Goal: Task Accomplishment & Management: Manage account settings

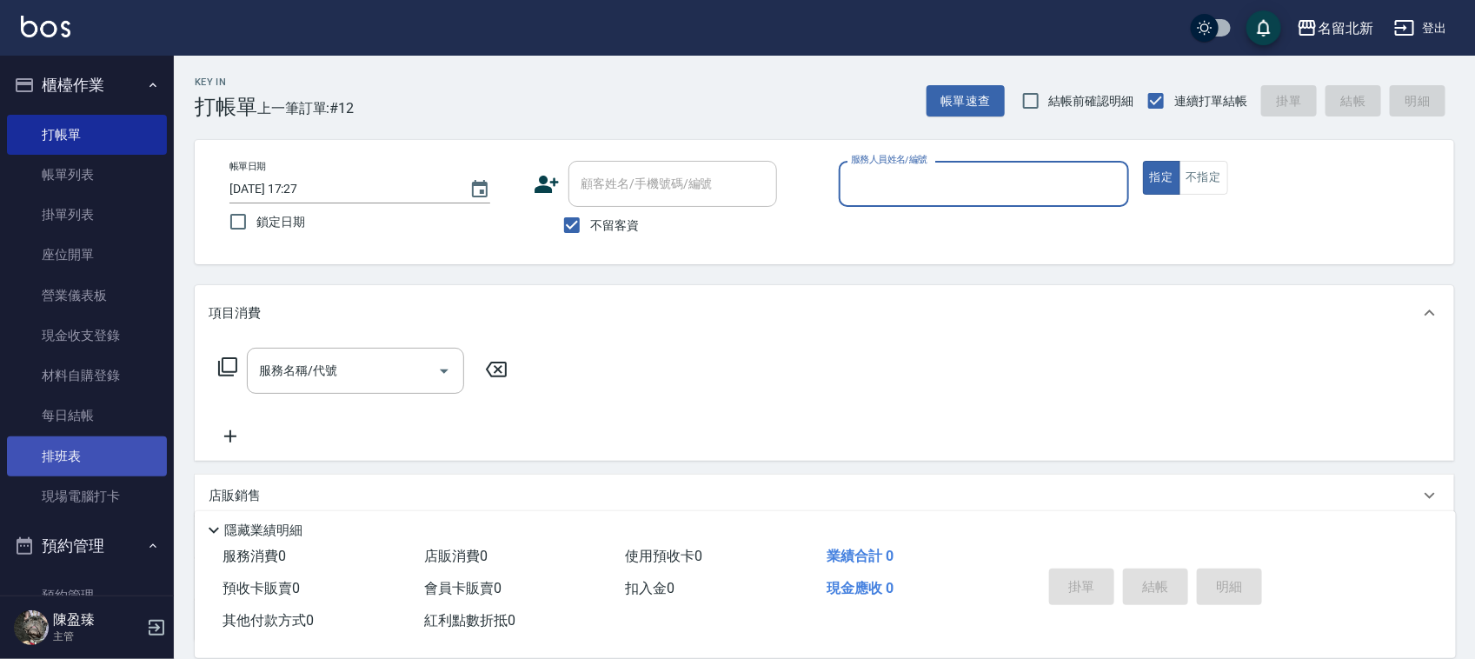
click at [39, 461] on link "排班表" at bounding box center [87, 456] width 160 height 40
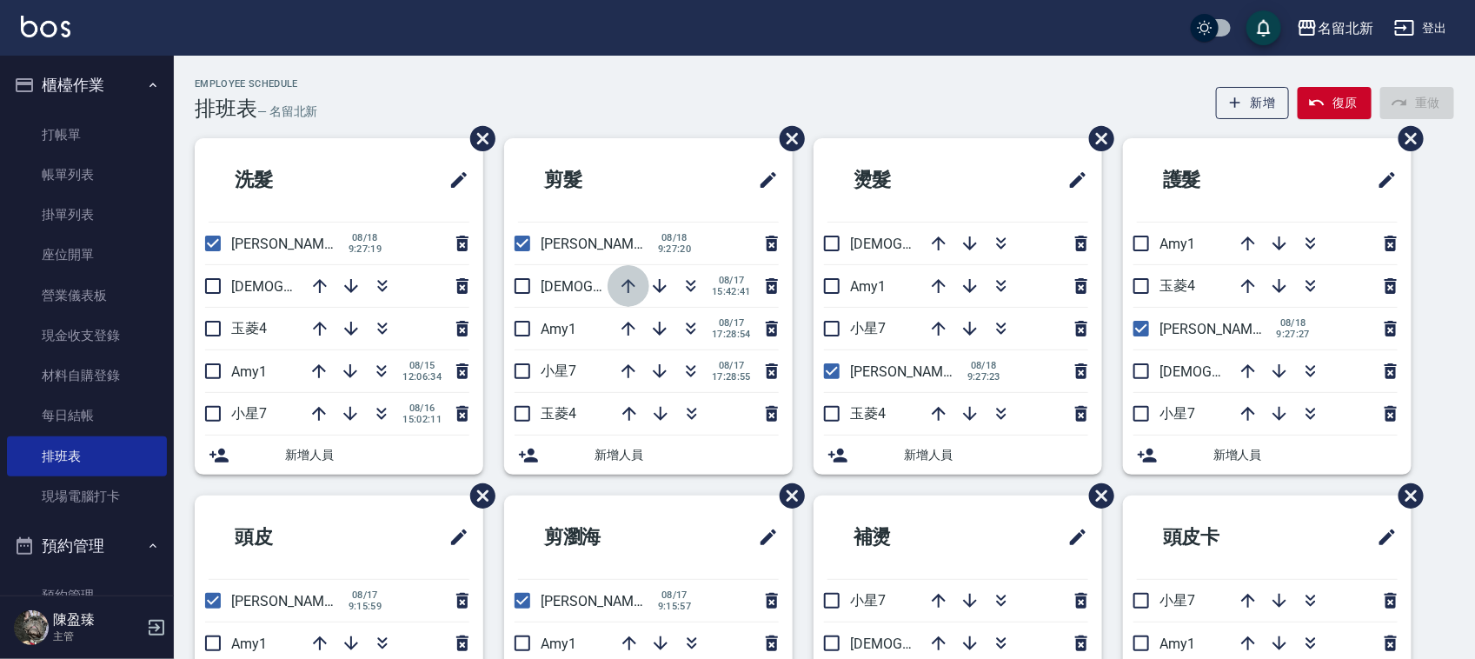
click at [624, 283] on icon "button" at bounding box center [628, 286] width 21 height 21
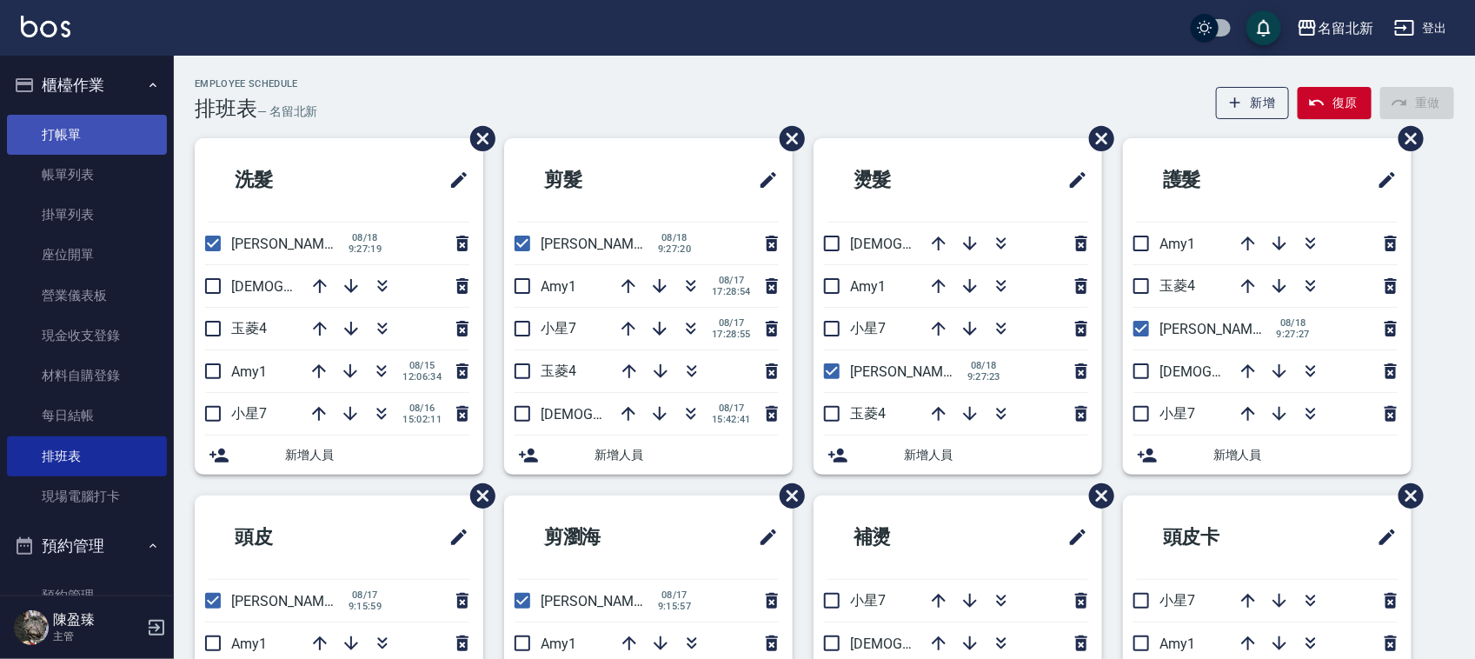
click at [84, 141] on link "打帳單" at bounding box center [87, 135] width 160 height 40
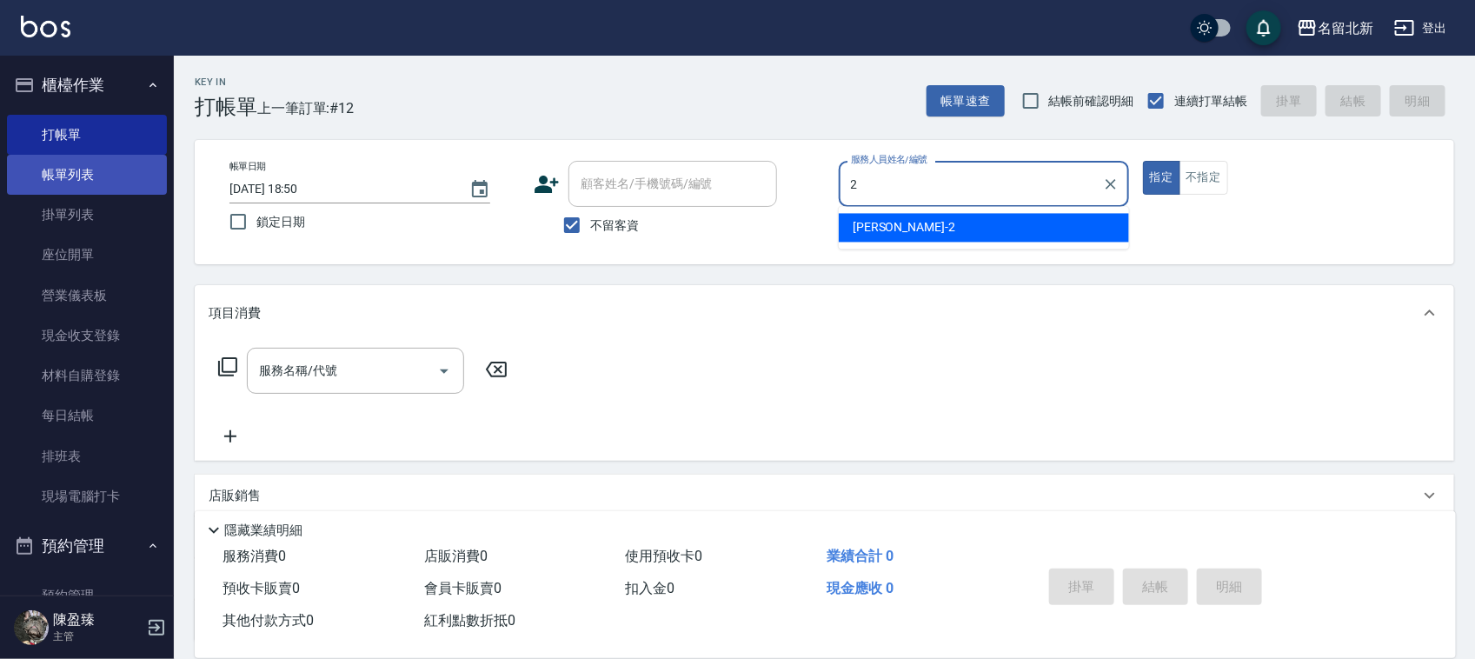
type input "[PERSON_NAME]-2"
type button "true"
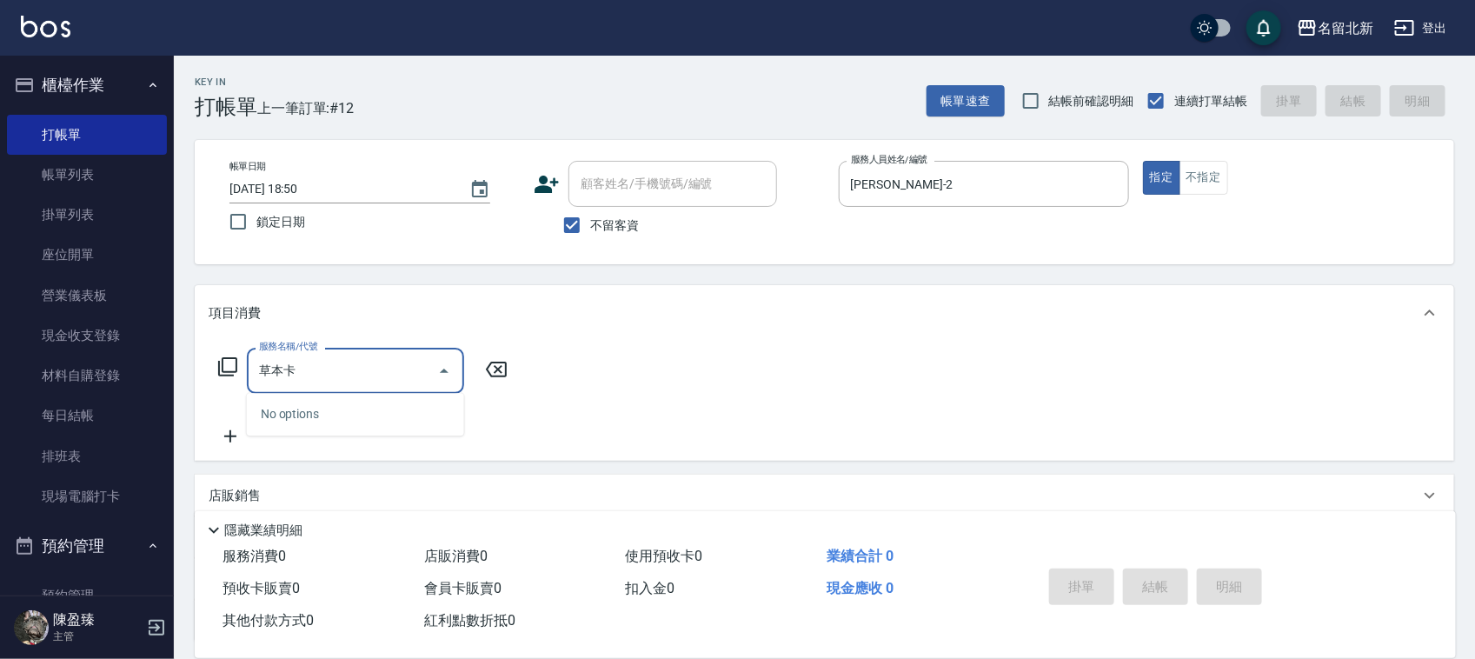
type input "草本"
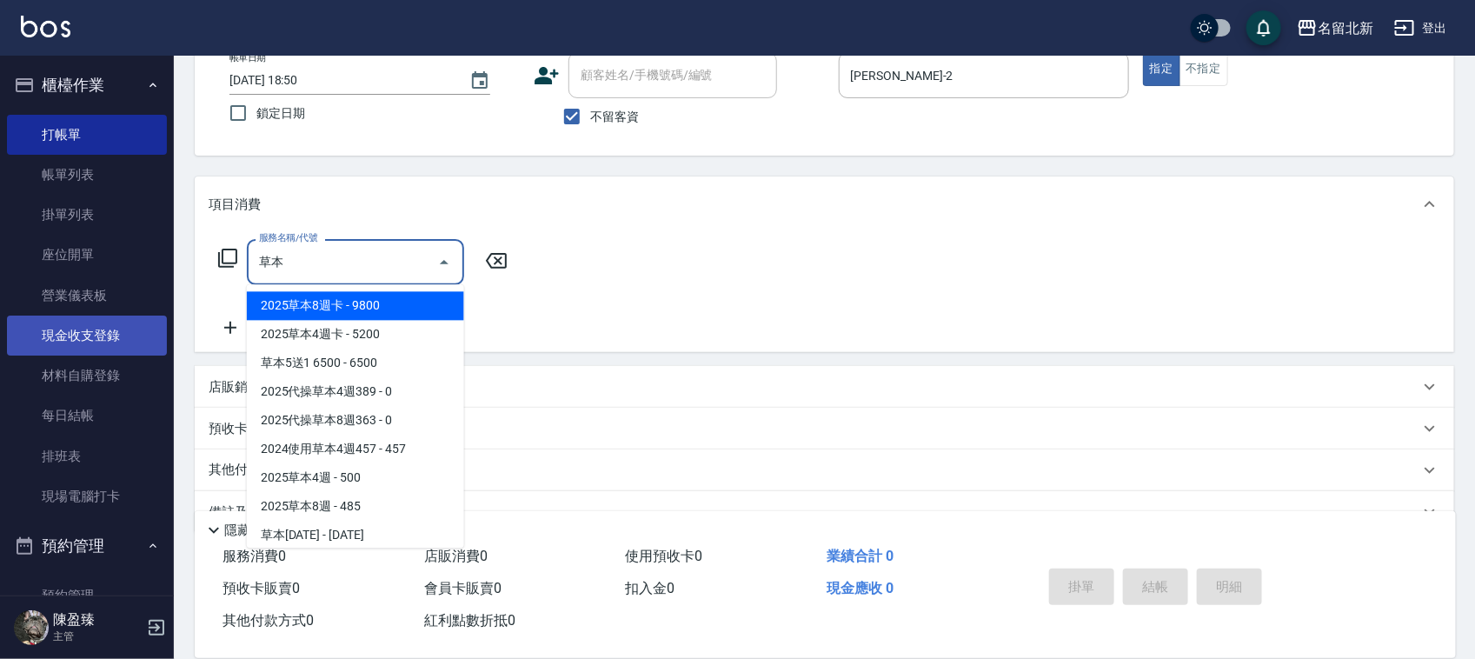
drag, startPoint x: 396, startPoint y: 246, endPoint x: 97, endPoint y: 322, distance: 308.5
click at [96, 322] on div "名留北新 登出 櫃檯作業 打帳單 帳單列表 掛單列表 座位開單 營業儀表板 現金收支登錄 材料自購登錄 每日結帳 排班表 現場電腦打卡 預約管理 預約管理 單…" at bounding box center [737, 295] width 1475 height 808
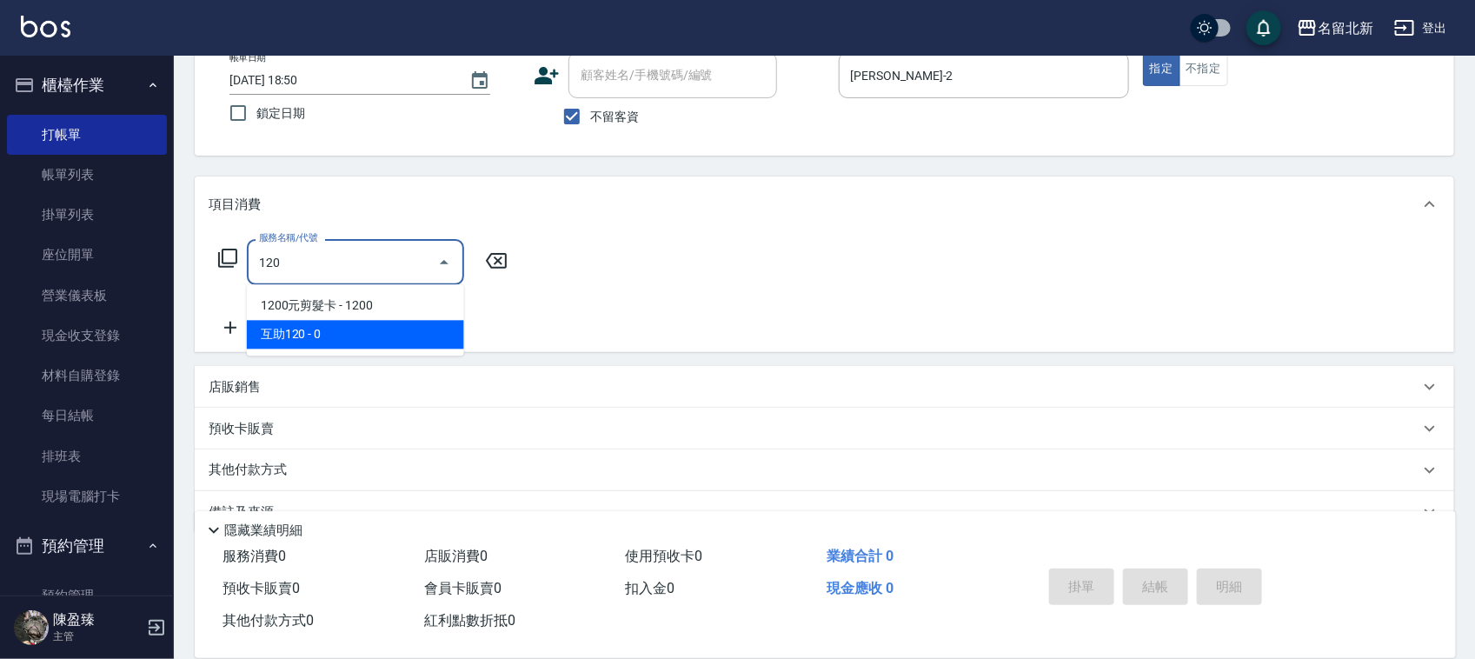
click at [398, 330] on span "互助120 - 0" at bounding box center [355, 335] width 217 height 29
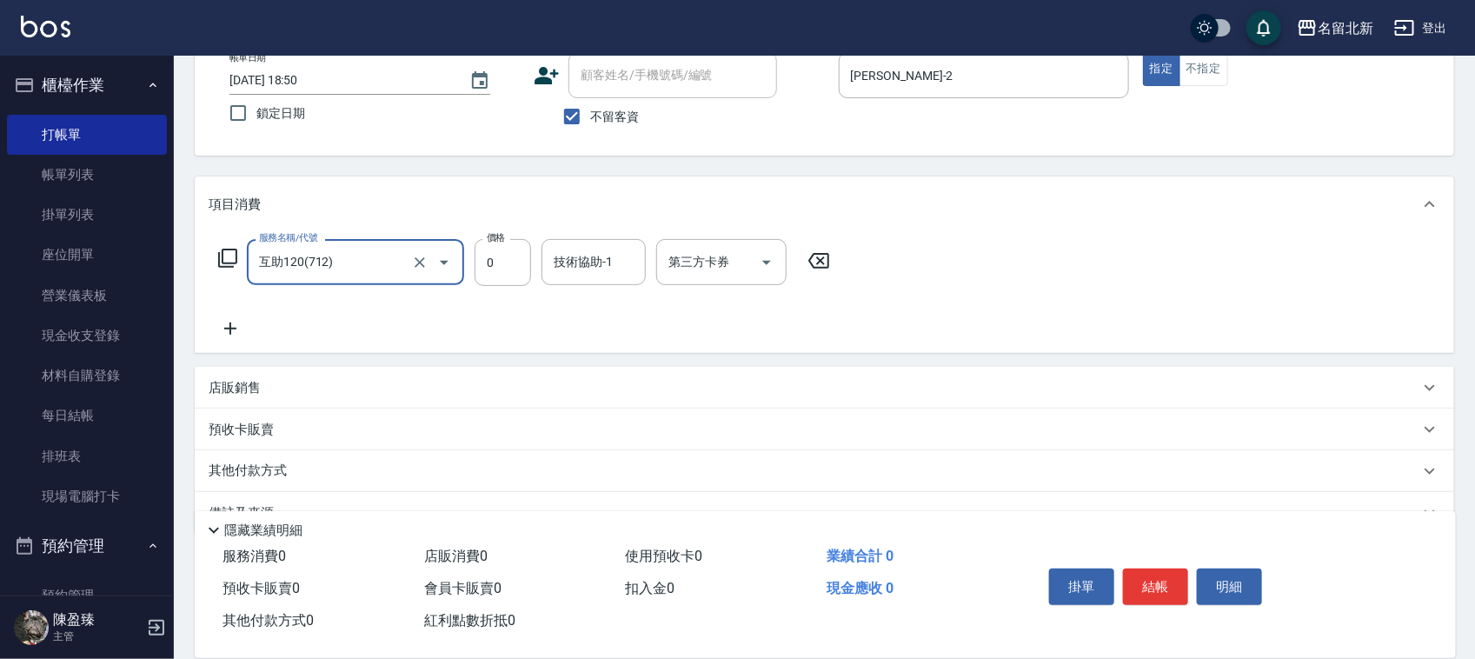
type input "互助120(712)"
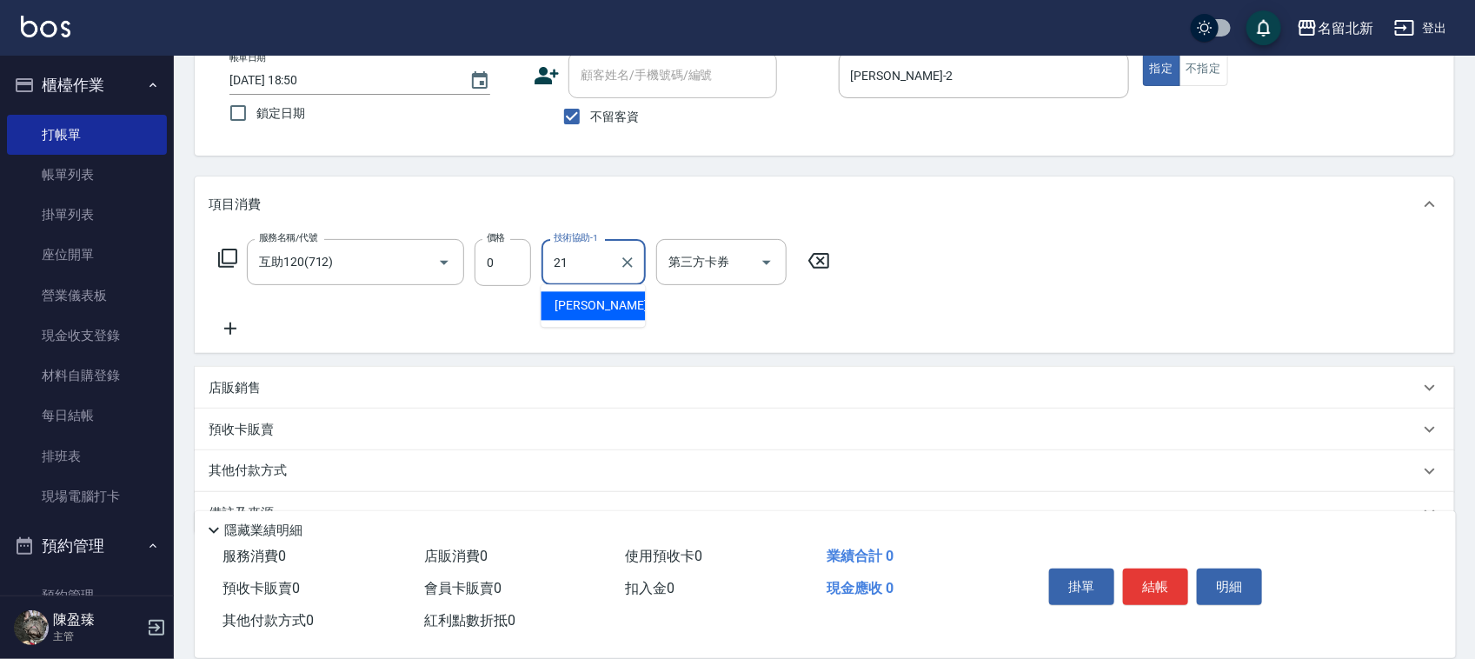
type input "[PERSON_NAME]-21"
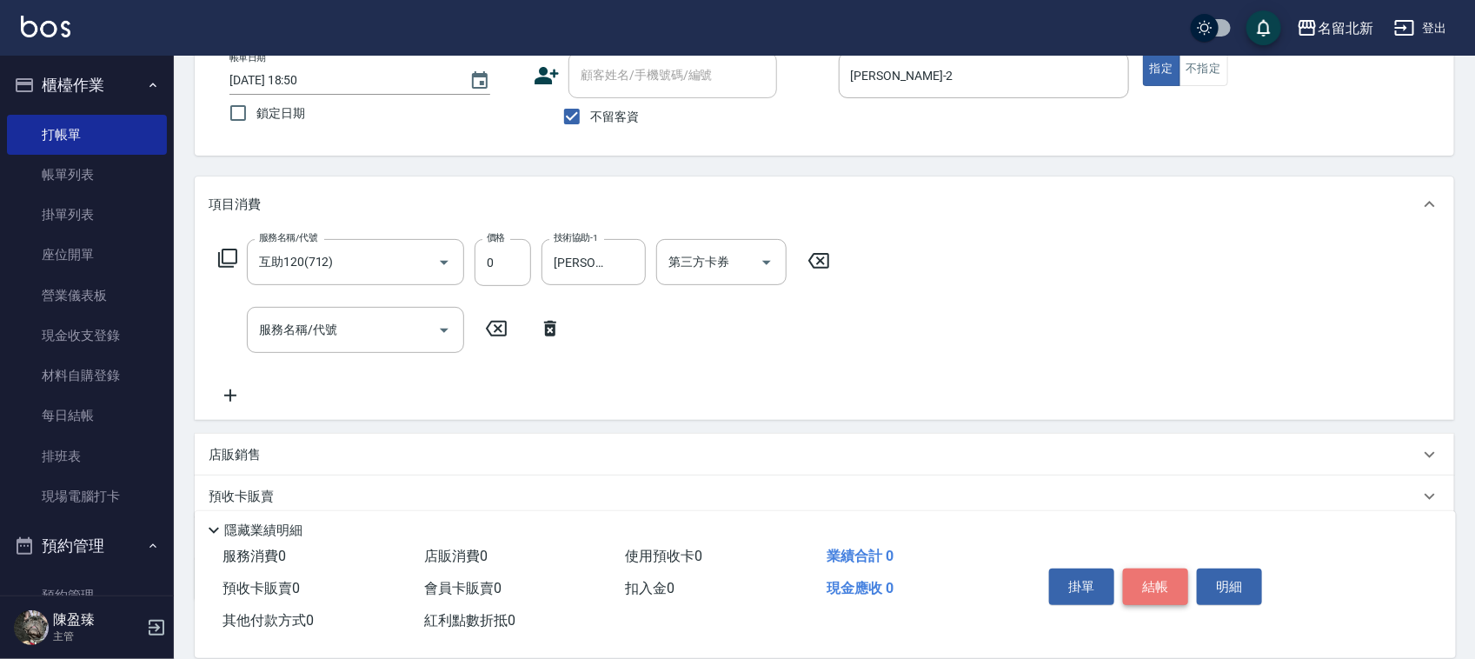
click at [1172, 578] on button "結帳" at bounding box center [1155, 587] width 65 height 37
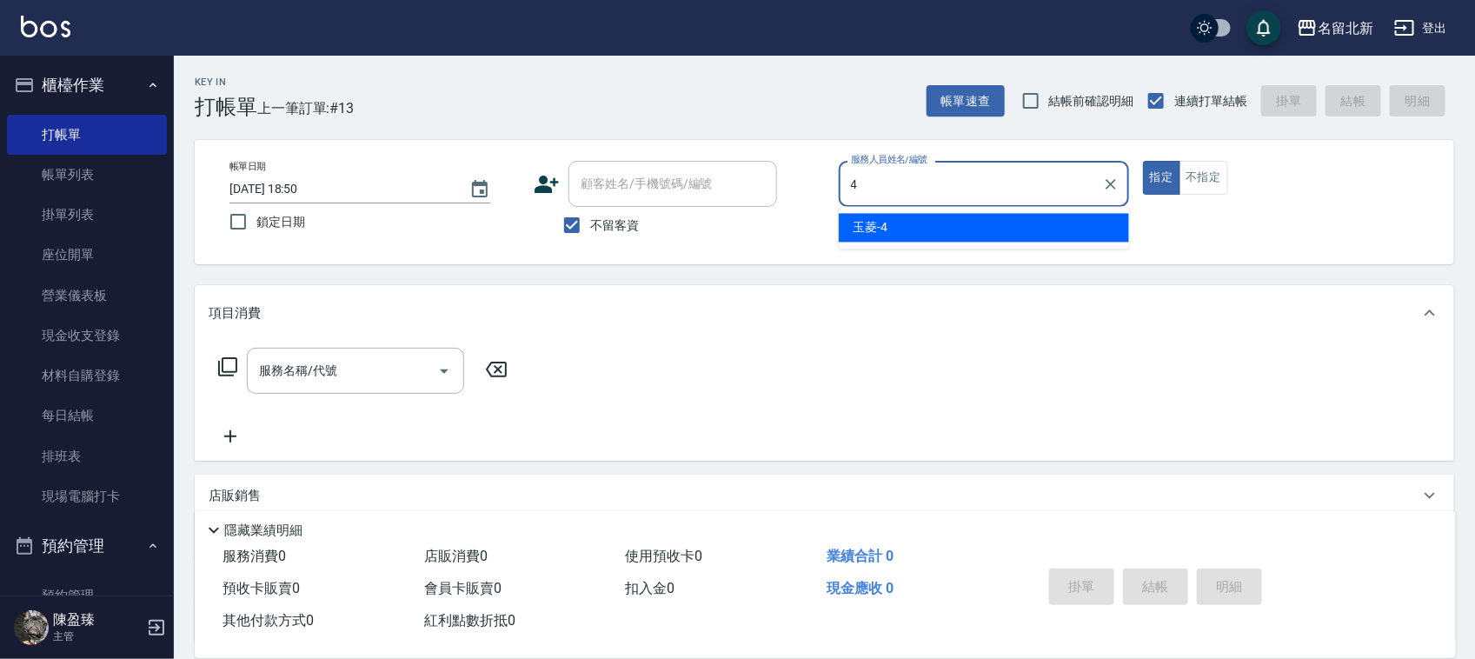
type input "玉菱-4"
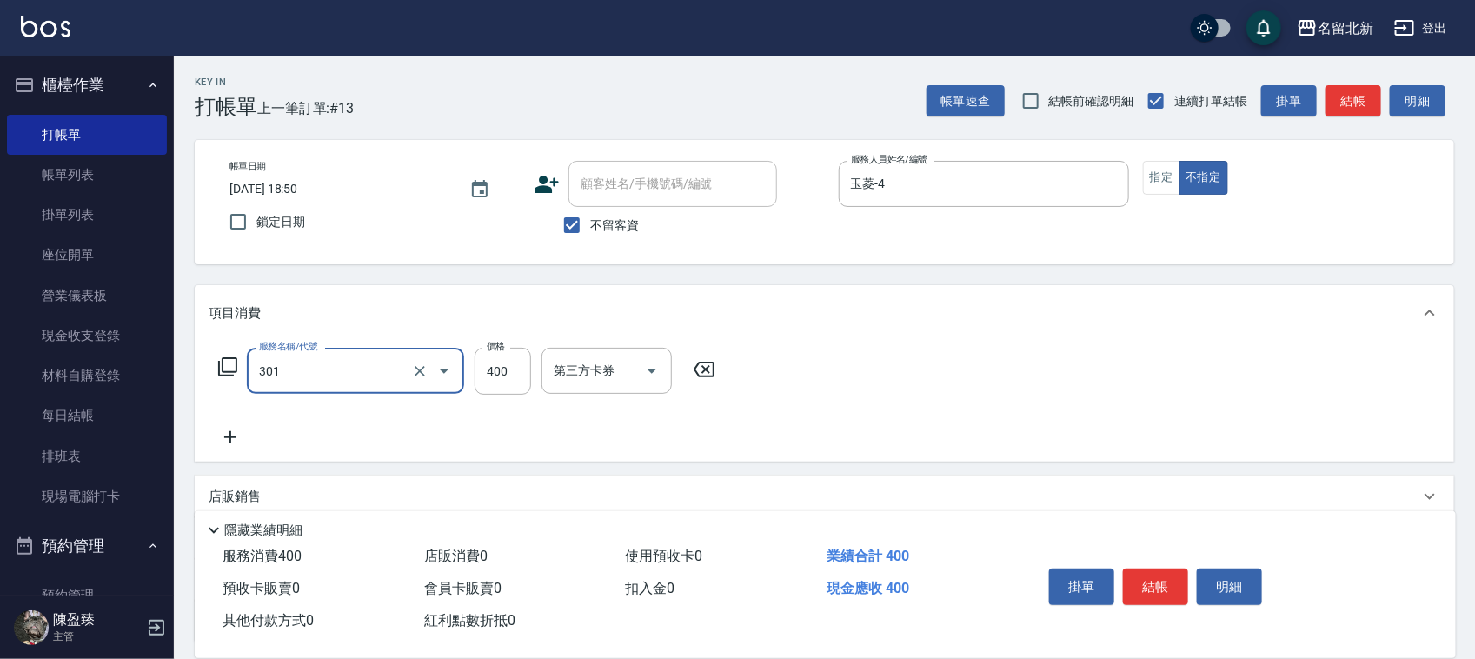
type input "造型剪髮(301)"
type input "380"
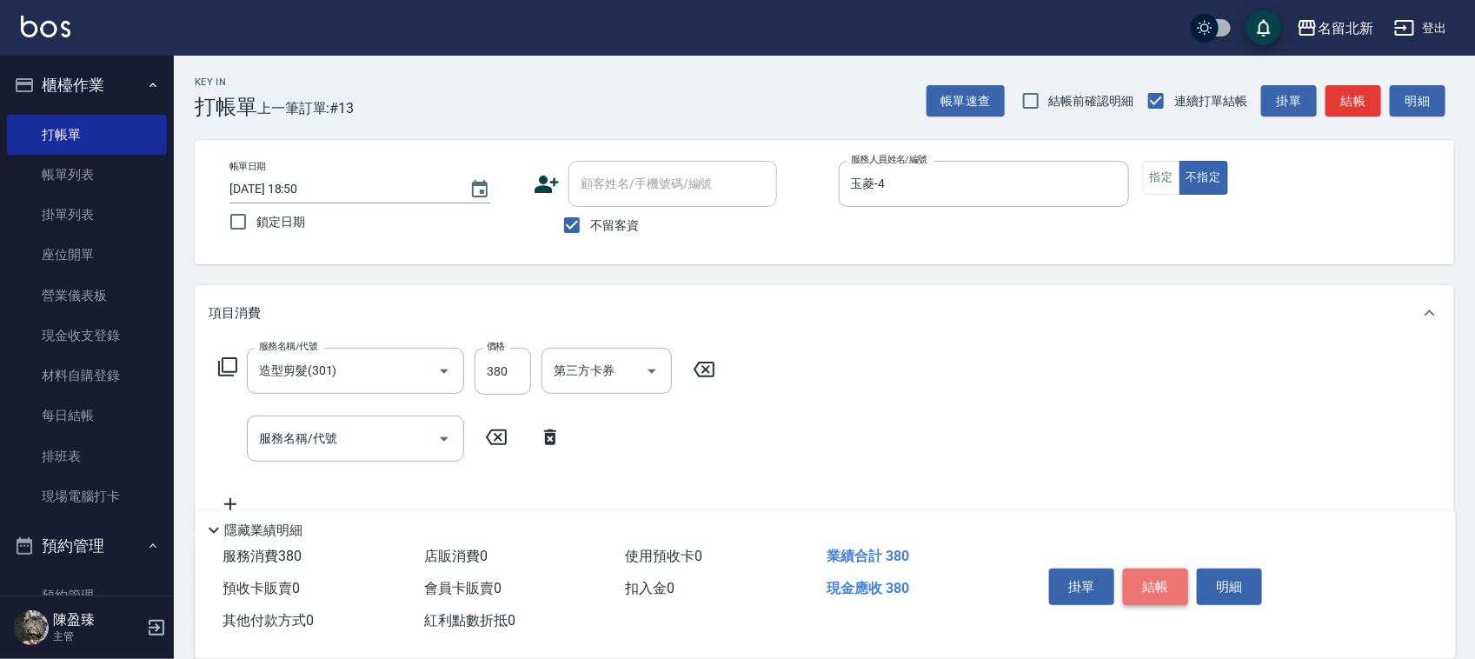
click at [1163, 578] on button "結帳" at bounding box center [1155, 587] width 65 height 37
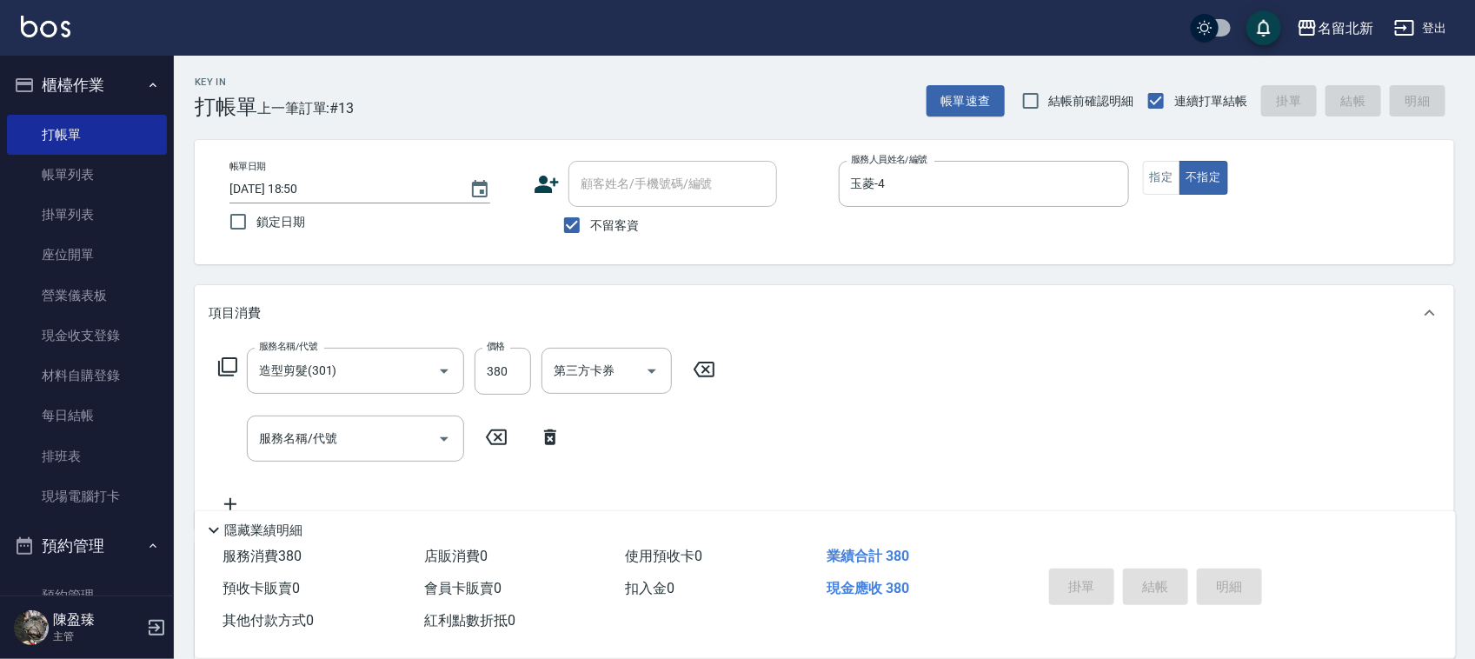
type input "[DATE] 18:51"
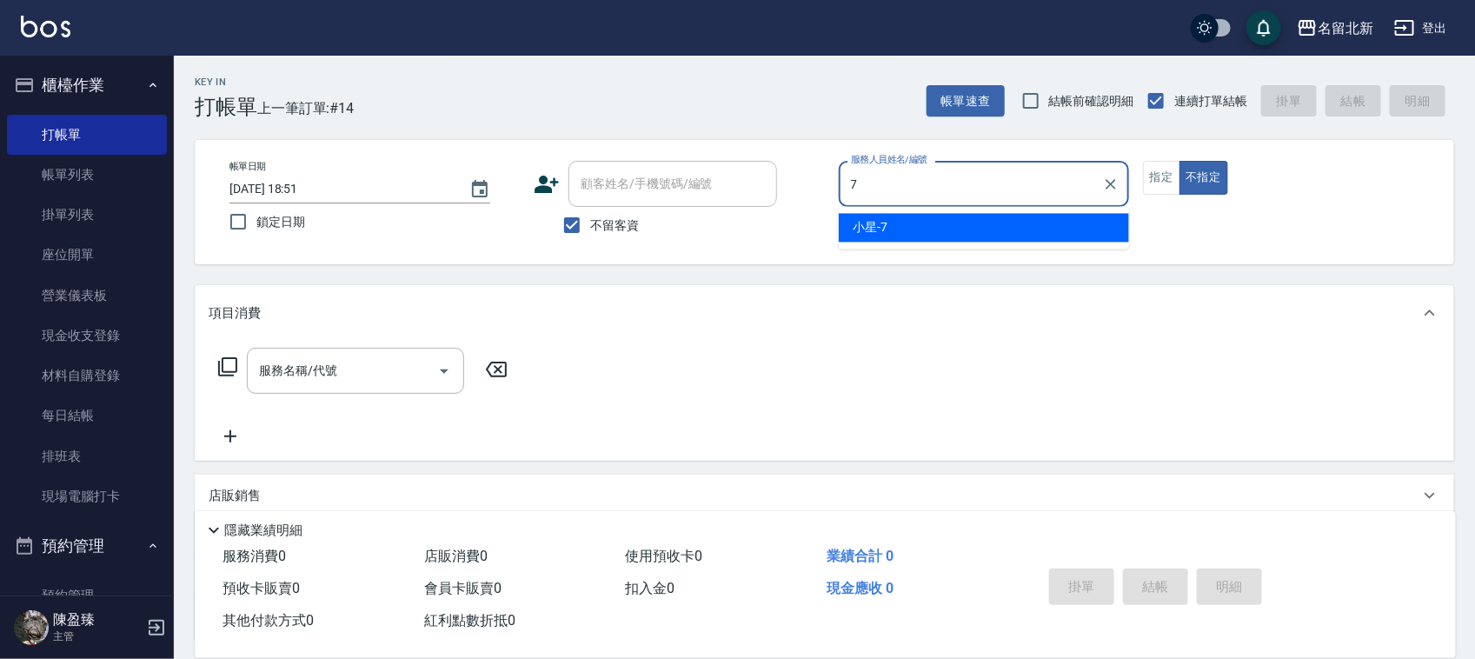
type input "小星-7"
type button "false"
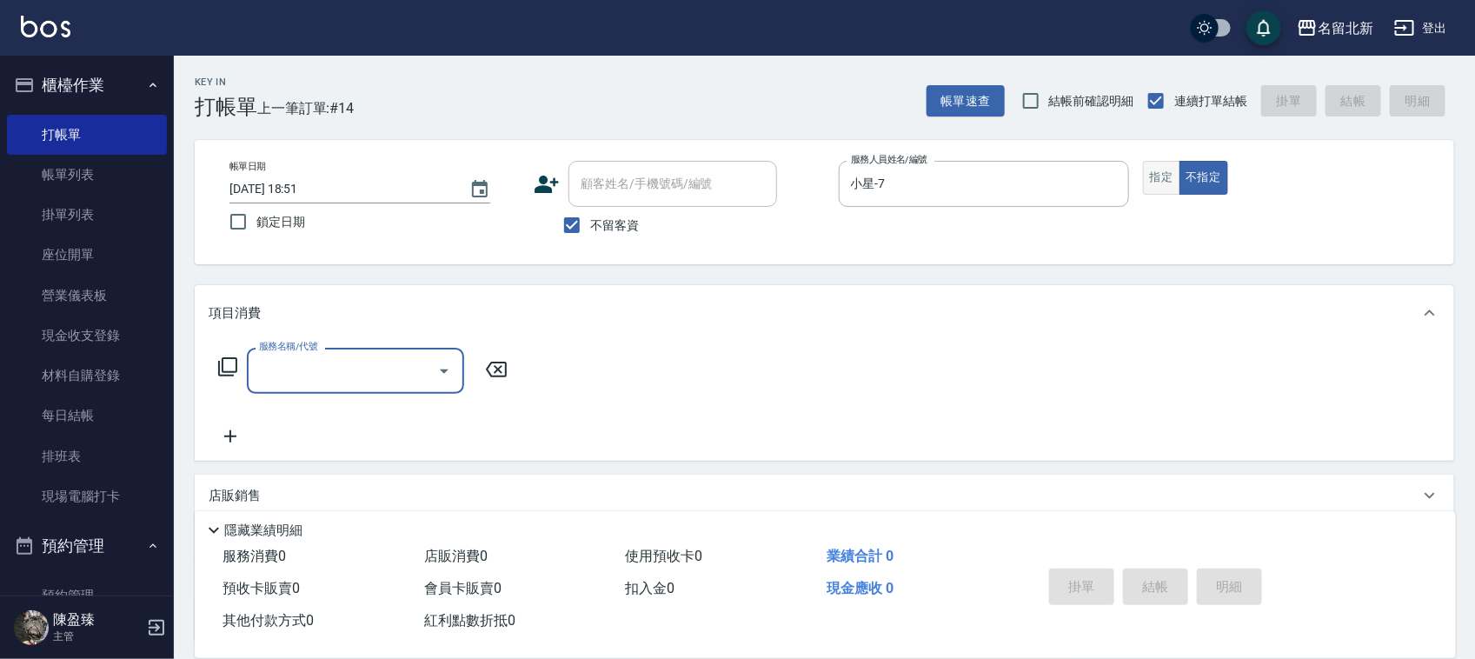
click at [1166, 178] on button "指定" at bounding box center [1161, 178] width 37 height 34
click at [274, 368] on input "服務名稱/代號" at bounding box center [343, 371] width 176 height 30
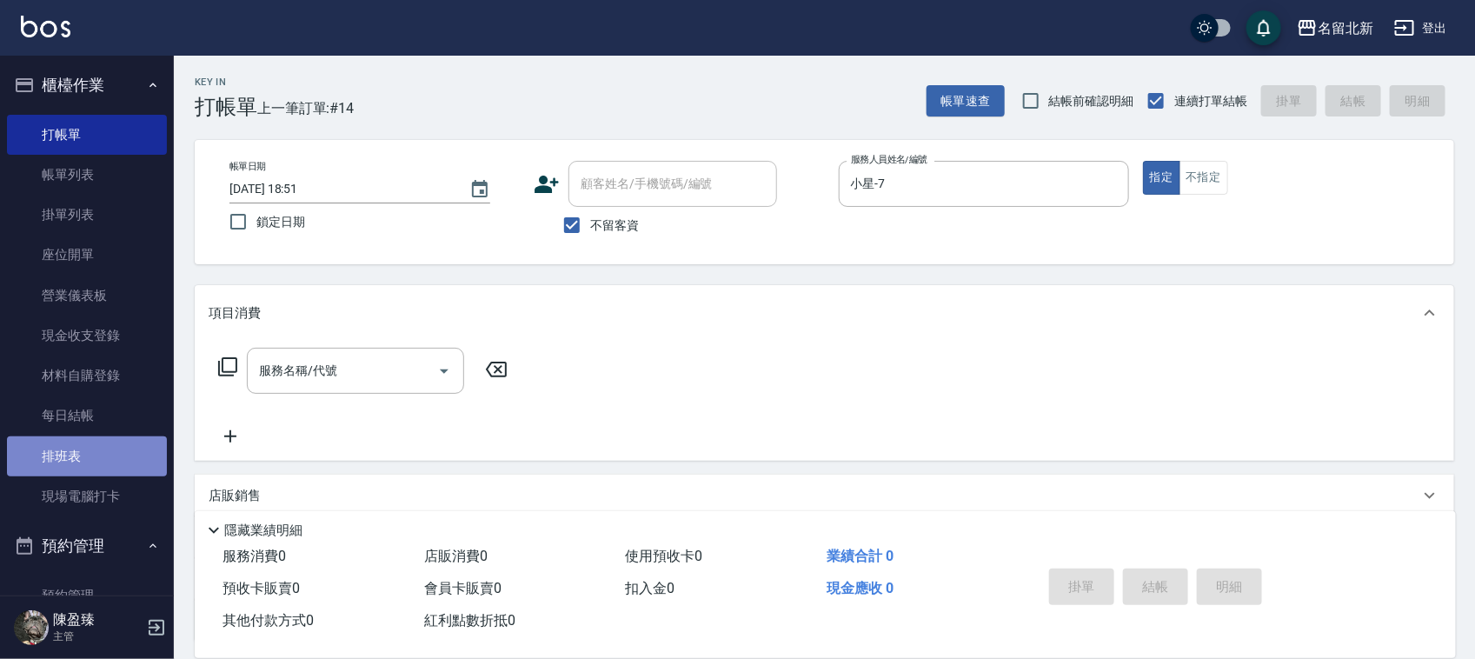
drag, startPoint x: 91, startPoint y: 457, endPoint x: 96, endPoint y: 441, distance: 17.1
click at [90, 457] on link "排班表" at bounding box center [87, 456] width 160 height 40
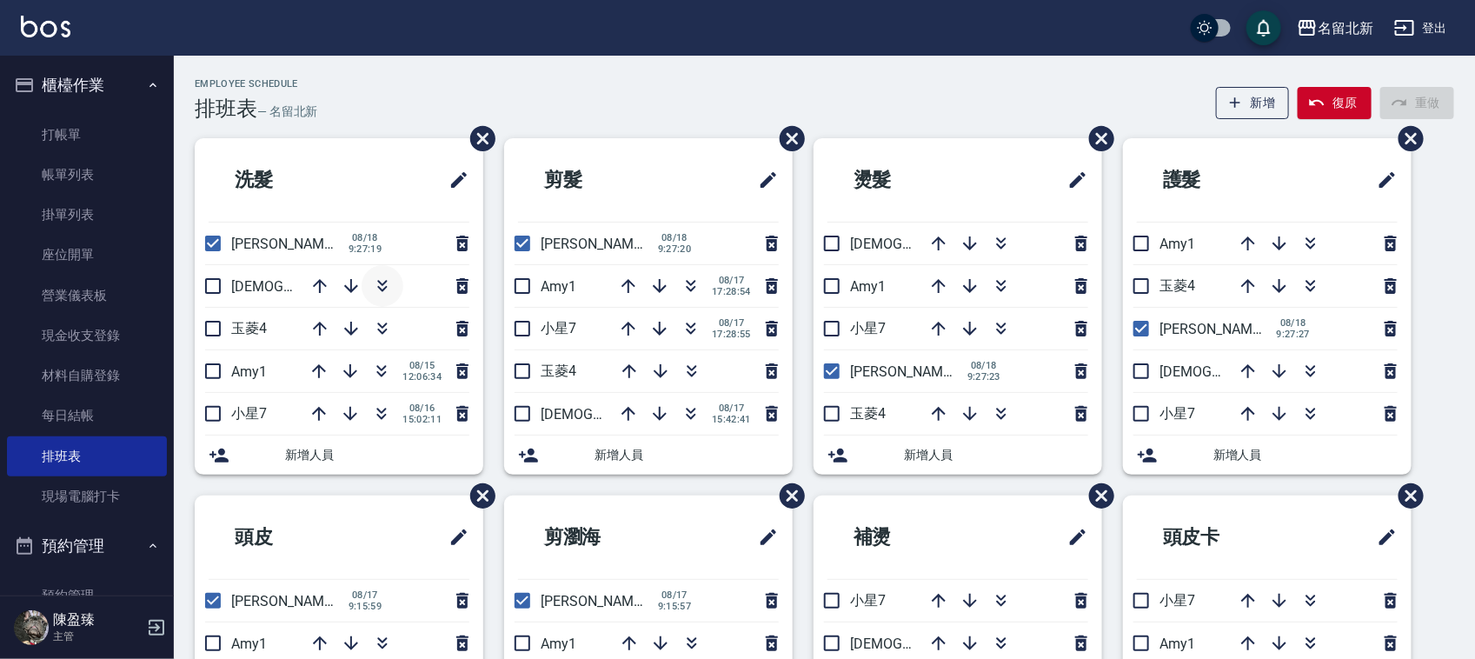
click at [375, 296] on icon "button" at bounding box center [382, 286] width 21 height 21
click at [694, 287] on icon "button" at bounding box center [692, 289] width 10 height 6
click at [380, 289] on icon "button" at bounding box center [382, 289] width 10 height 6
click at [375, 285] on icon "button" at bounding box center [381, 286] width 21 height 21
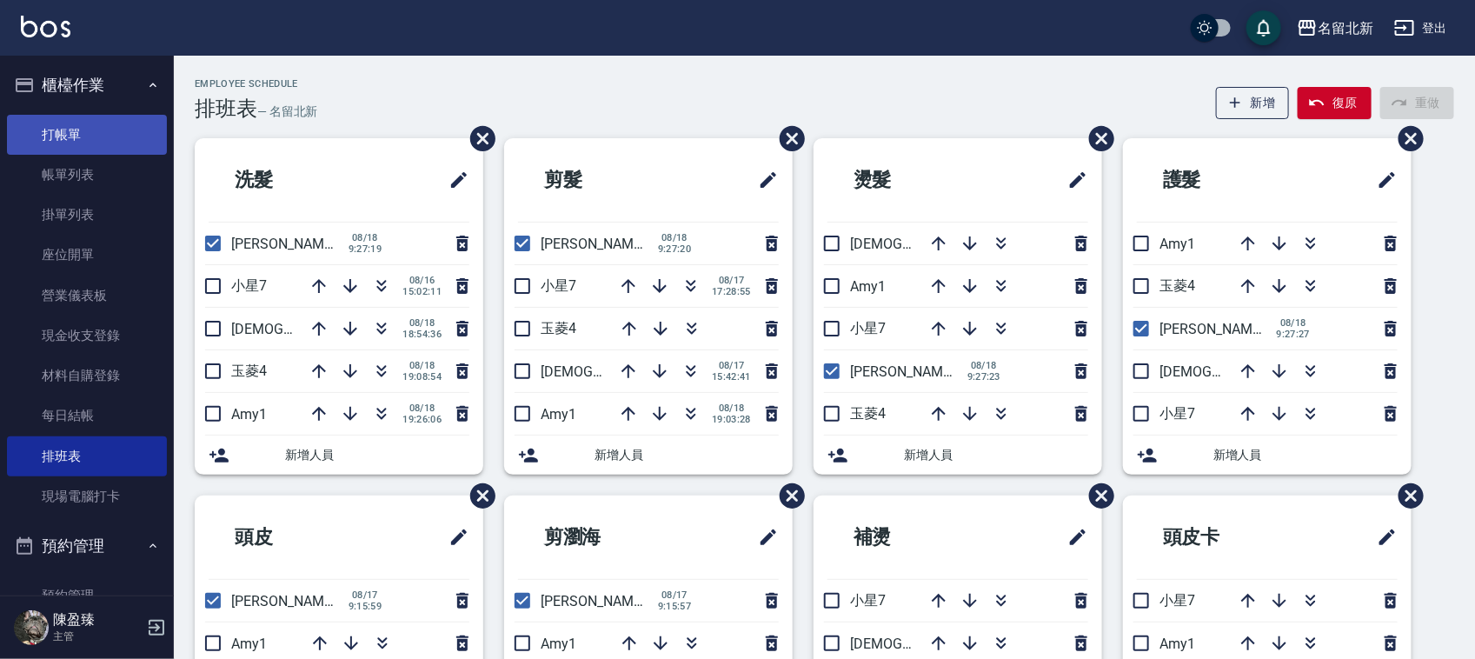
click at [79, 142] on link "打帳單" at bounding box center [87, 135] width 160 height 40
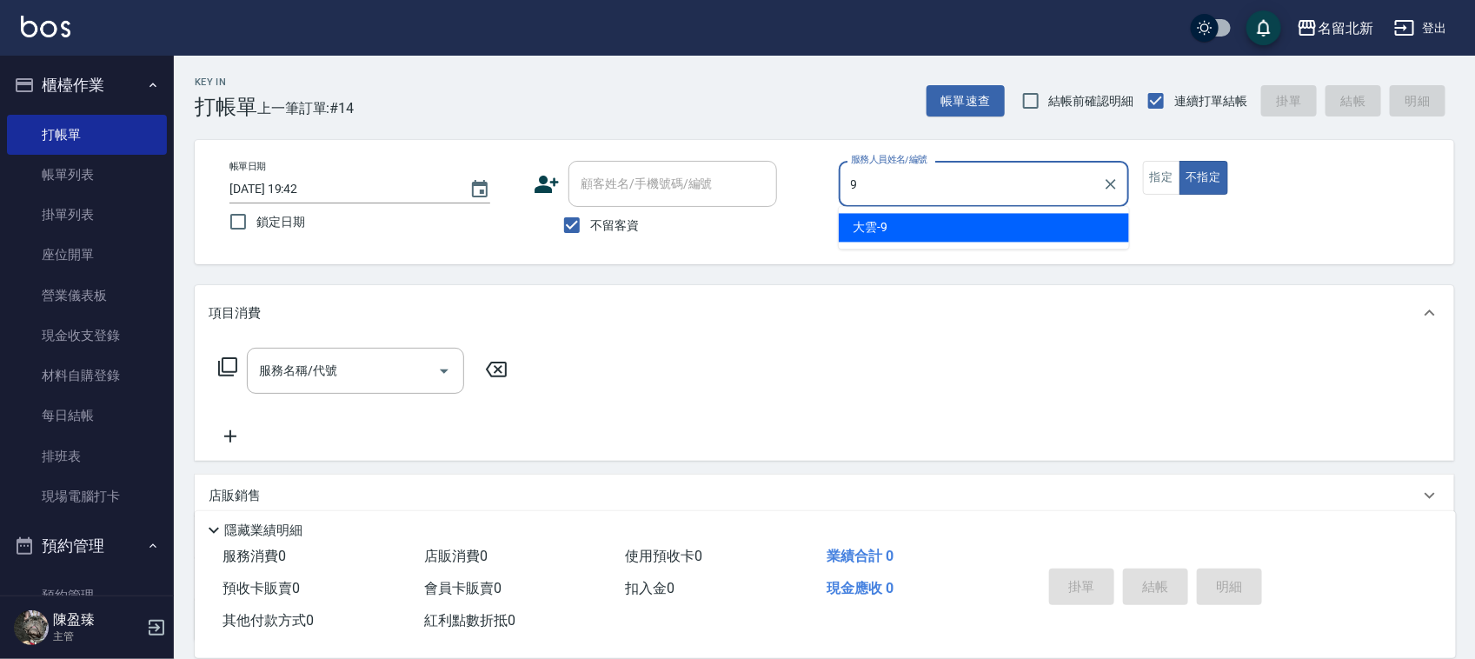
type input "大雲-9"
type button "false"
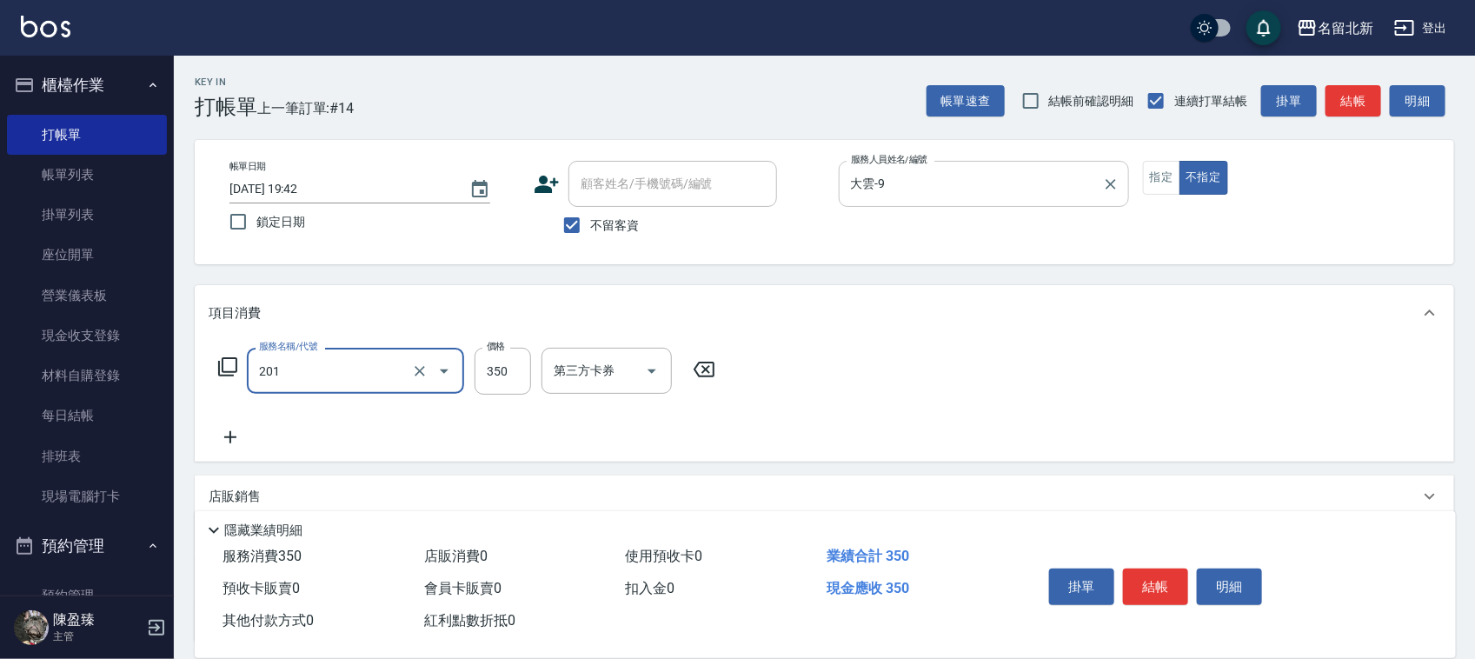
type input "一般洗髮(201)"
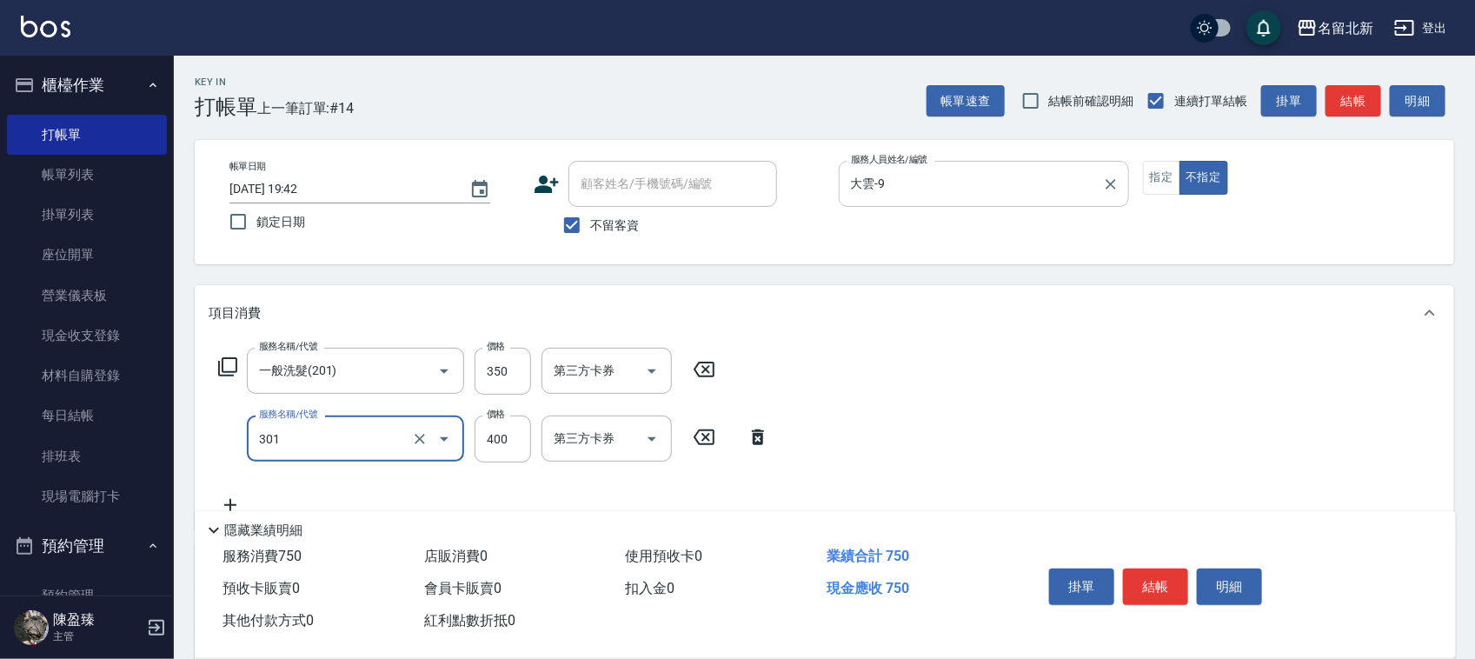
type input "造型剪髮(301)"
type input "380"
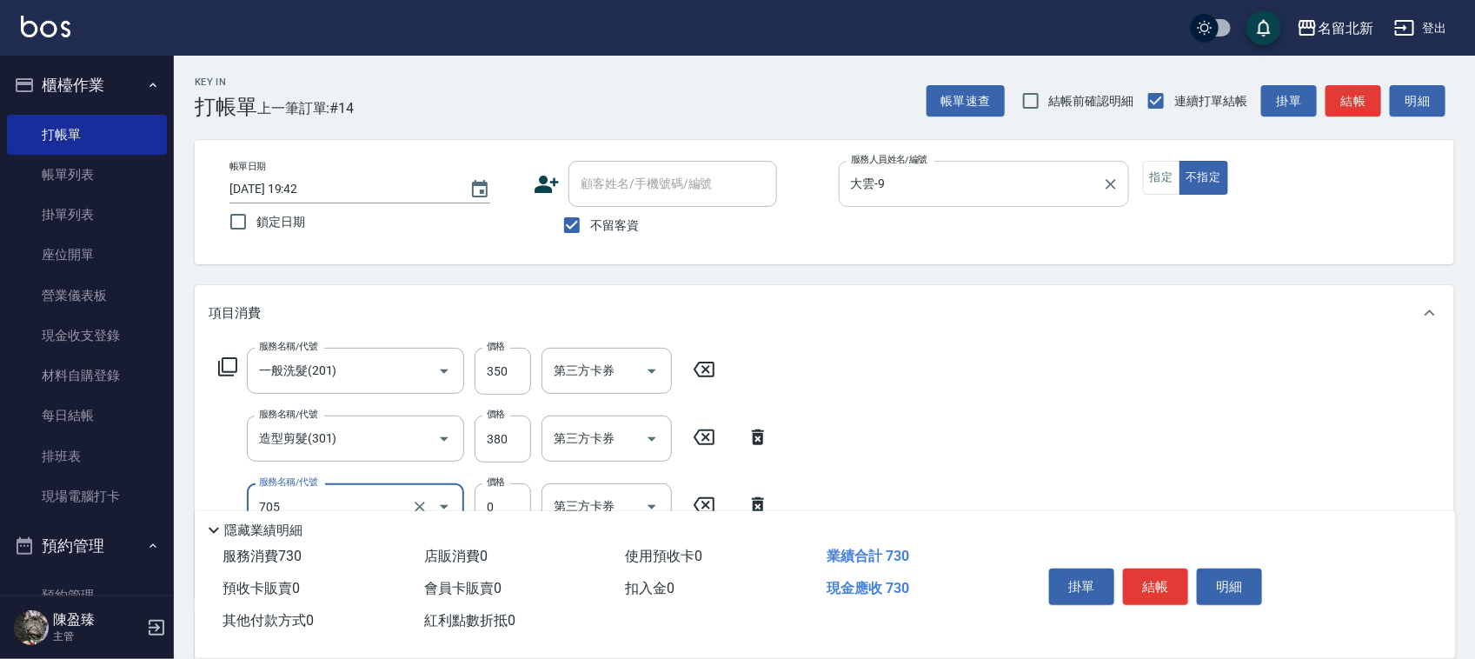
type input "互助50(705)"
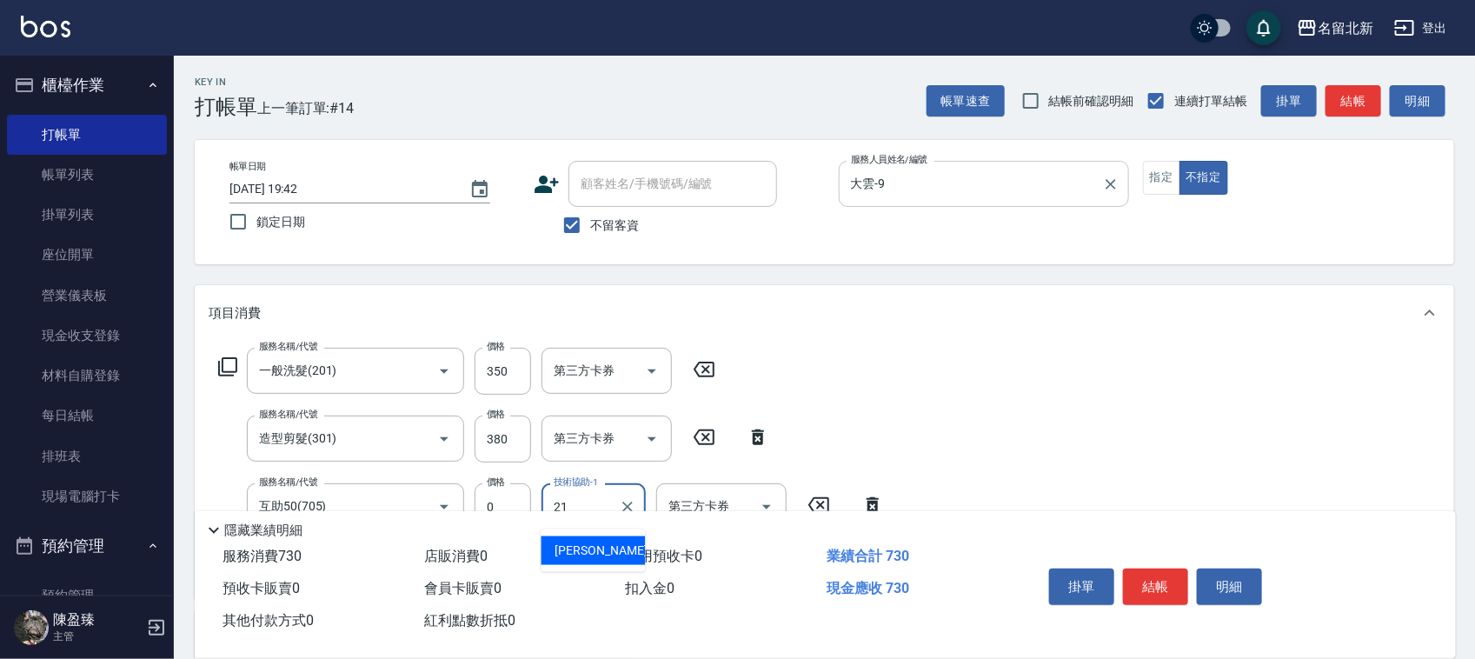
type input "[PERSON_NAME]-21"
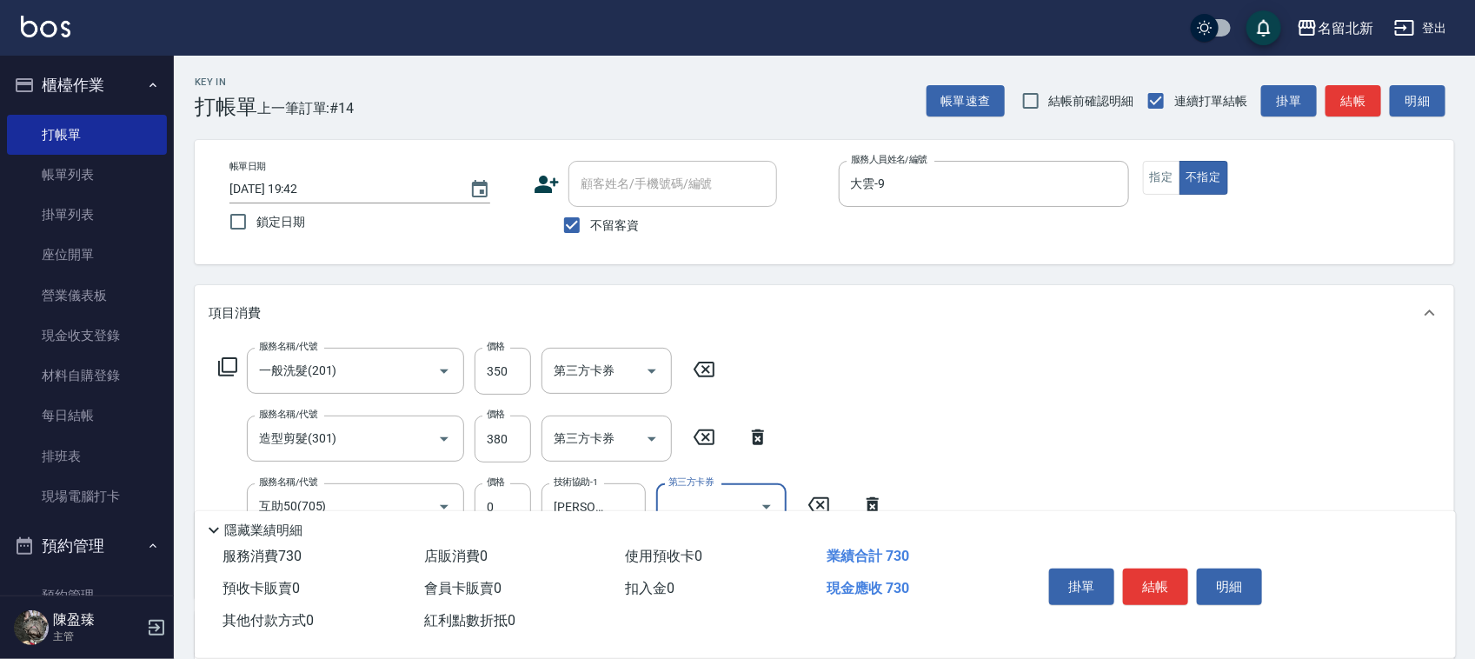
click at [1128, 576] on button "結帳" at bounding box center [1155, 587] width 65 height 37
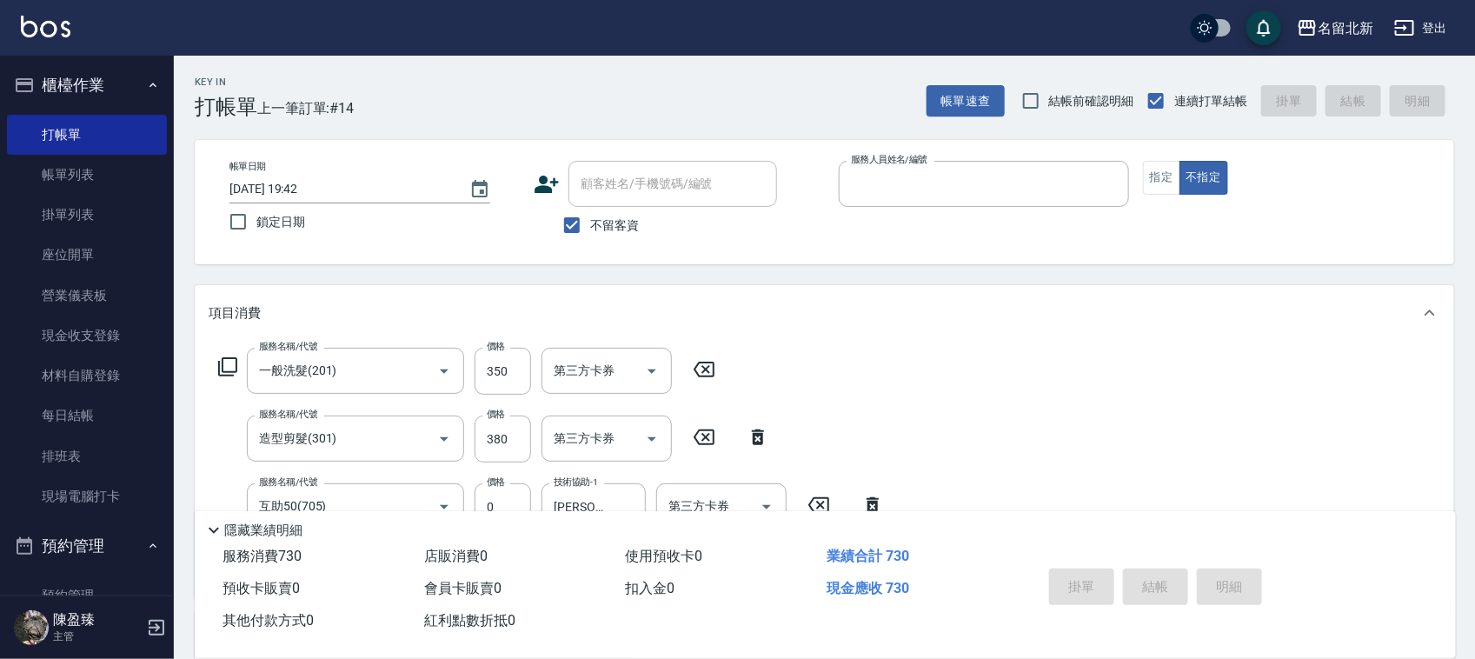
type input "[DATE] 19:43"
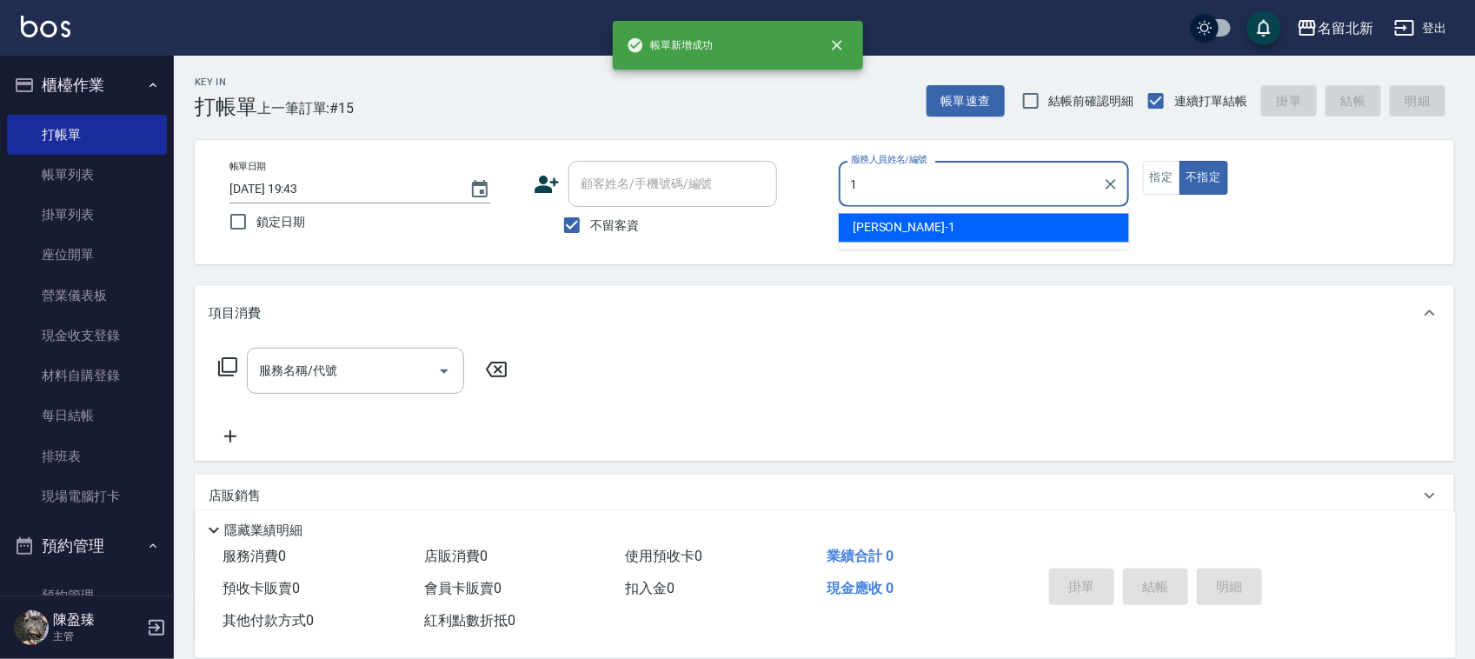
type input "[PERSON_NAME]-1"
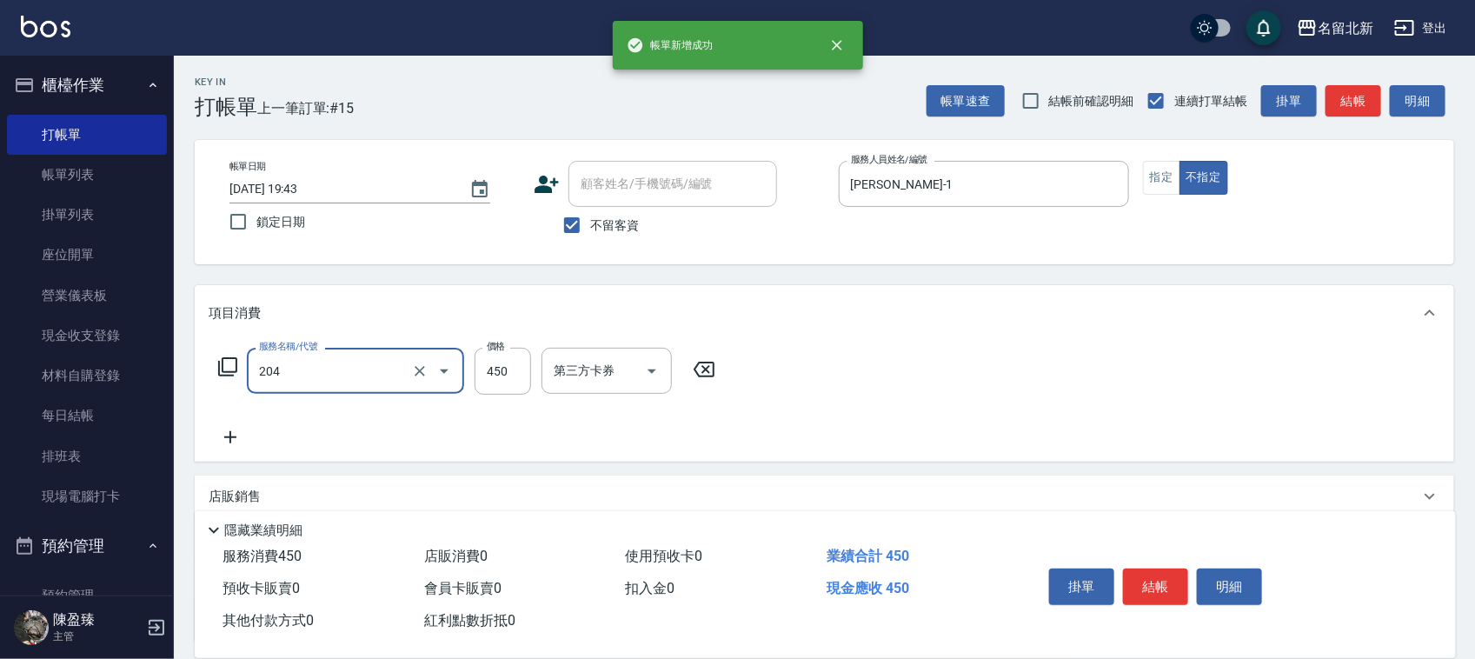
type input "髮質調理洗髮(204)"
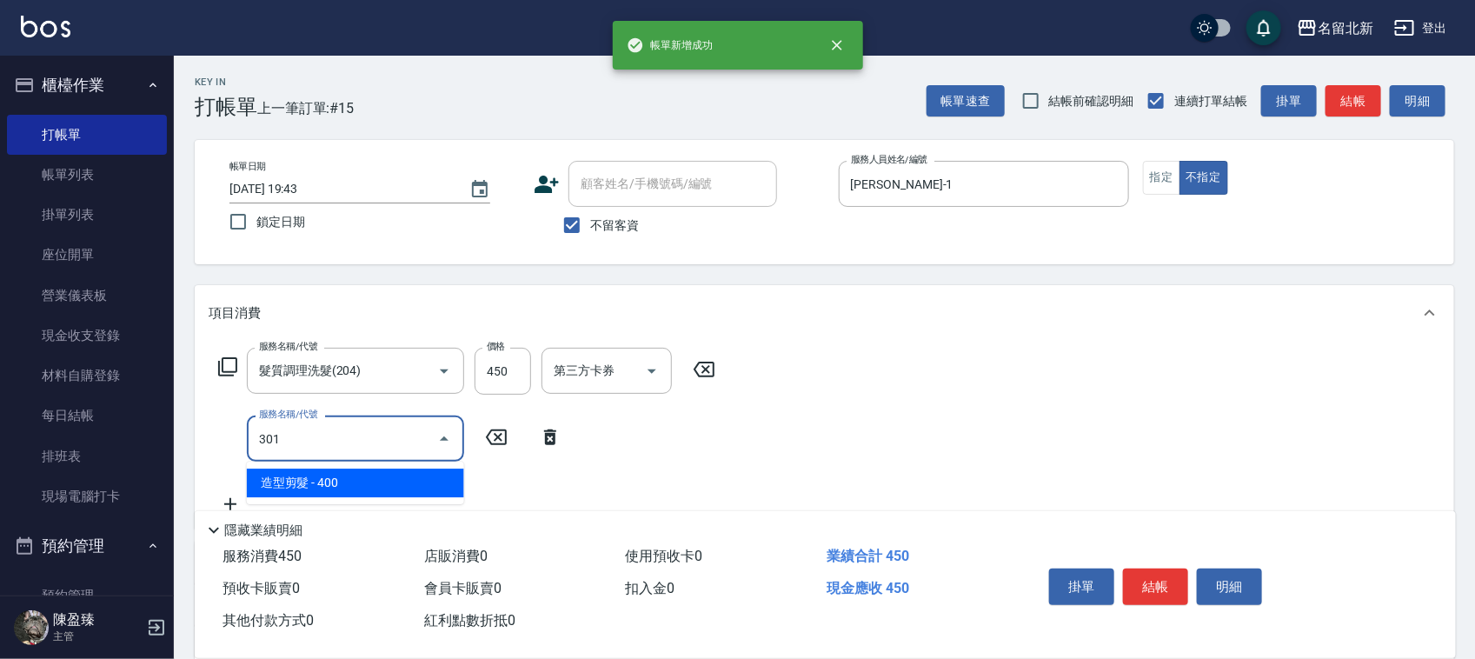
type input "造型剪髮(301)"
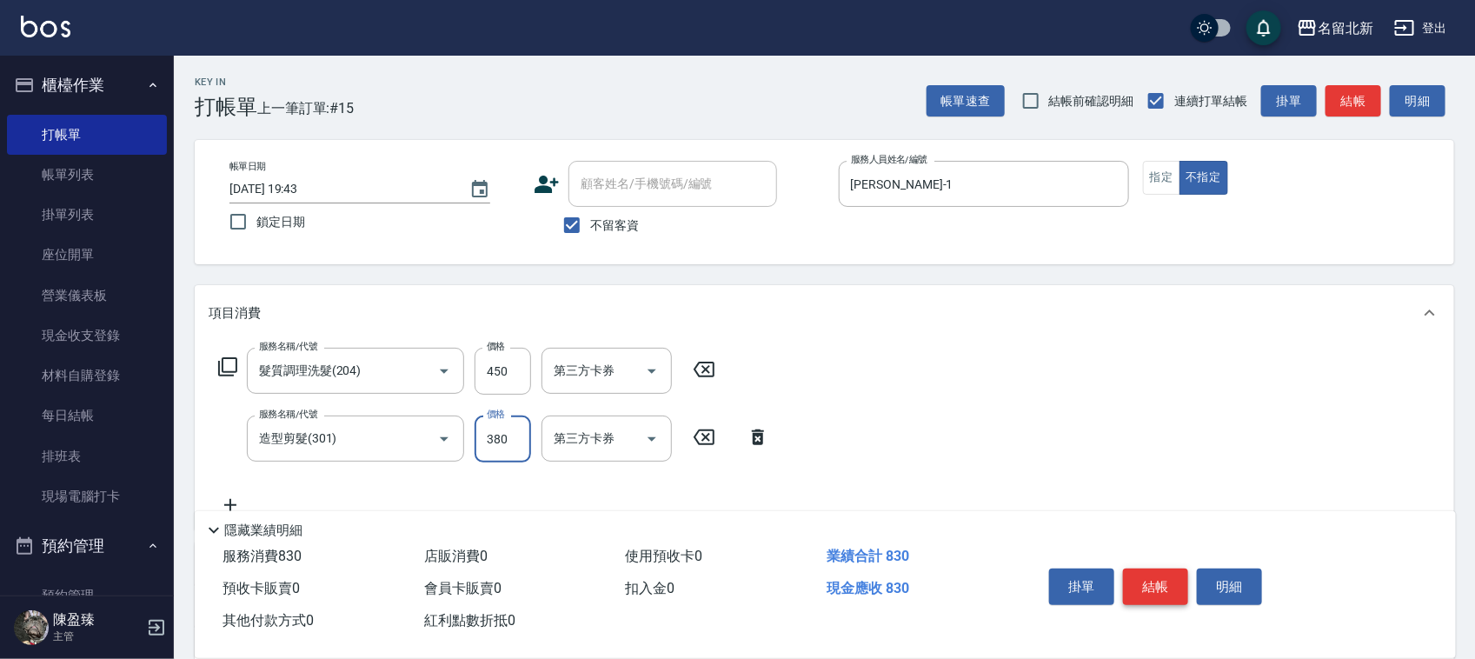
type input "380"
click at [1149, 579] on button "結帳" at bounding box center [1155, 587] width 65 height 37
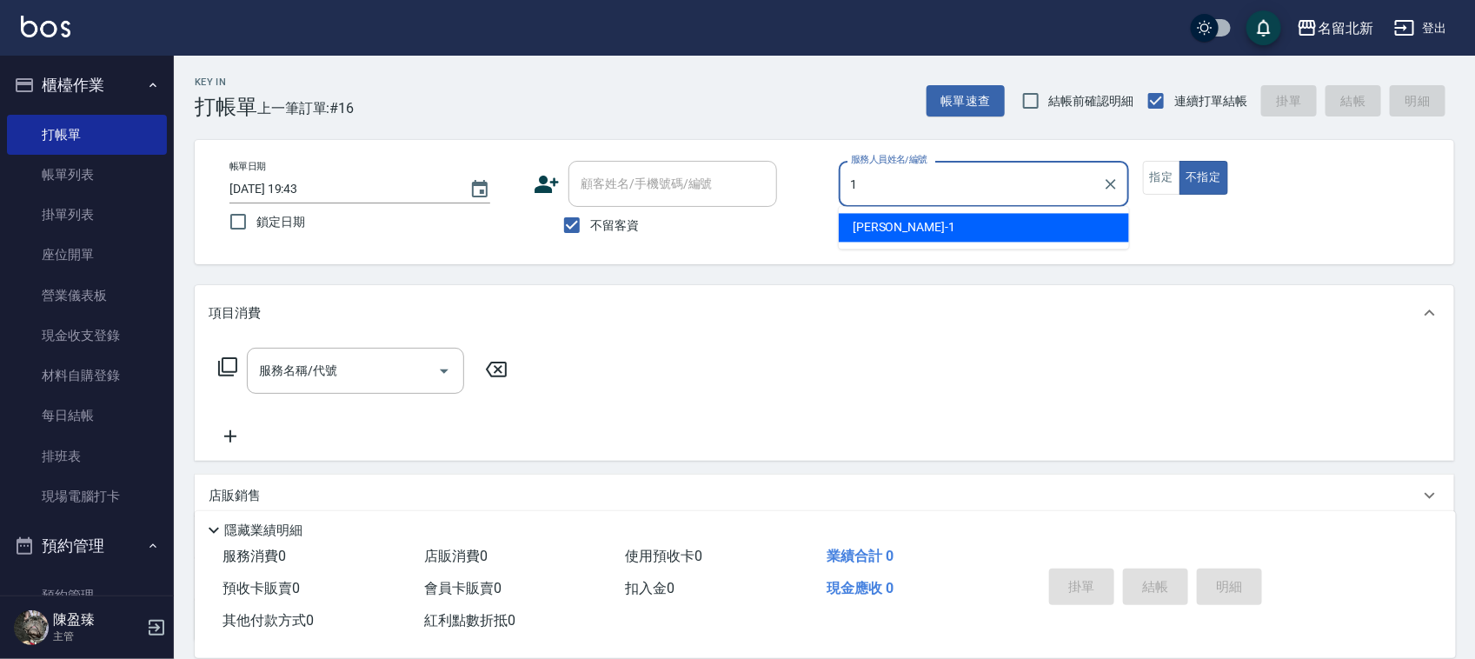
type input "[PERSON_NAME]-1"
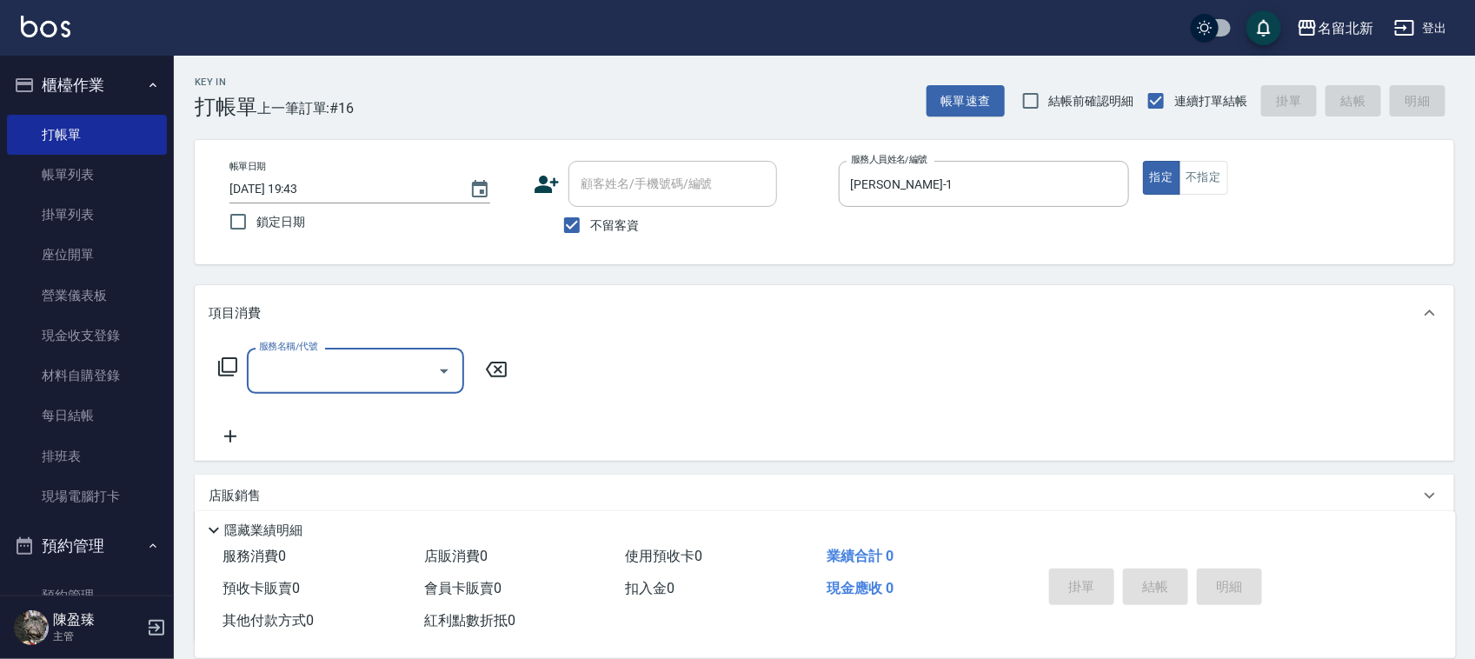
click at [330, 384] on input "服務名稱/代號" at bounding box center [343, 371] width 176 height 30
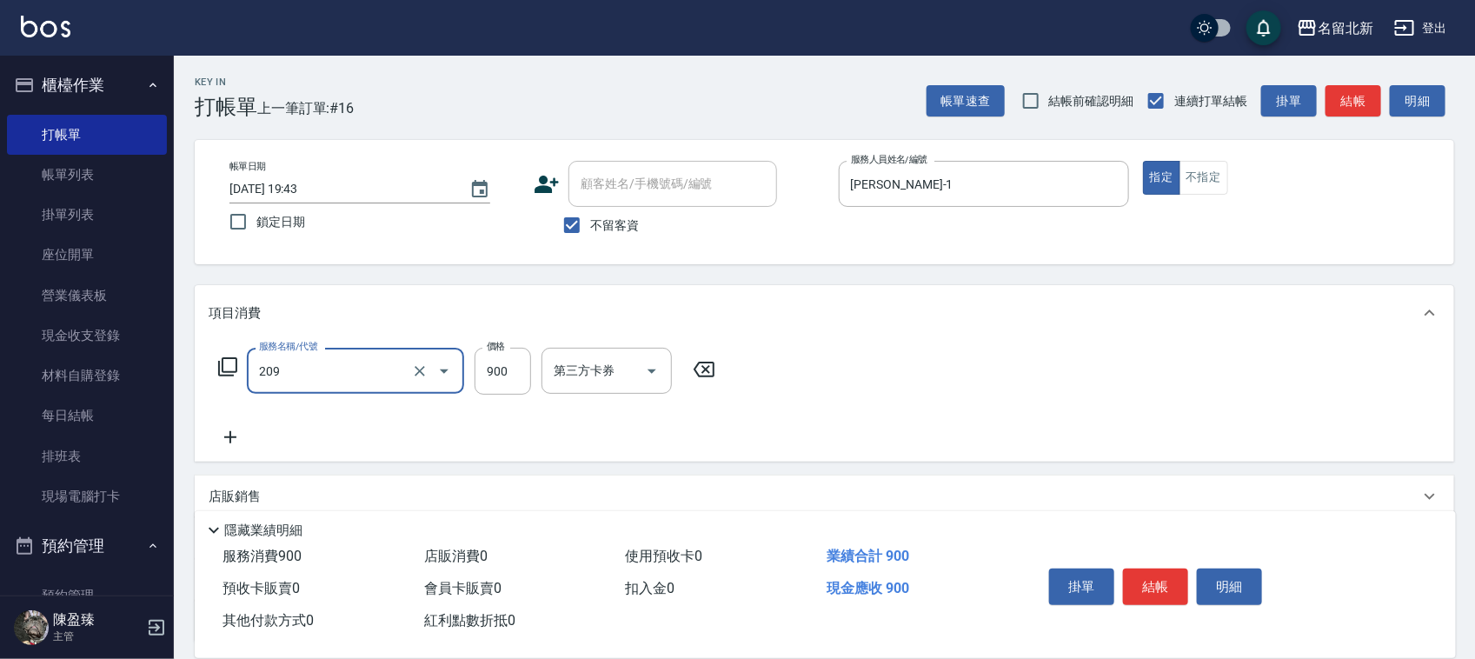
type input "滾珠洗髮(209)"
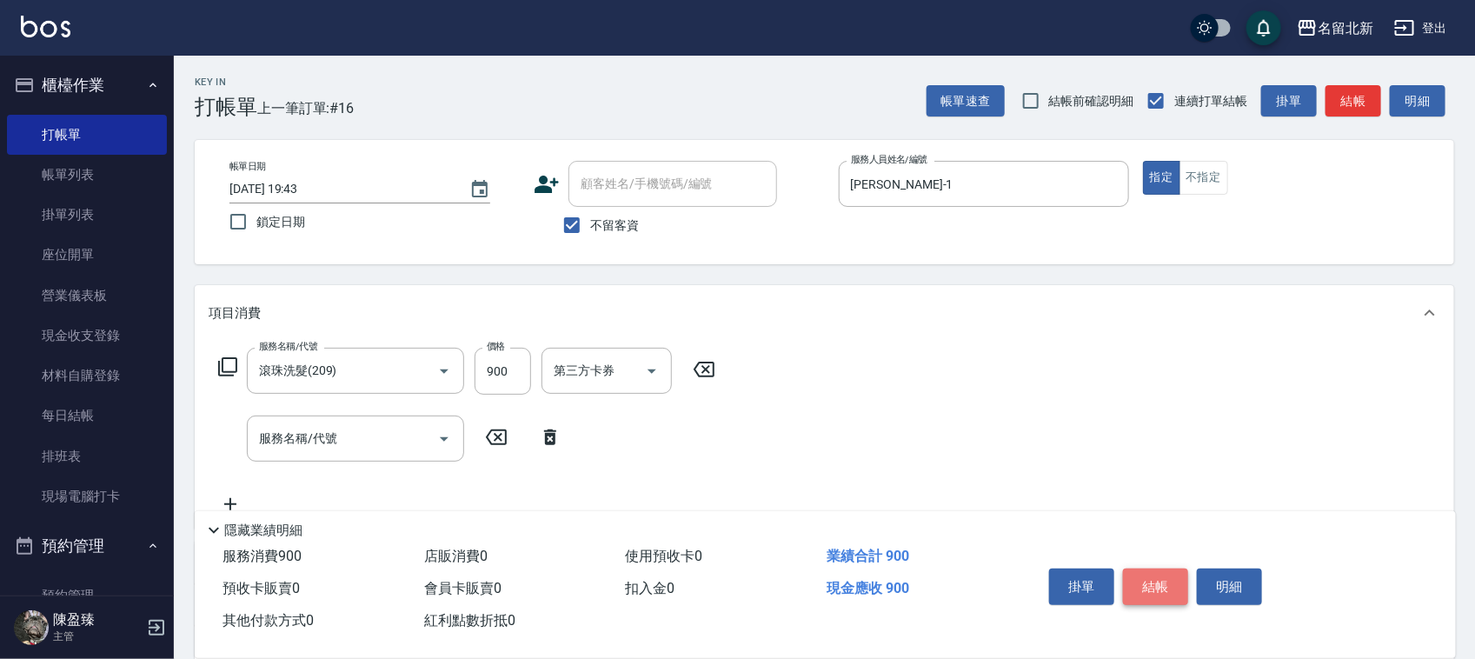
click at [1135, 588] on button "結帳" at bounding box center [1155, 587] width 65 height 37
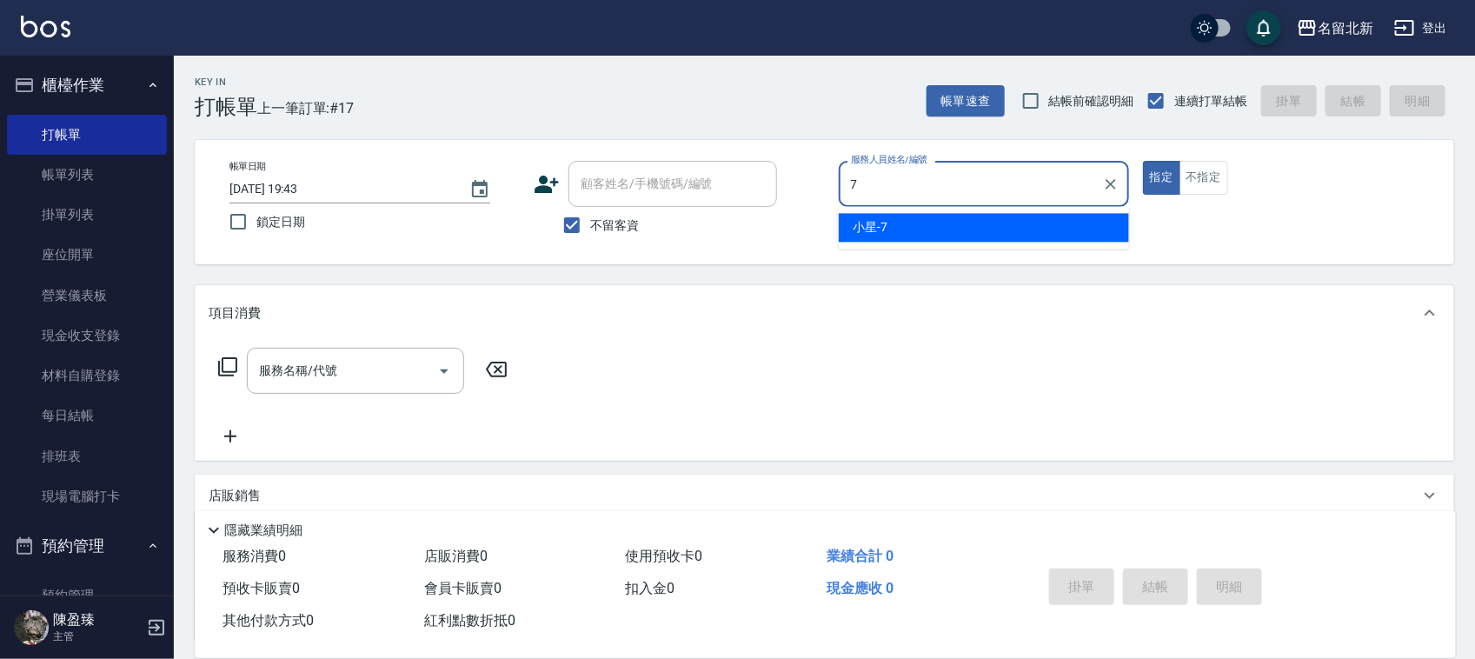
type input "小星-7"
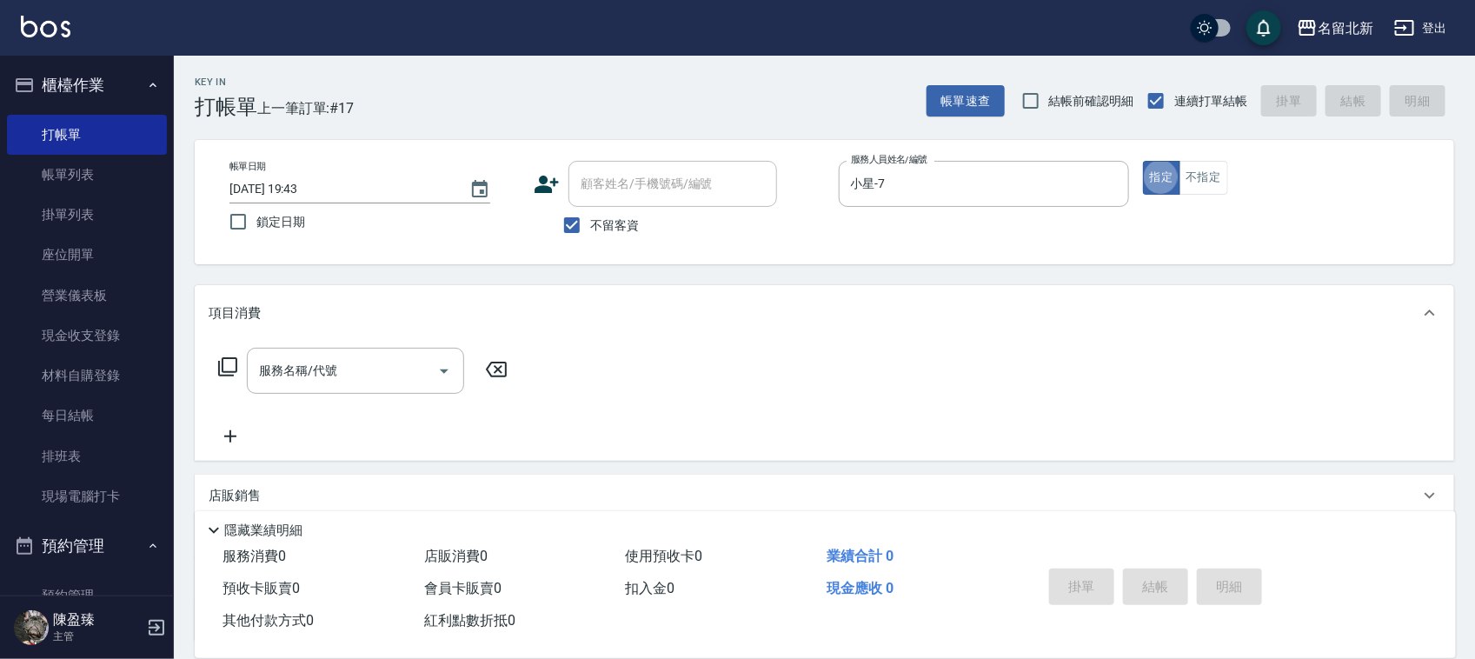
type button "true"
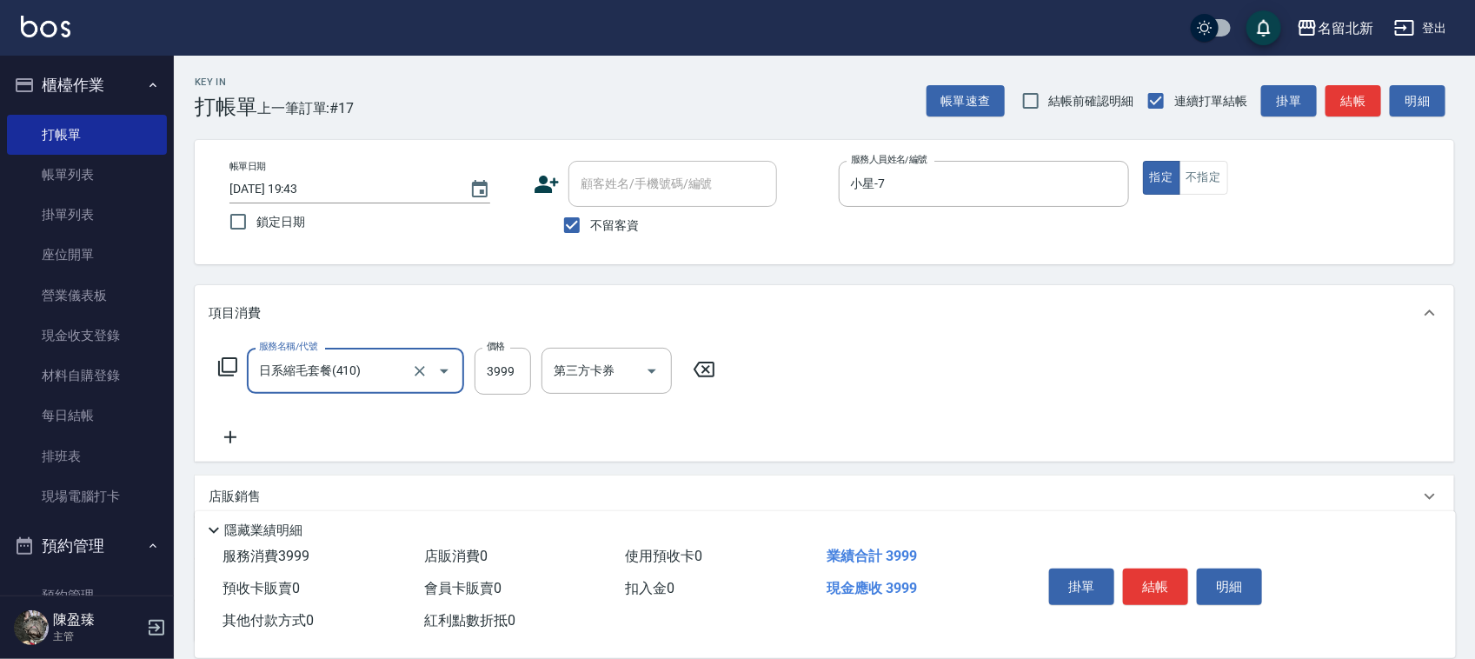
type input "日系縮毛套餐(410)"
type input "4599"
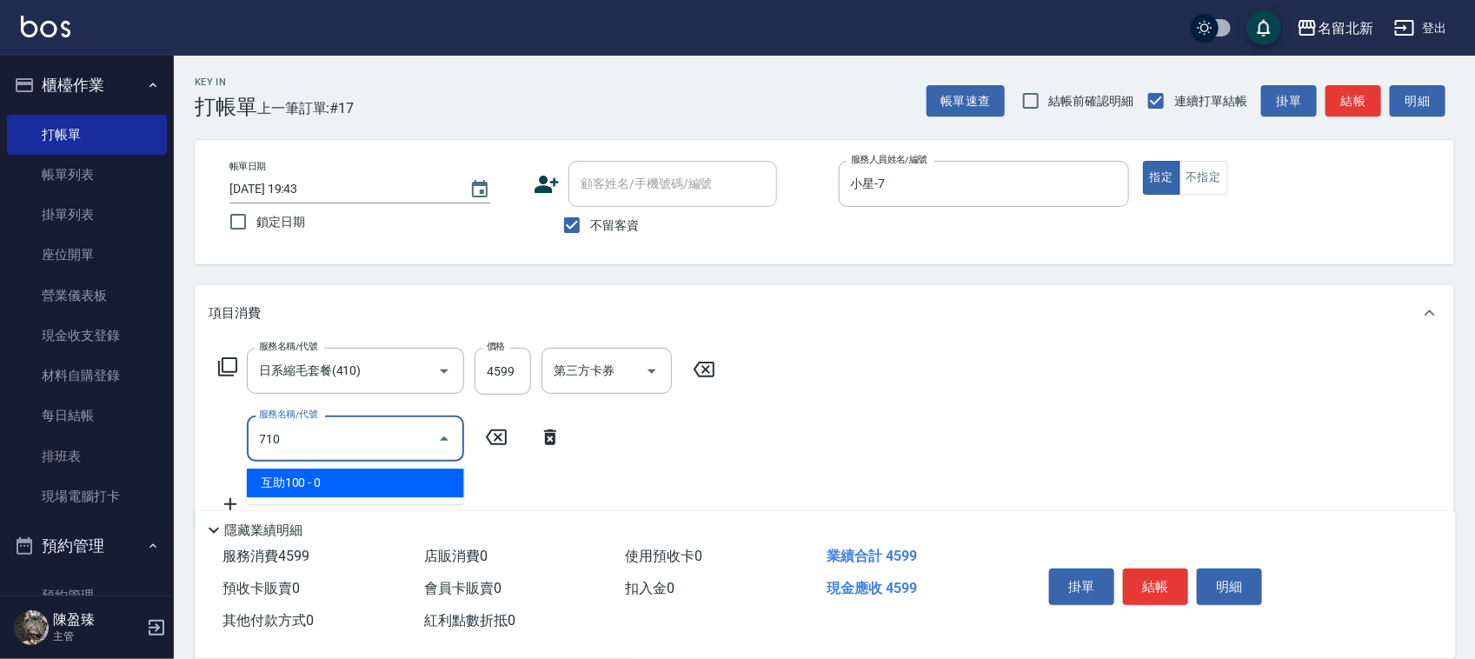
type input "互助100(710)"
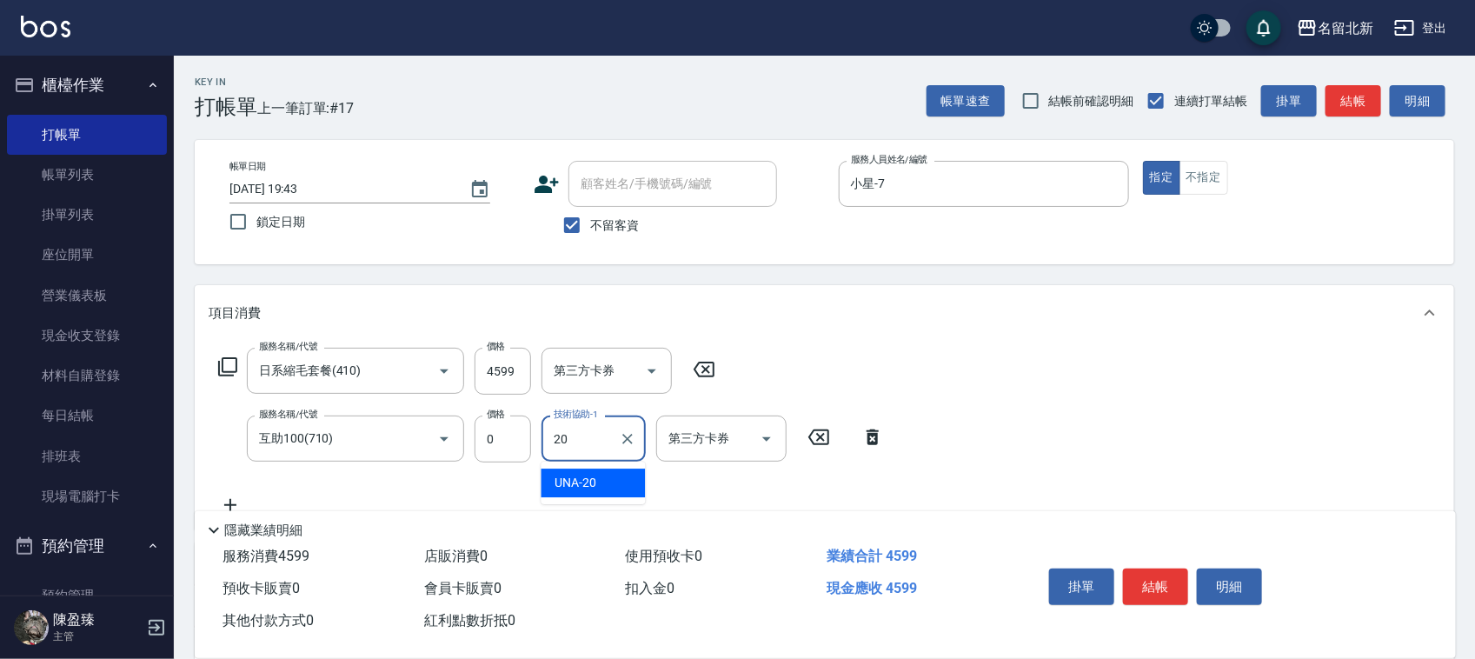
type input "UNA-20"
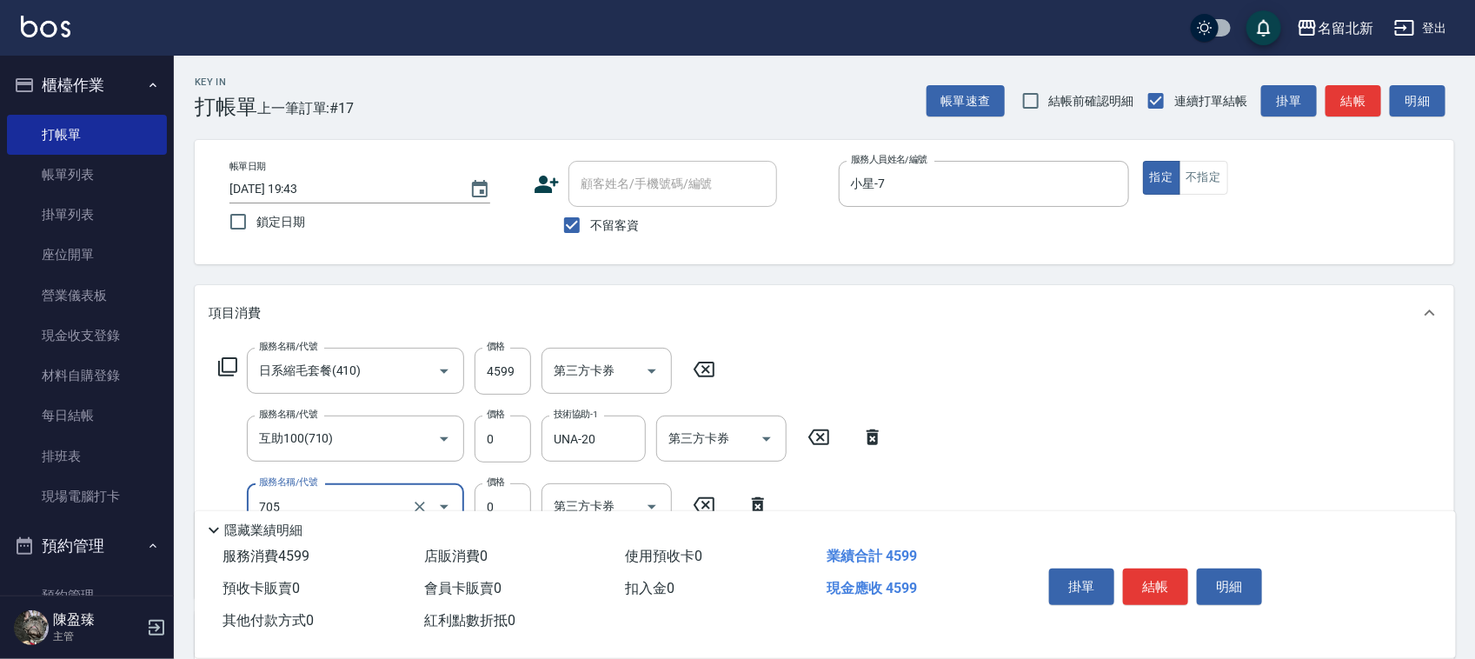
type input "互助50(705)"
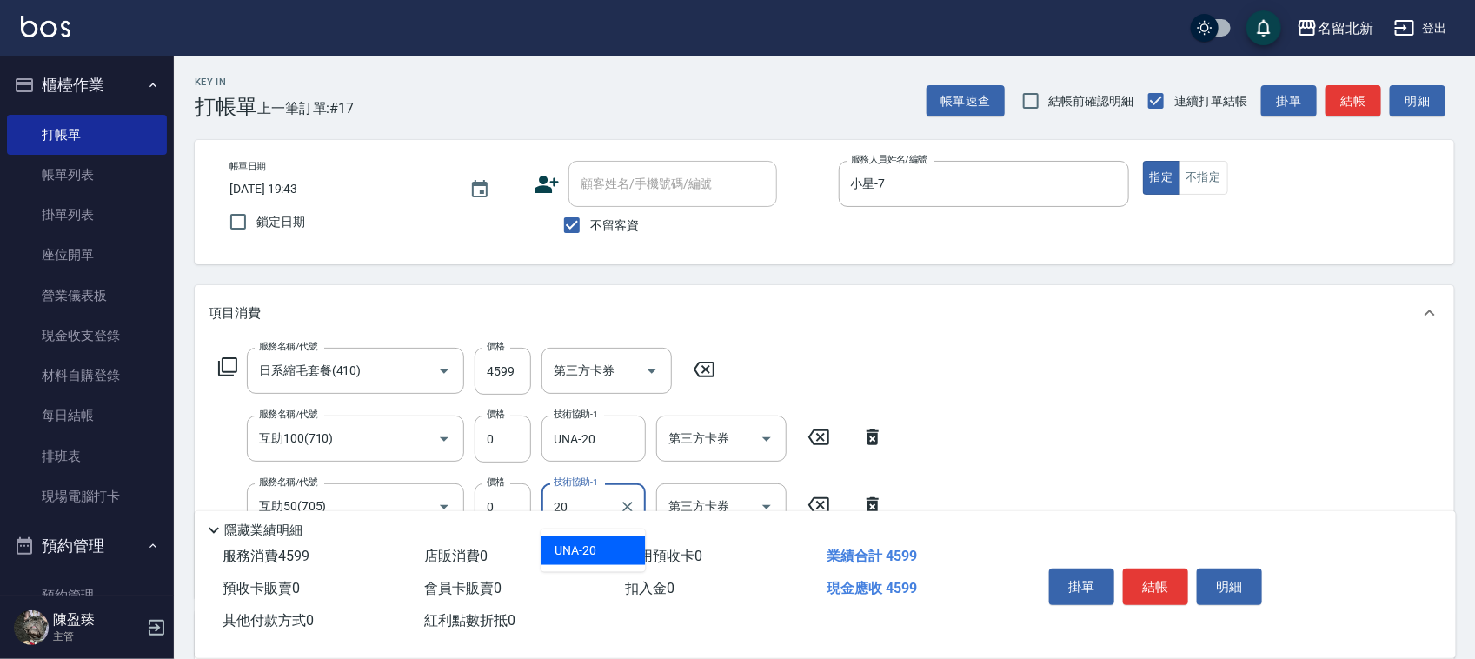
type input "UNA-20"
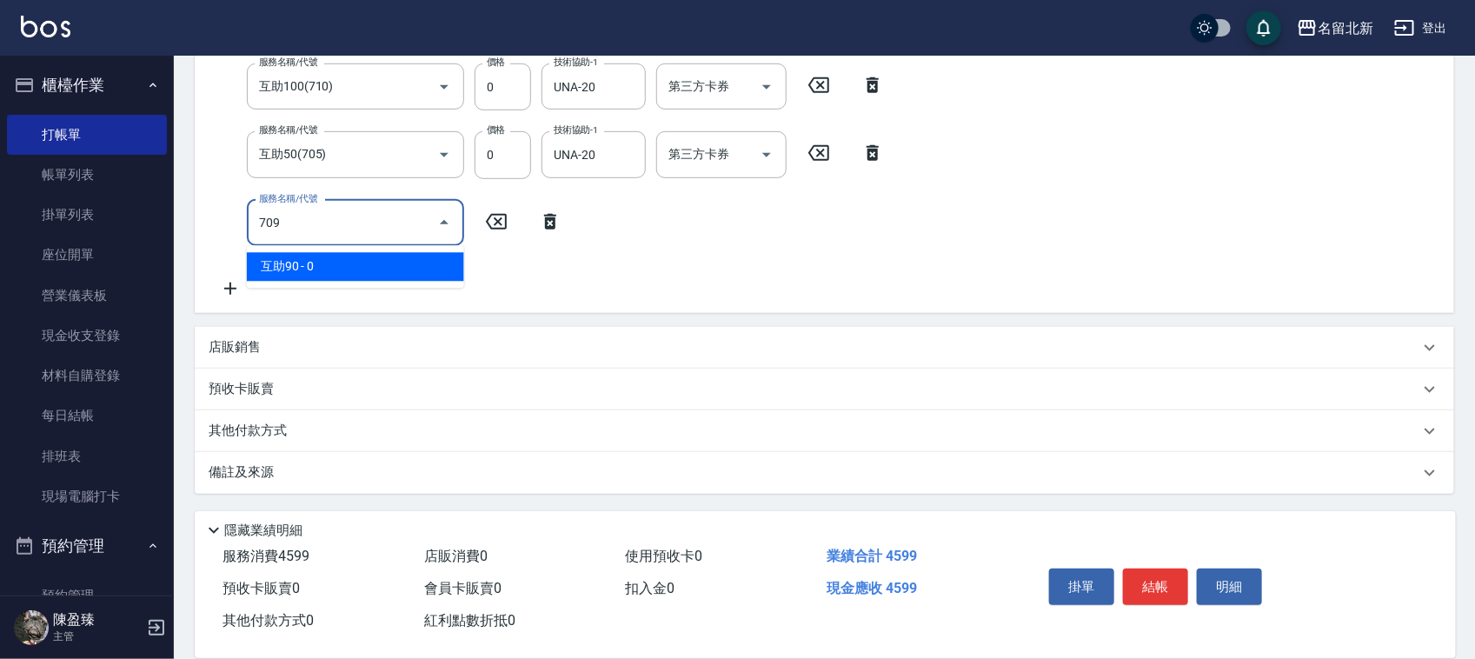
type input "互助90(709)"
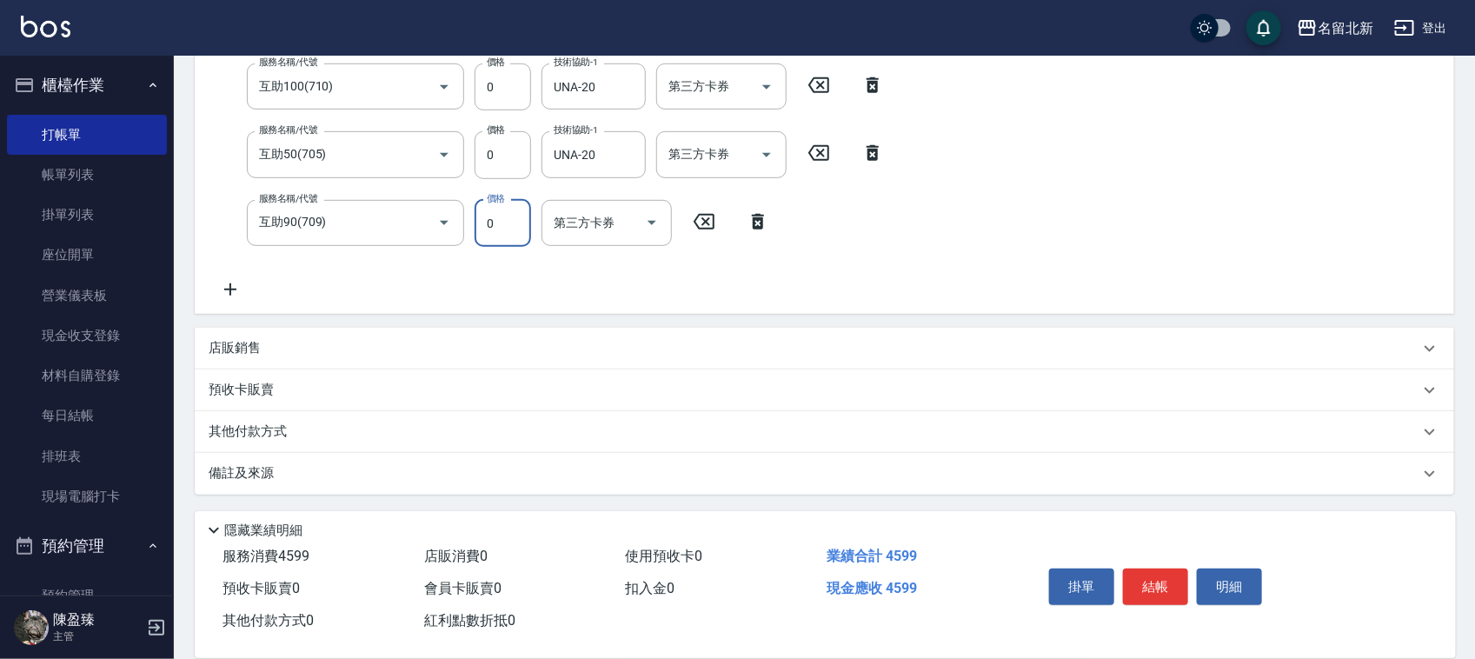
scroll to position [348, 0]
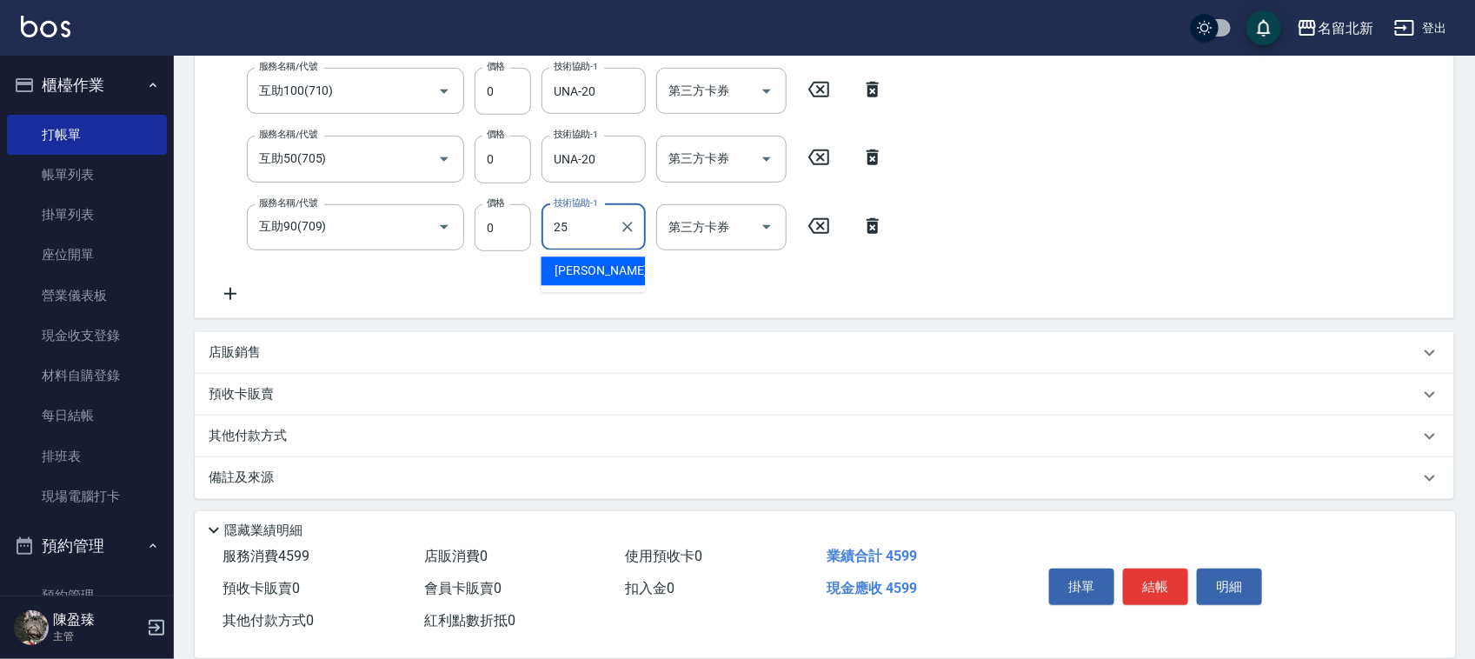
type input "禎禎-25"
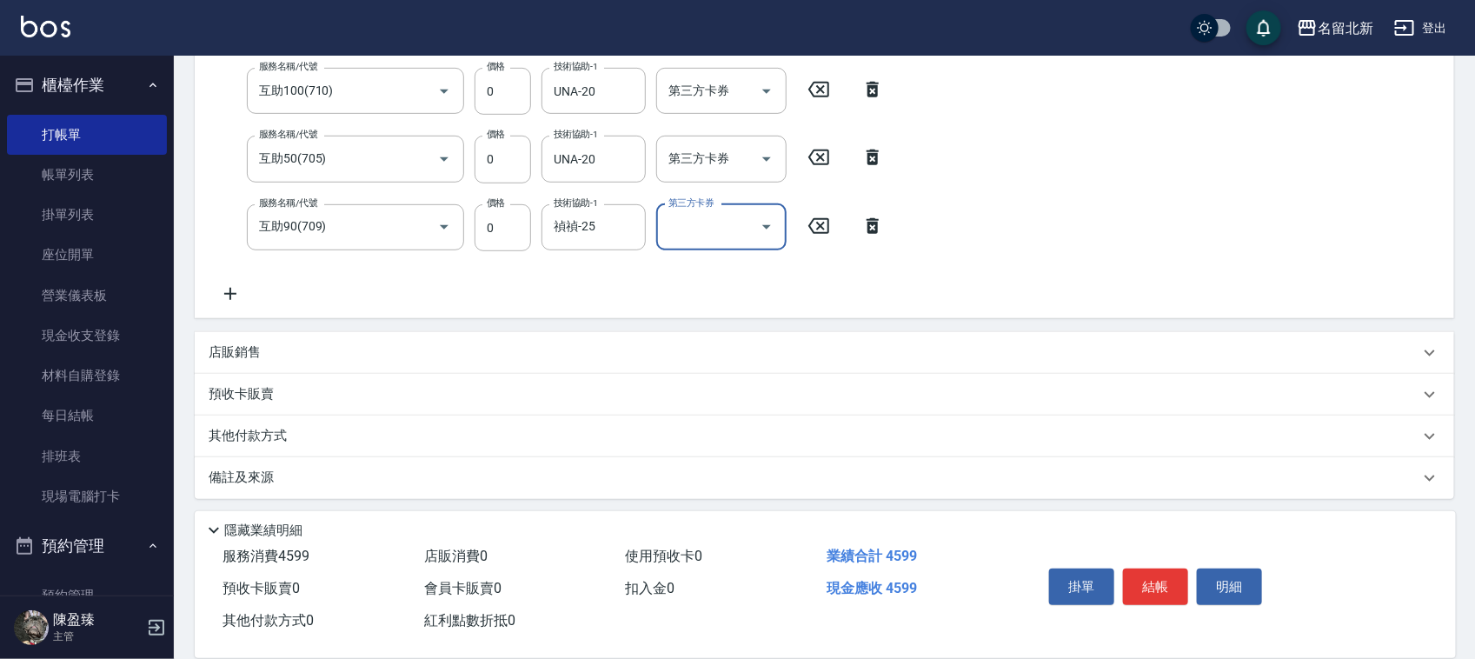
scroll to position [352, 0]
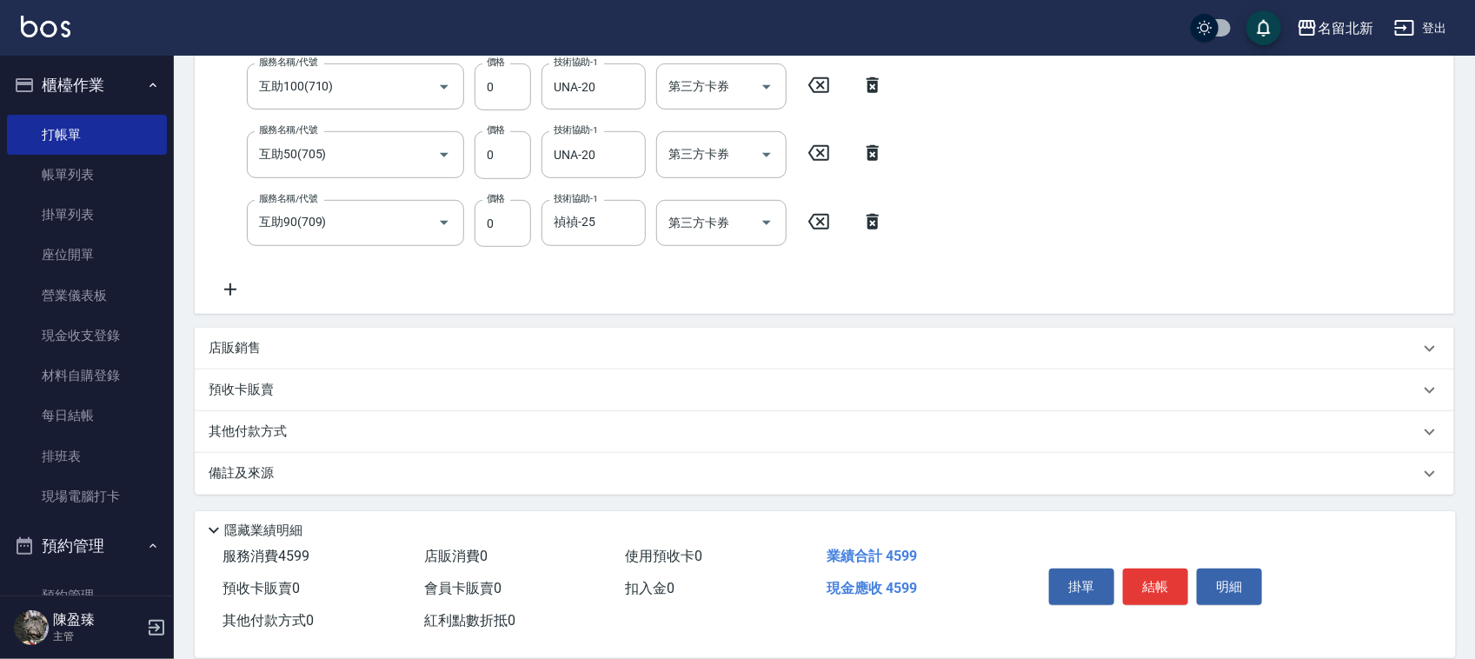
click at [279, 437] on p "其他付款方式" at bounding box center [252, 432] width 87 height 19
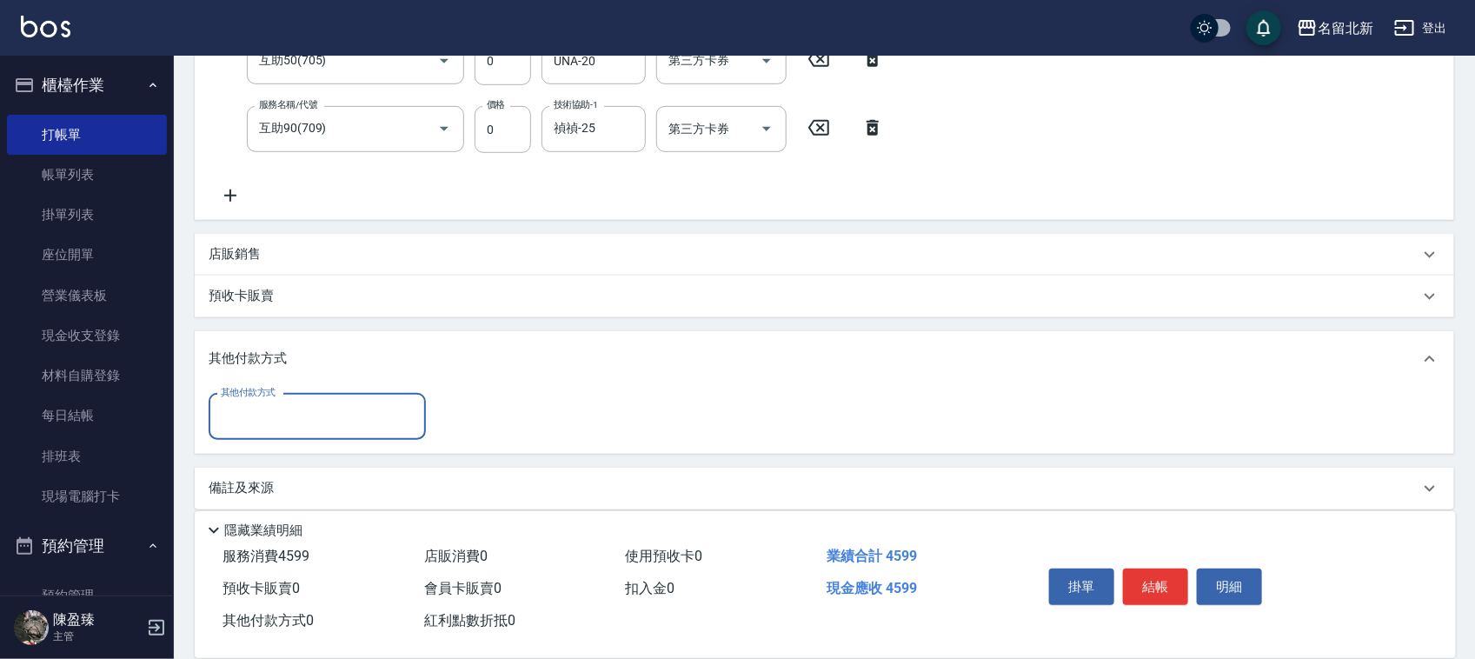
scroll to position [0, 0]
click at [241, 416] on input "其他付款方式" at bounding box center [317, 417] width 202 height 30
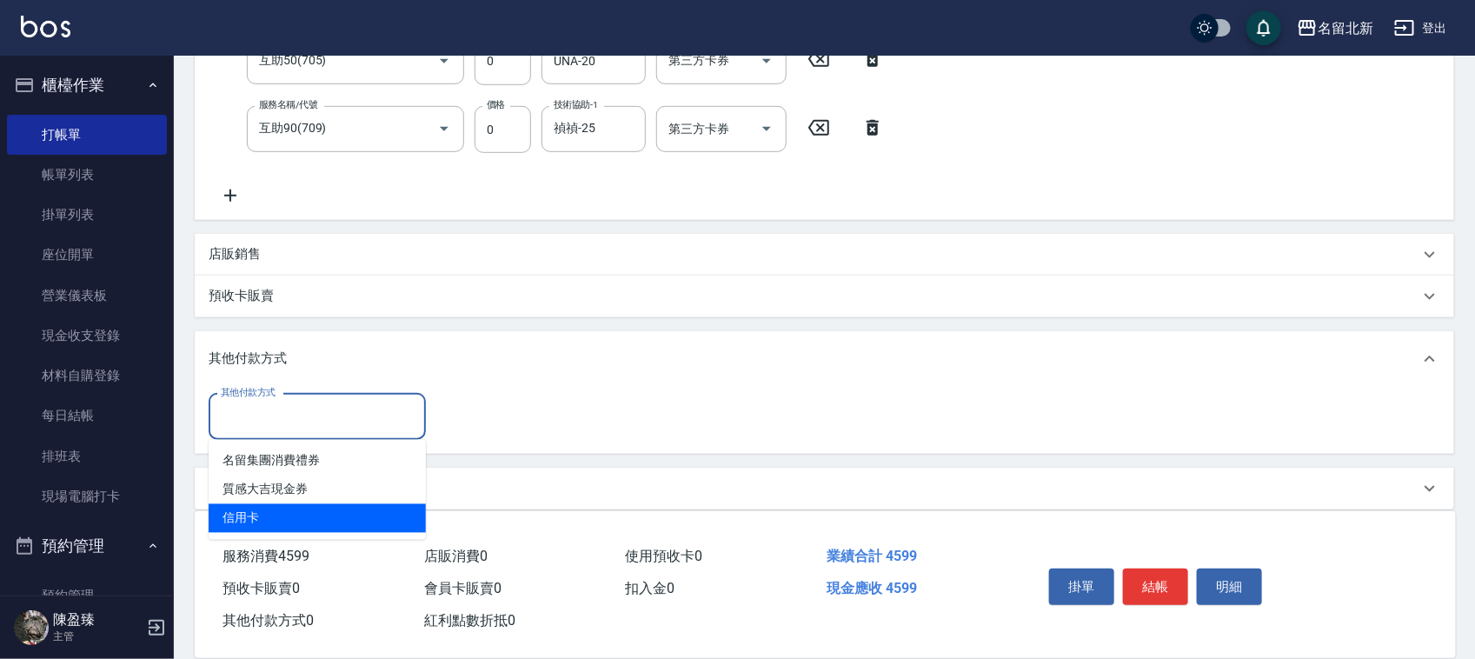
click at [301, 520] on span "信用卡" at bounding box center [317, 518] width 217 height 29
type input "信用卡"
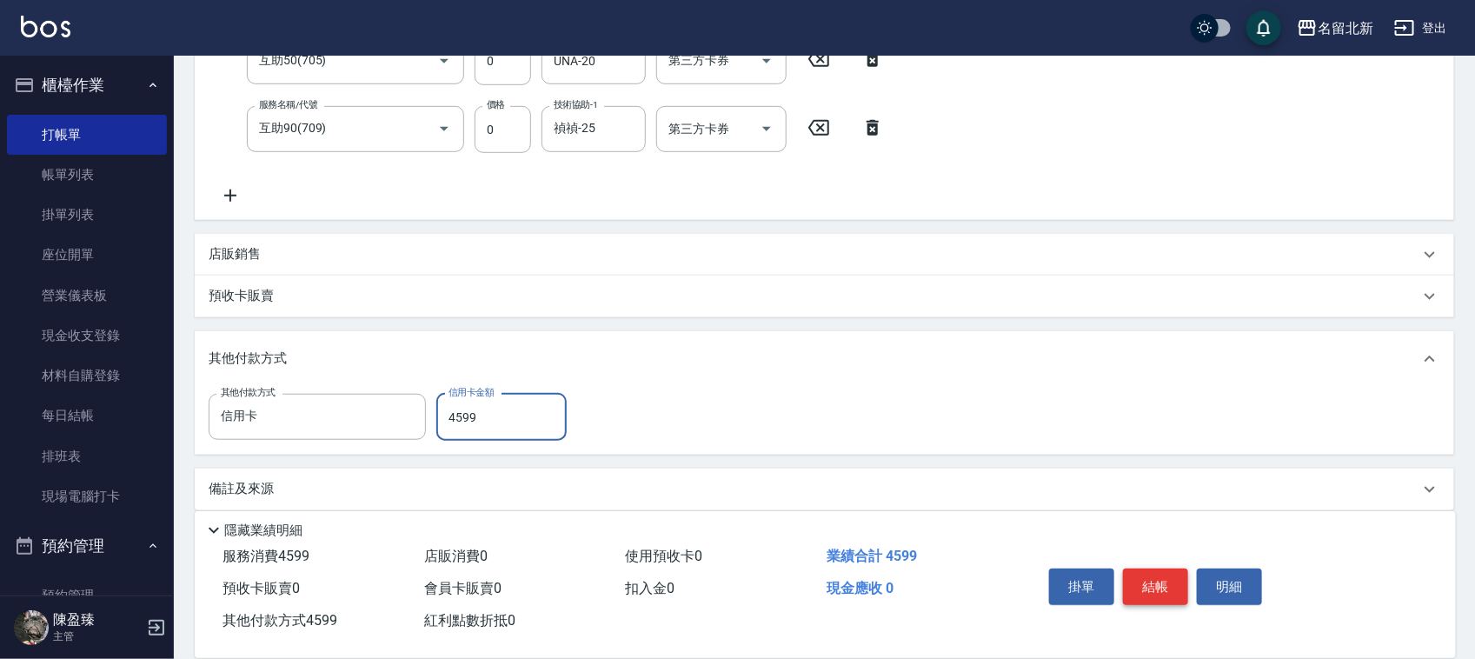
type input "4599"
click at [1153, 585] on button "結帳" at bounding box center [1155, 587] width 65 height 37
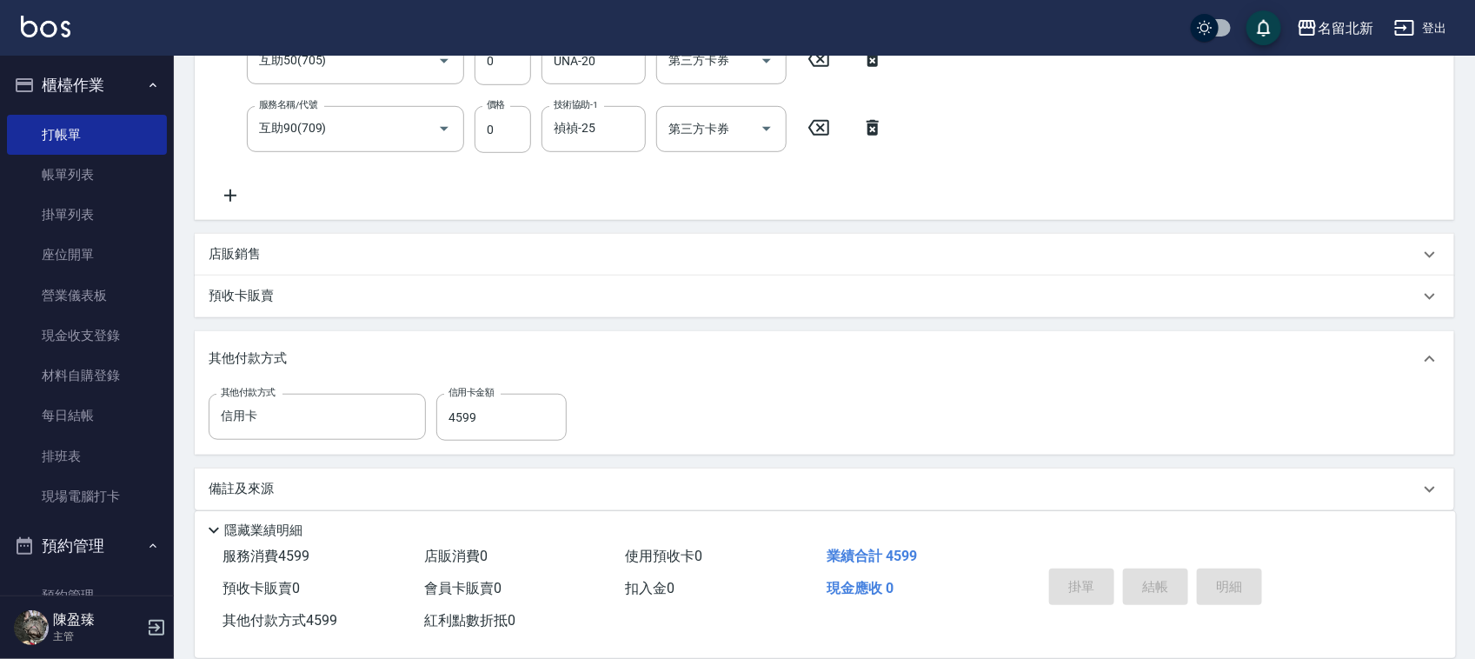
type input "[DATE] 19:44"
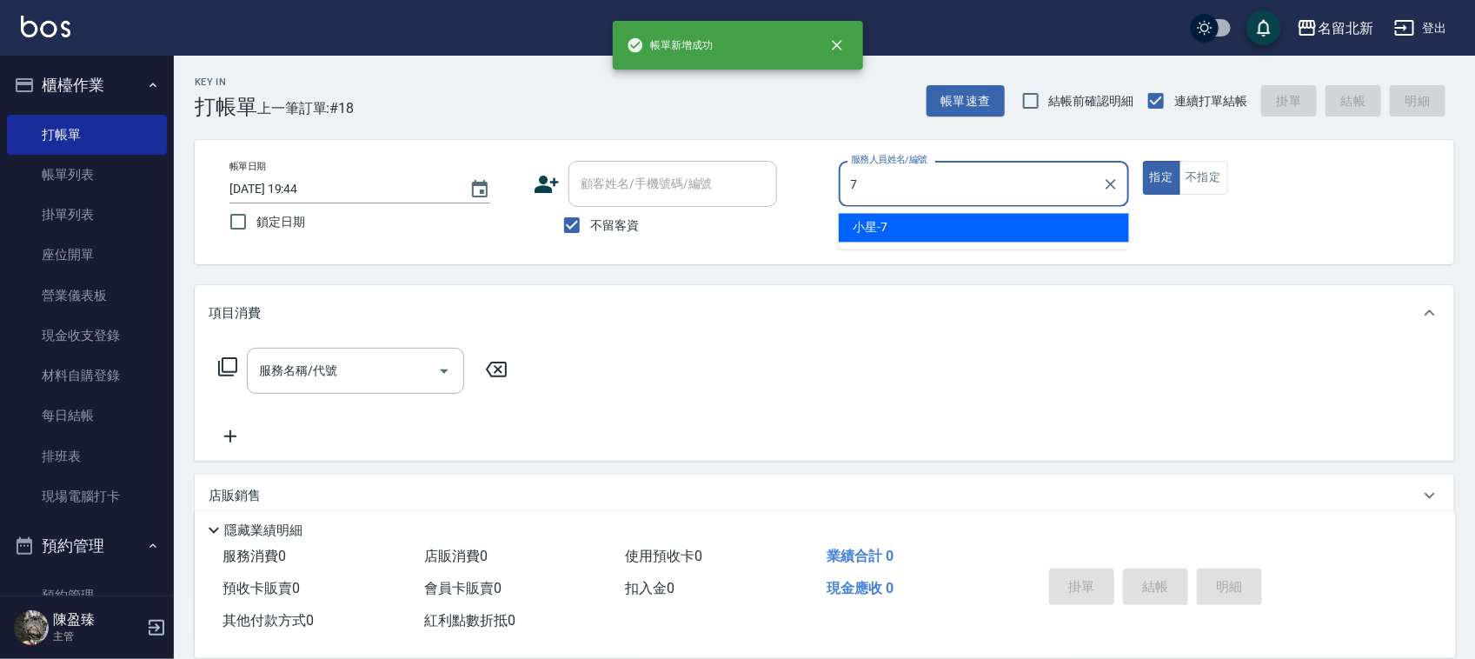
type input "小星-7"
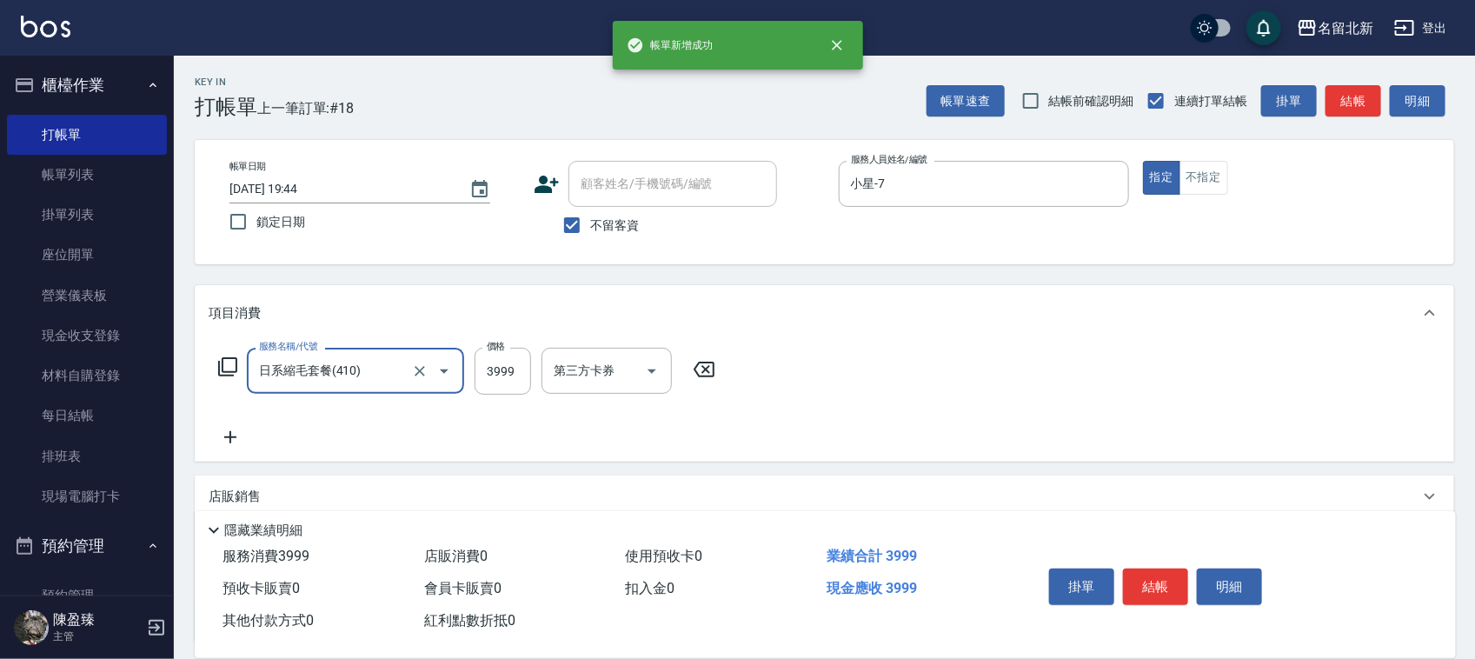
type input "日系縮毛套餐(410)"
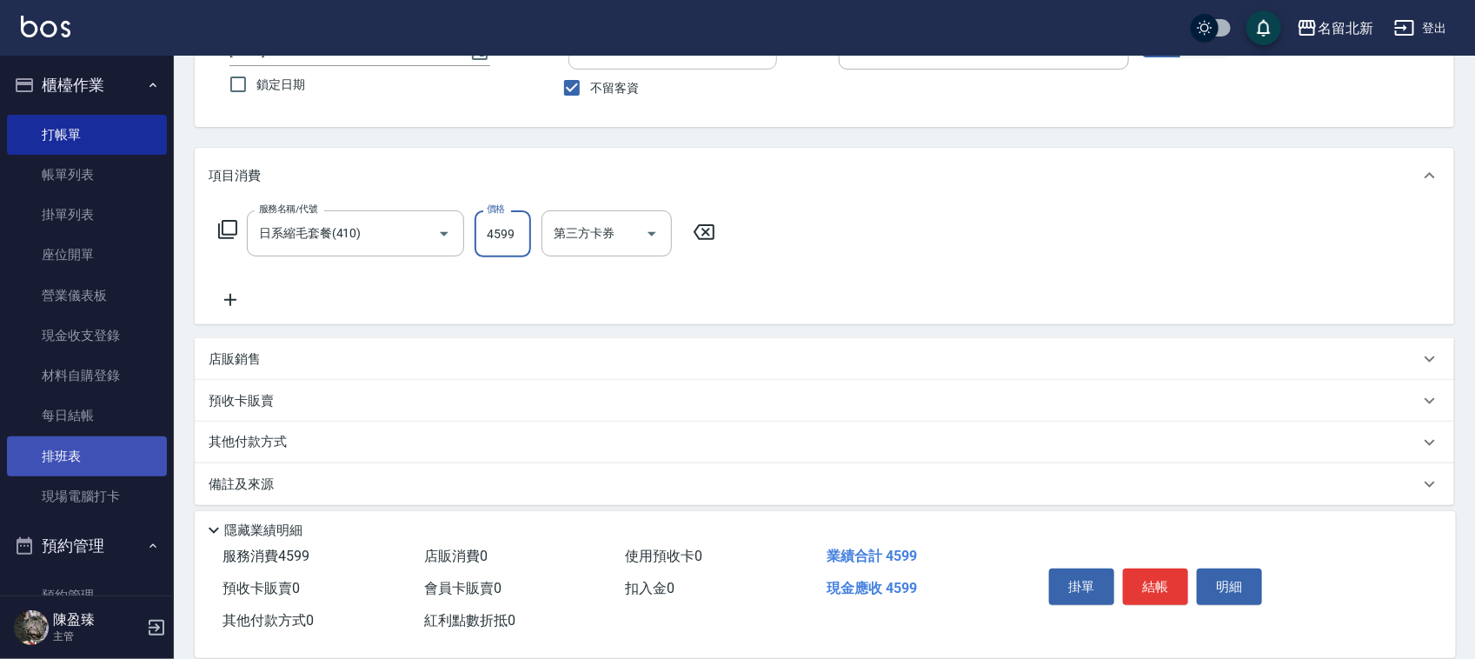
scroll to position [149, 0]
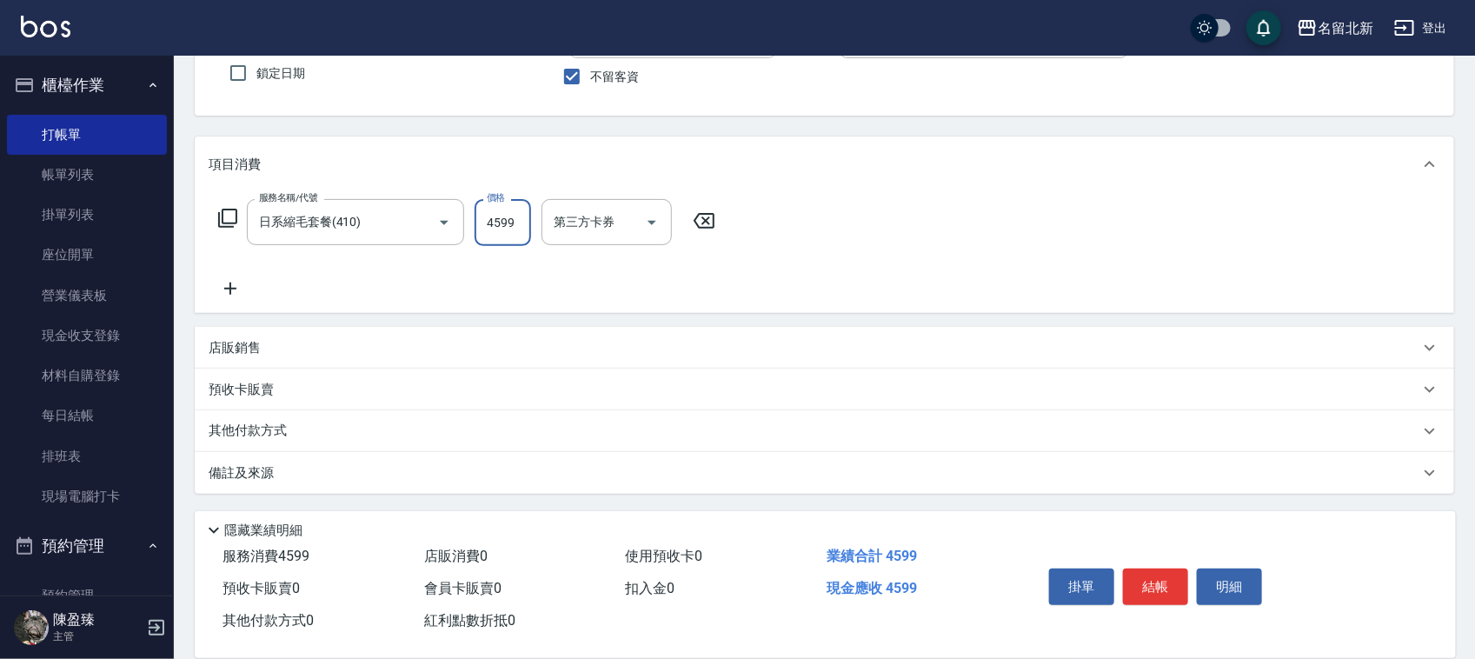
type input "4599"
click at [223, 427] on p "其他付款方式" at bounding box center [252, 431] width 87 height 19
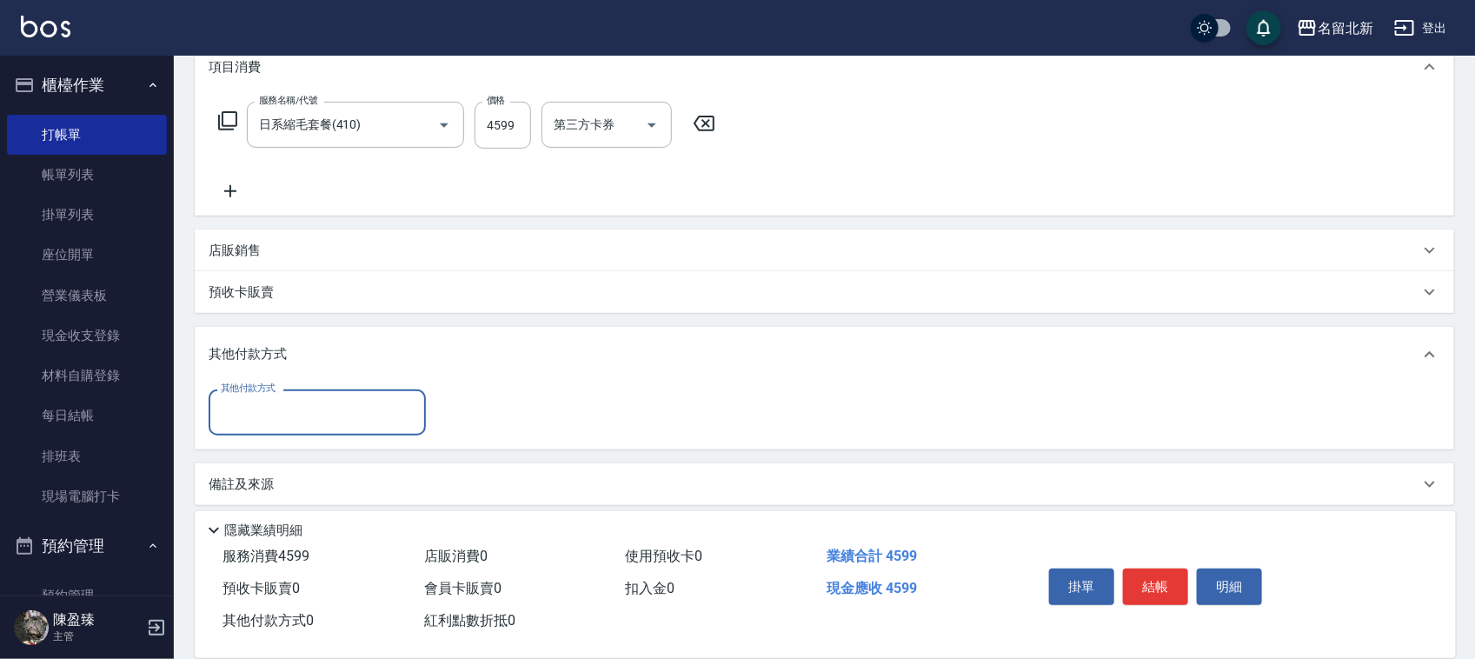
scroll to position [249, 0]
click at [244, 409] on input "其他付款方式" at bounding box center [317, 410] width 202 height 30
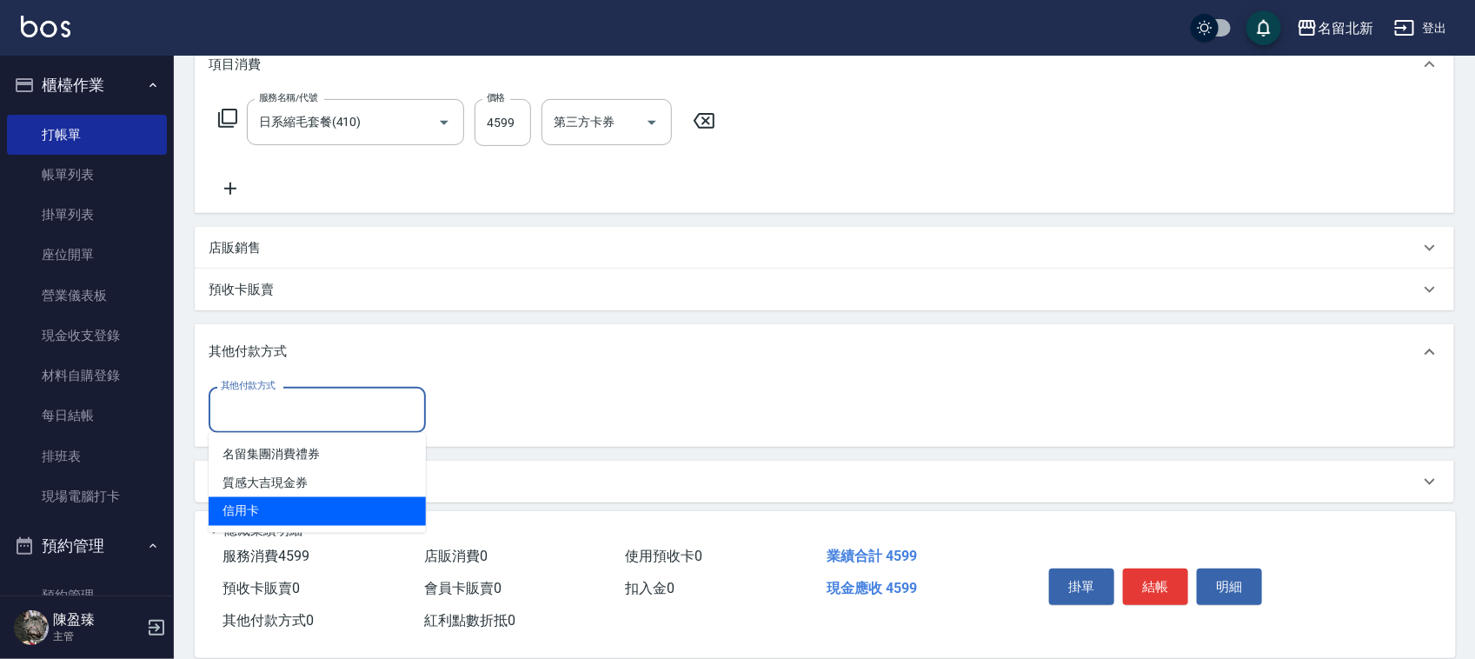
click at [241, 518] on span "信用卡" at bounding box center [317, 511] width 217 height 29
type input "信用卡"
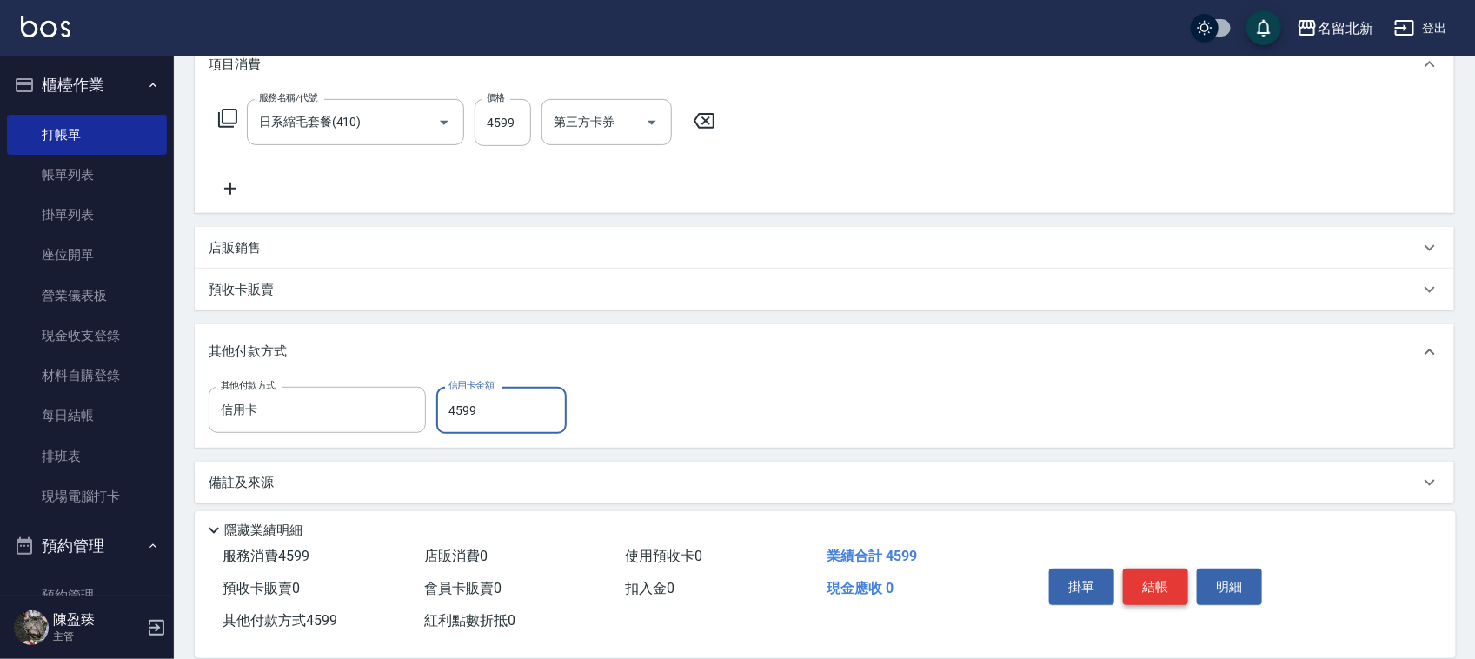
type input "4599"
click at [1145, 569] on button "結帳" at bounding box center [1155, 587] width 65 height 37
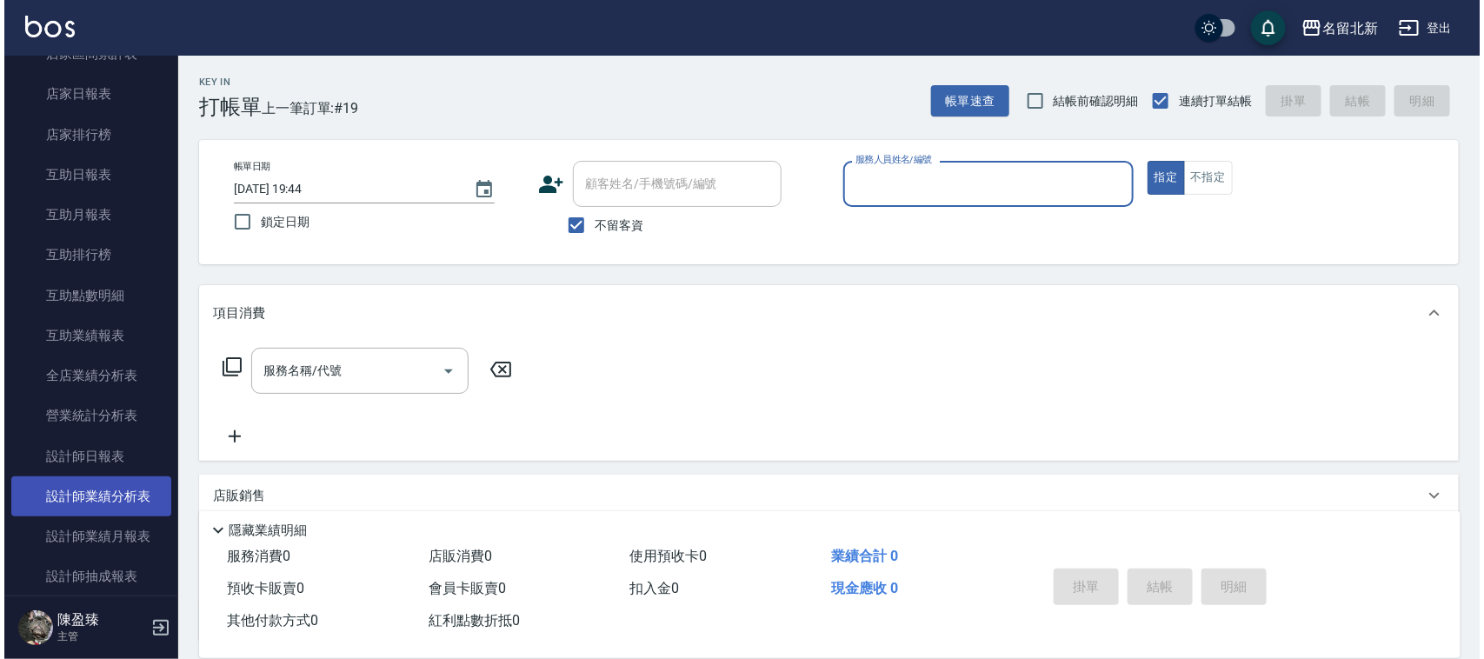
scroll to position [978, 0]
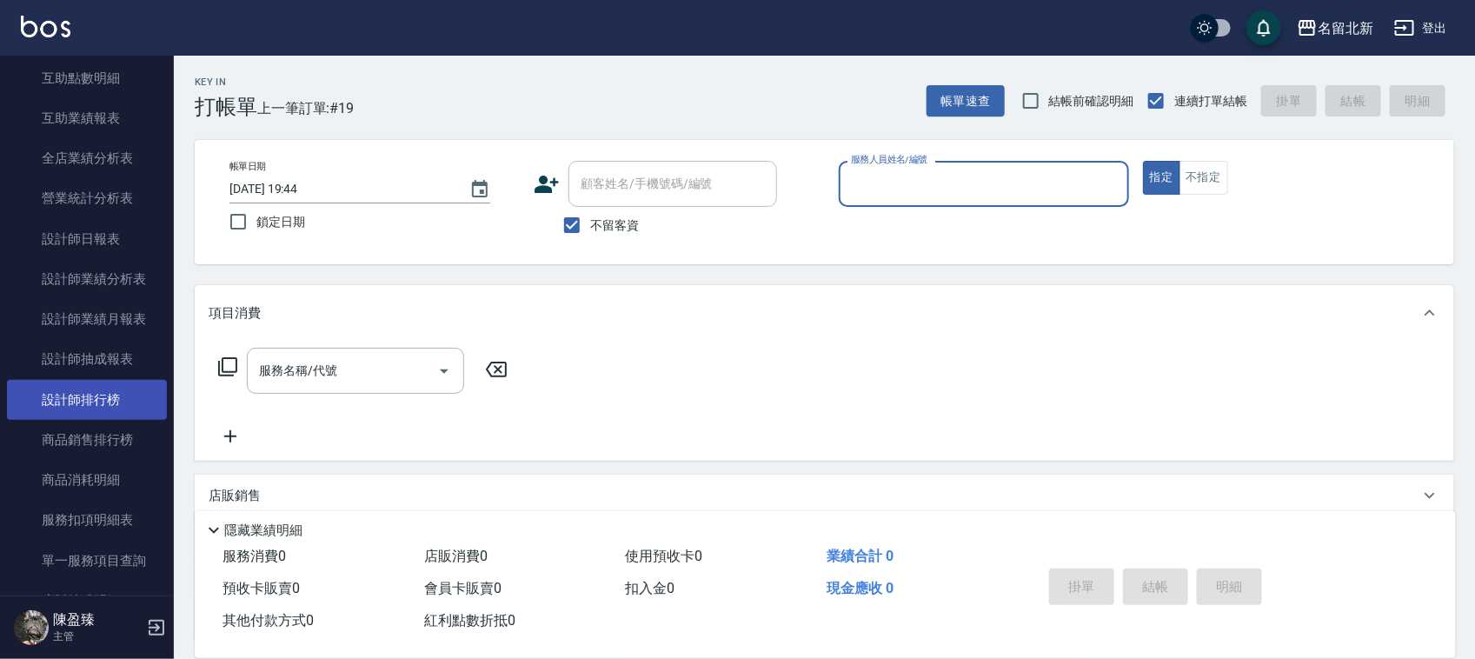
click at [111, 405] on link "設計師排行榜" at bounding box center [87, 400] width 160 height 40
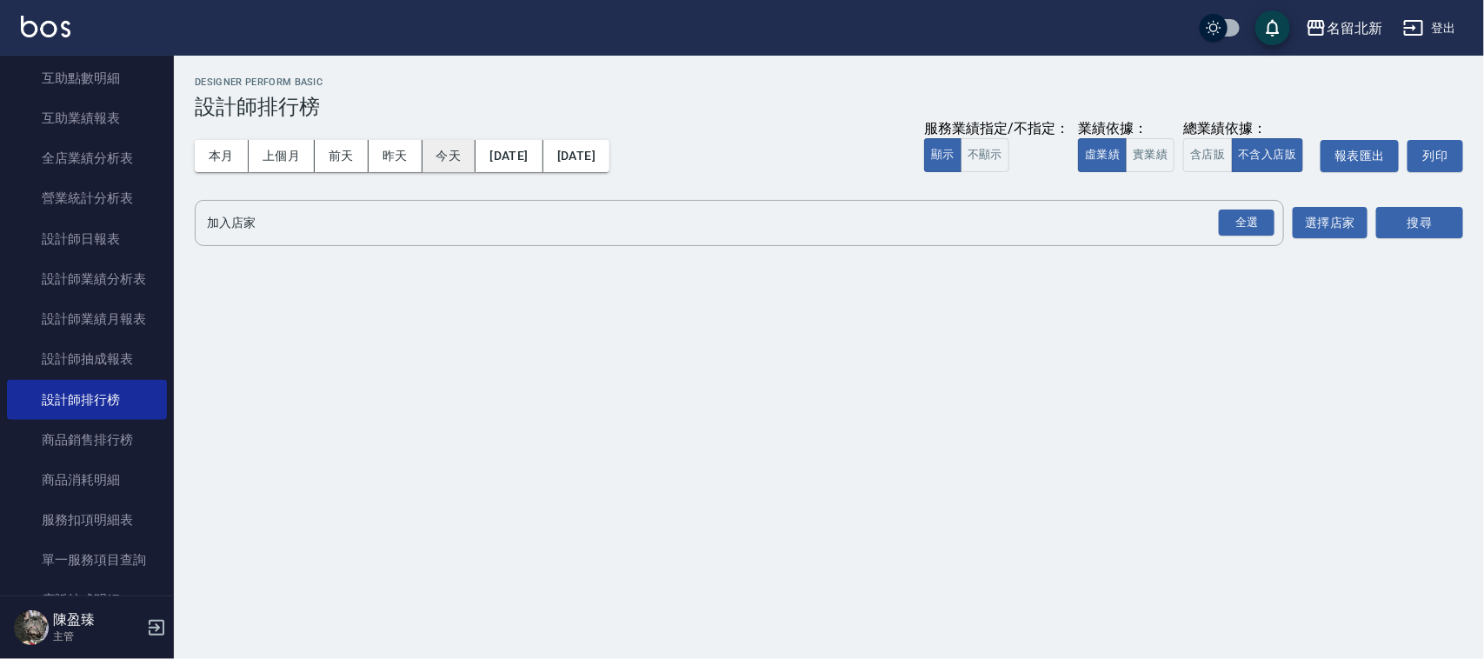
click at [462, 159] on button "今天" at bounding box center [450, 156] width 54 height 32
click at [493, 148] on div "本月 上個月 [DATE] [DATE] [DATE] [DATE] [DATE]" at bounding box center [402, 156] width 415 height 32
drag, startPoint x: 1243, startPoint y: 220, endPoint x: 1298, endPoint y: 210, distance: 55.6
click at [1261, 214] on div "全選" at bounding box center [1247, 223] width 56 height 27
drag, startPoint x: 1450, startPoint y: 205, endPoint x: 1454, endPoint y: 224, distance: 19.4
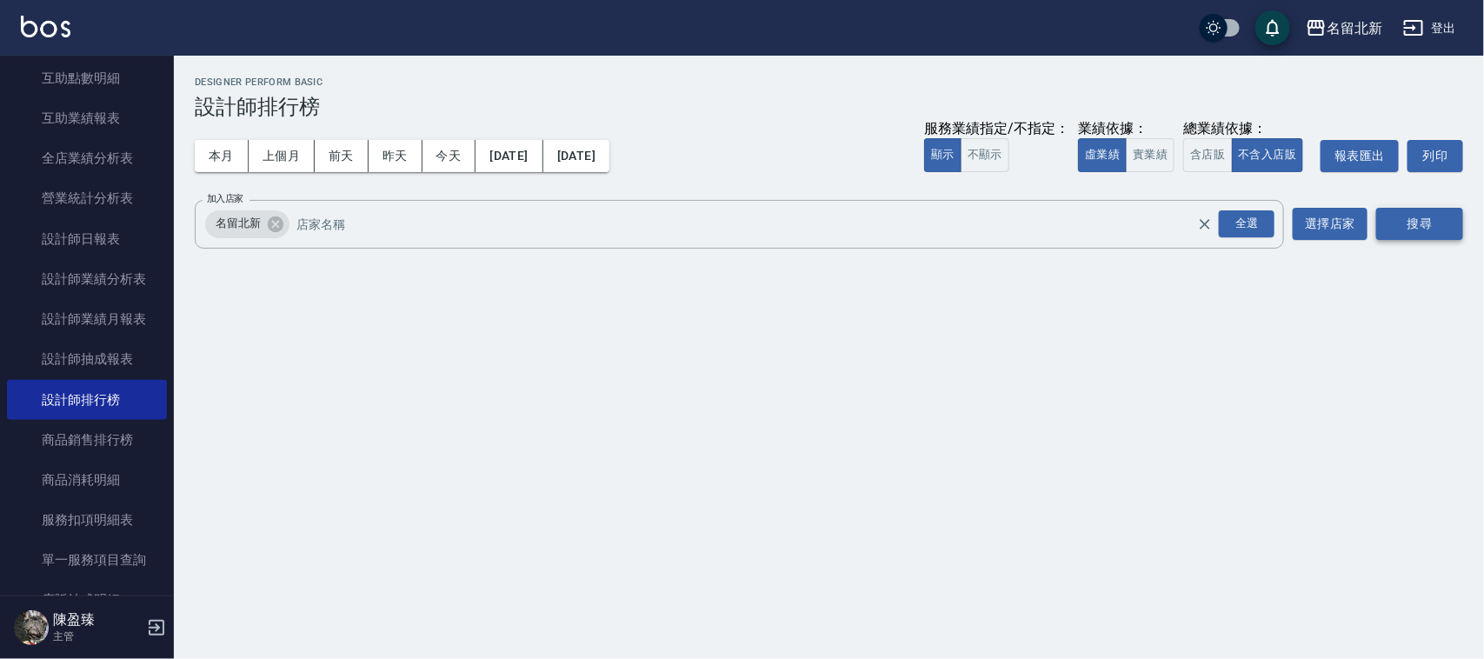
click at [1450, 209] on div "搜尋" at bounding box center [1419, 224] width 87 height 49
click at [1454, 224] on button "搜尋" at bounding box center [1419, 224] width 87 height 32
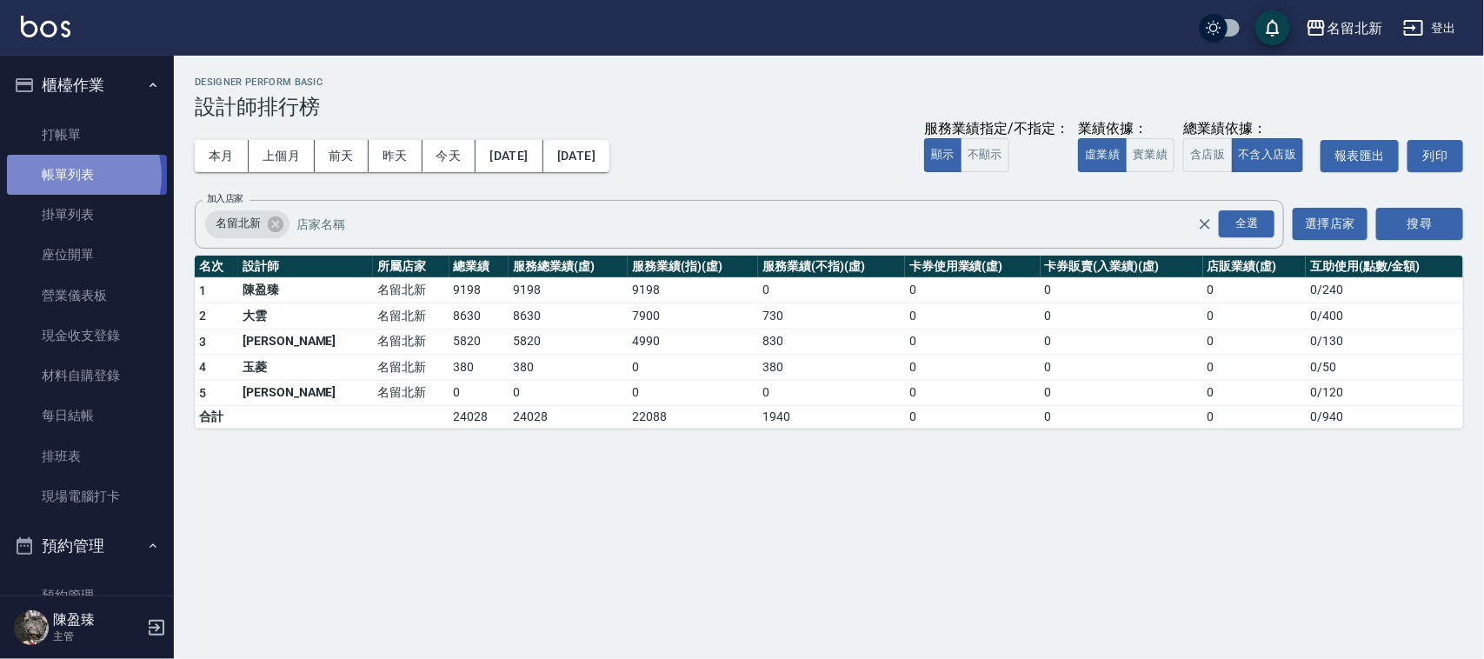
click at [75, 176] on link "帳單列表" at bounding box center [87, 175] width 160 height 40
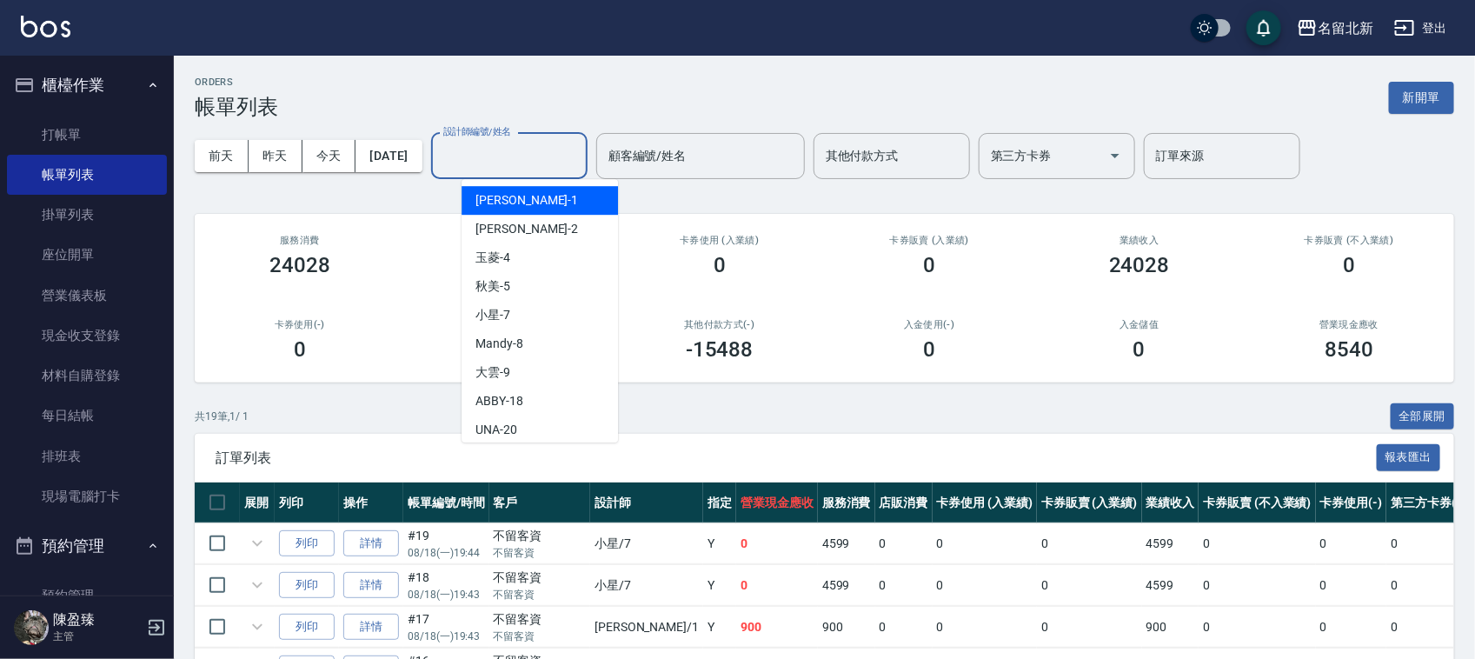
click at [479, 150] on input "設計師編號/姓名" at bounding box center [509, 156] width 141 height 30
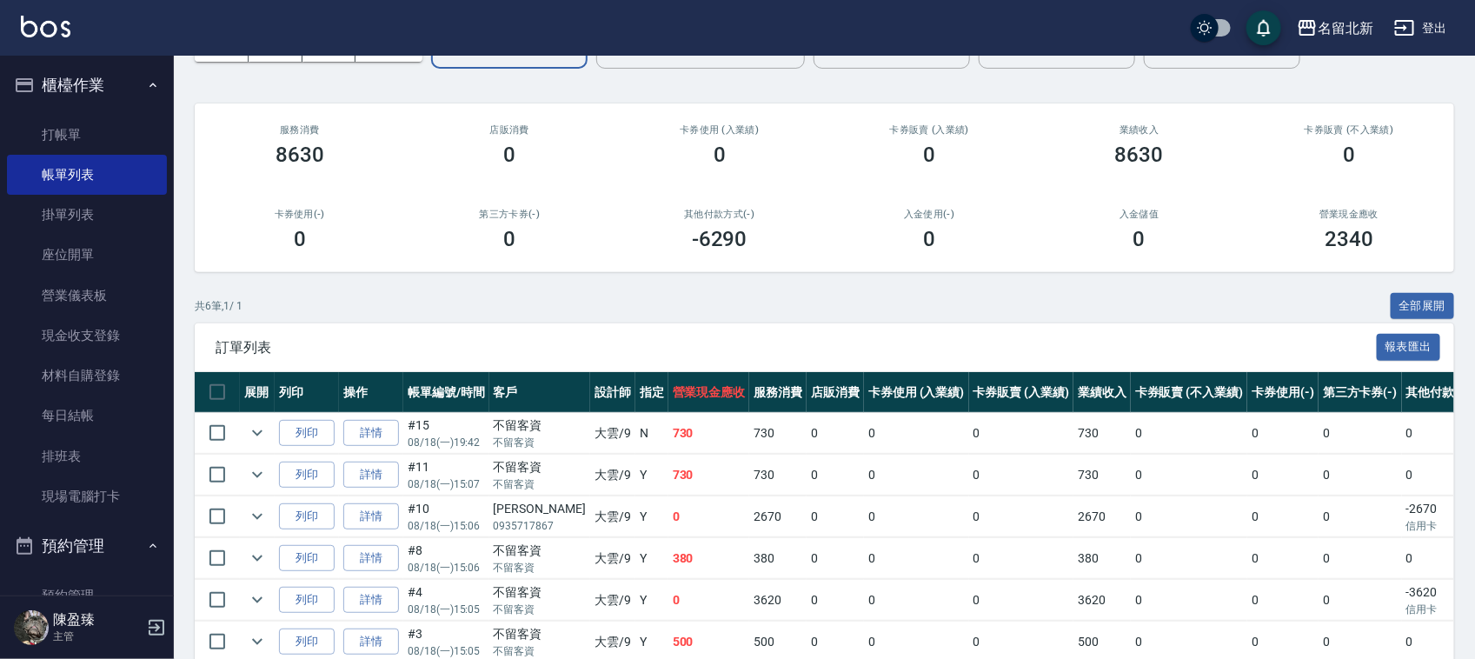
scroll to position [201, 0]
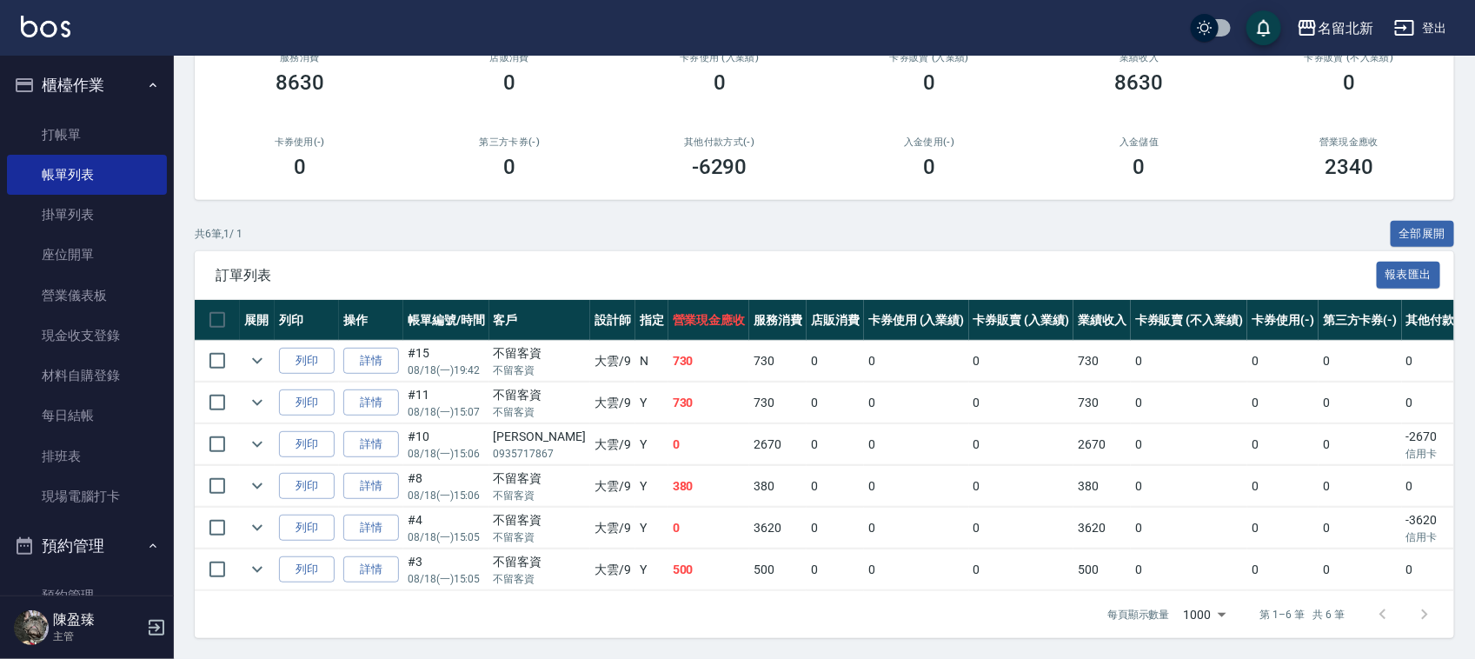
type input "大雲-9"
click at [242, 553] on td at bounding box center [257, 569] width 35 height 41
click at [247, 559] on icon "expand row" at bounding box center [257, 569] width 21 height 21
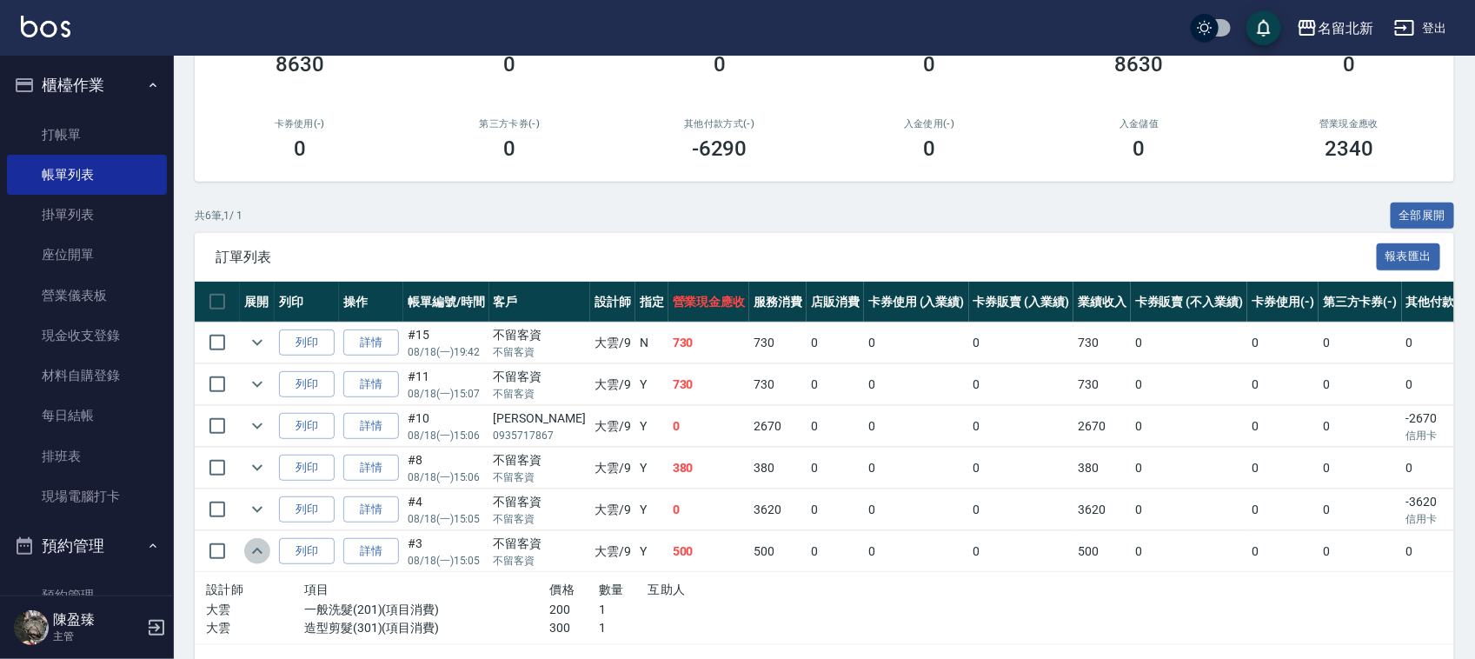
click at [248, 549] on icon "expand row" at bounding box center [257, 551] width 21 height 21
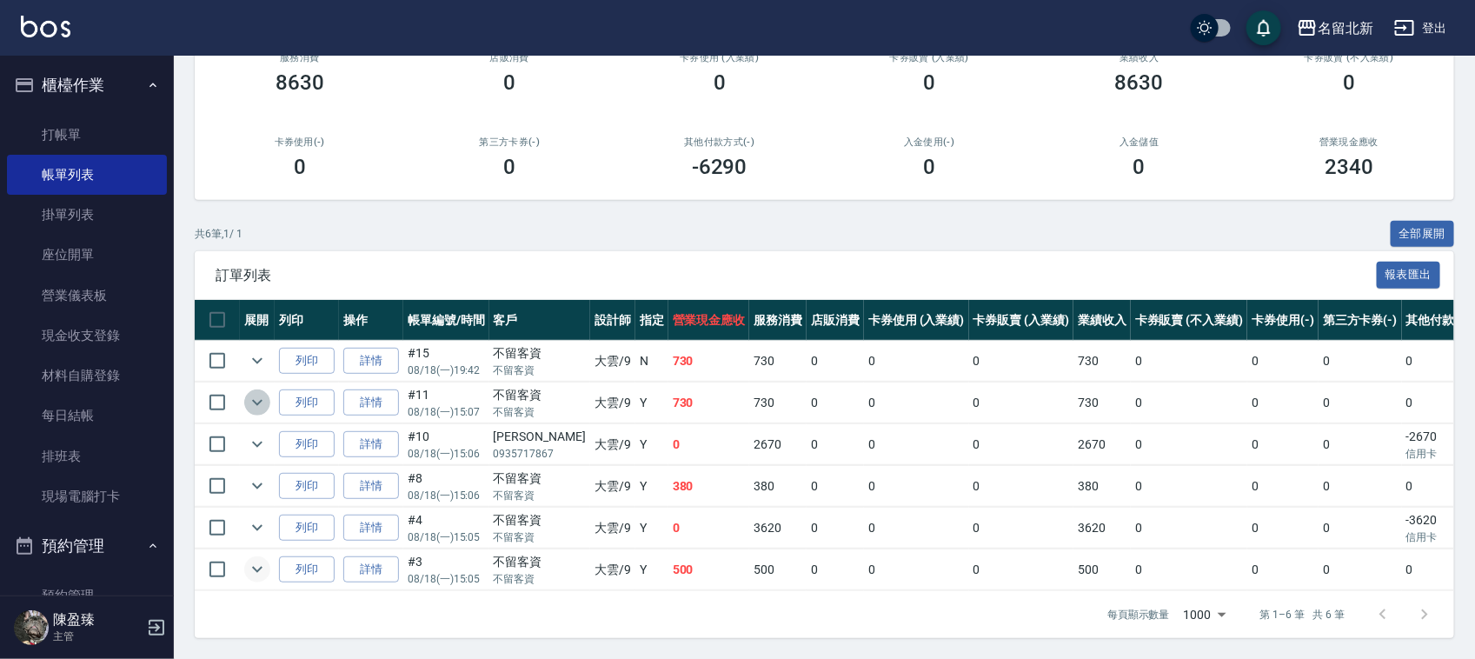
click at [258, 392] on icon "expand row" at bounding box center [257, 402] width 21 height 21
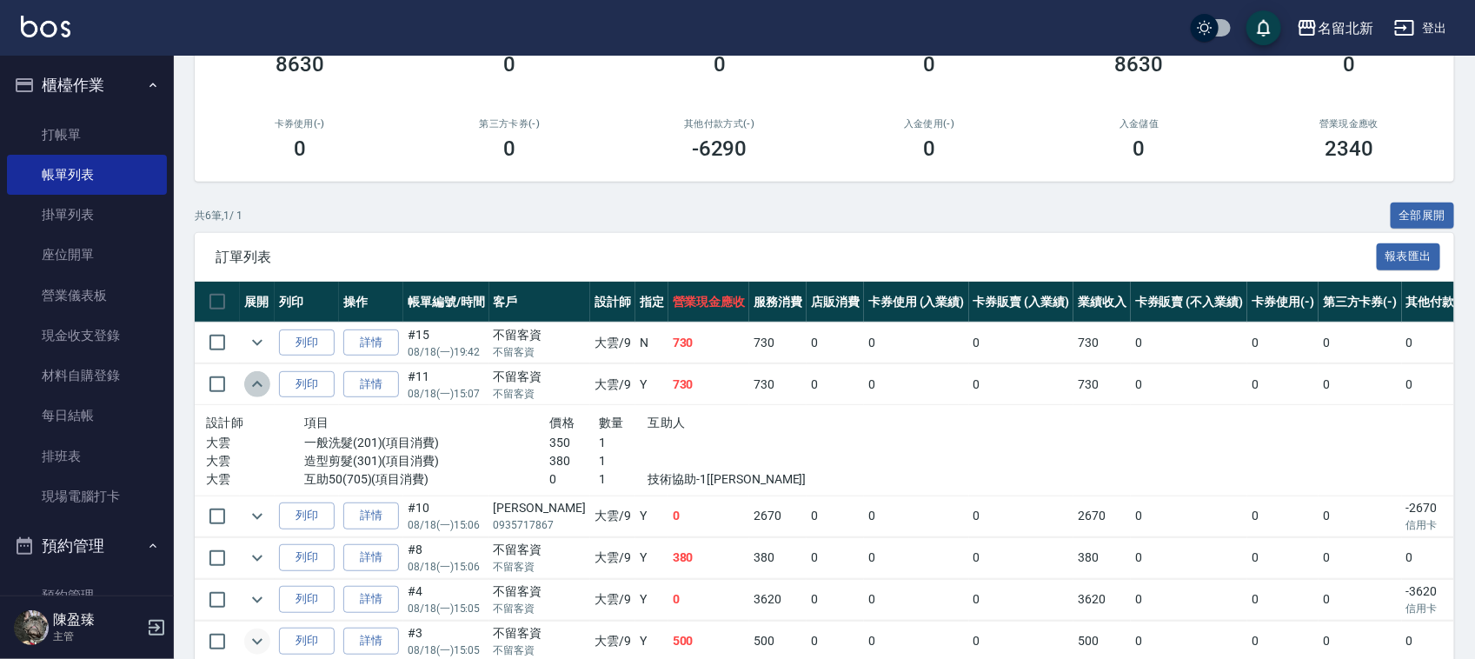
click at [248, 388] on icon "expand row" at bounding box center [257, 384] width 21 height 21
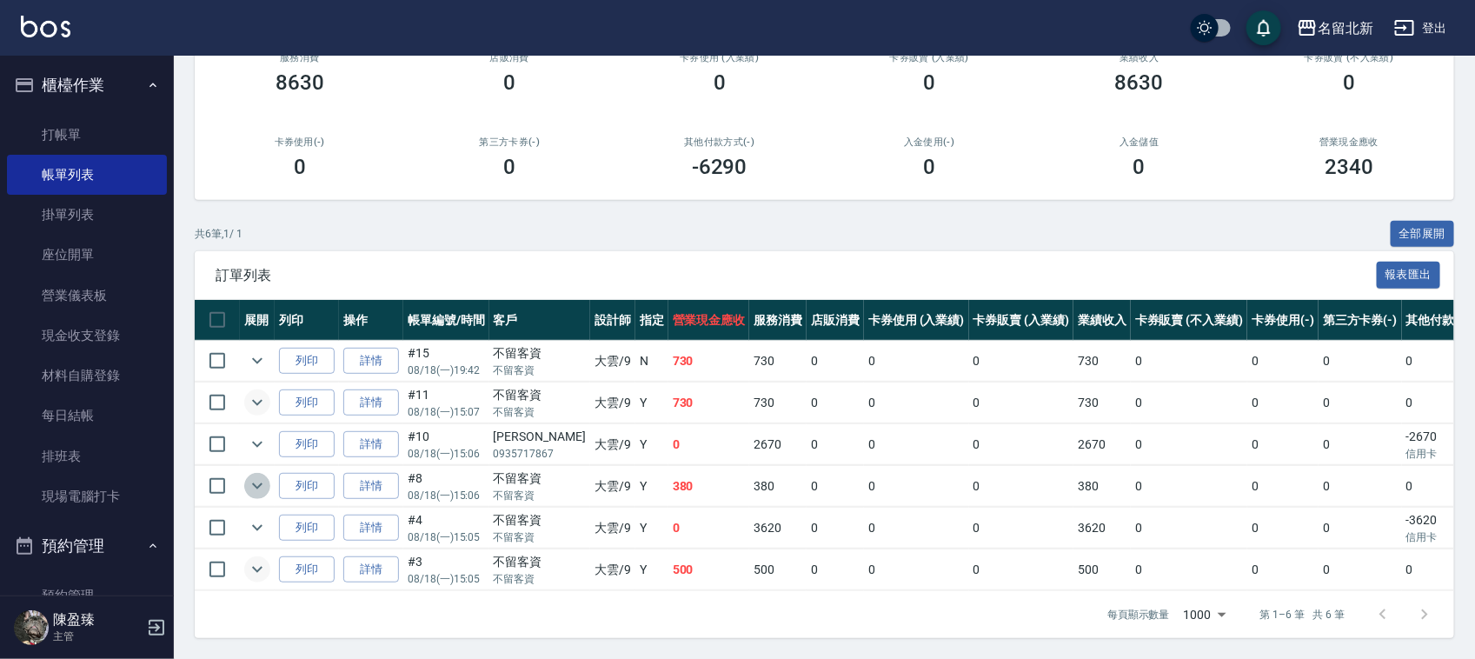
click at [250, 476] on icon "expand row" at bounding box center [257, 486] width 21 height 21
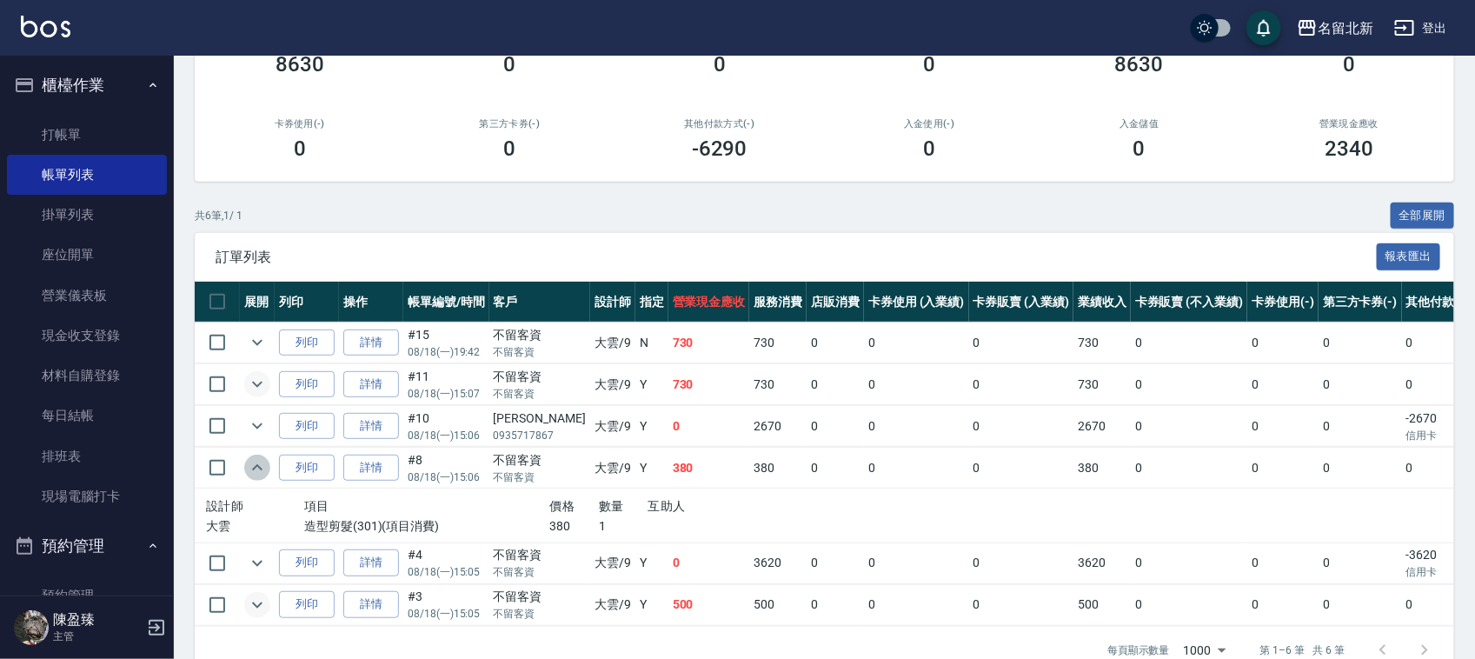
click at [250, 475] on icon "expand row" at bounding box center [257, 467] width 21 height 21
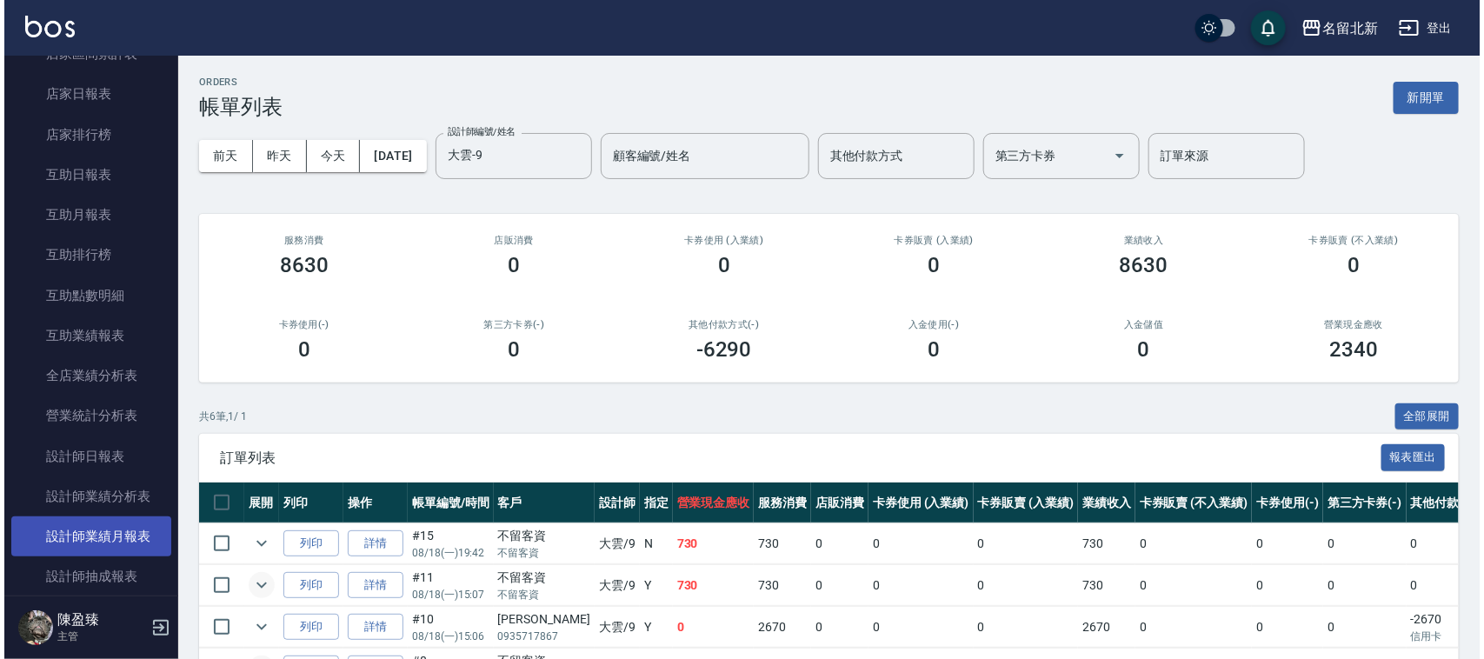
scroll to position [869, 0]
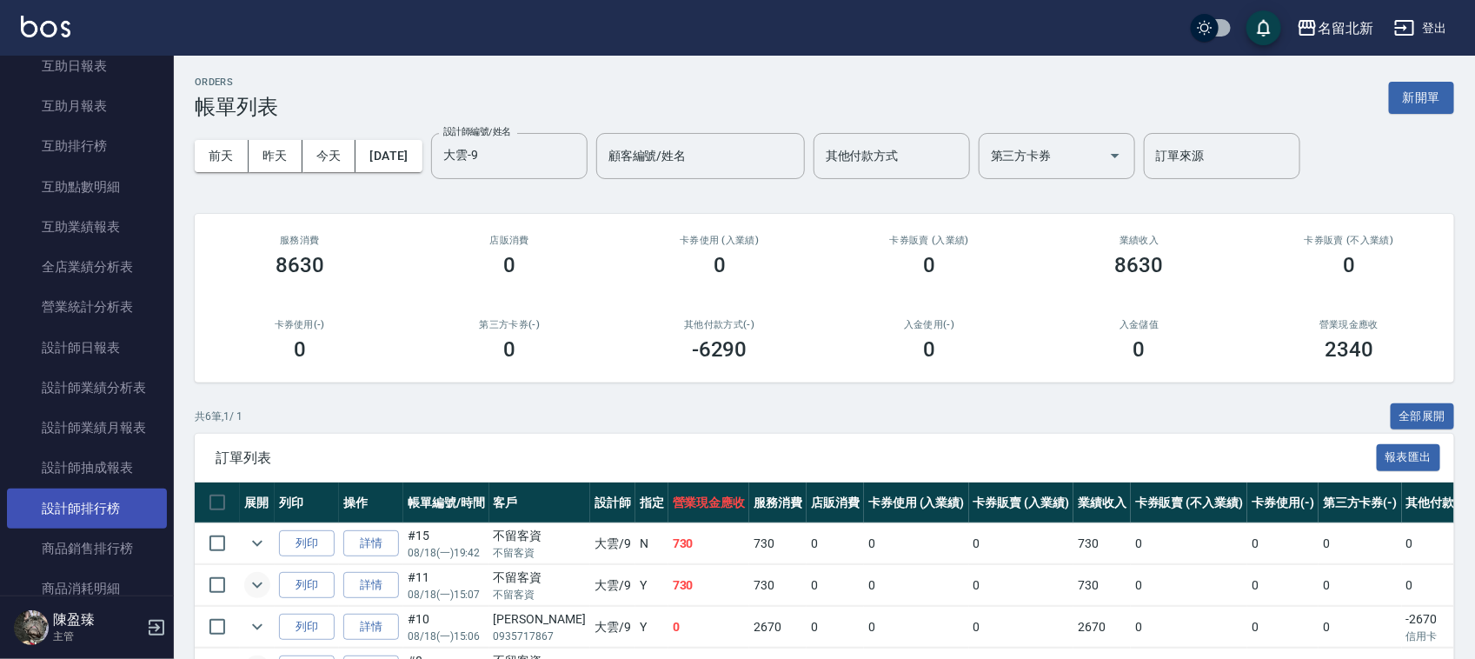
click at [75, 513] on link "設計師排行榜" at bounding box center [87, 509] width 160 height 40
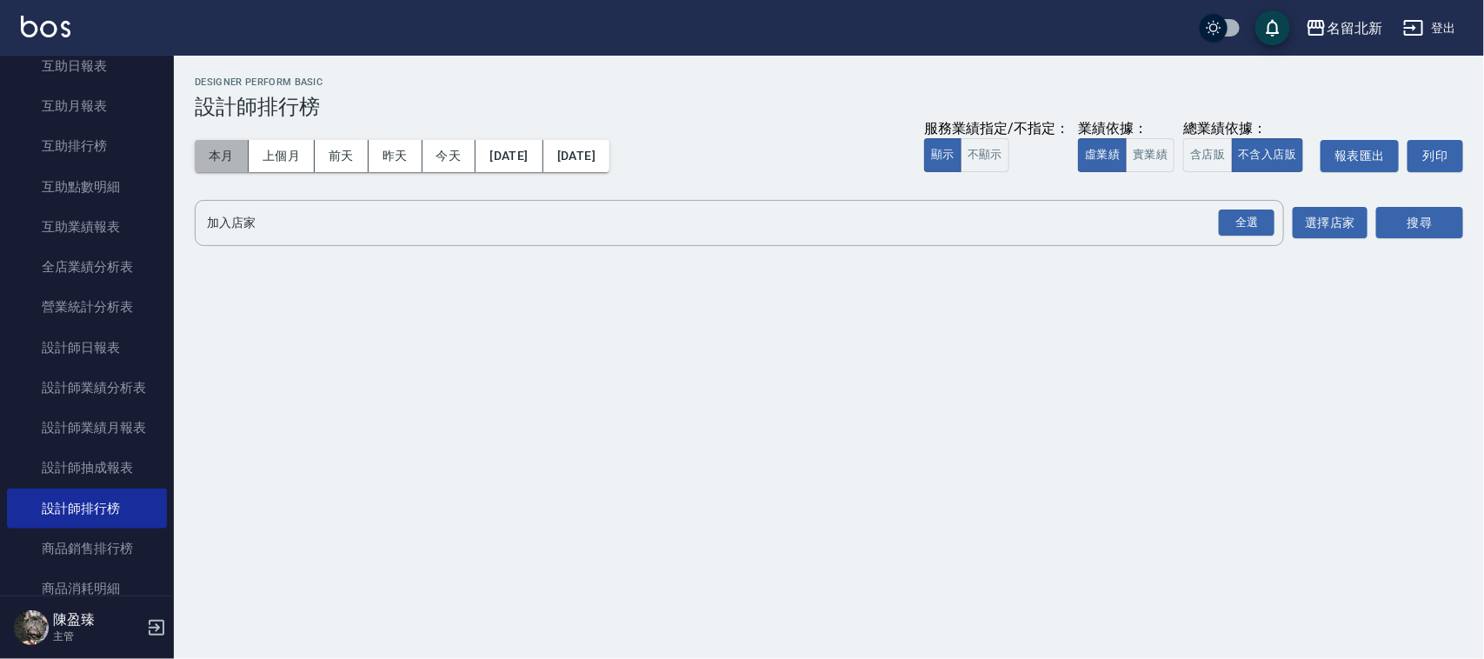
click at [230, 150] on button "本月" at bounding box center [222, 156] width 54 height 32
click at [1245, 226] on div "全選" at bounding box center [1247, 223] width 56 height 27
drag, startPoint x: 1468, startPoint y: 198, endPoint x: 1446, endPoint y: 217, distance: 29.0
click at [1461, 204] on div "名留北新 [DATE] - [DATE] 設計師排行榜 列印時間： [DATE][PHONE_NUMBER]:45 Designer Perform Basi…" at bounding box center [829, 166] width 1310 height 221
click at [1445, 217] on button "搜尋" at bounding box center [1419, 224] width 87 height 32
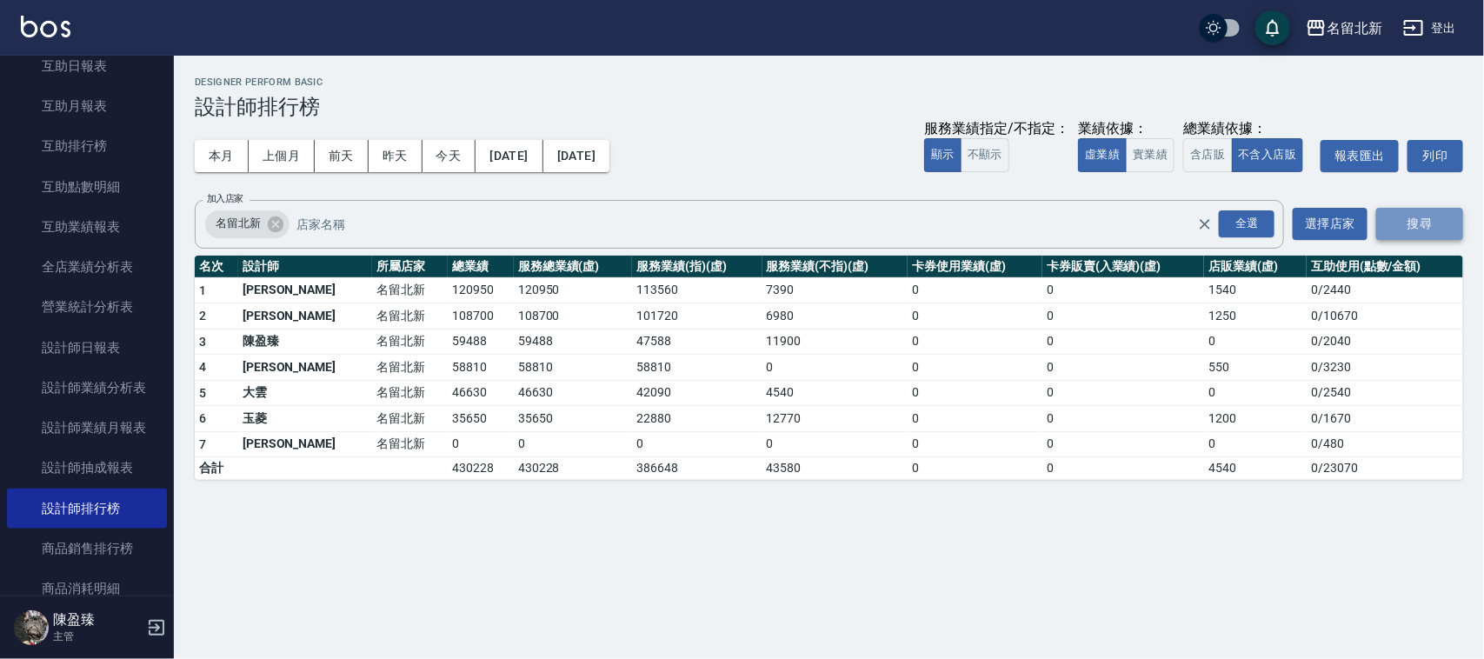
click at [1437, 229] on button "搜尋" at bounding box center [1419, 224] width 87 height 32
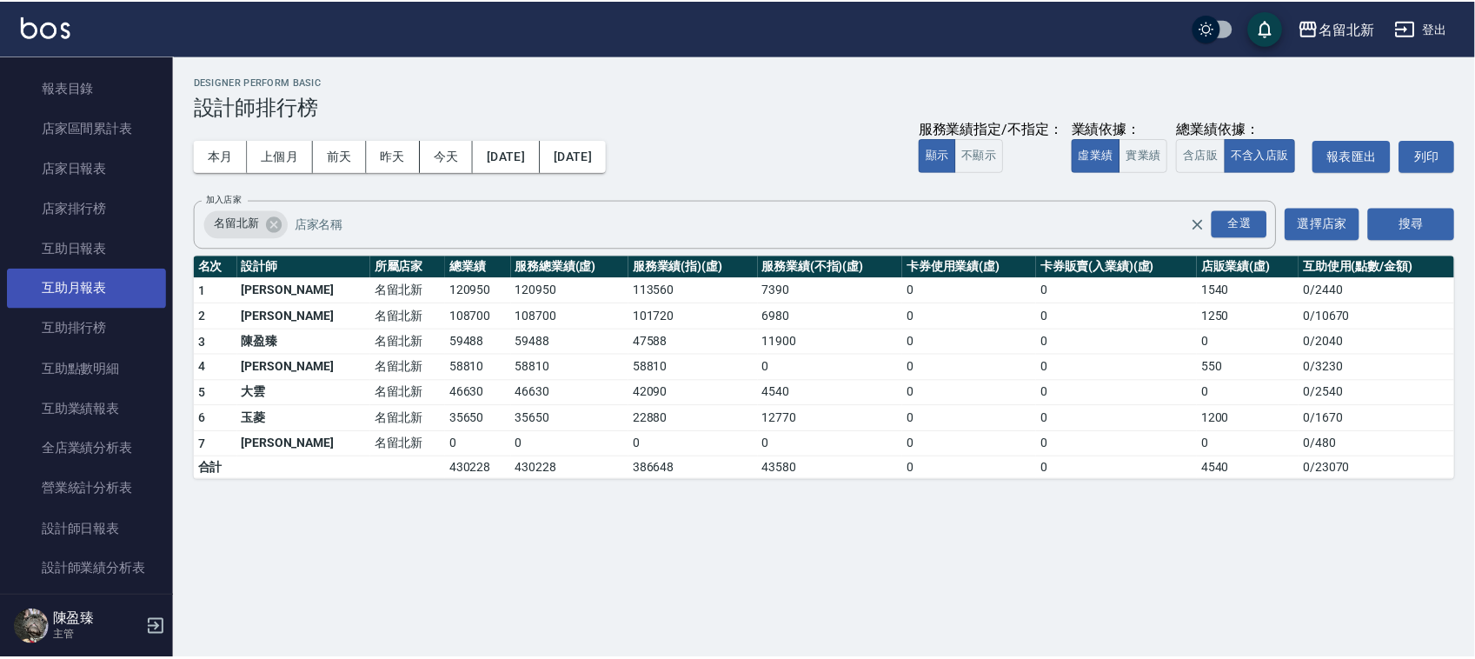
scroll to position [652, 0]
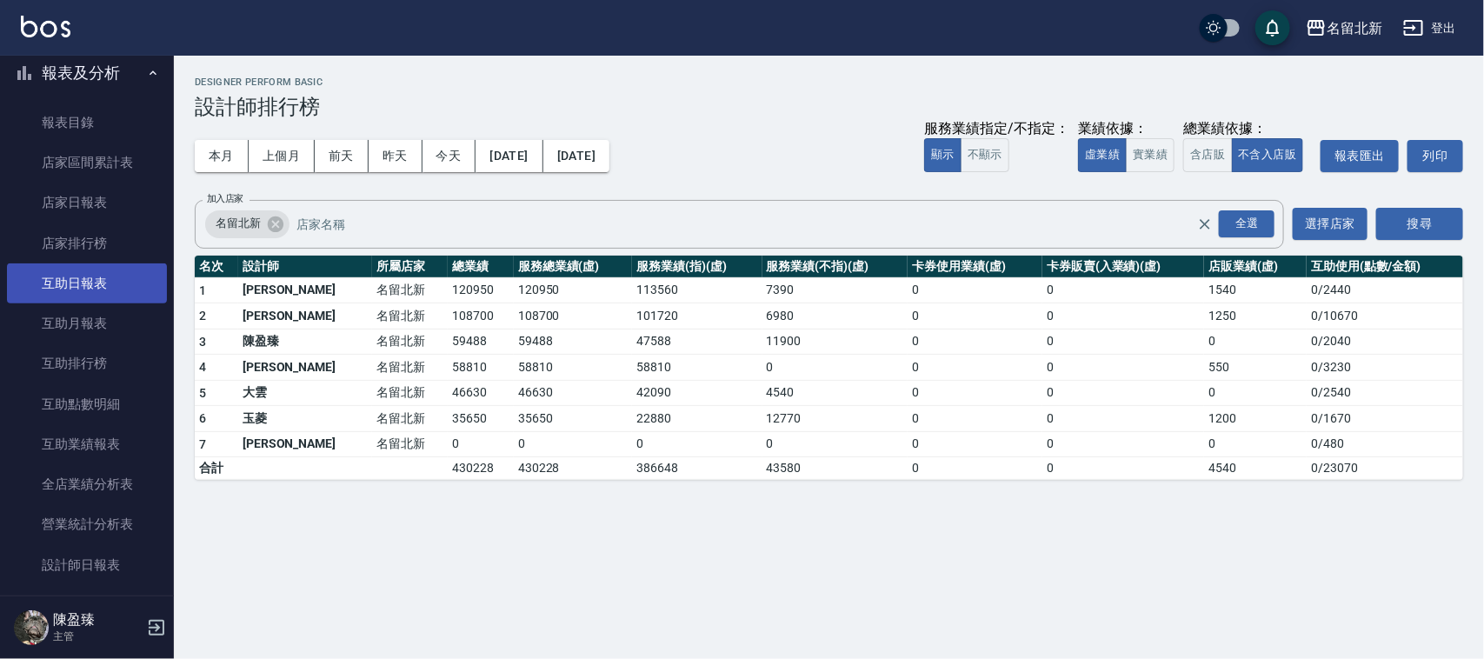
click at [78, 283] on link "互助日報表" at bounding box center [87, 283] width 160 height 40
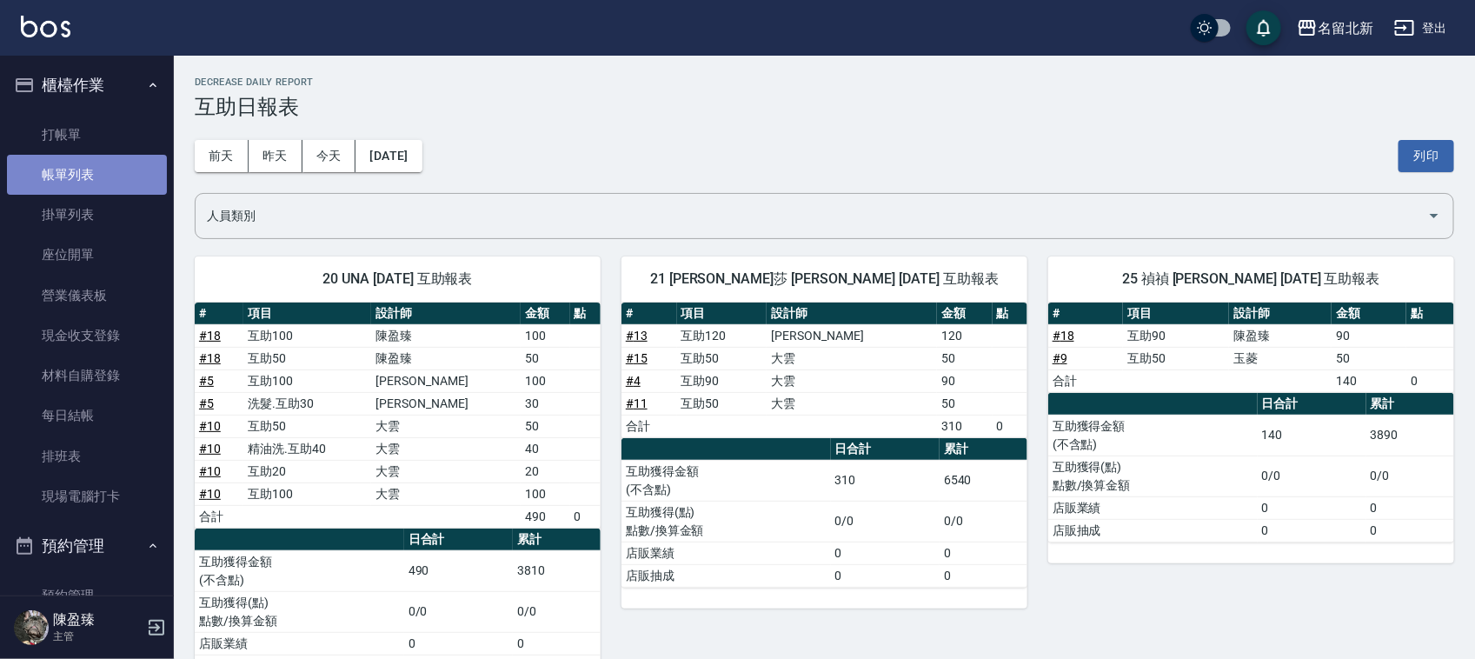
click at [115, 155] on link "帳單列表" at bounding box center [87, 175] width 160 height 40
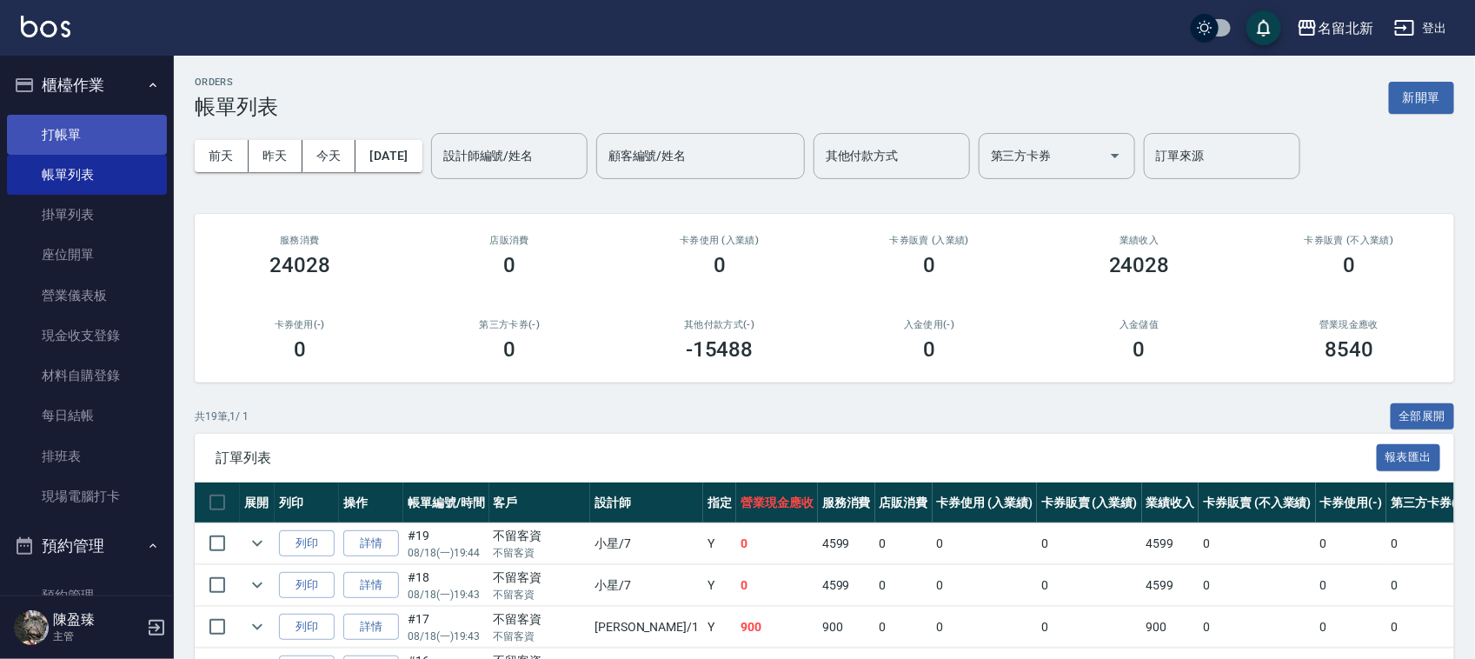
click at [111, 146] on link "打帳單" at bounding box center [87, 135] width 160 height 40
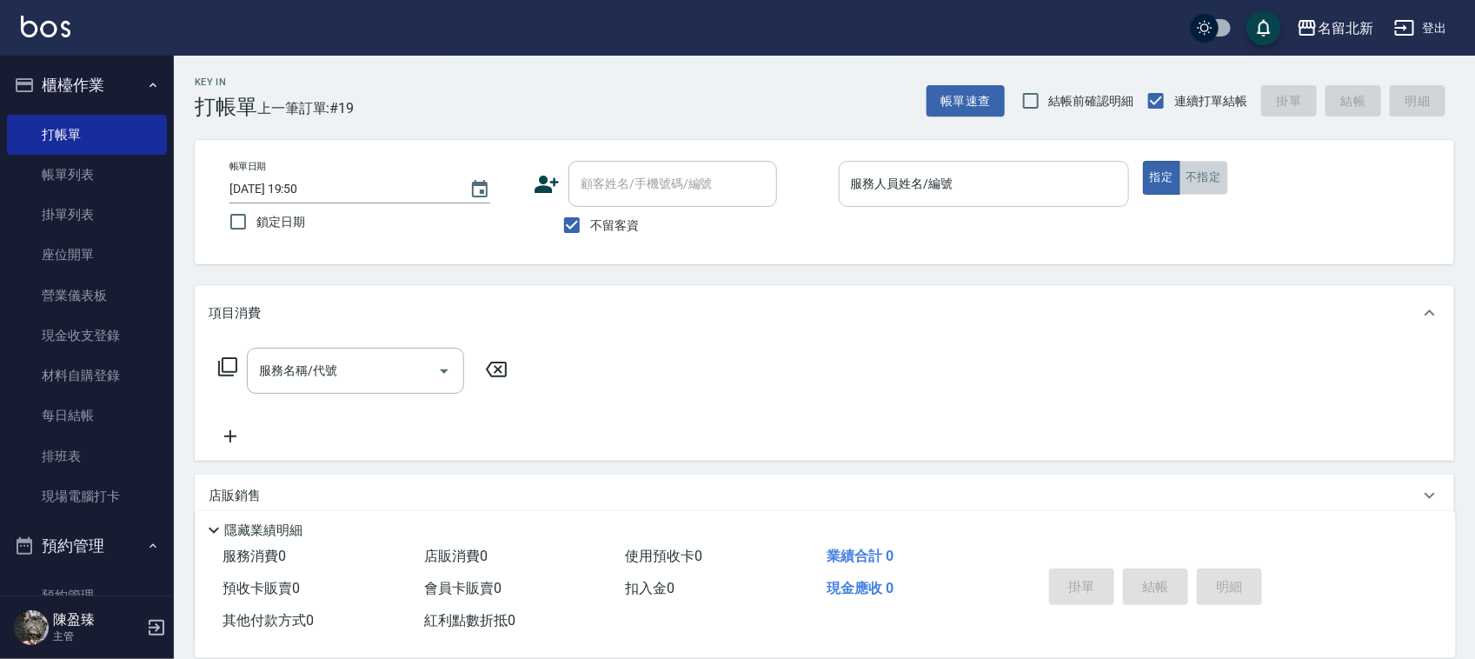
drag, startPoint x: 1202, startPoint y: 175, endPoint x: 988, endPoint y: 206, distance: 216.1
click at [1202, 174] on button "不指定" at bounding box center [1204, 178] width 49 height 34
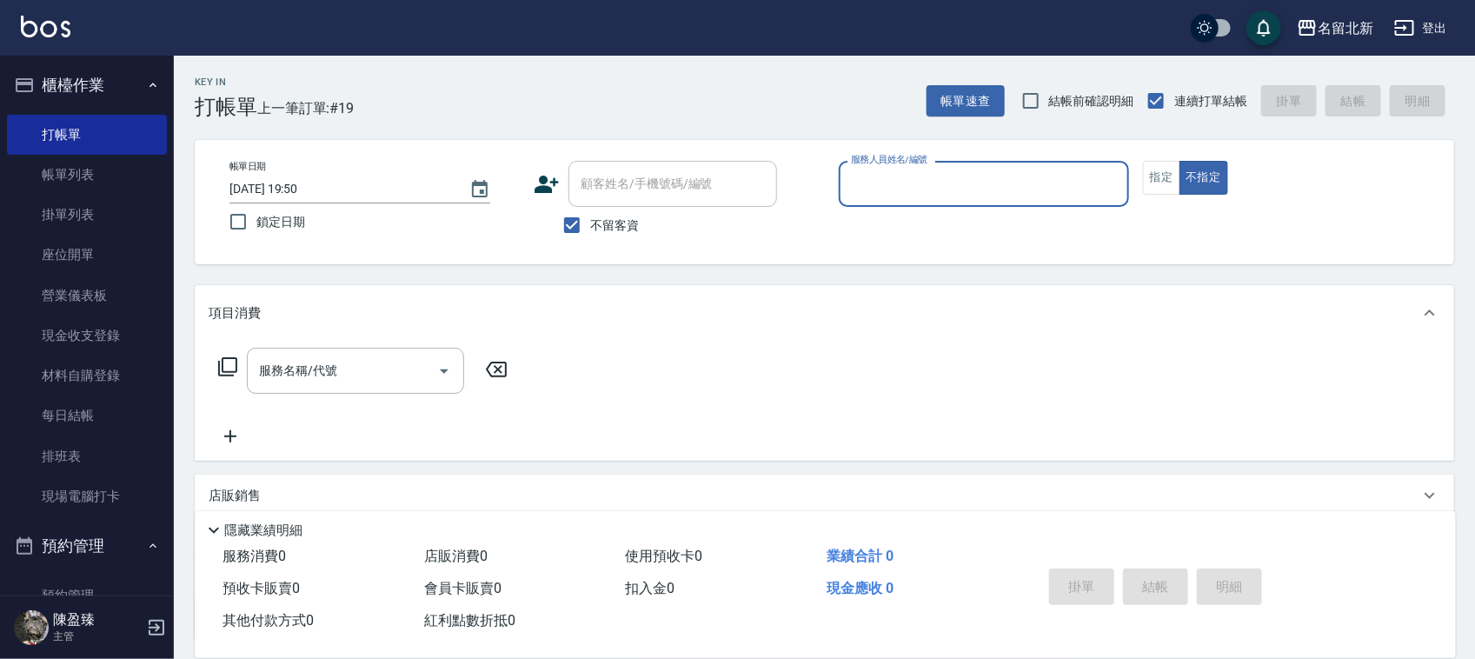
click at [958, 198] on div "服務人員姓名/編號" at bounding box center [984, 184] width 290 height 46
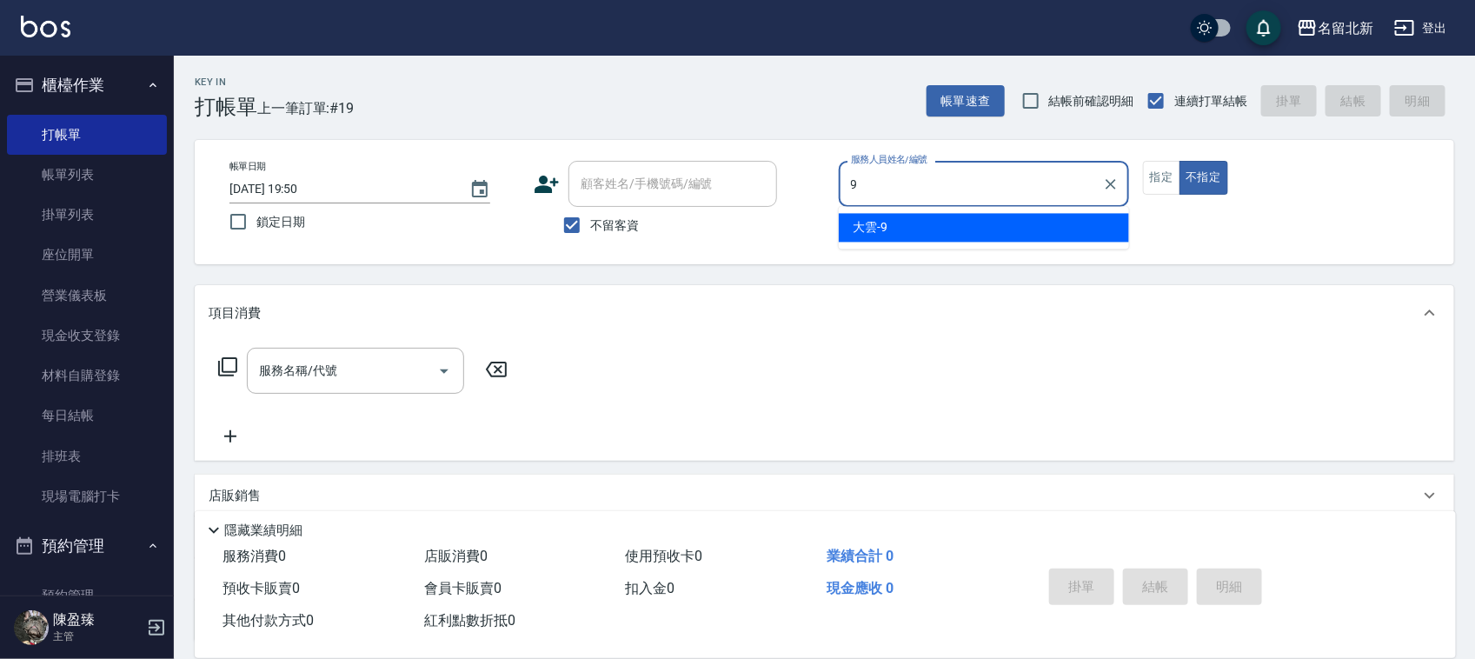
type input "大雲-9"
type button "false"
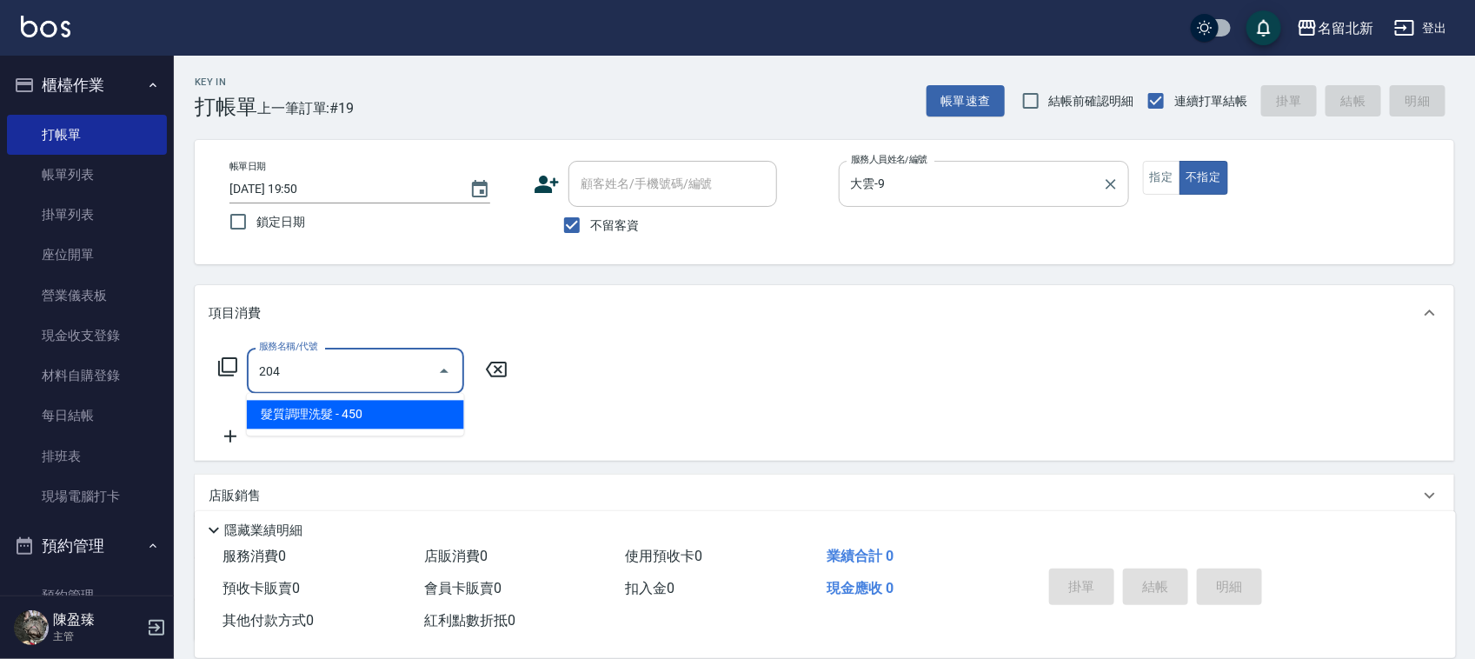
type input "髮質調理洗髮(204)"
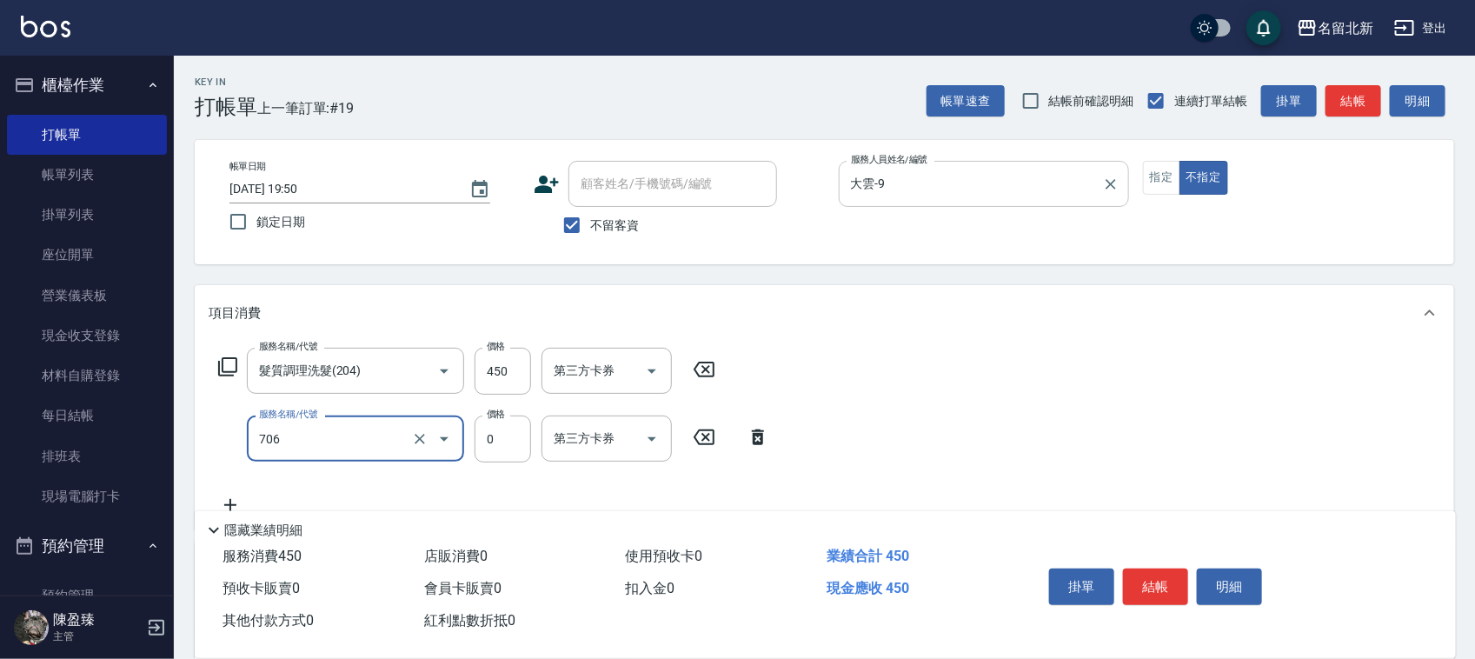
type input "互助60(706)"
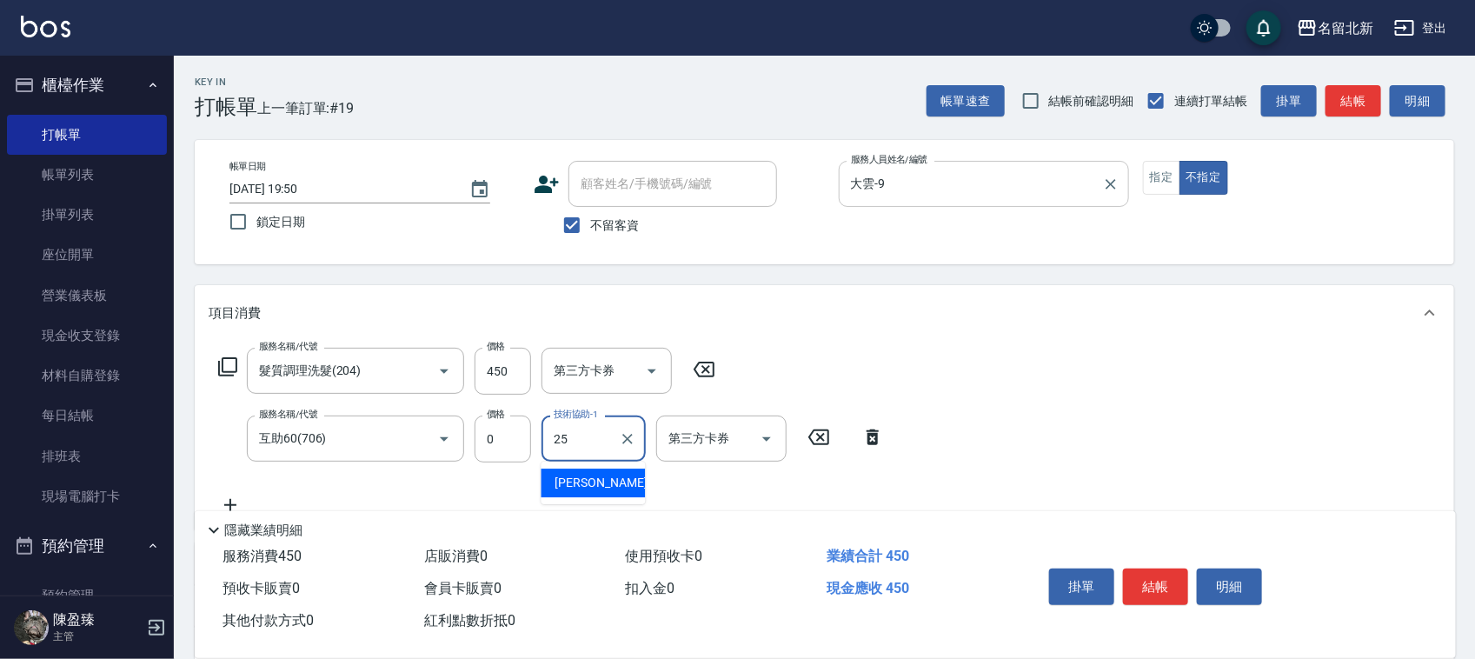
type input "禎禎-25"
click at [1142, 582] on button "結帳" at bounding box center [1155, 587] width 65 height 37
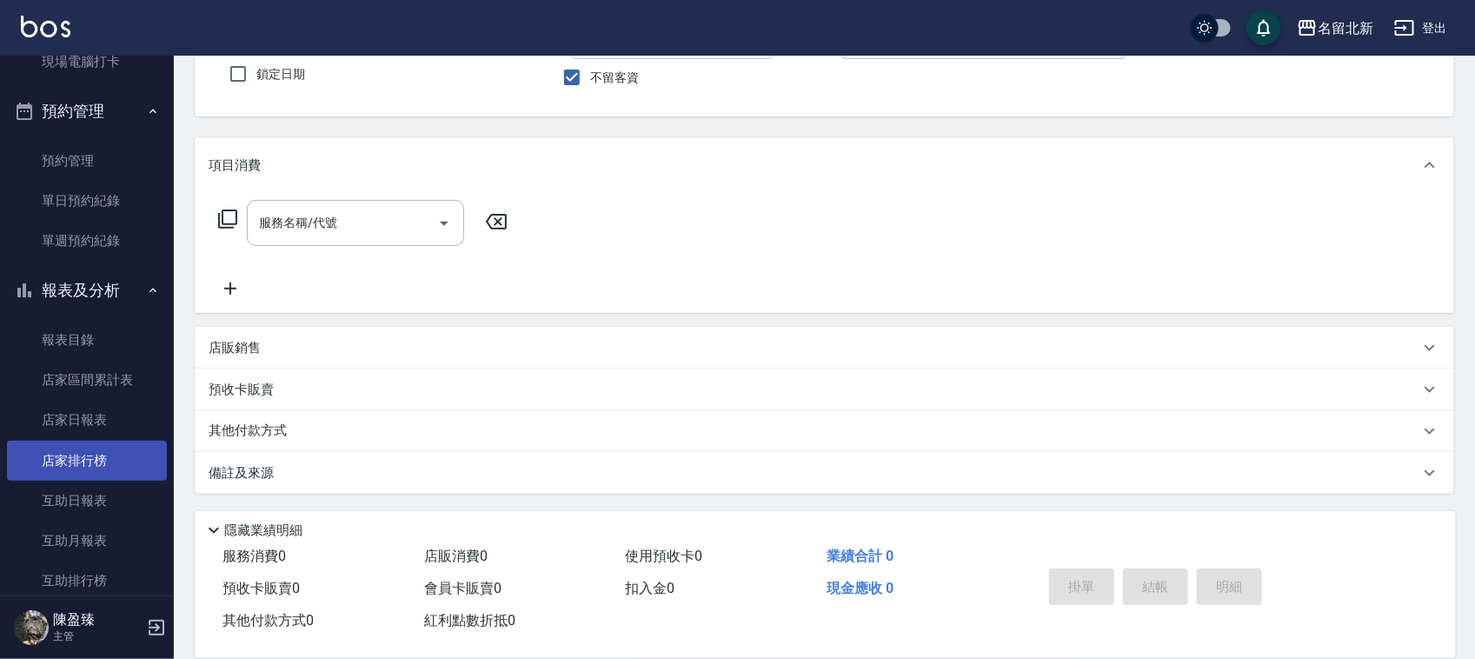
scroll to position [543, 0]
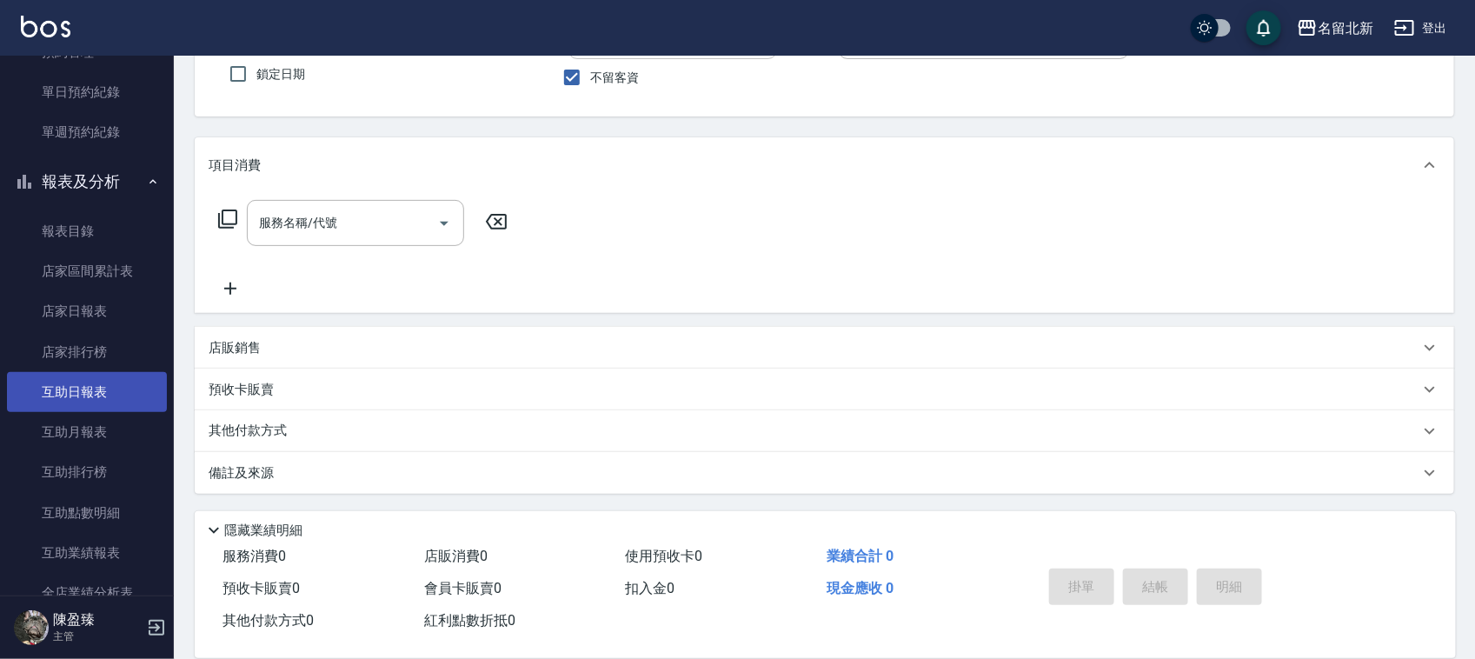
click at [70, 396] on link "互助日報表" at bounding box center [87, 392] width 160 height 40
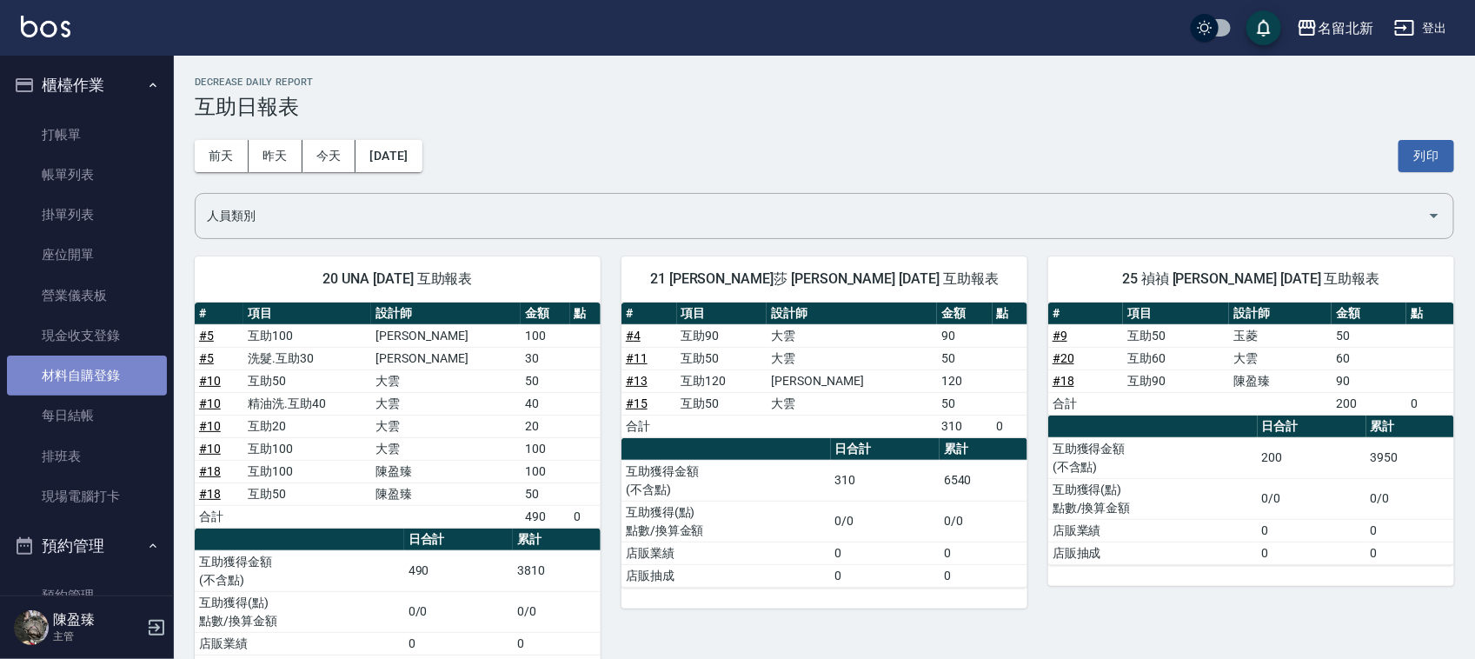
click at [97, 371] on link "材料自購登錄" at bounding box center [87, 376] width 160 height 40
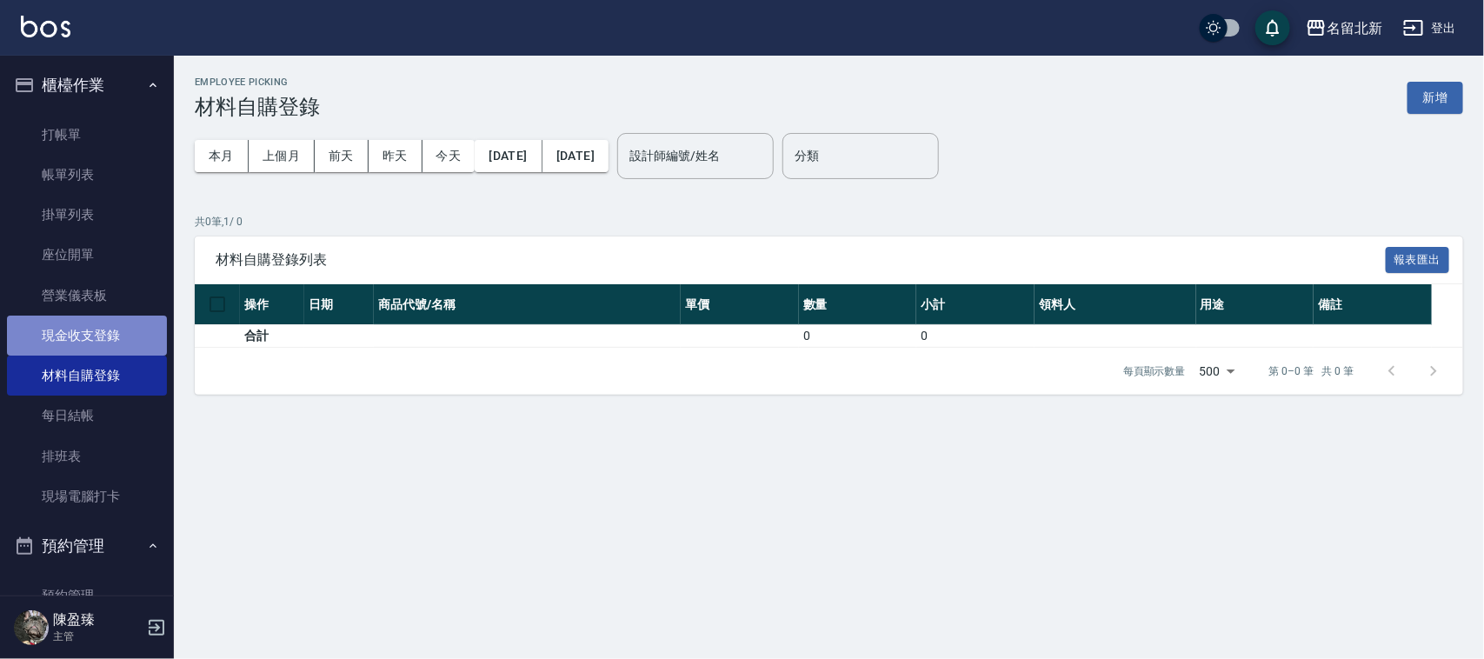
click at [110, 335] on link "現金收支登錄" at bounding box center [87, 336] width 160 height 40
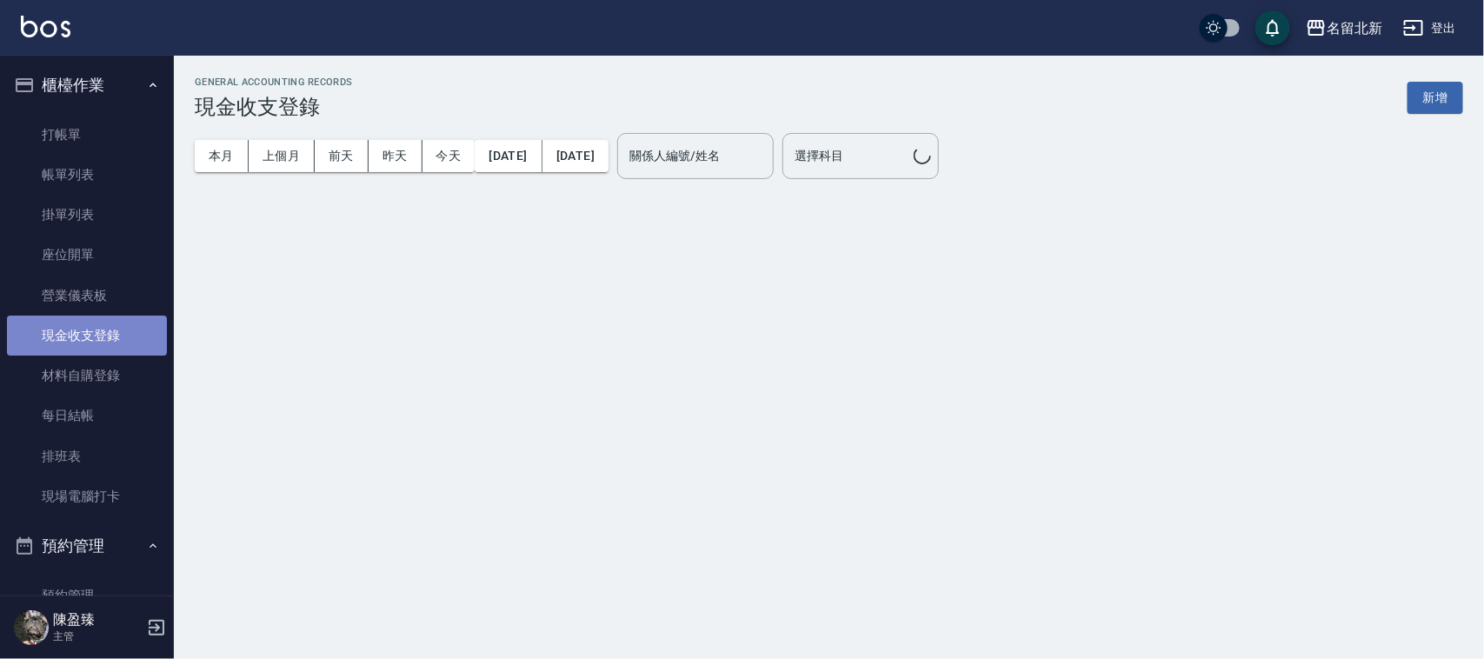
click at [110, 335] on link "現金收支登錄" at bounding box center [87, 336] width 160 height 40
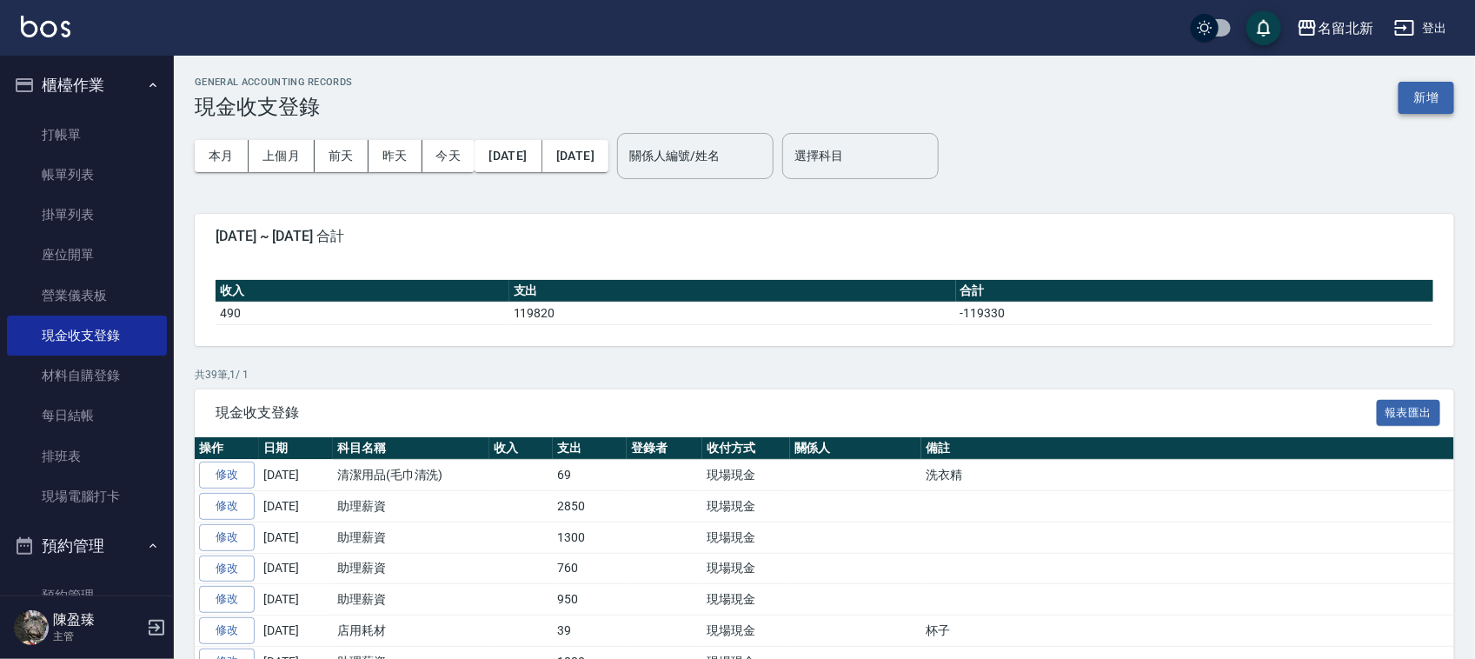
click at [1435, 103] on button "新增" at bounding box center [1427, 98] width 56 height 32
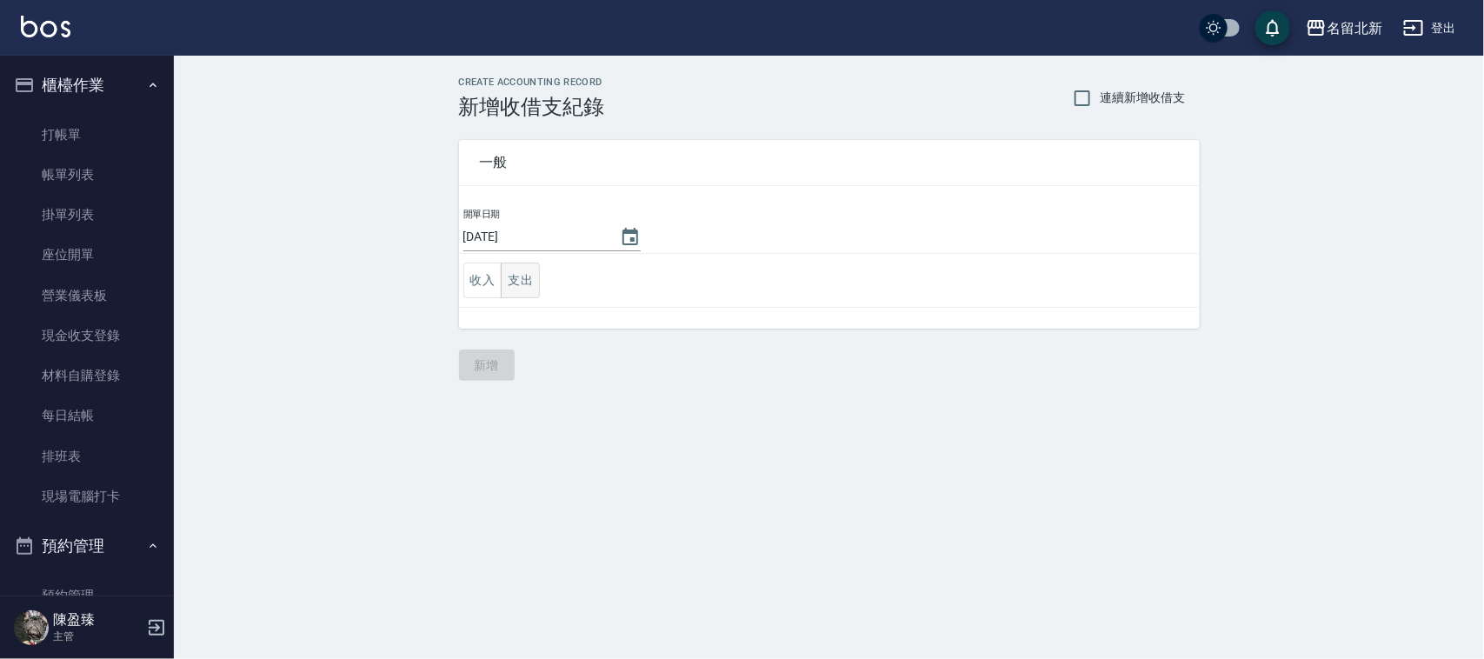
click at [519, 270] on button "支出" at bounding box center [520, 281] width 39 height 36
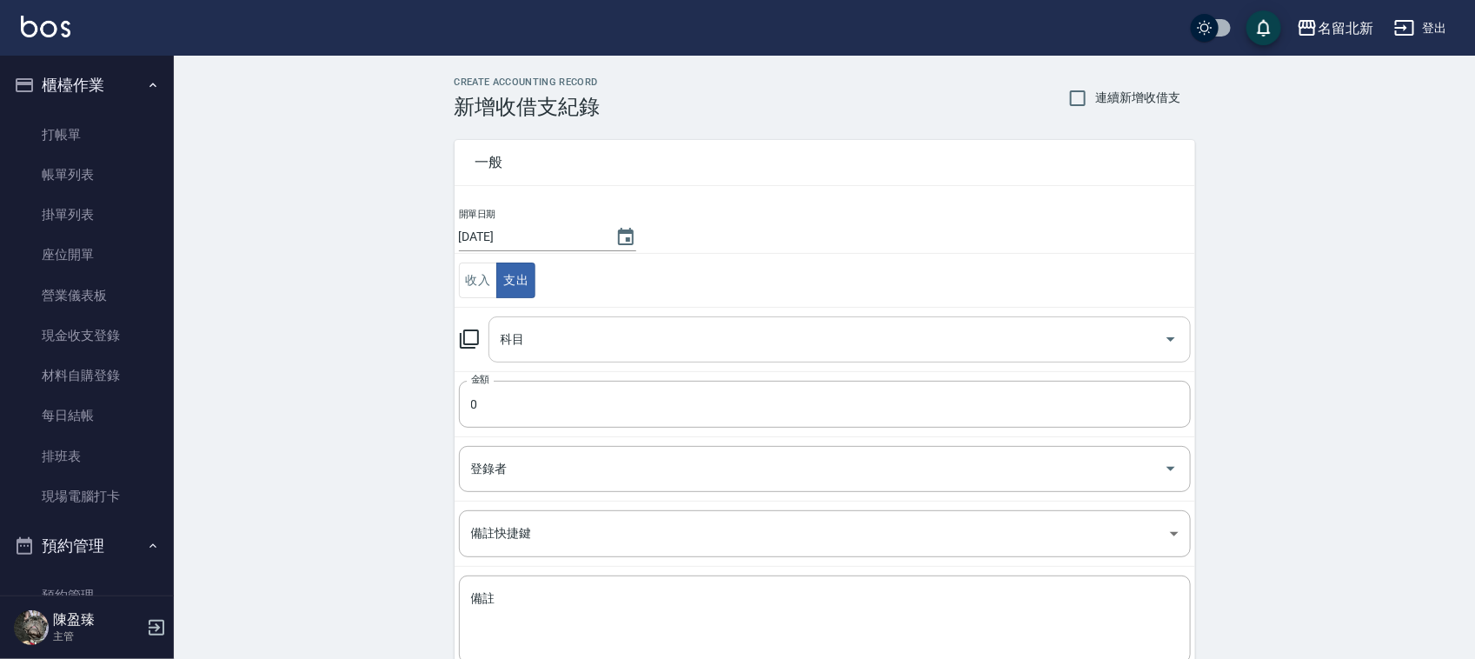
drag, startPoint x: 549, startPoint y: 366, endPoint x: 532, endPoint y: 342, distance: 29.9
click at [542, 356] on td "科目 科目" at bounding box center [825, 339] width 741 height 64
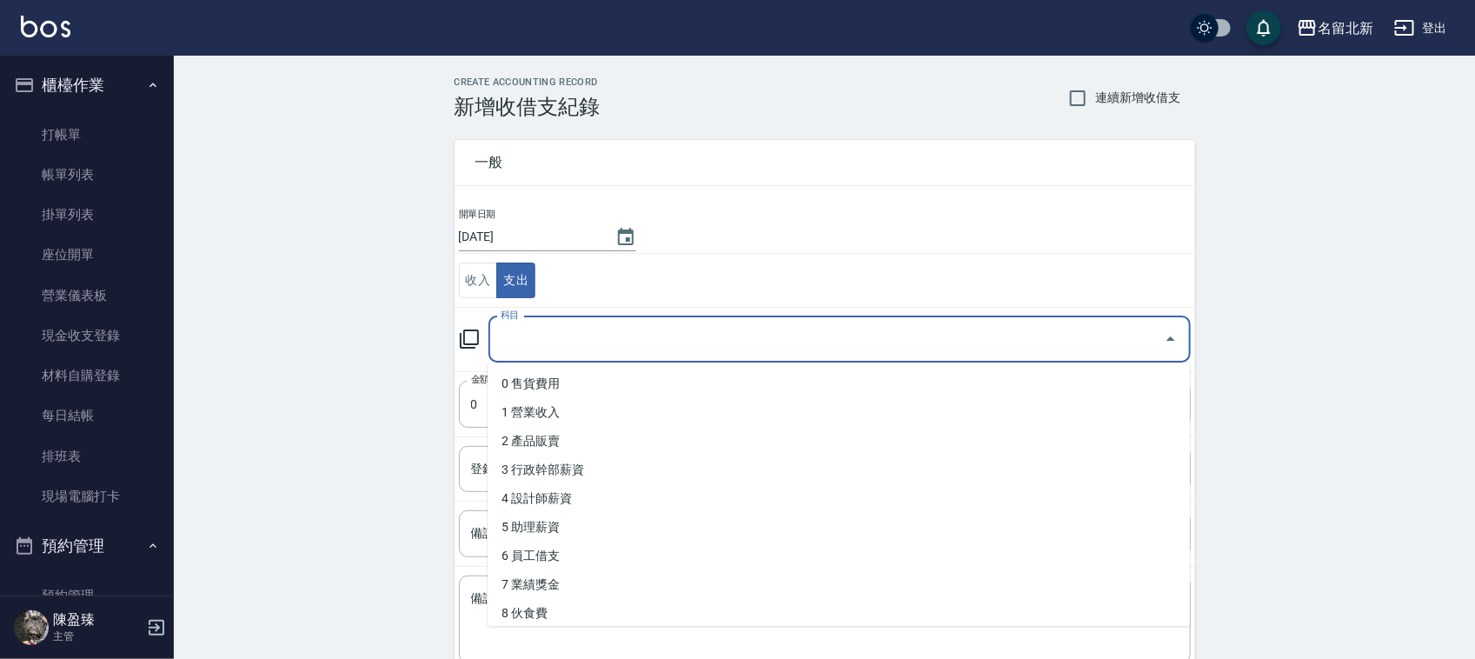
click at [532, 342] on input "科目" at bounding box center [826, 339] width 661 height 30
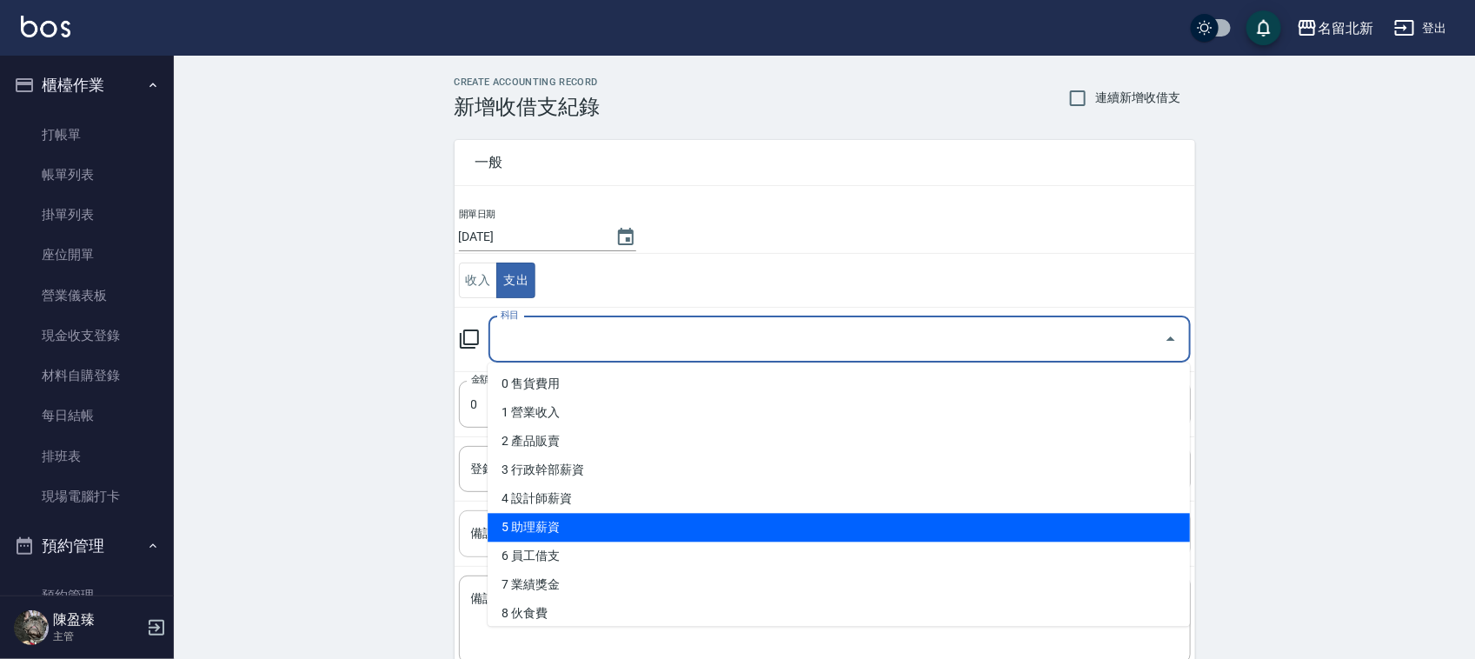
click at [571, 514] on li "5 助理薪資" at bounding box center [839, 528] width 702 height 29
type input "5 助理薪資"
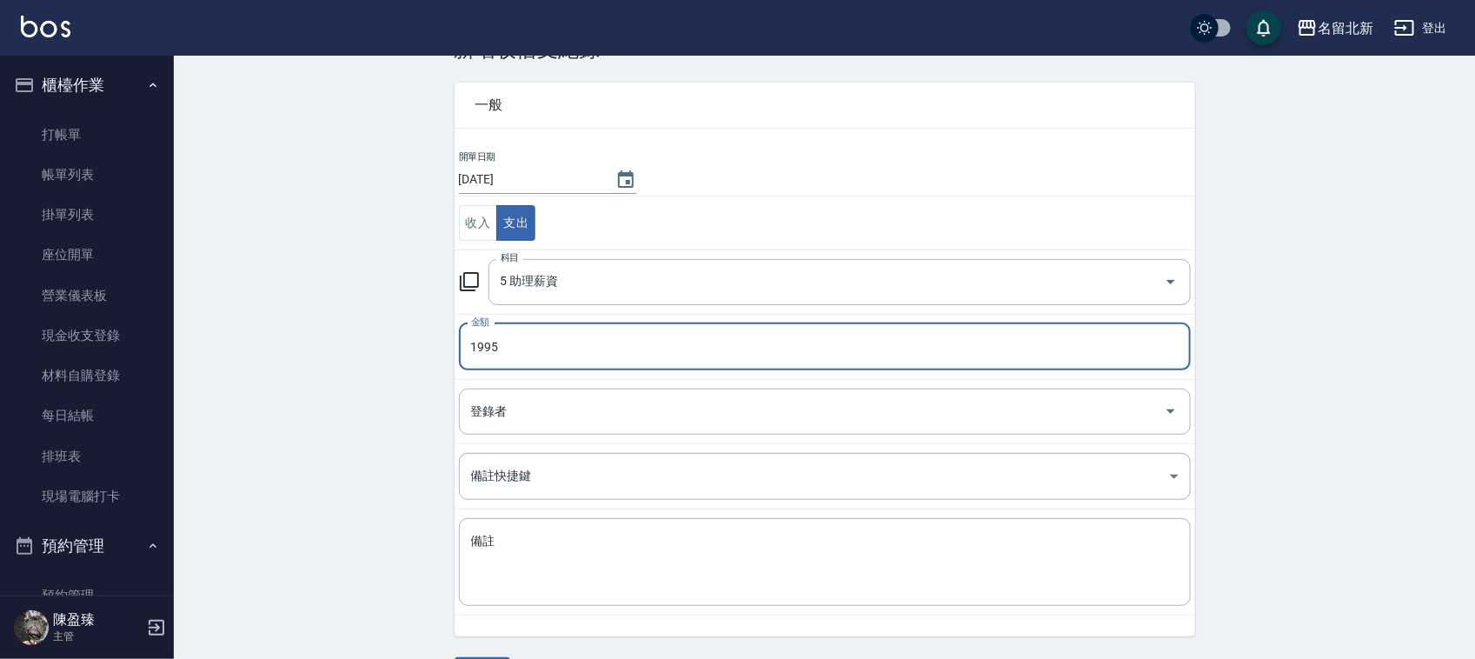
scroll to position [110, 0]
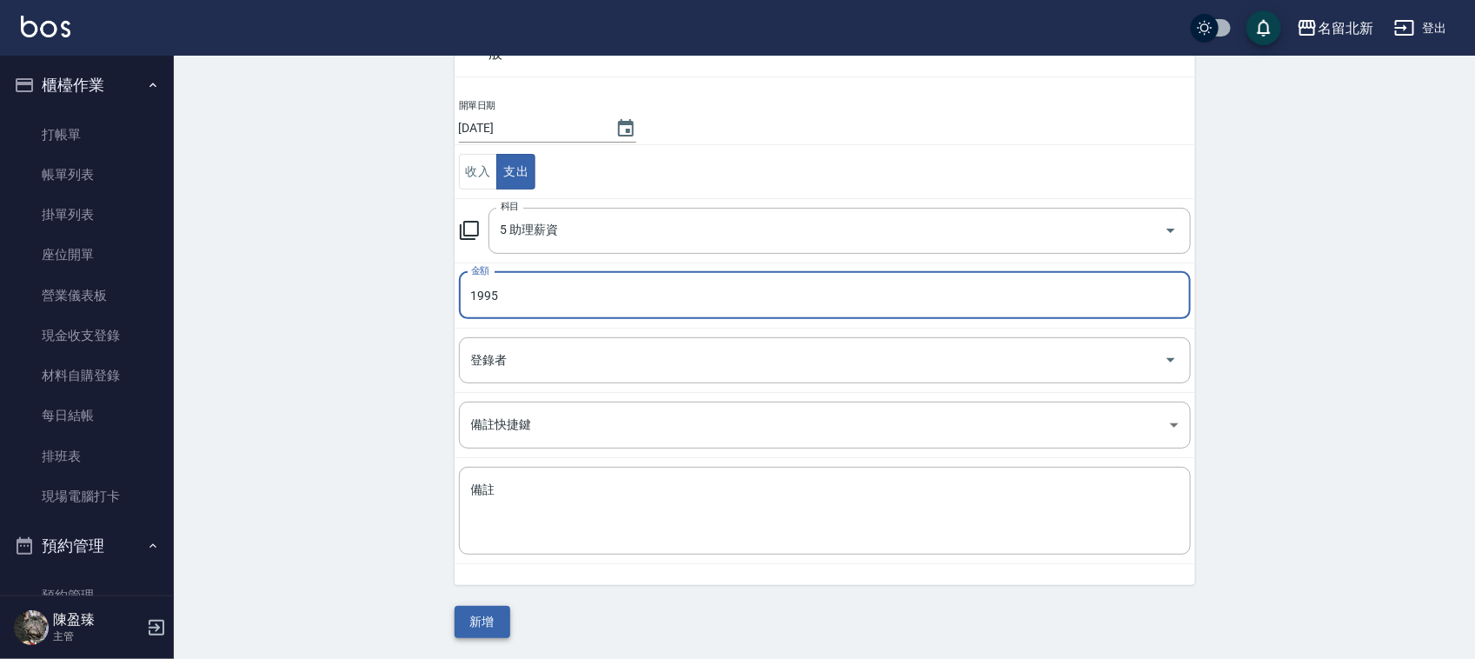
type input "1995"
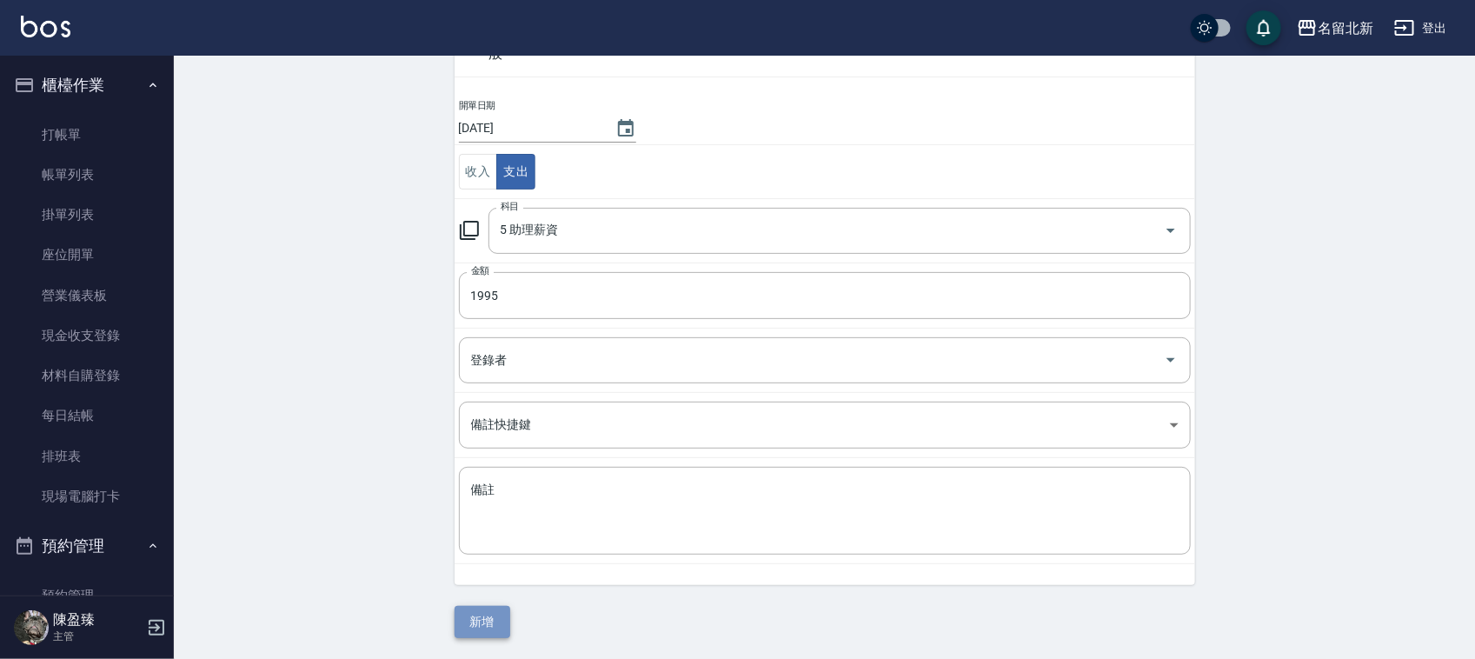
click at [475, 618] on button "新增" at bounding box center [483, 622] width 56 height 32
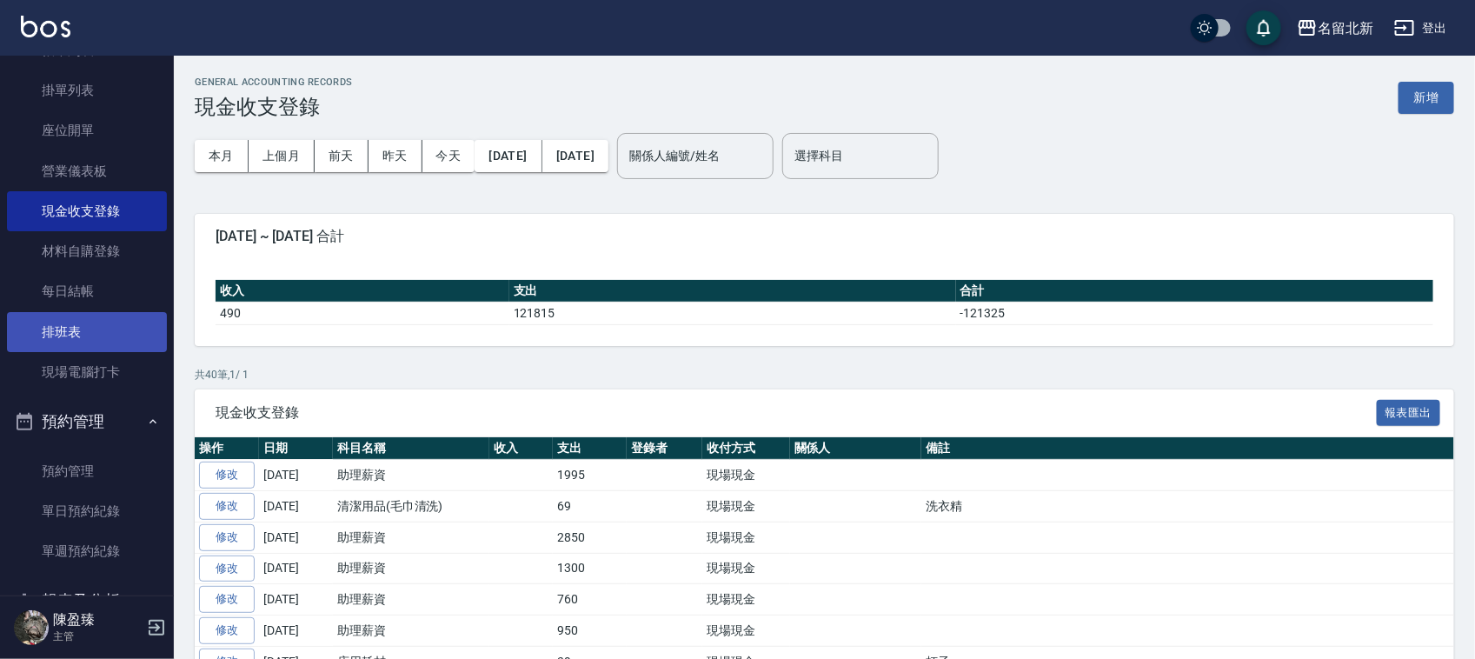
scroll to position [326, 0]
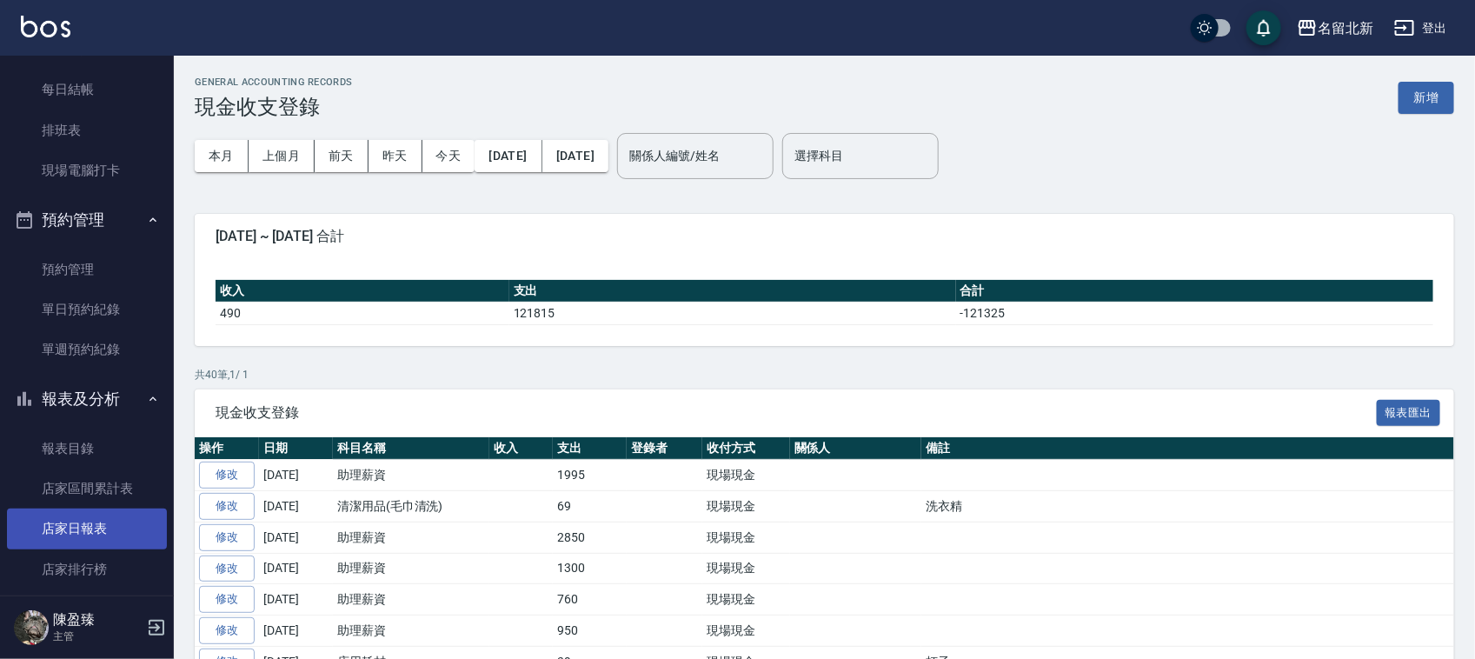
click at [105, 522] on link "店家日報表" at bounding box center [87, 529] width 160 height 40
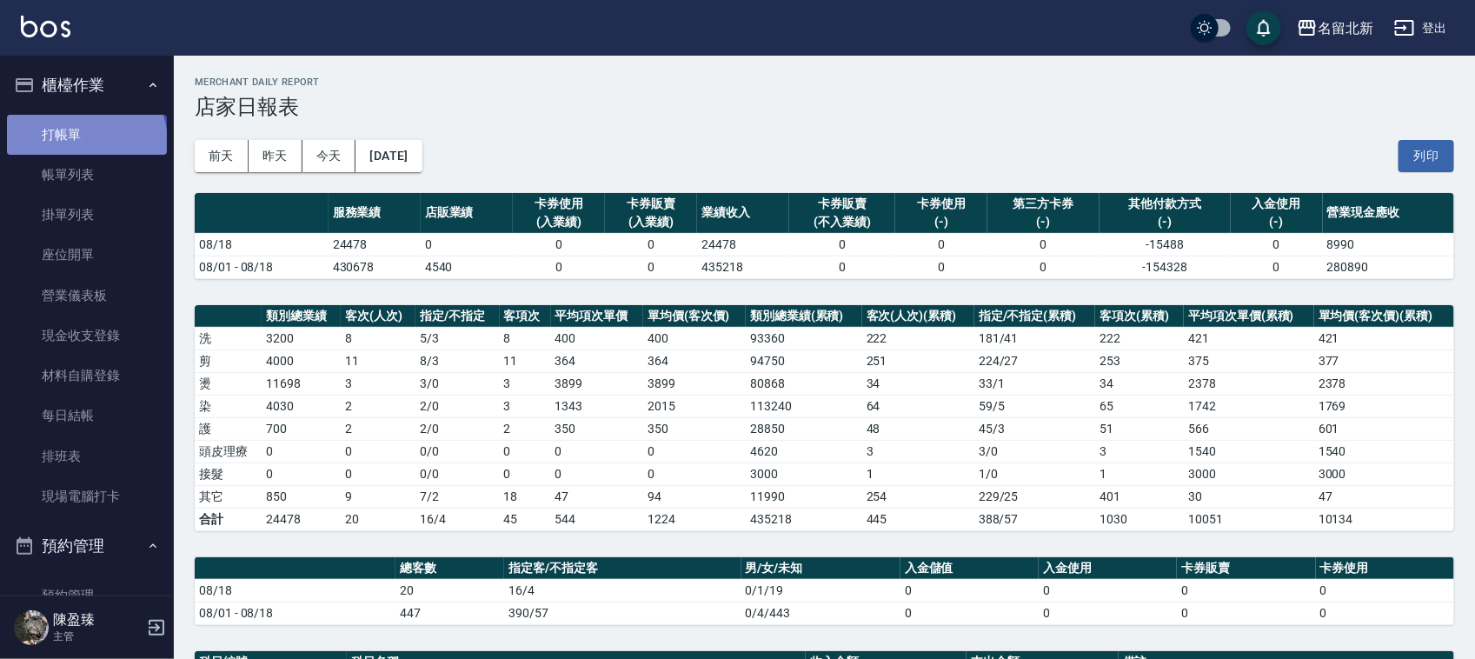
click at [84, 142] on link "打帳單" at bounding box center [87, 135] width 160 height 40
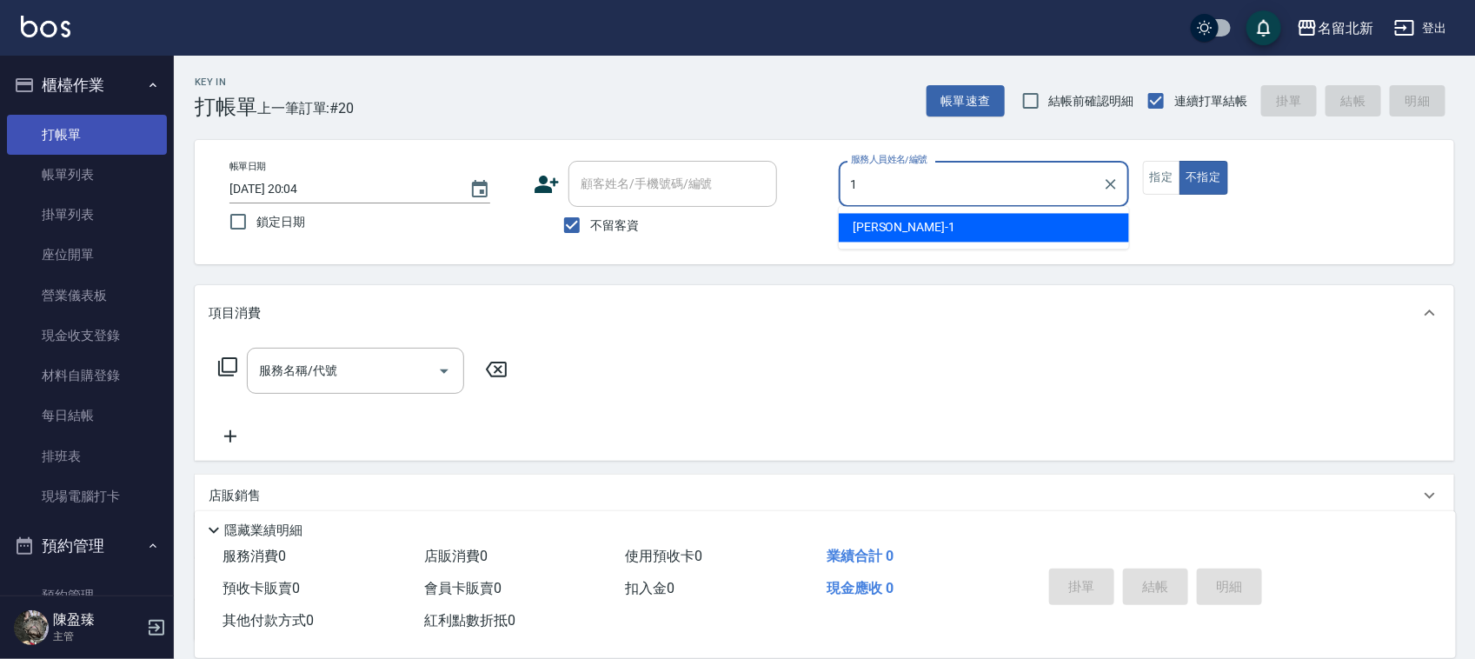
type input "[PERSON_NAME]-1"
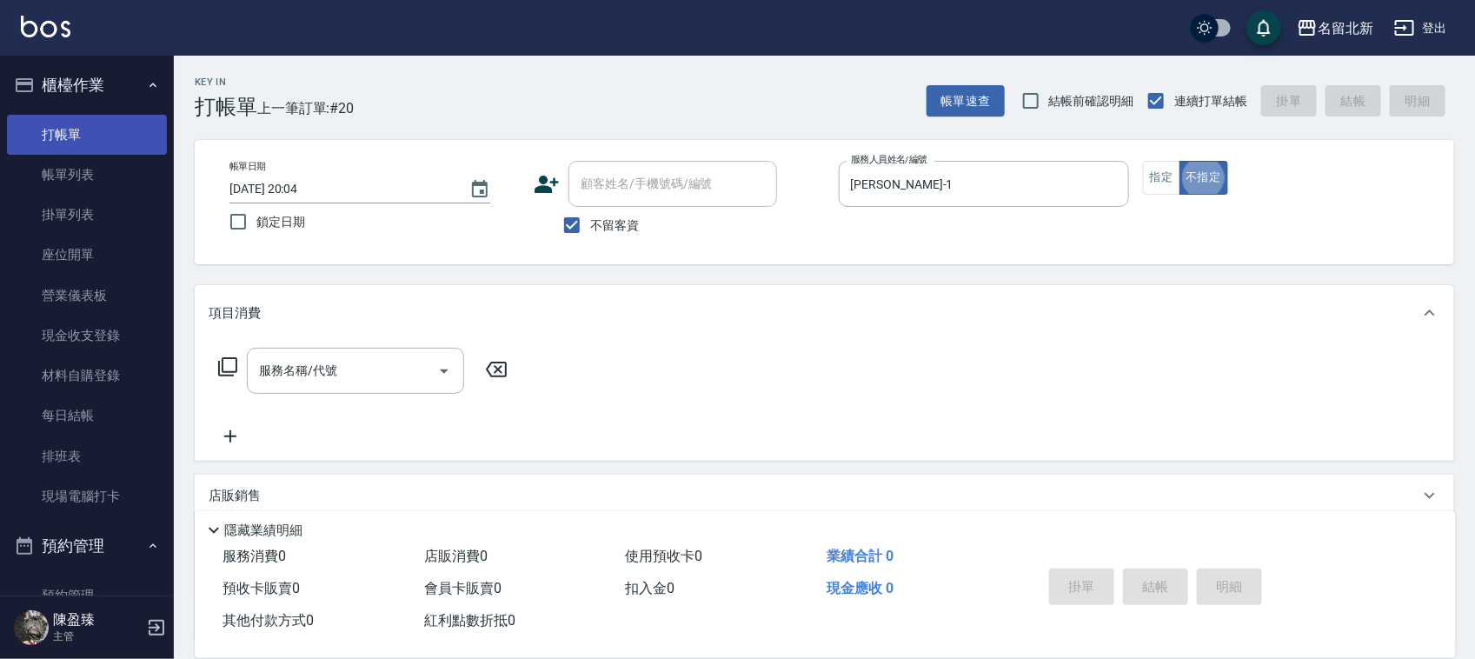
type button "false"
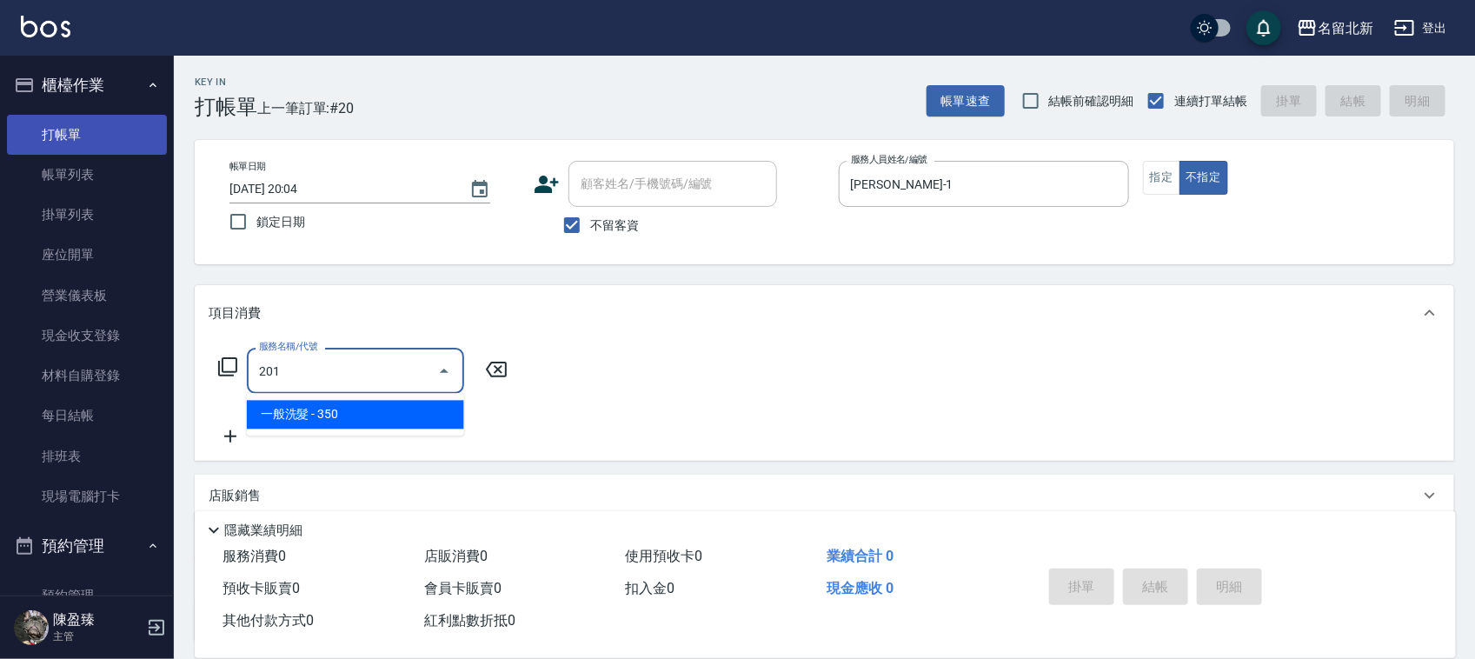
type input "一般洗髮(201)"
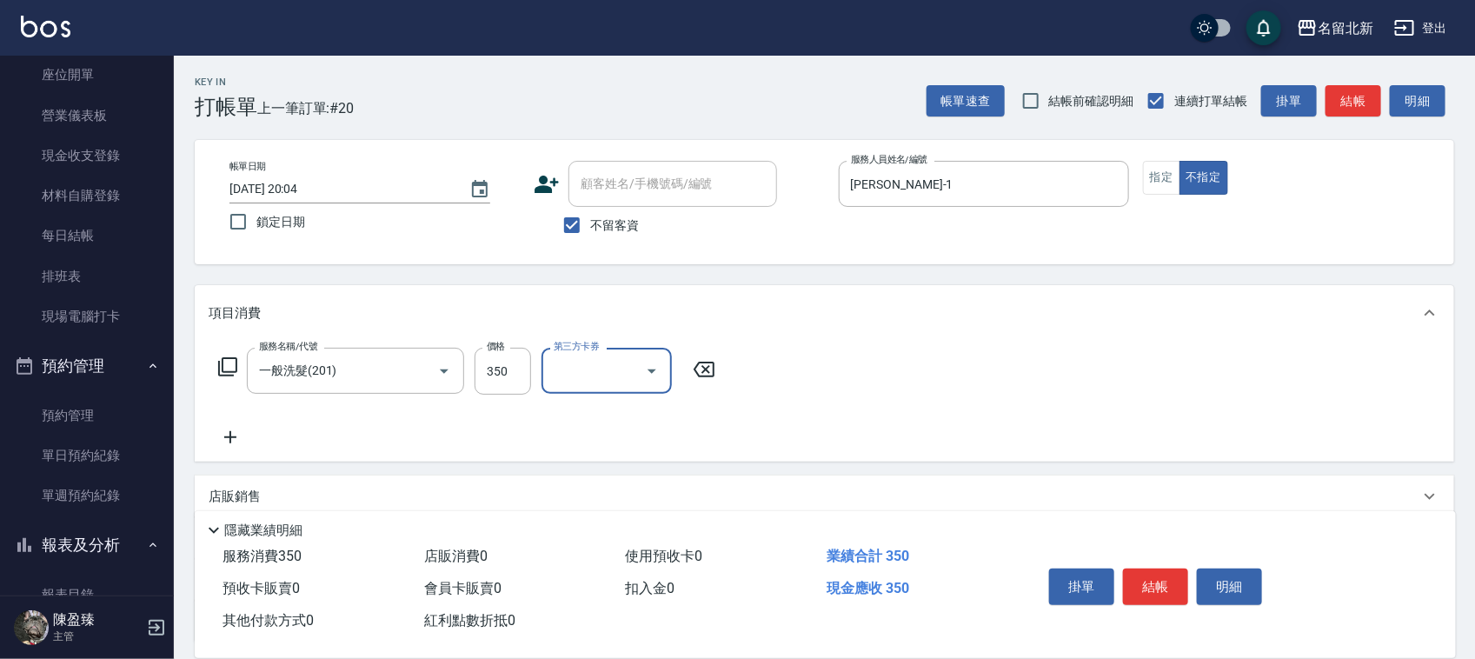
scroll to position [217, 0]
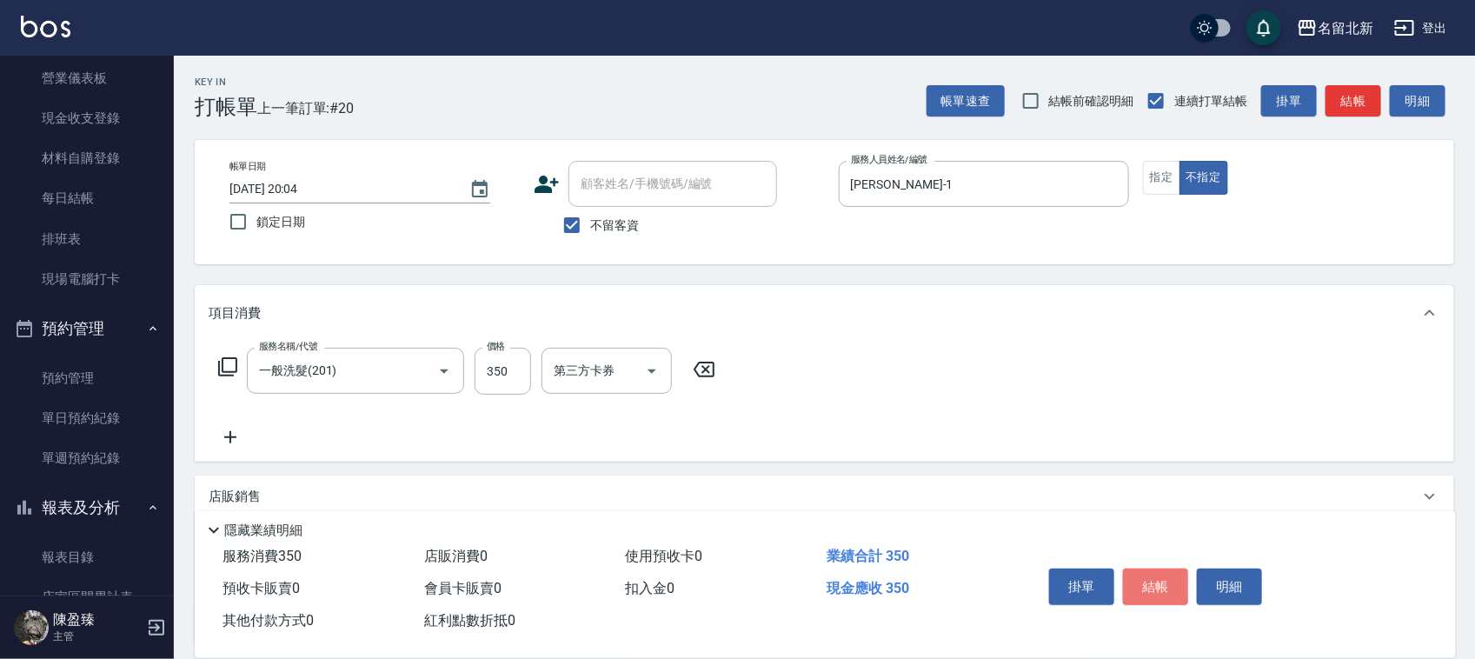
click at [1140, 588] on button "結帳" at bounding box center [1155, 587] width 65 height 37
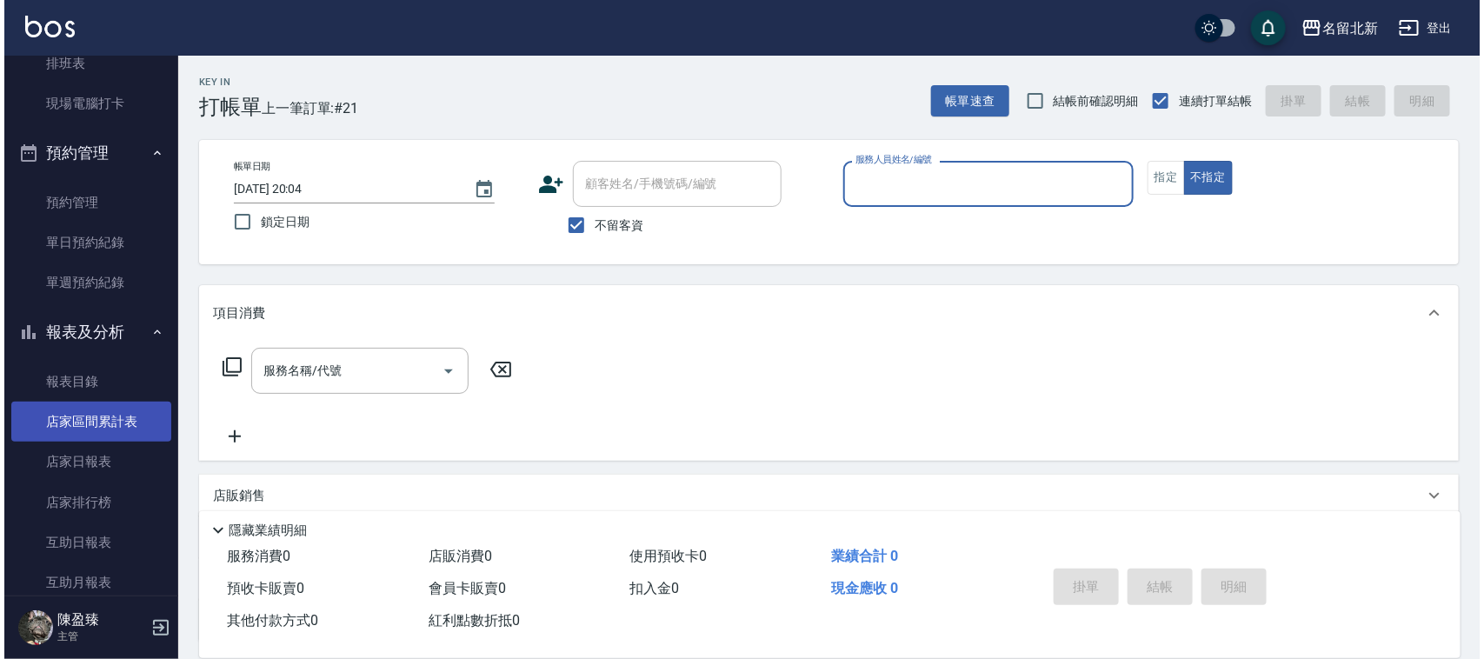
scroll to position [435, 0]
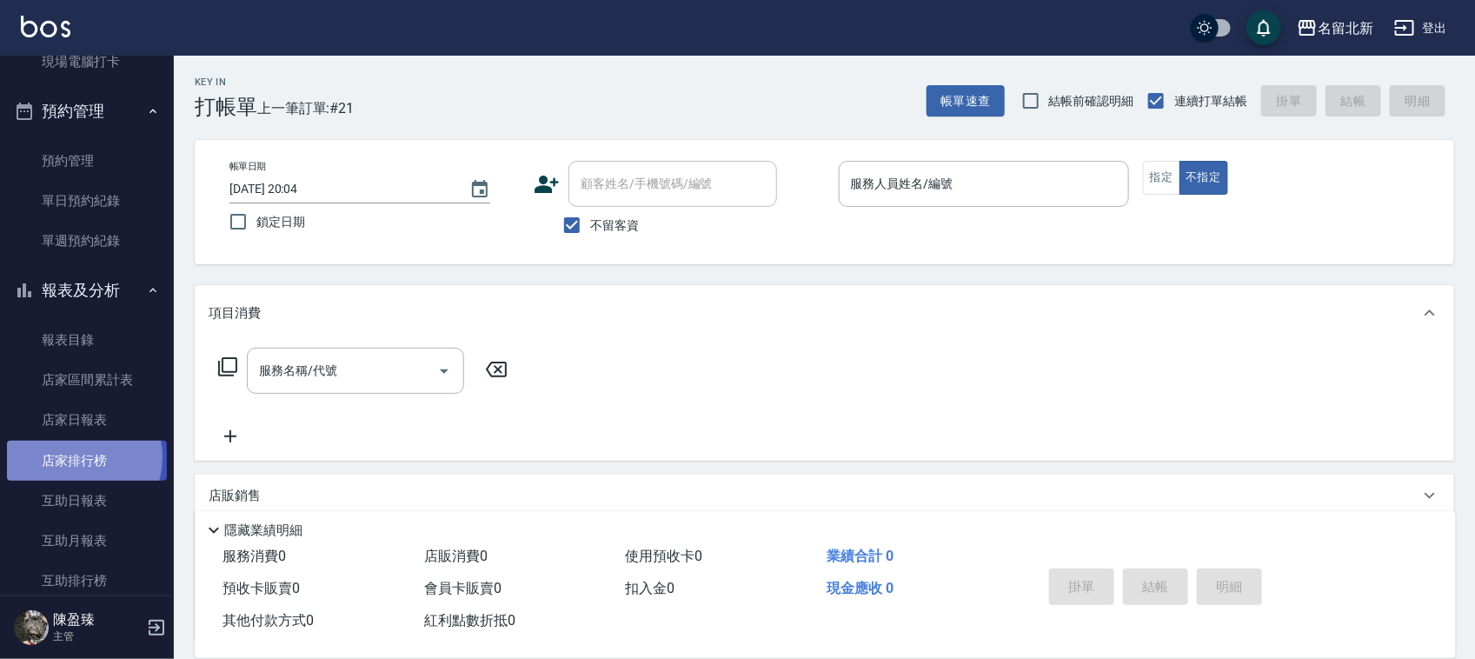
click at [71, 455] on link "店家排行榜" at bounding box center [87, 461] width 160 height 40
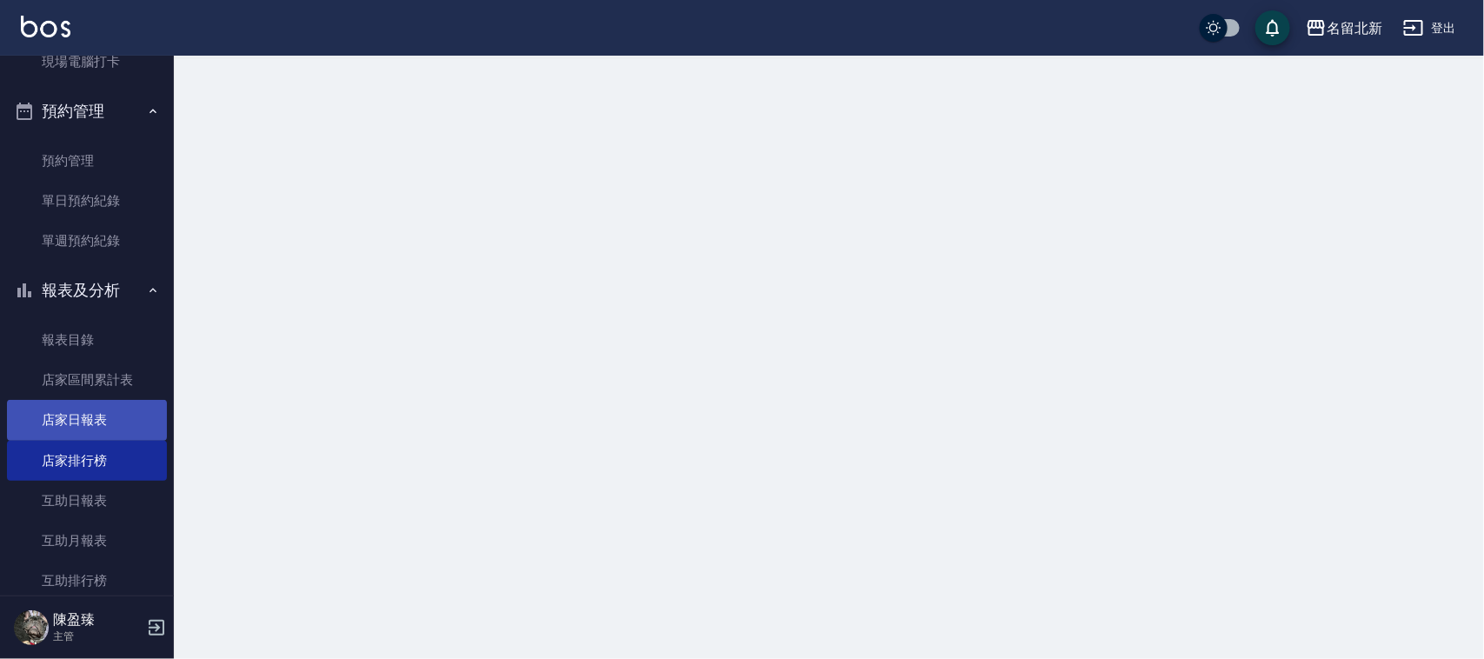
click at [71, 420] on link "店家日報表" at bounding box center [87, 420] width 160 height 40
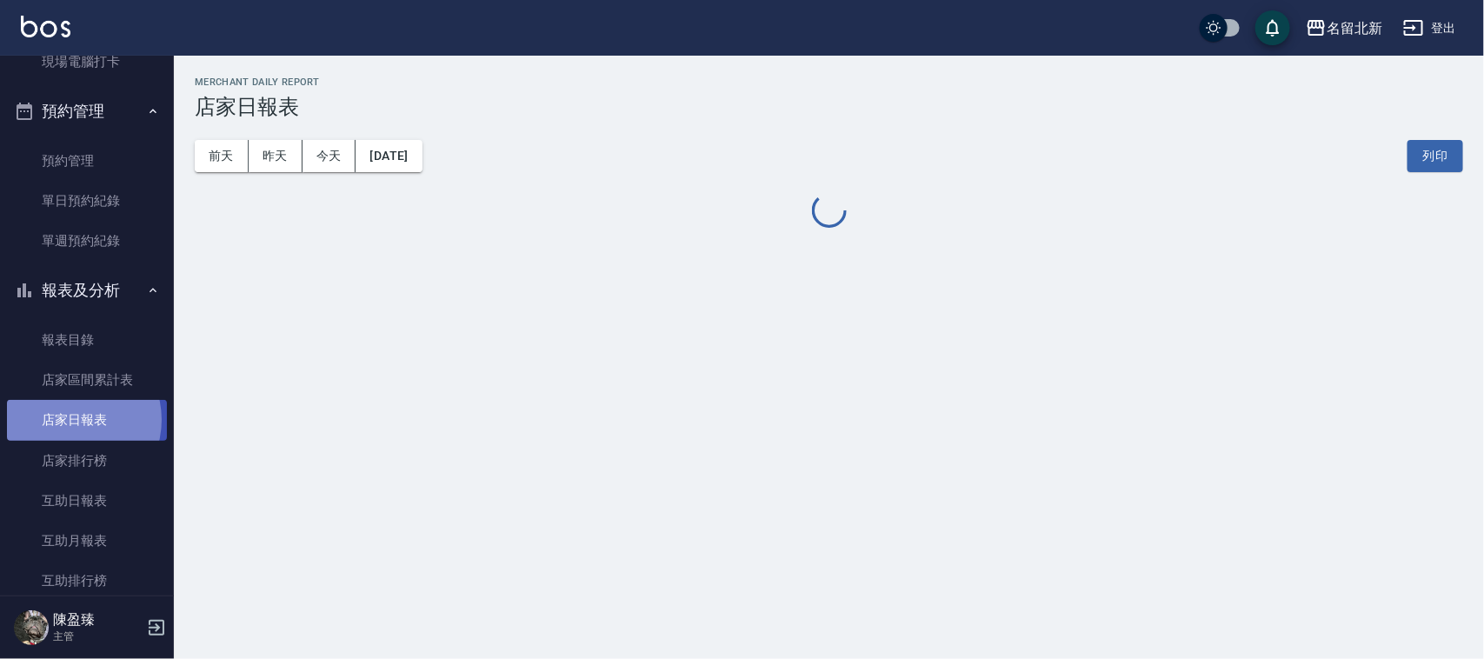
click at [71, 420] on link "店家日報表" at bounding box center [87, 420] width 160 height 40
click at [71, 418] on link "店家日報表" at bounding box center [87, 420] width 160 height 40
drag, startPoint x: 71, startPoint y: 418, endPoint x: 80, endPoint y: 407, distance: 14.3
click at [71, 416] on link "店家日報表" at bounding box center [87, 420] width 160 height 40
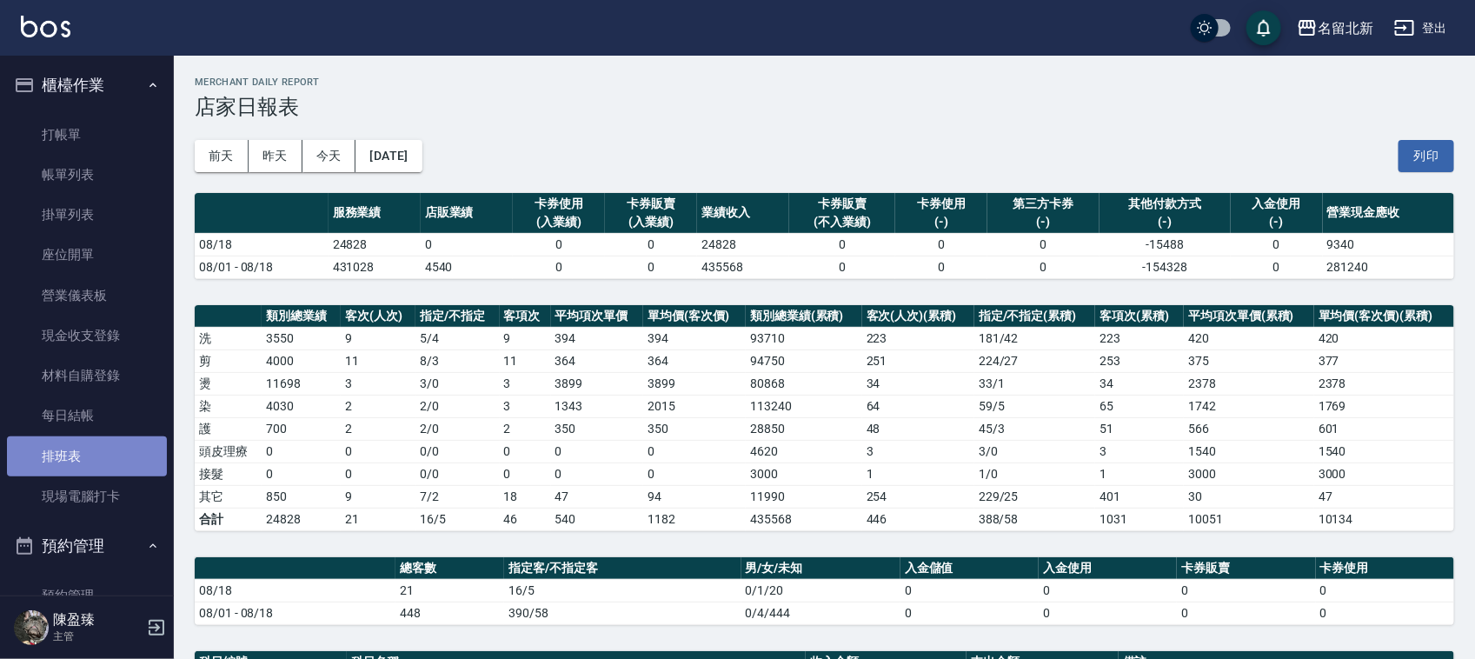
click at [94, 444] on link "排班表" at bounding box center [87, 456] width 160 height 40
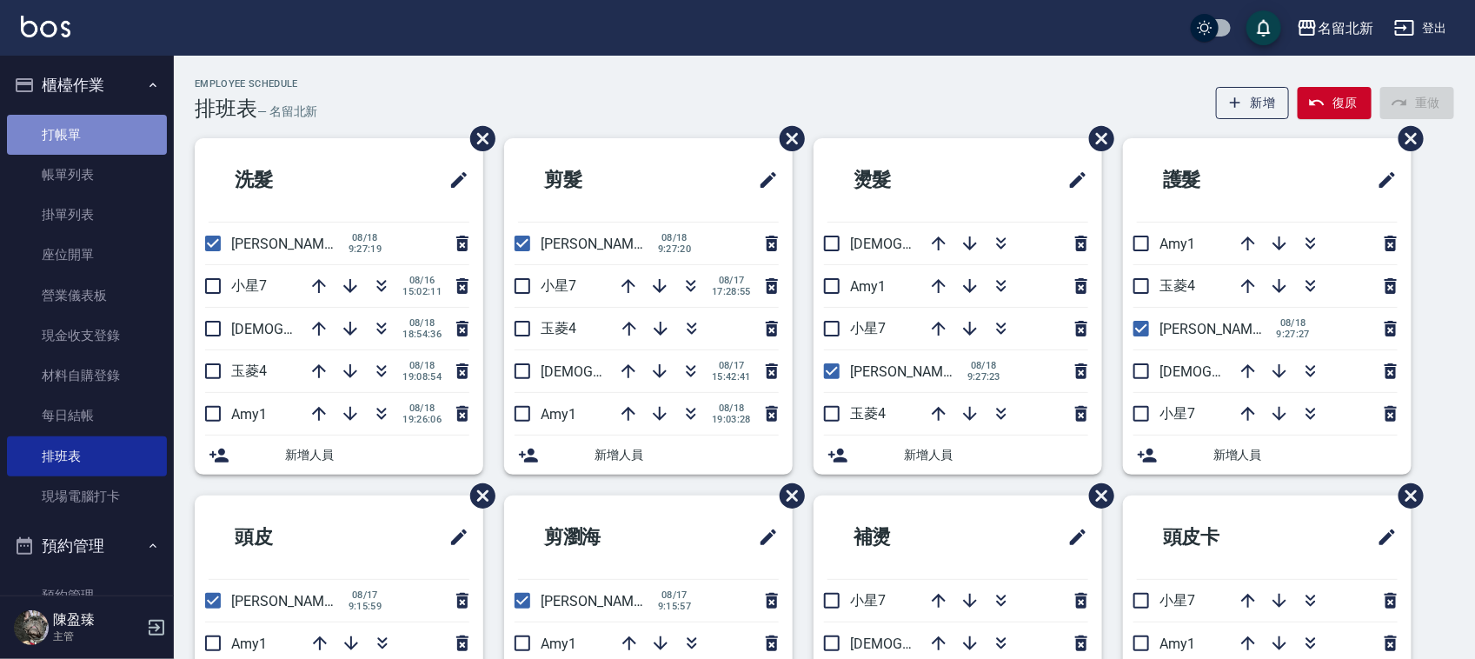
click at [92, 131] on link "打帳單" at bounding box center [87, 135] width 160 height 40
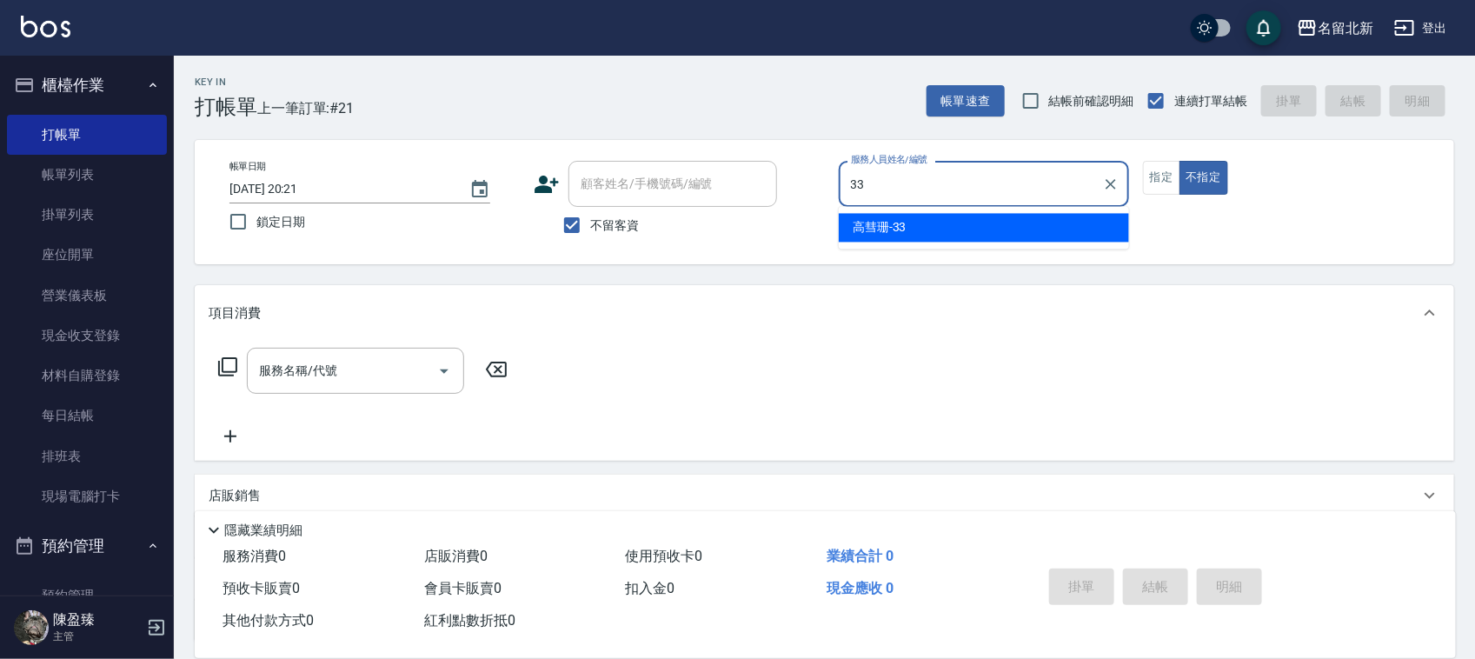
type input "[PERSON_NAME]-33"
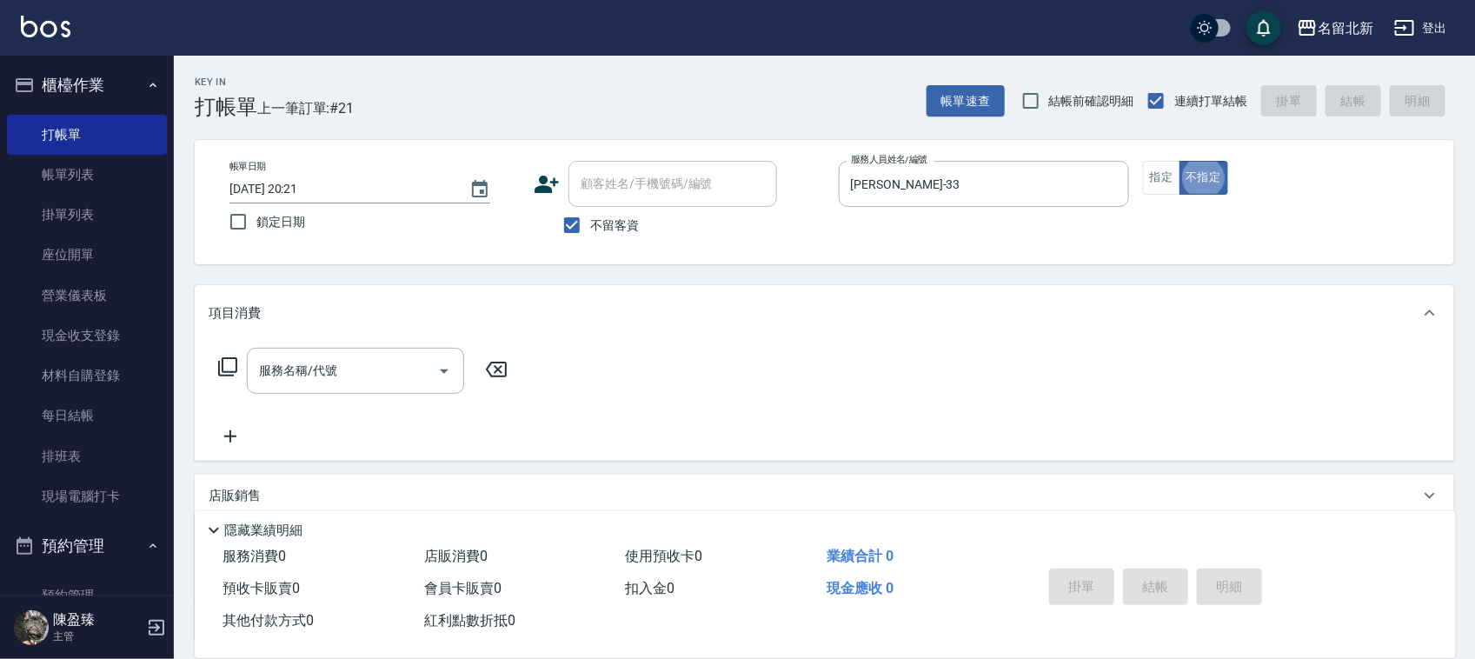
type button "false"
click at [341, 349] on div "服務名稱/代號" at bounding box center [355, 371] width 217 height 46
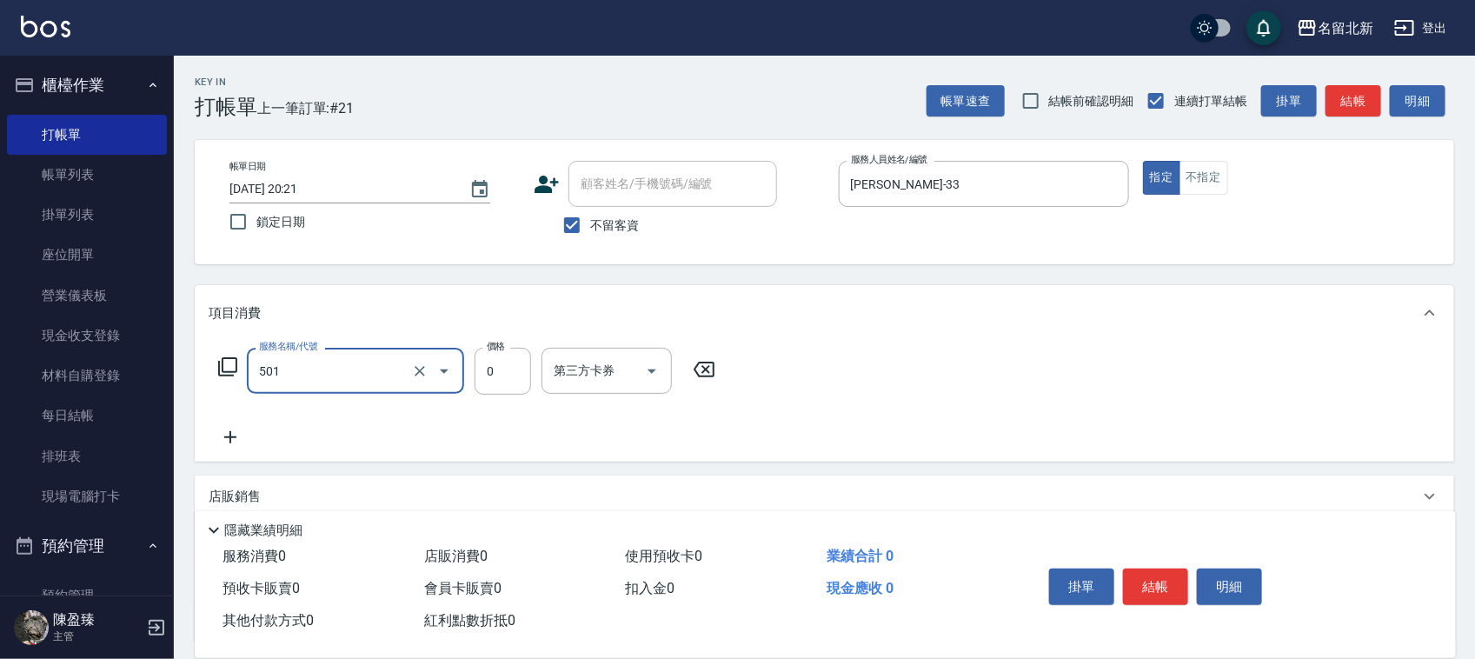
type input "染髮(501)"
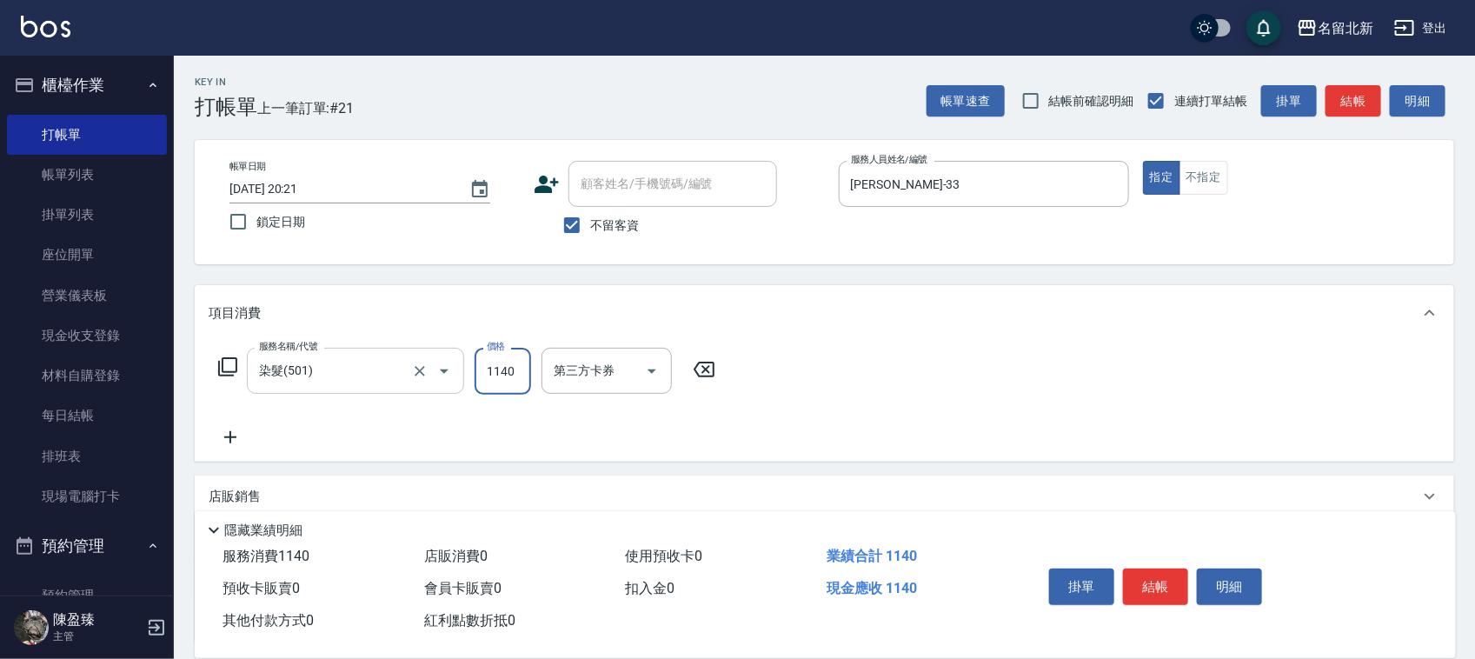
type input "1140"
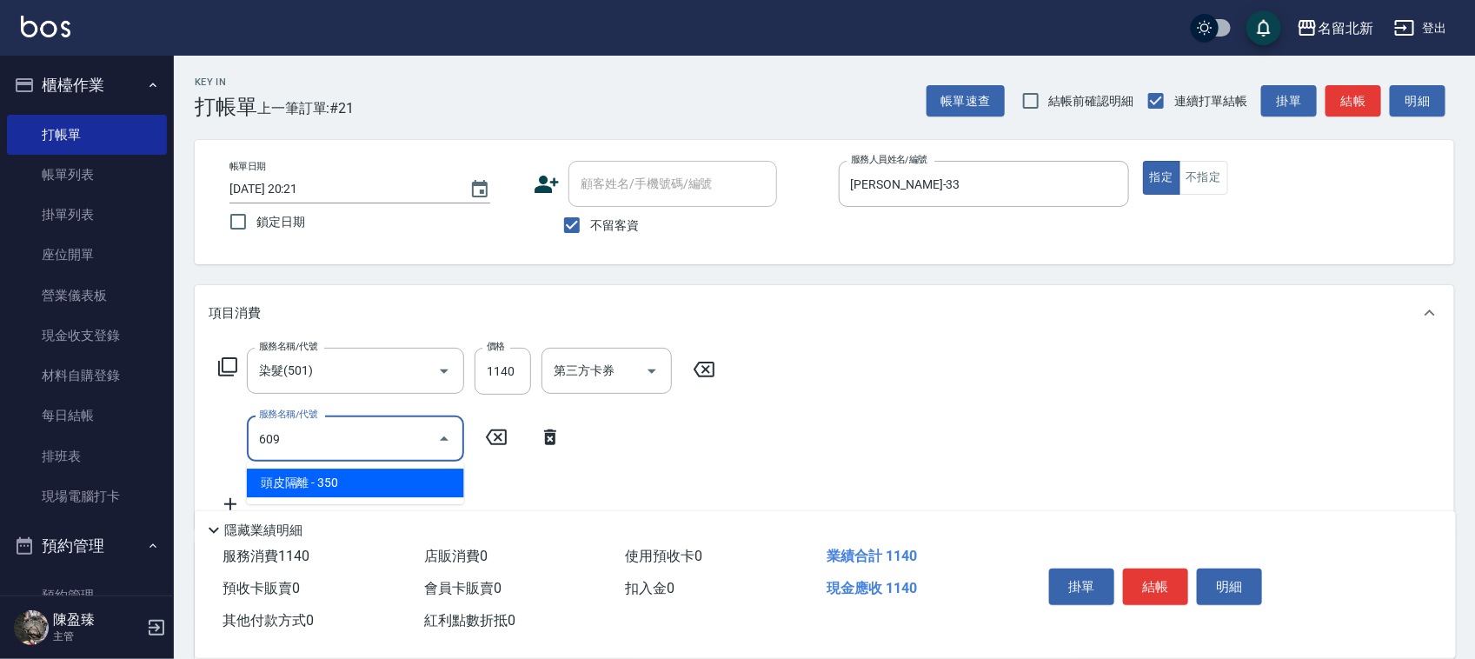
type input "頭皮隔離(609)"
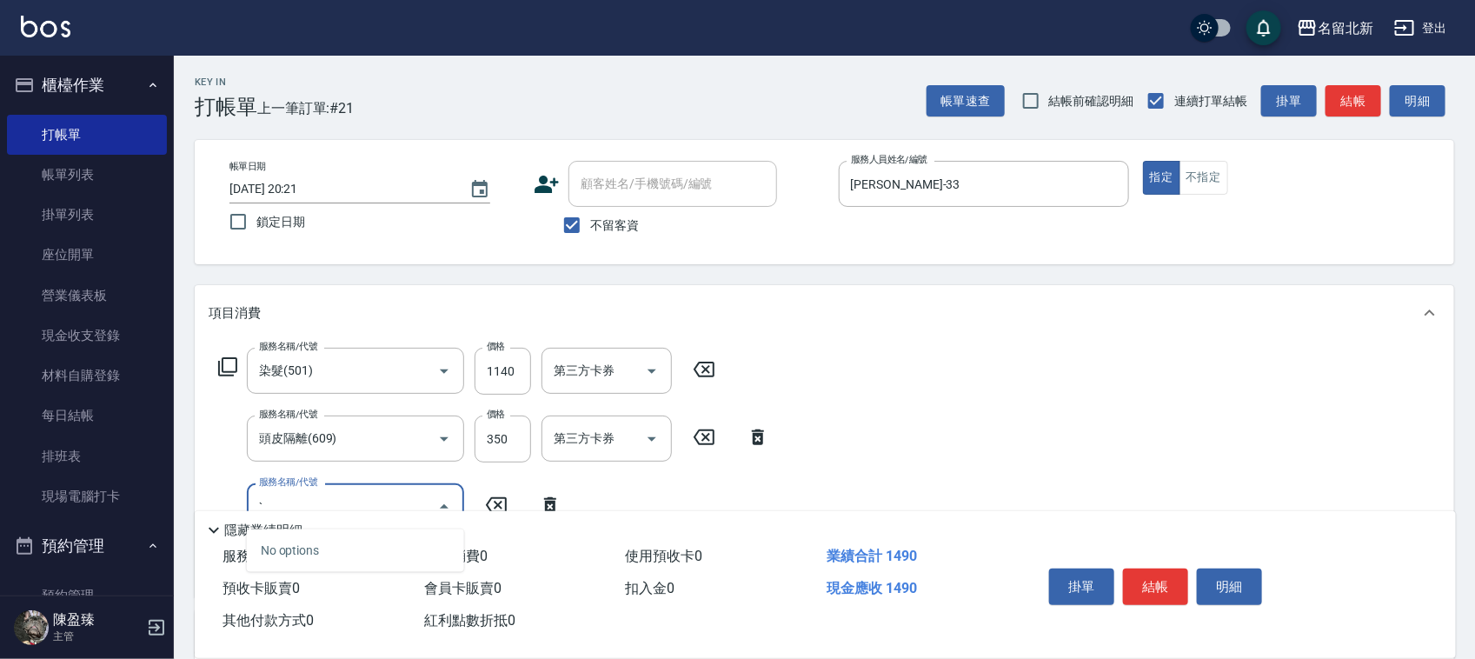
type input "`U"
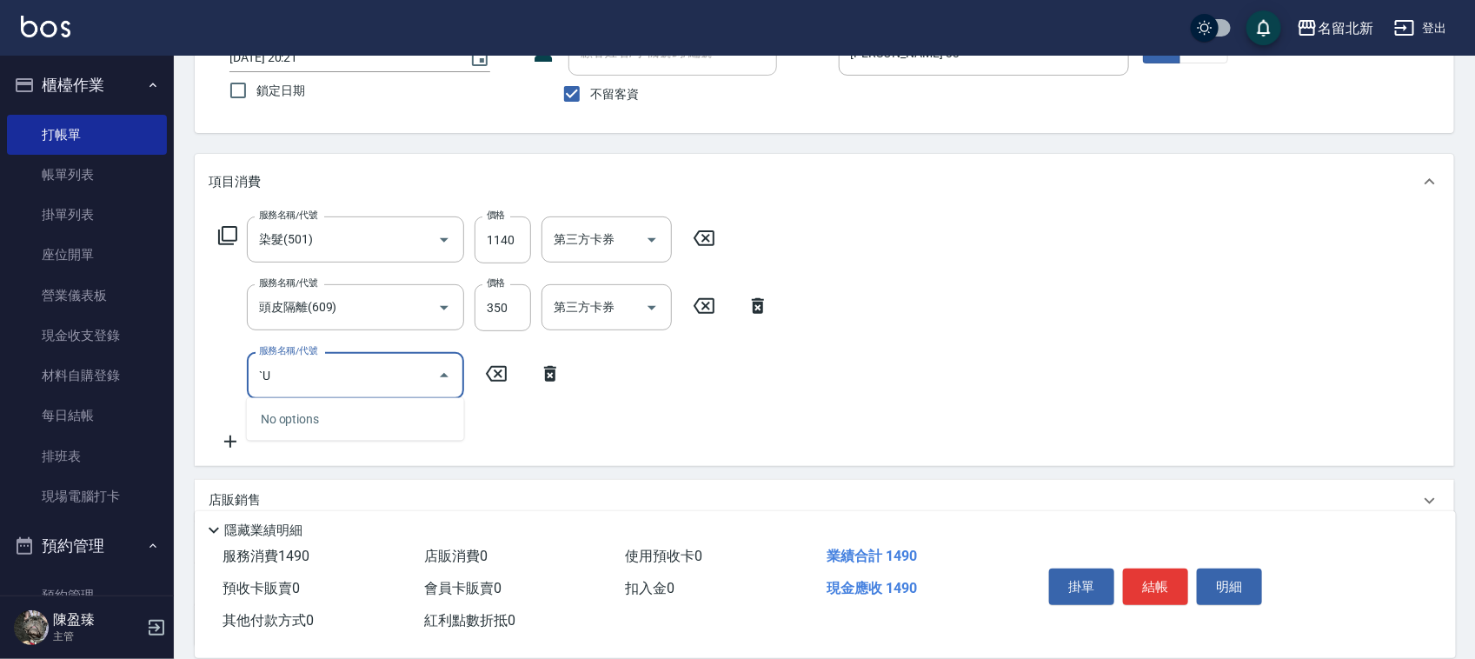
scroll to position [283, 0]
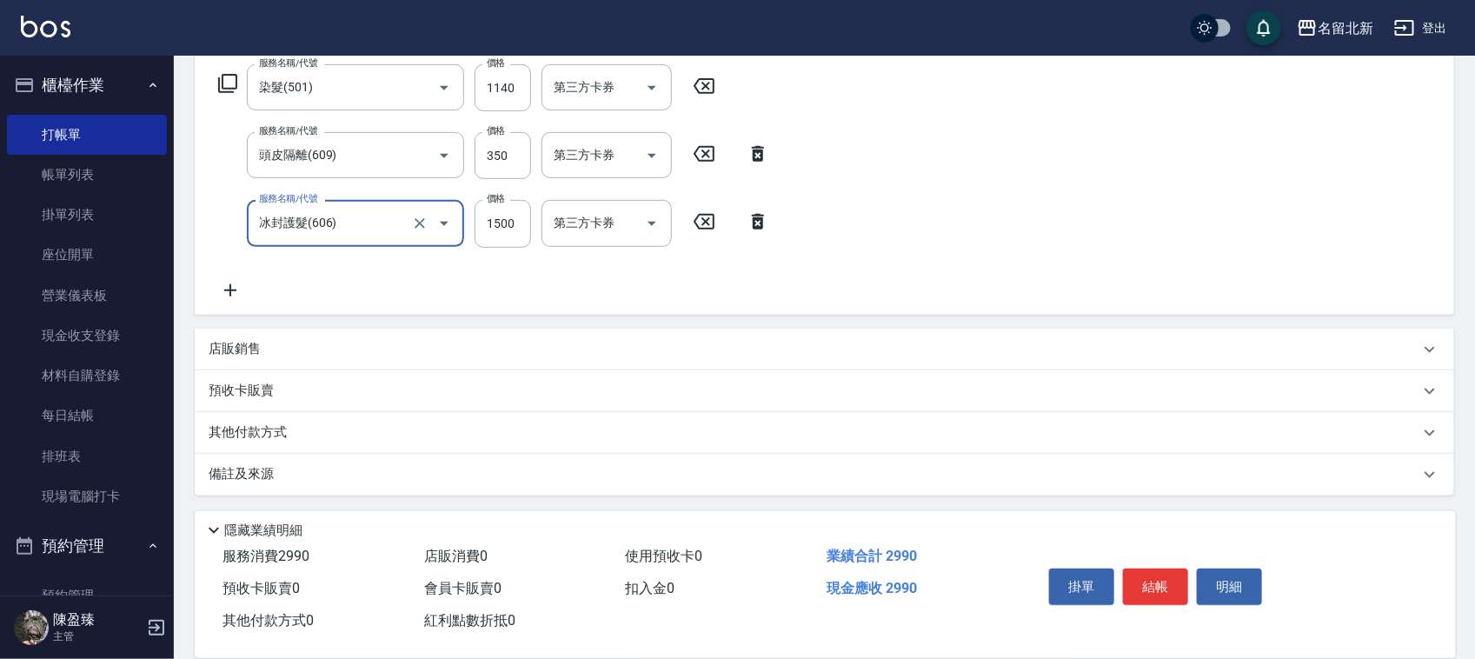
type input "冰封護髮(606)"
type input "1200"
click at [285, 415] on div "其他付款方式" at bounding box center [825, 432] width 1260 height 42
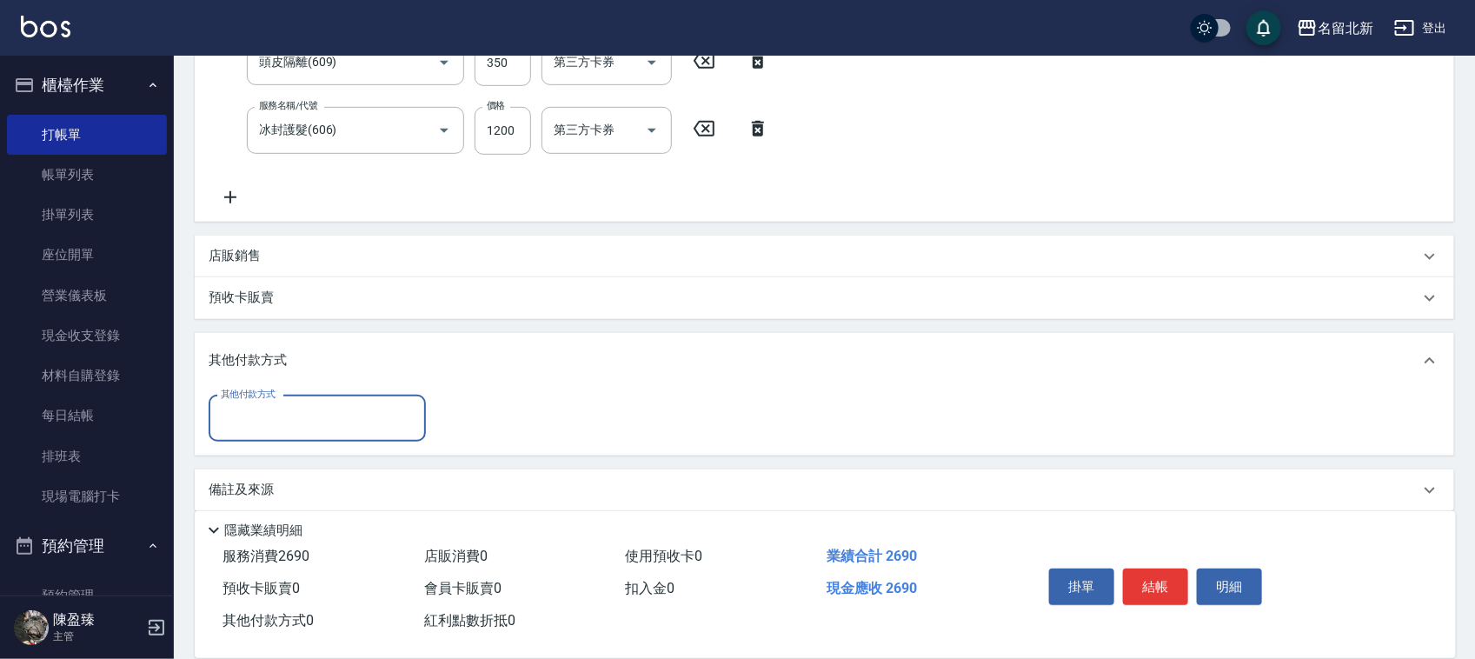
scroll to position [378, 0]
click at [262, 402] on input "其他付款方式" at bounding box center [317, 417] width 202 height 30
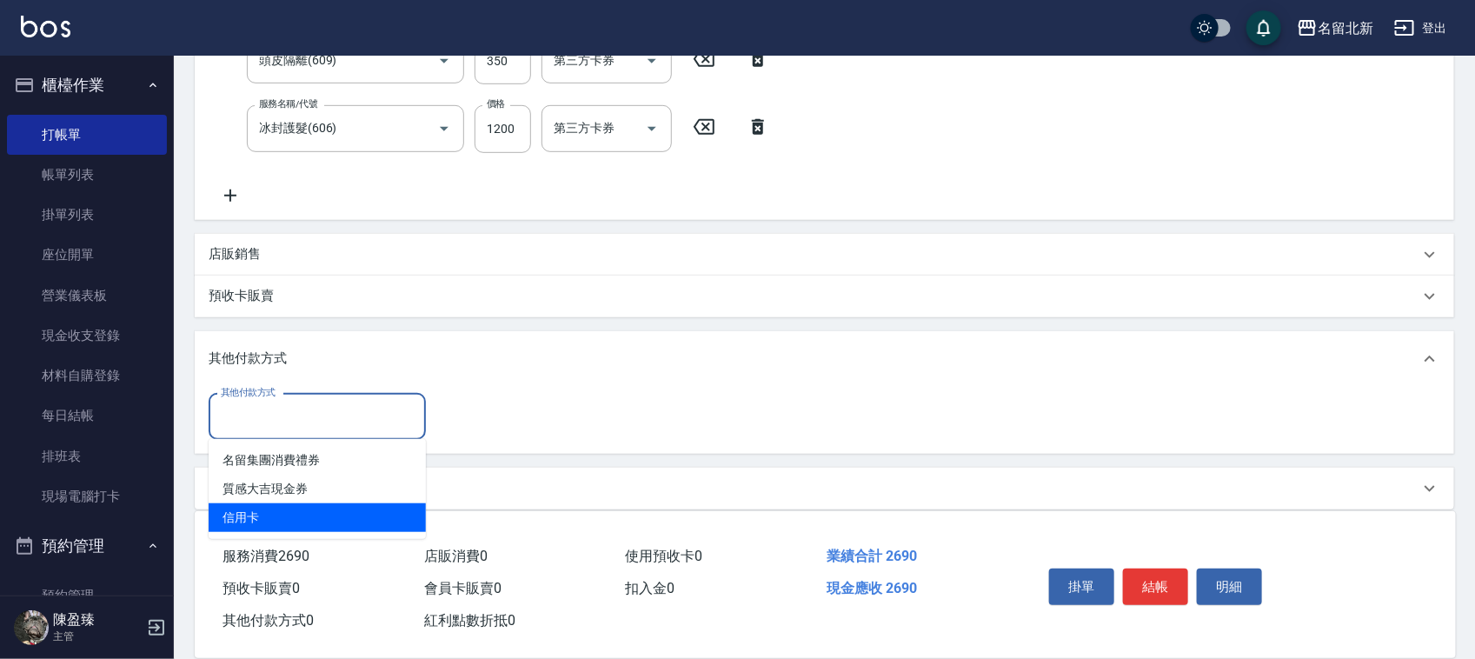
click at [261, 509] on span "信用卡" at bounding box center [317, 517] width 217 height 29
type input "信用卡"
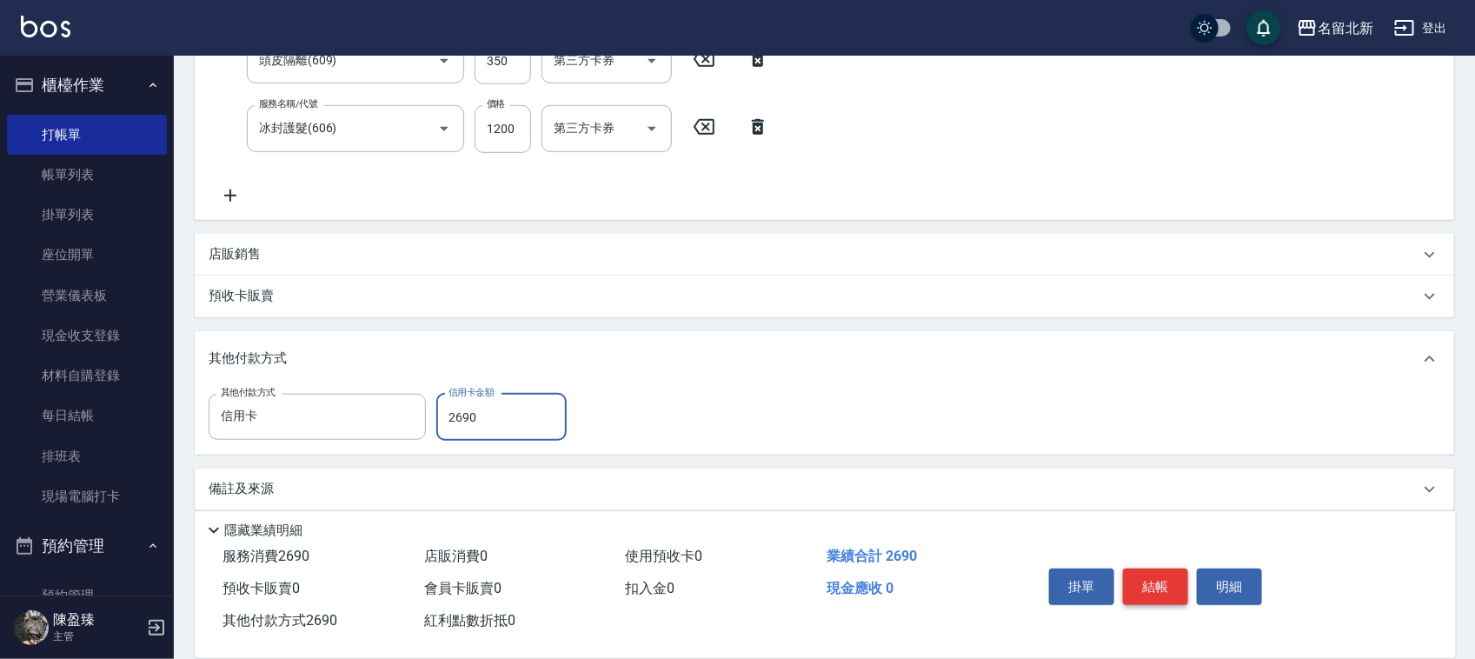
type input "2690"
click at [1145, 578] on button "結帳" at bounding box center [1155, 587] width 65 height 37
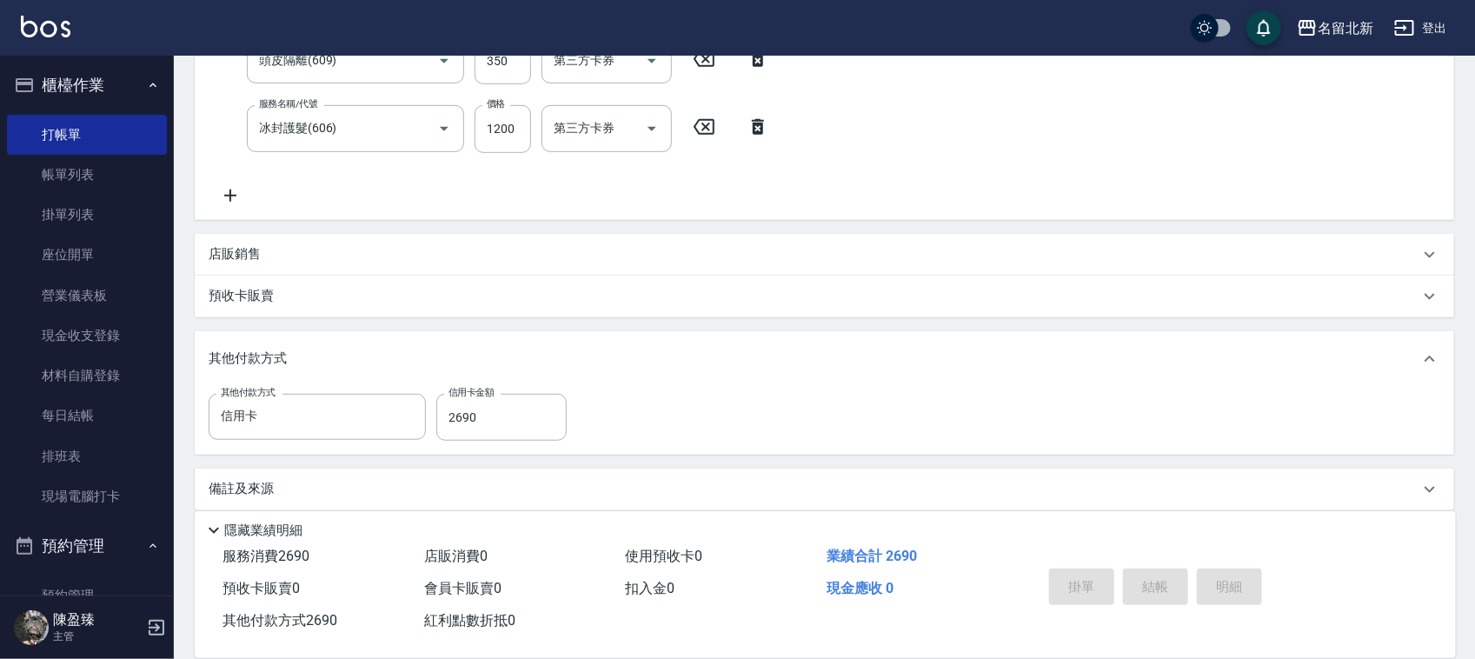
type input "[DATE] 20:23"
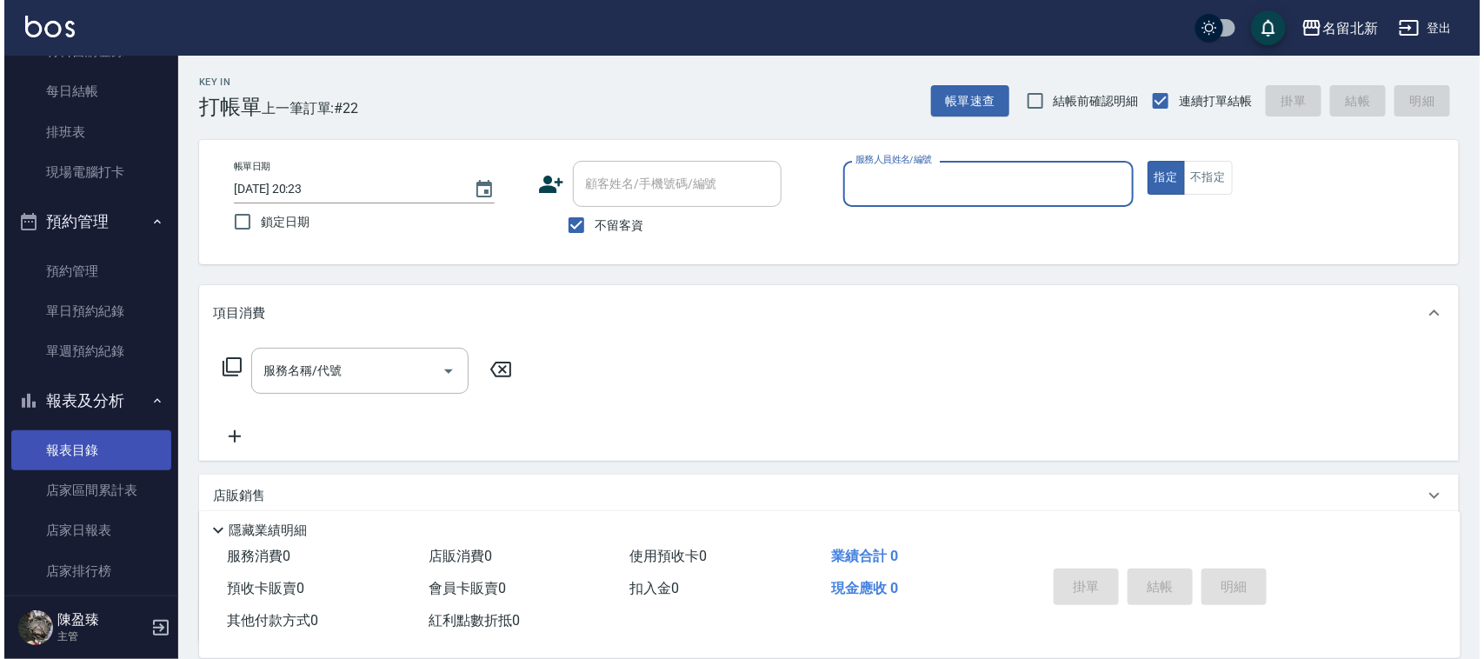
scroll to position [326, 0]
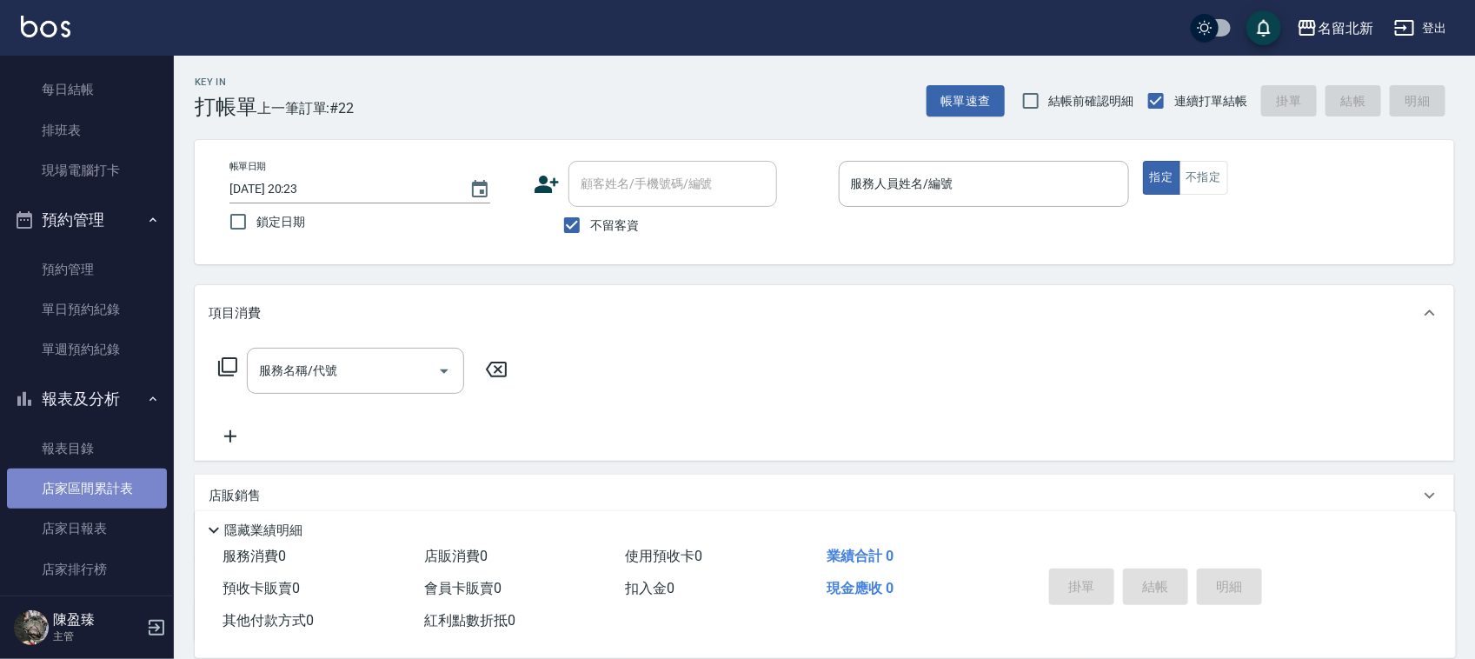
click at [98, 505] on link "店家區間累計表" at bounding box center [87, 489] width 160 height 40
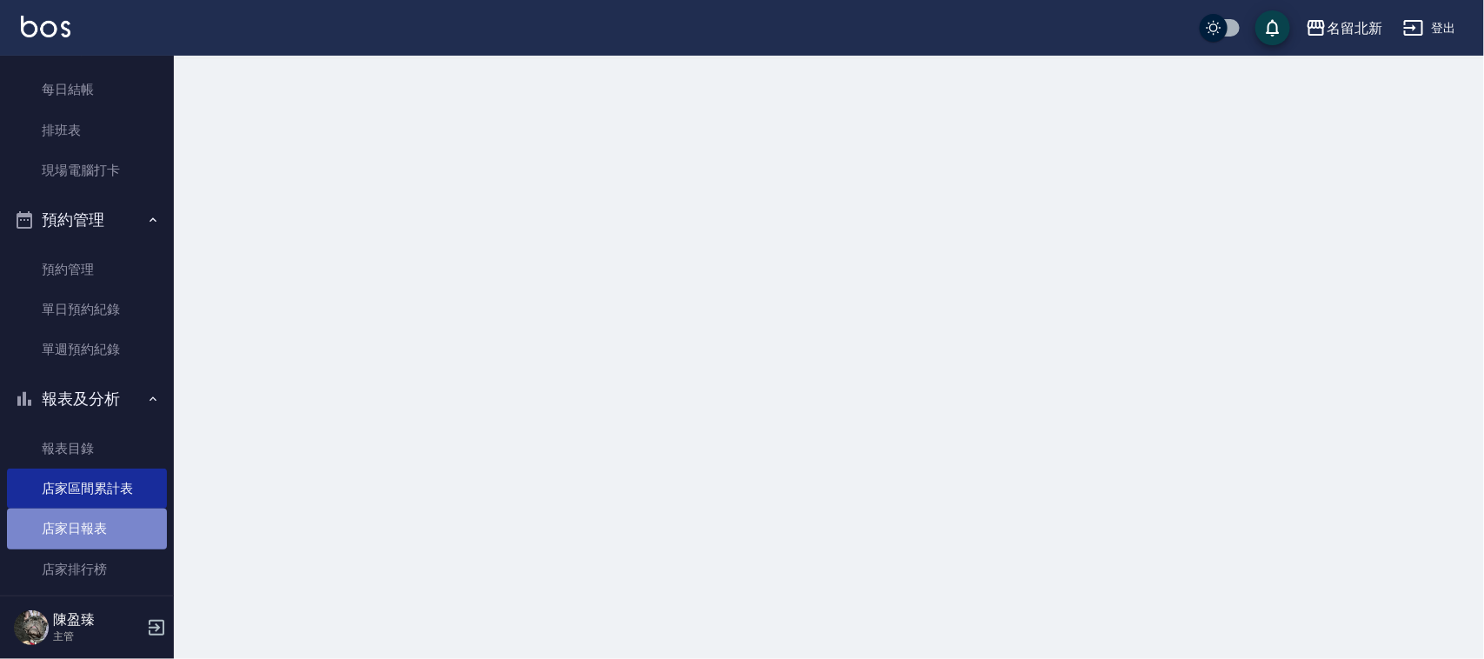
click at [109, 524] on link "店家日報表" at bounding box center [87, 529] width 160 height 40
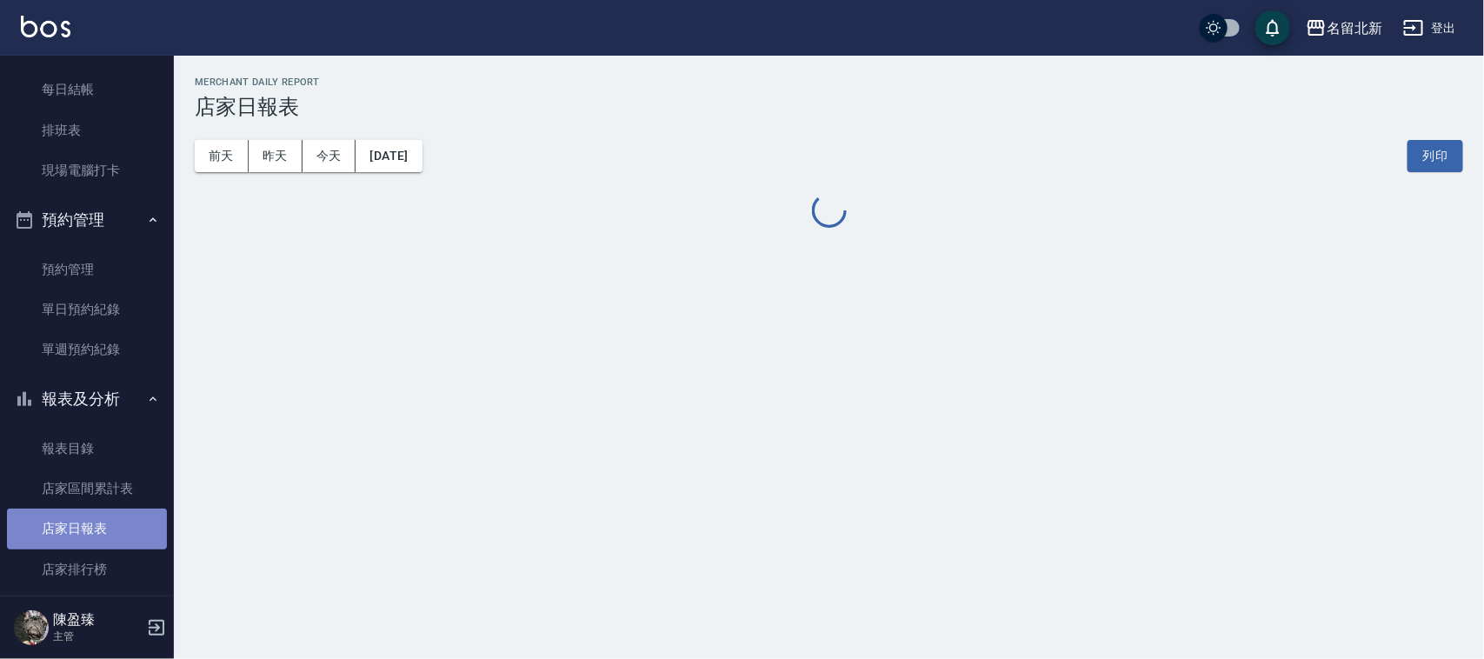
click at [109, 524] on link "店家日報表" at bounding box center [87, 529] width 160 height 40
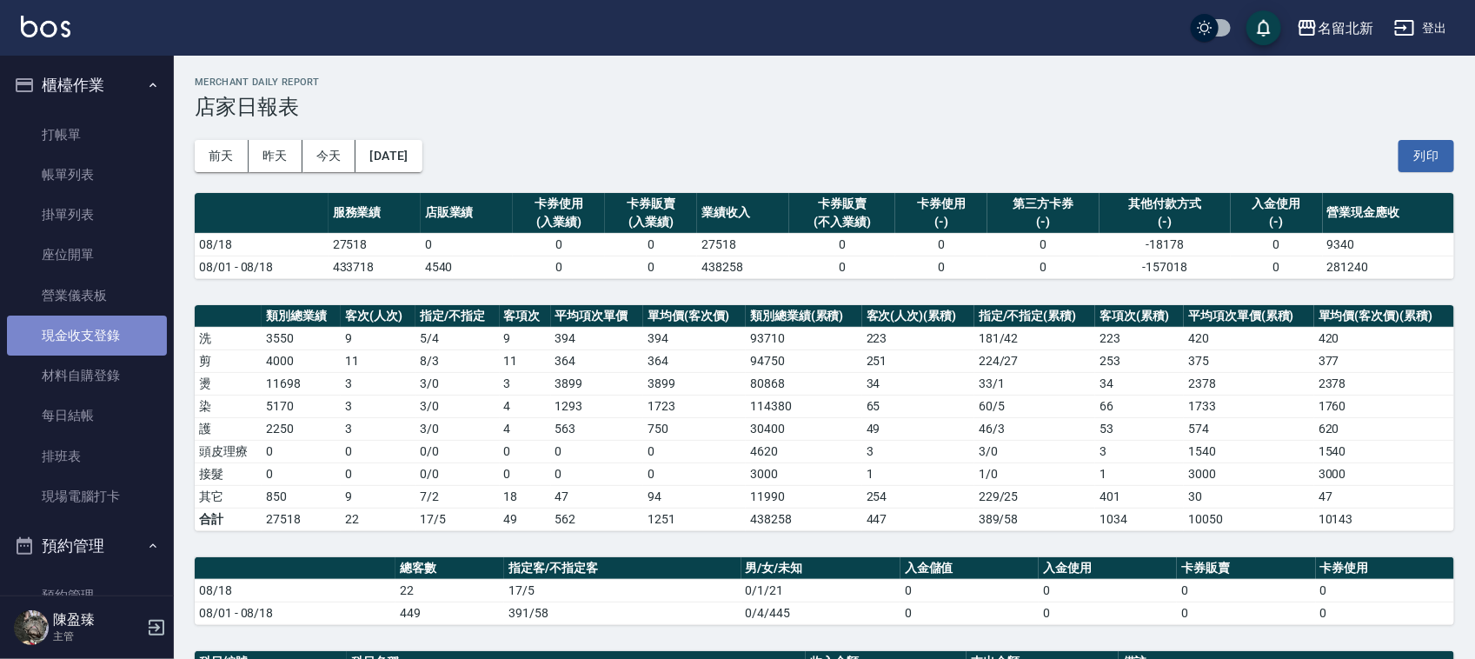
click at [97, 337] on link "現金收支登錄" at bounding box center [87, 336] width 160 height 40
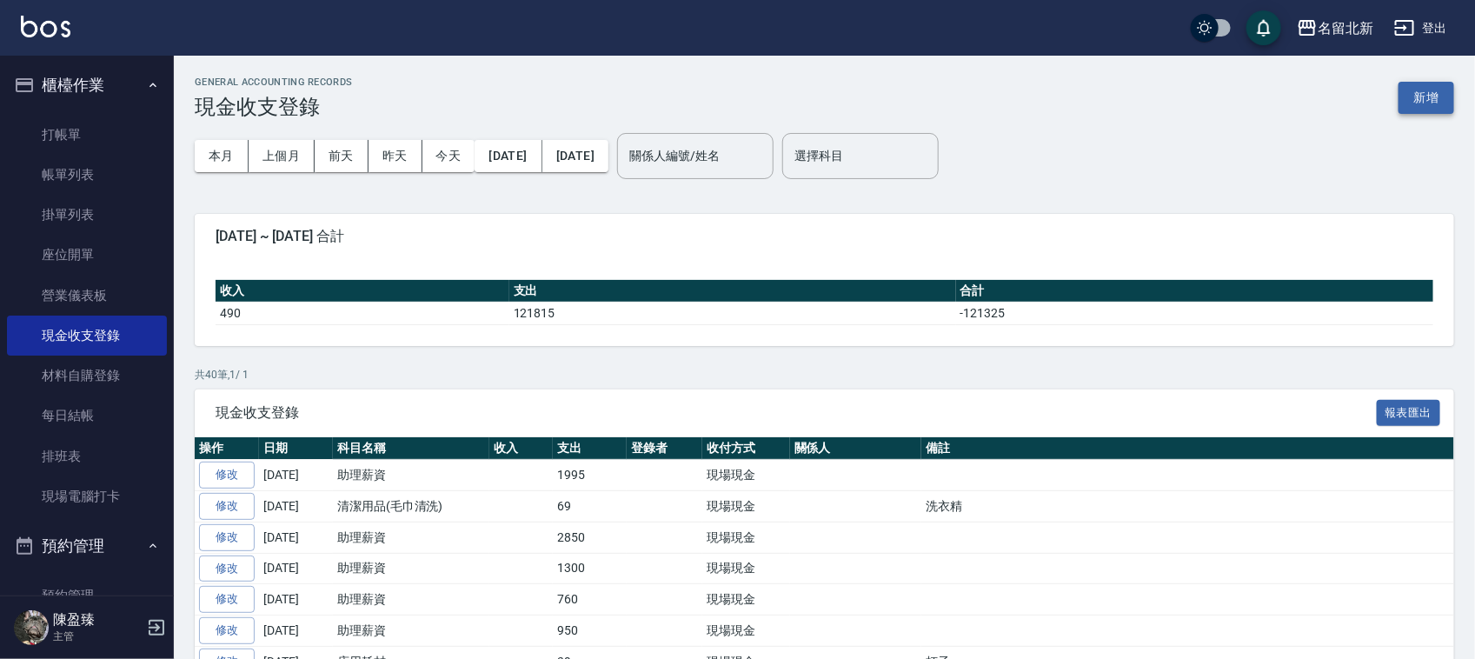
click at [1432, 107] on button "新增" at bounding box center [1427, 98] width 56 height 32
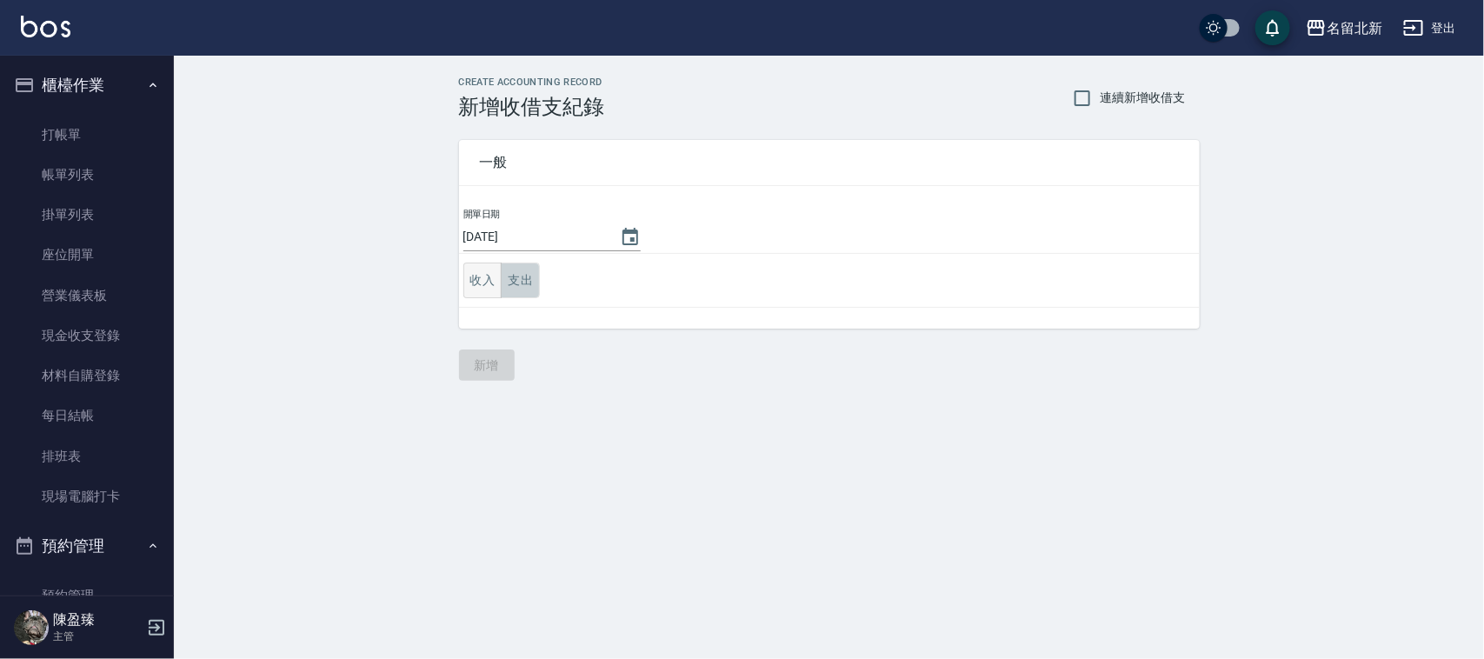
drag, startPoint x: 535, startPoint y: 280, endPoint x: 494, endPoint y: 281, distance: 40.9
click at [501, 281] on button "支出" at bounding box center [520, 281] width 39 height 36
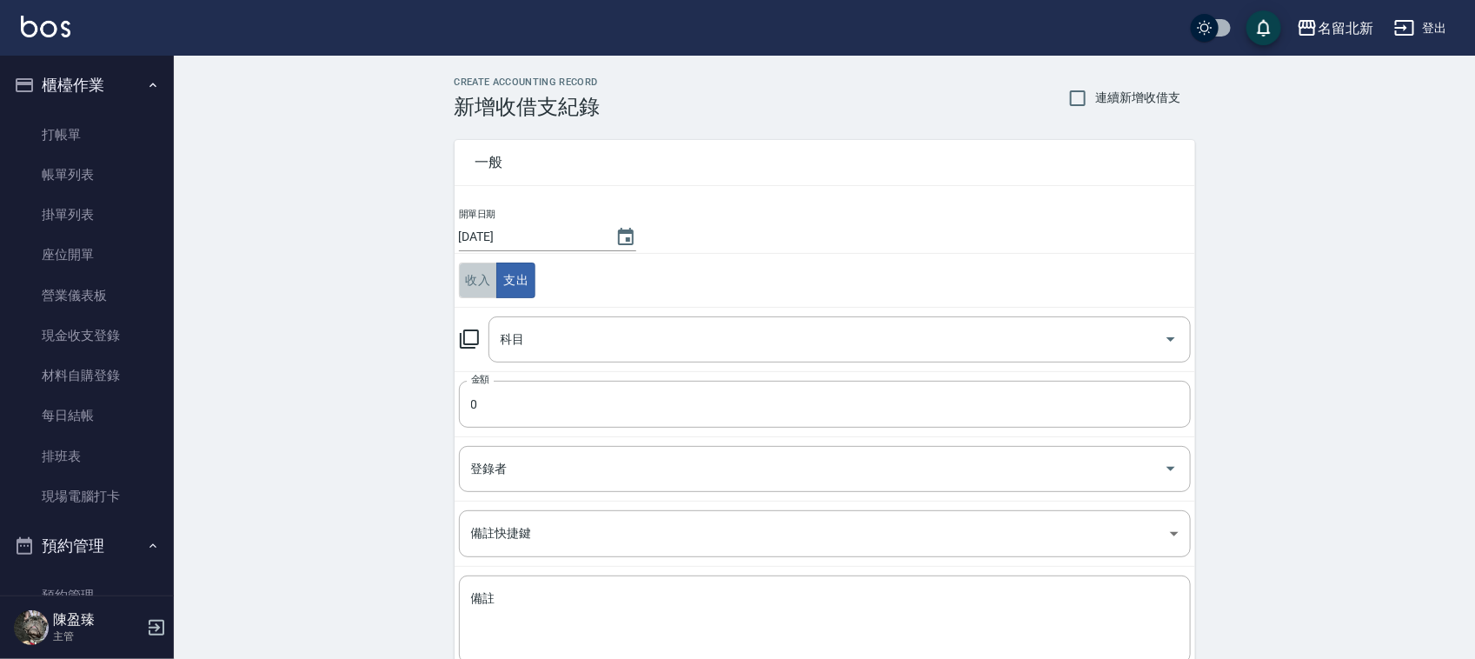
click at [494, 281] on button "收入" at bounding box center [478, 281] width 39 height 36
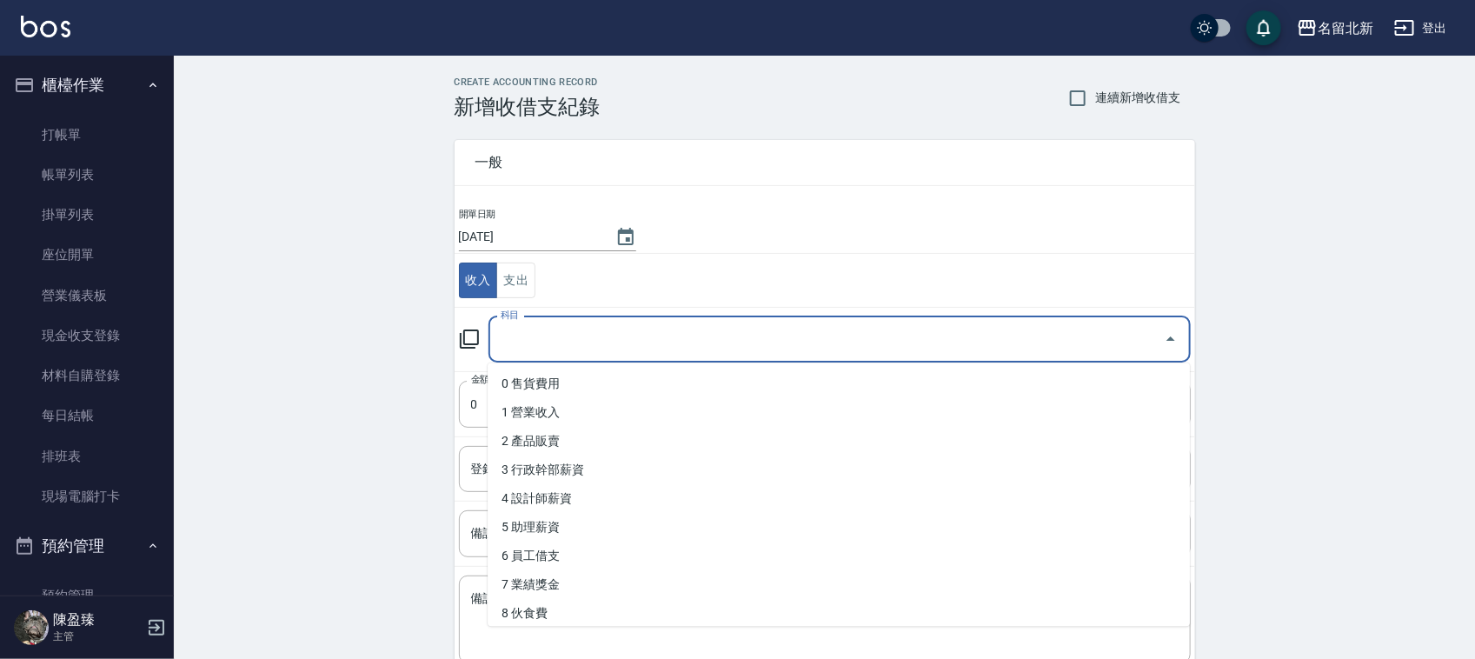
drag, startPoint x: 519, startPoint y: 346, endPoint x: 607, endPoint y: 446, distance: 133.1
click at [522, 349] on input "科目" at bounding box center [826, 339] width 661 height 30
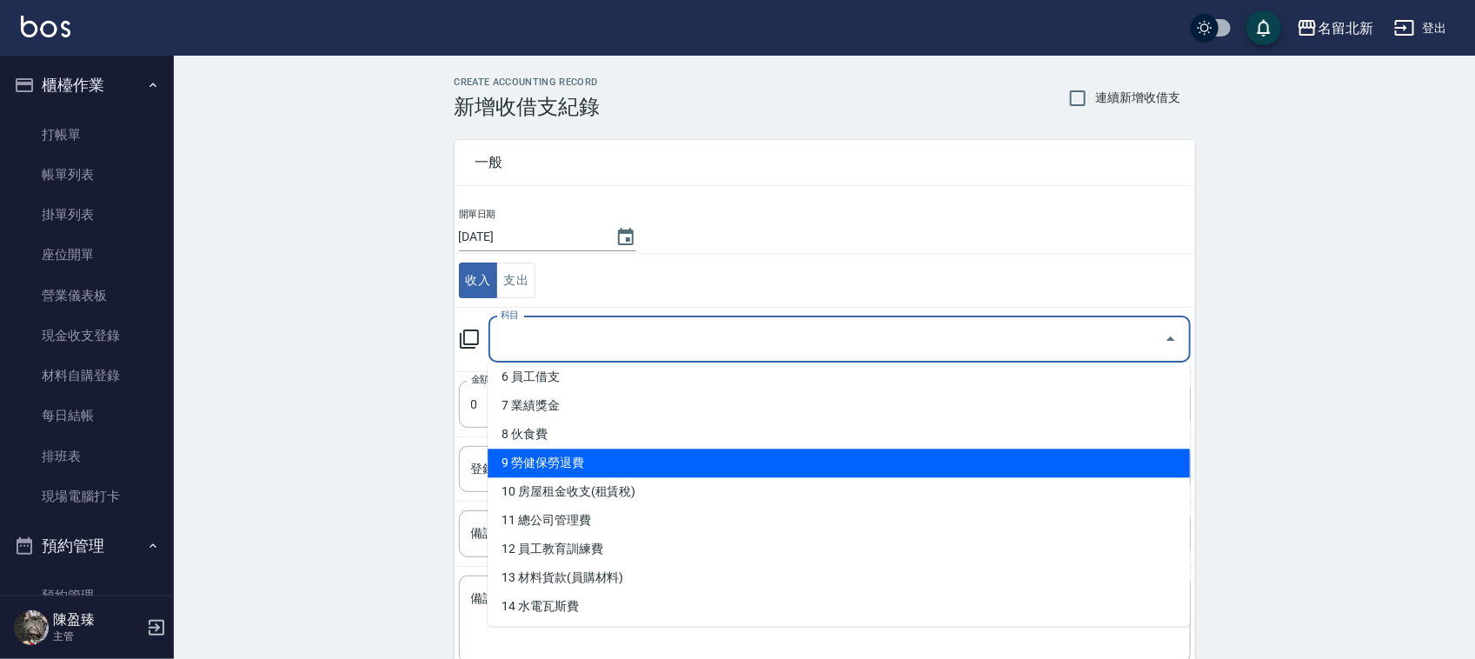
scroll to position [217, 0]
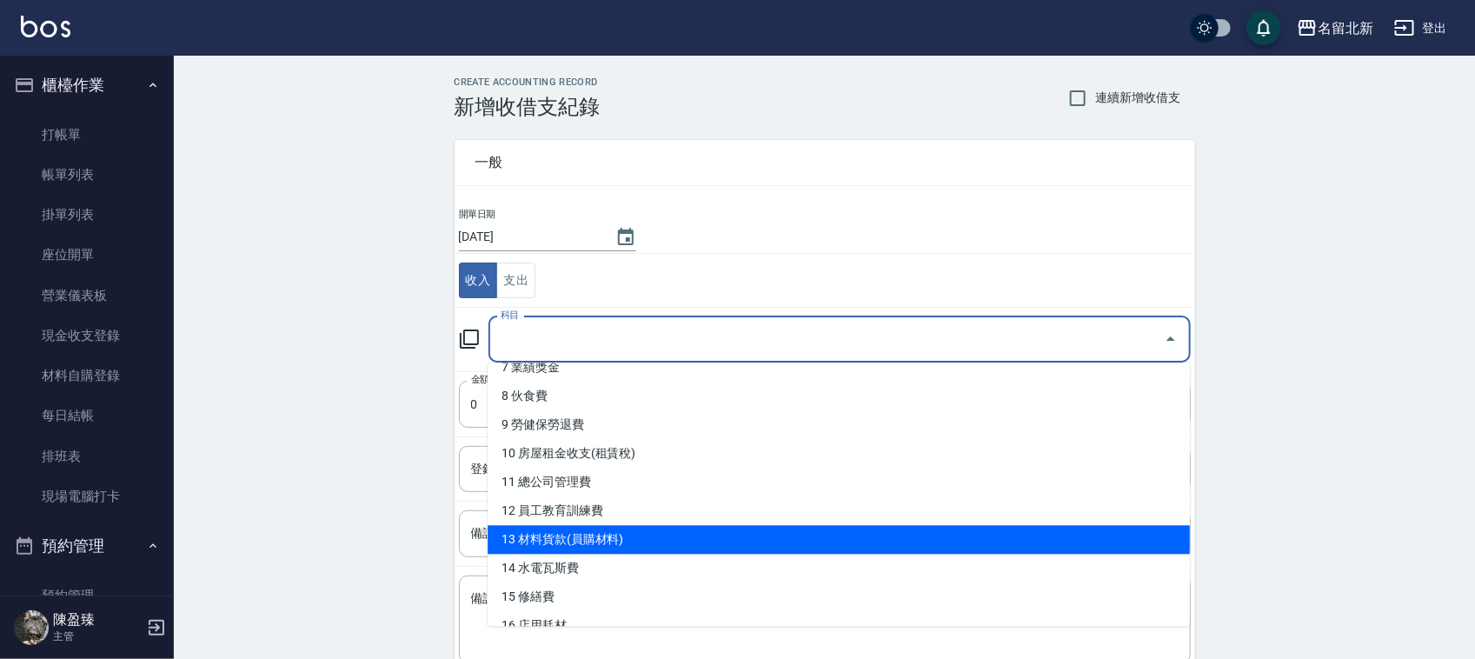
click at [648, 536] on li "13 材料貨款(員購材料)" at bounding box center [839, 540] width 702 height 29
type input "13 材料貨款(員購材料)"
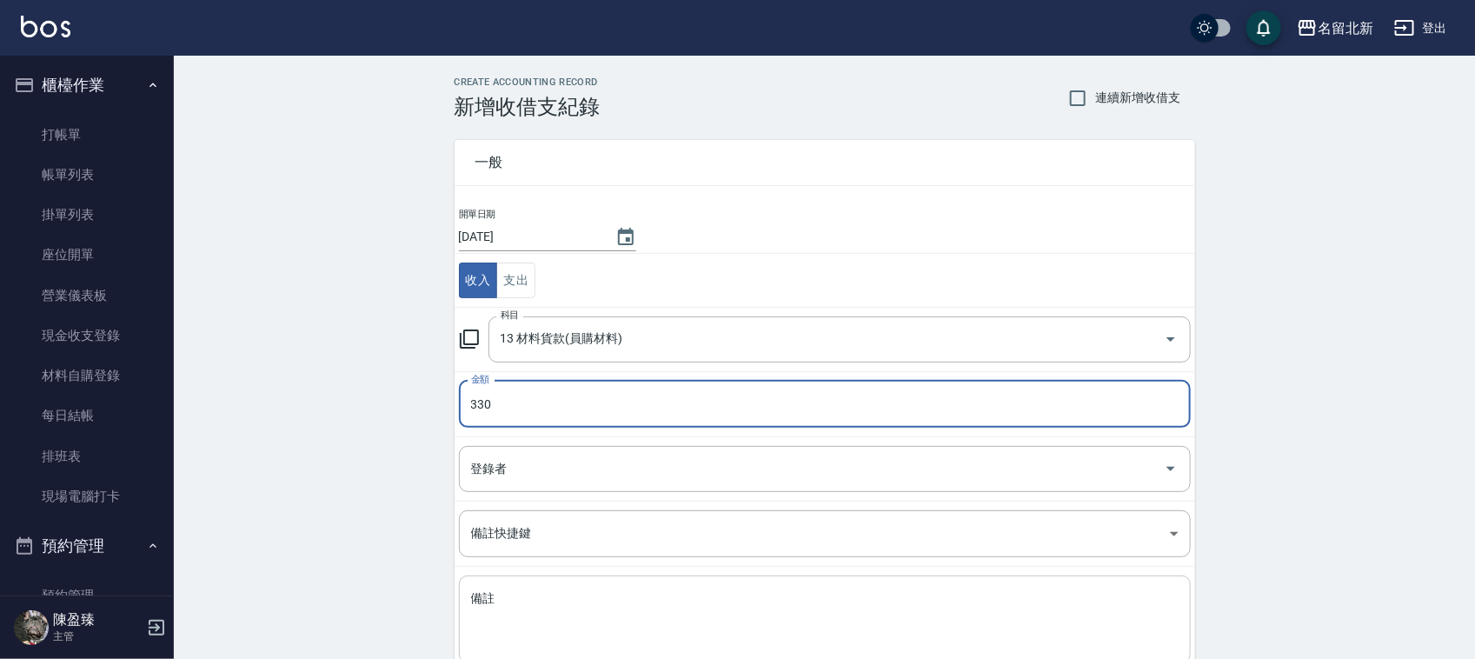
scroll to position [109, 0]
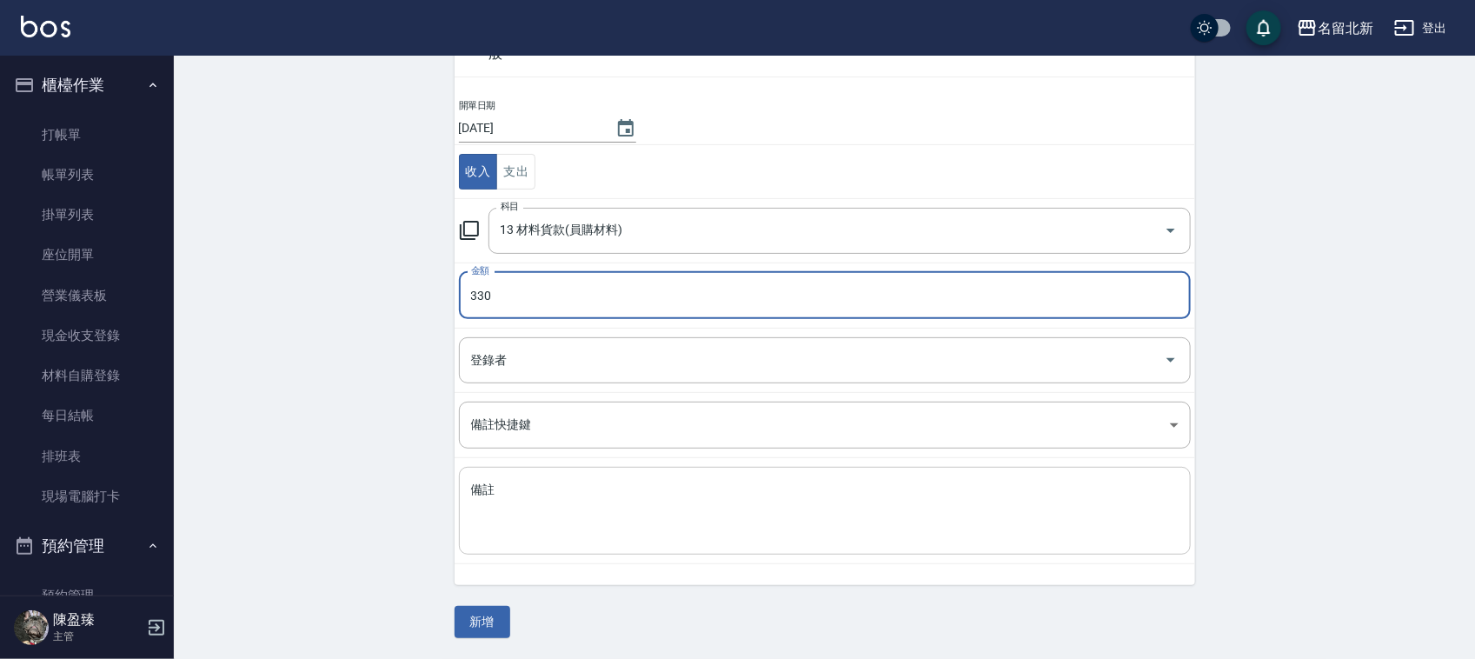
type input "330"
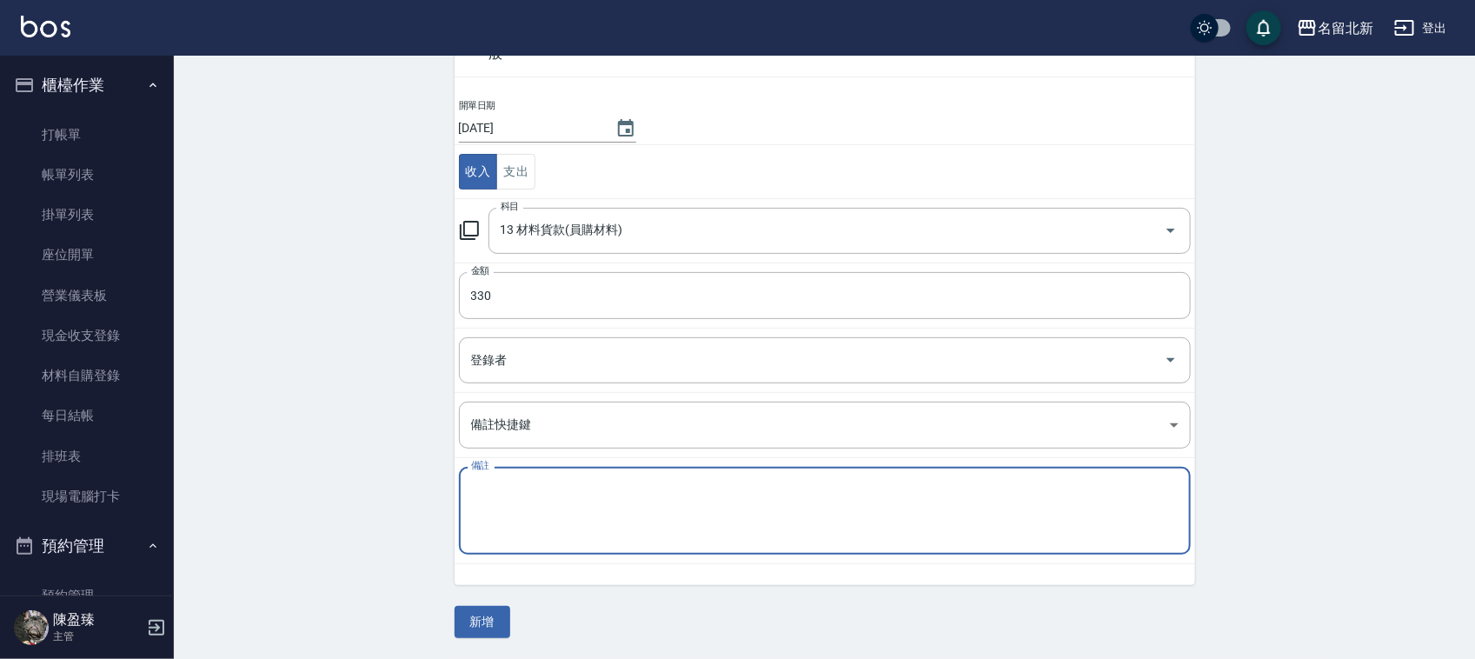
drag, startPoint x: 653, startPoint y: 526, endPoint x: 663, endPoint y: 520, distance: 12.1
click at [663, 520] on textarea "備註" at bounding box center [825, 511] width 708 height 59
type textarea "自購染膏 x3"
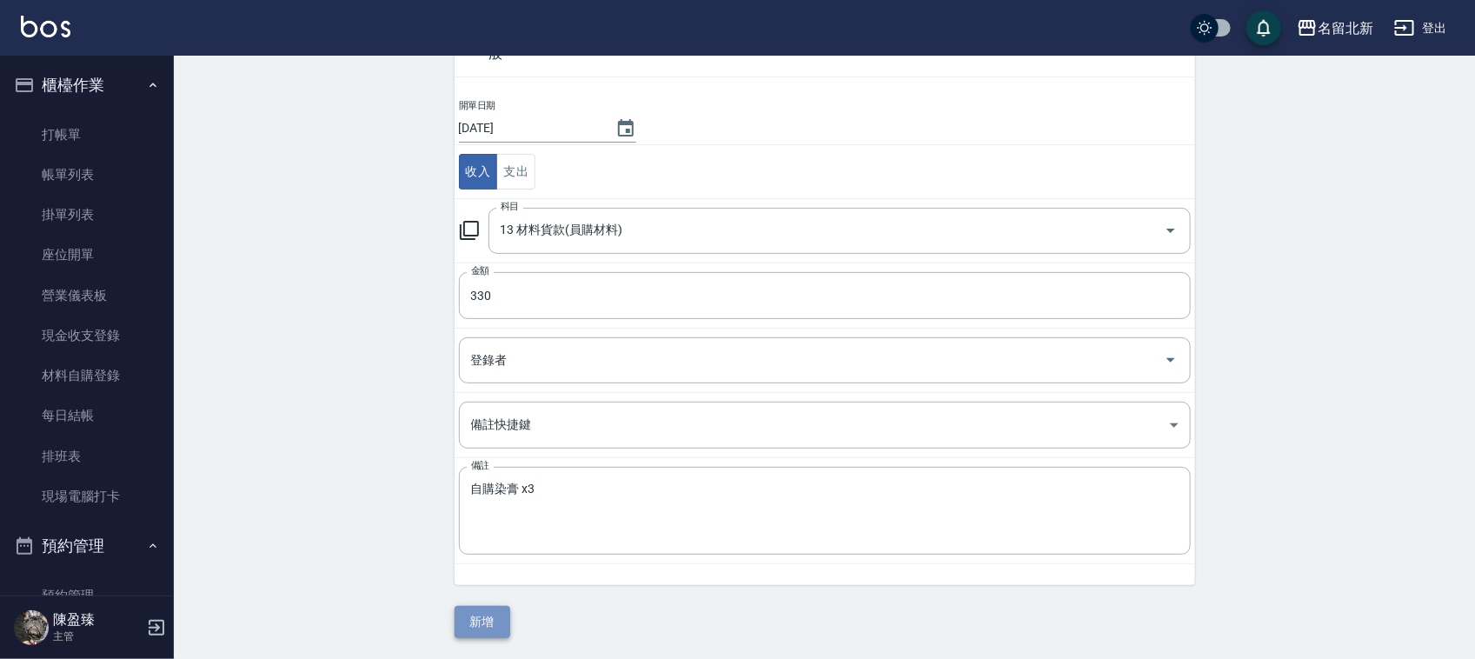
click at [480, 609] on button "新增" at bounding box center [483, 622] width 56 height 32
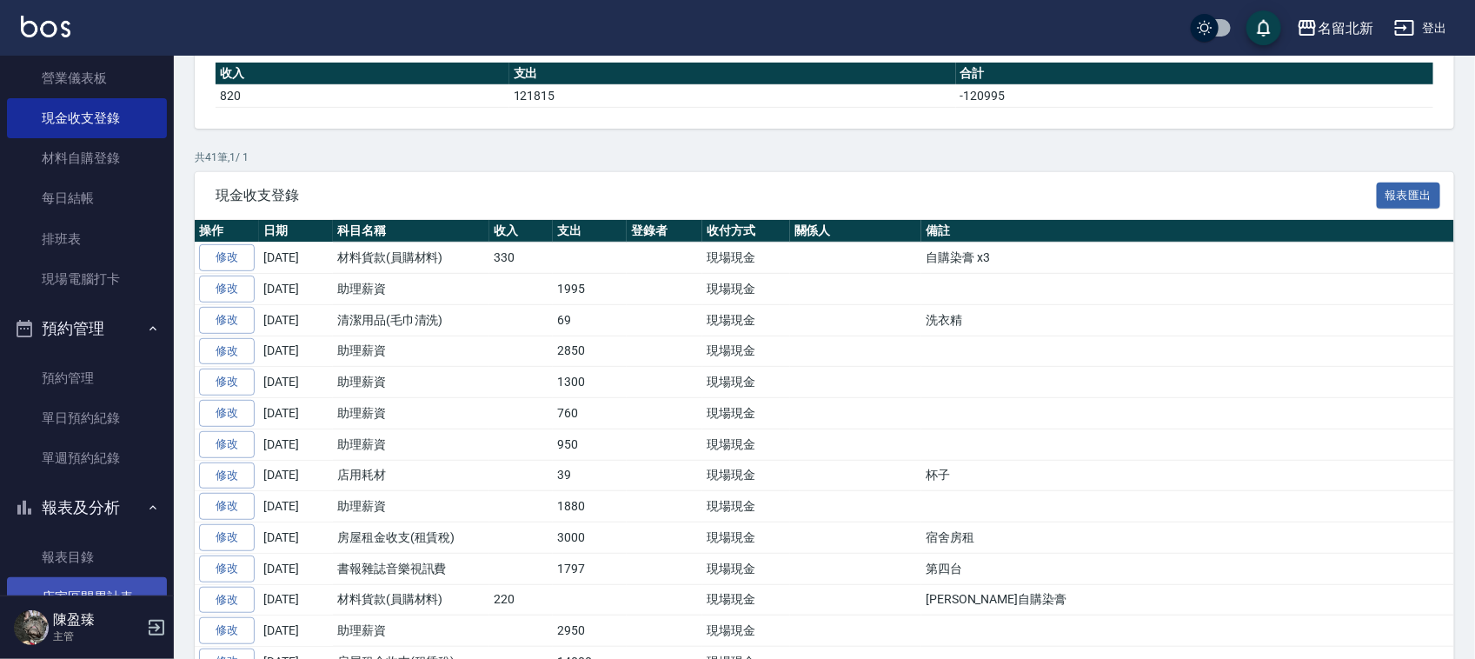
scroll to position [435, 0]
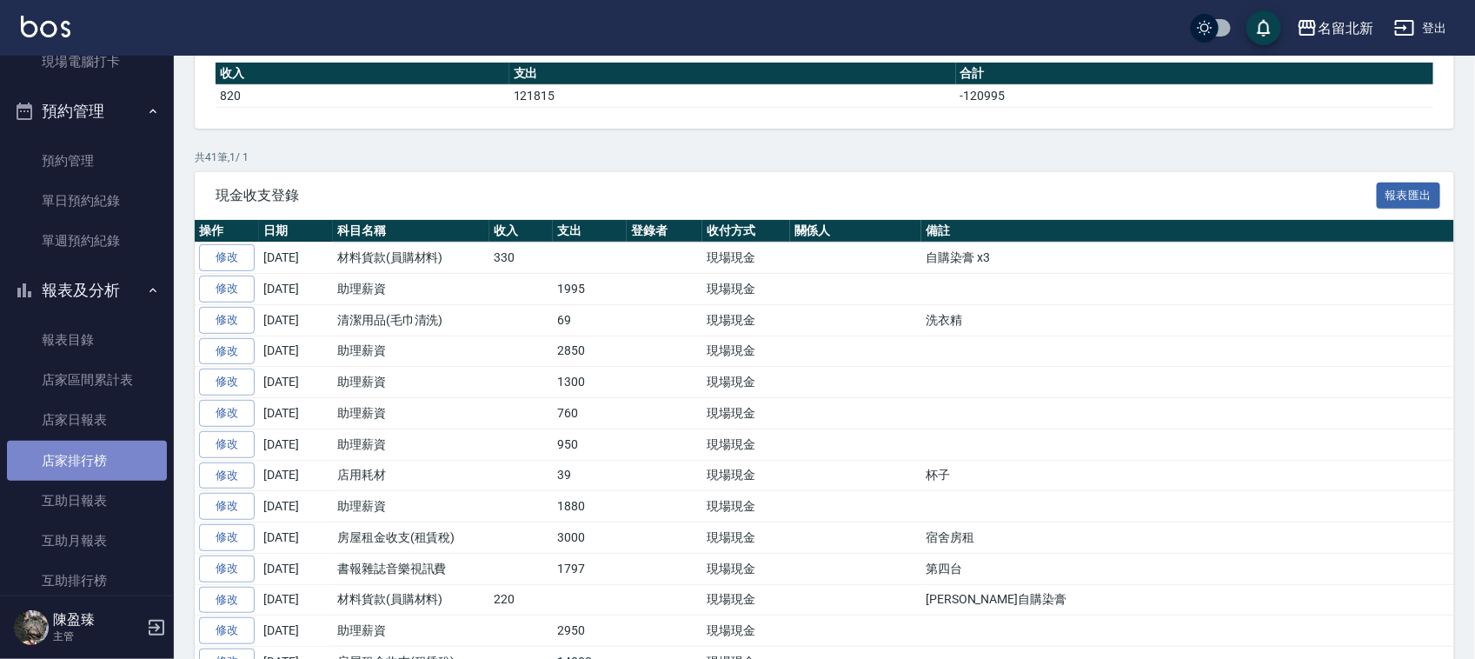
click at [96, 450] on link "店家排行榜" at bounding box center [87, 461] width 160 height 40
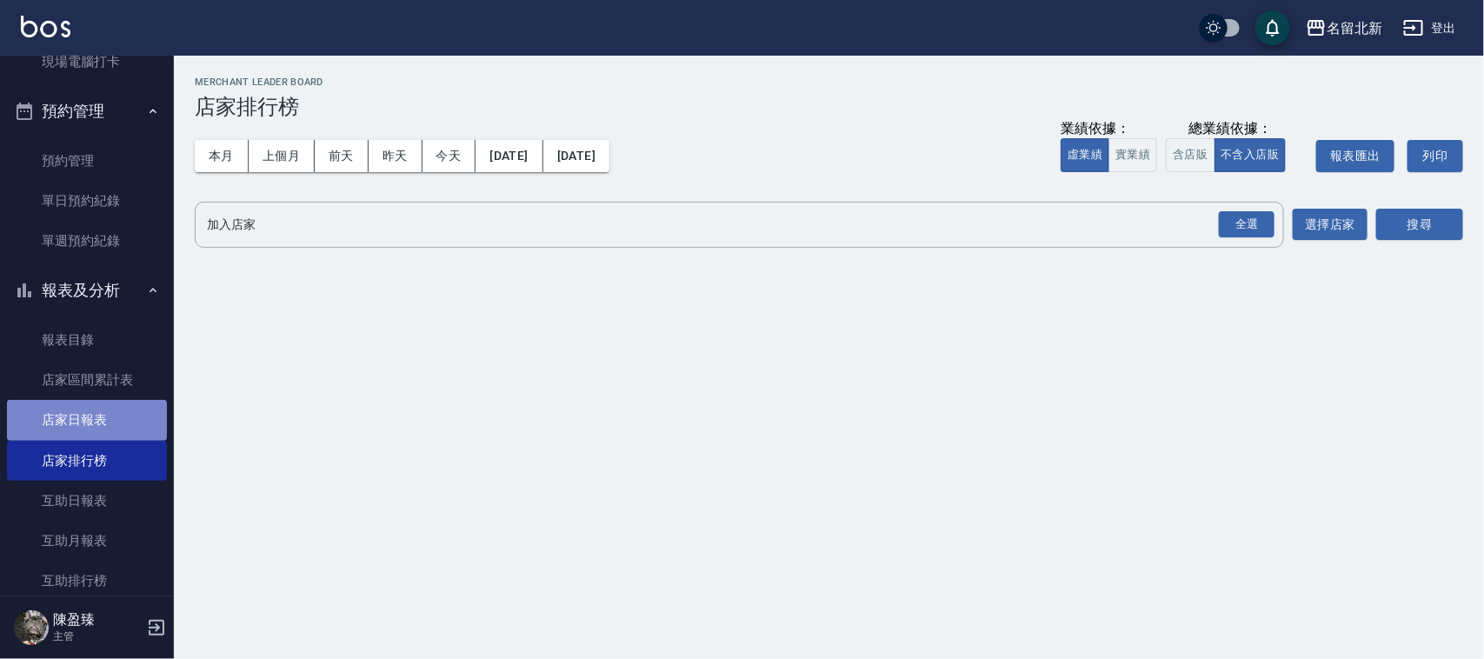
click at [113, 409] on link "店家日報表" at bounding box center [87, 420] width 160 height 40
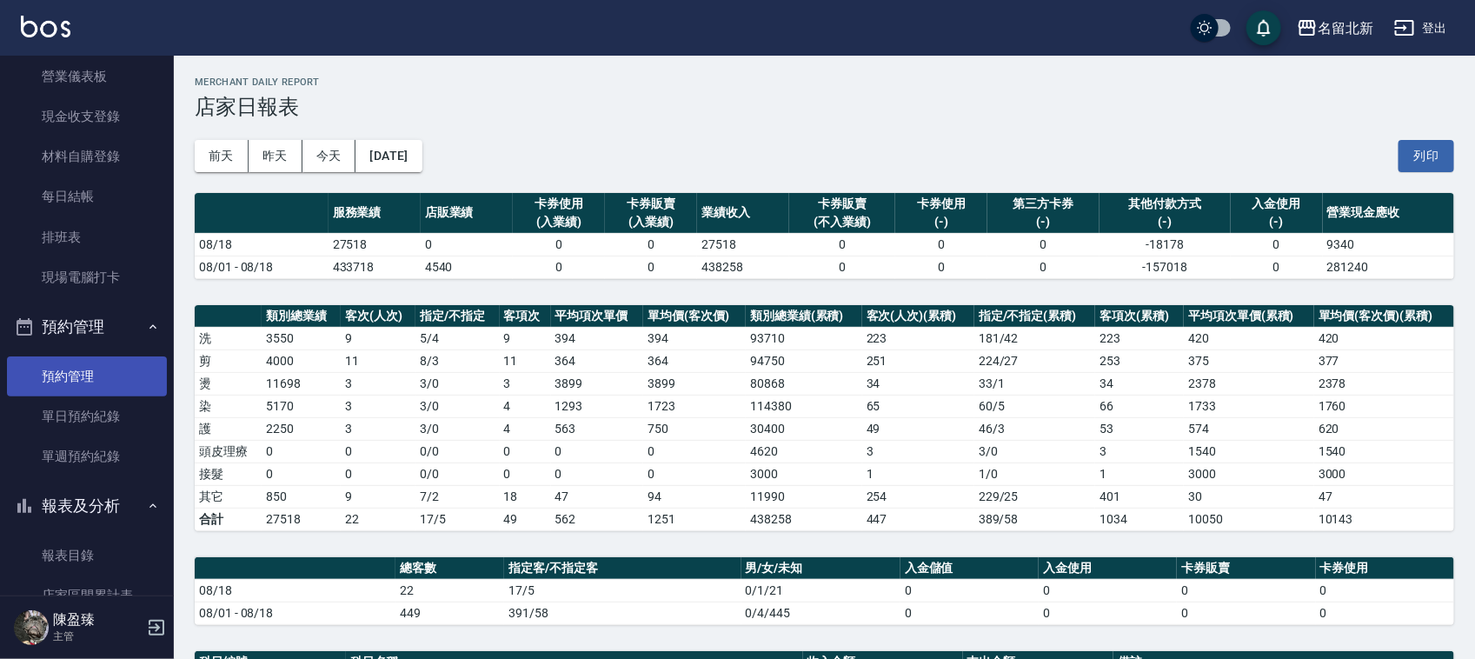
scroll to position [217, 0]
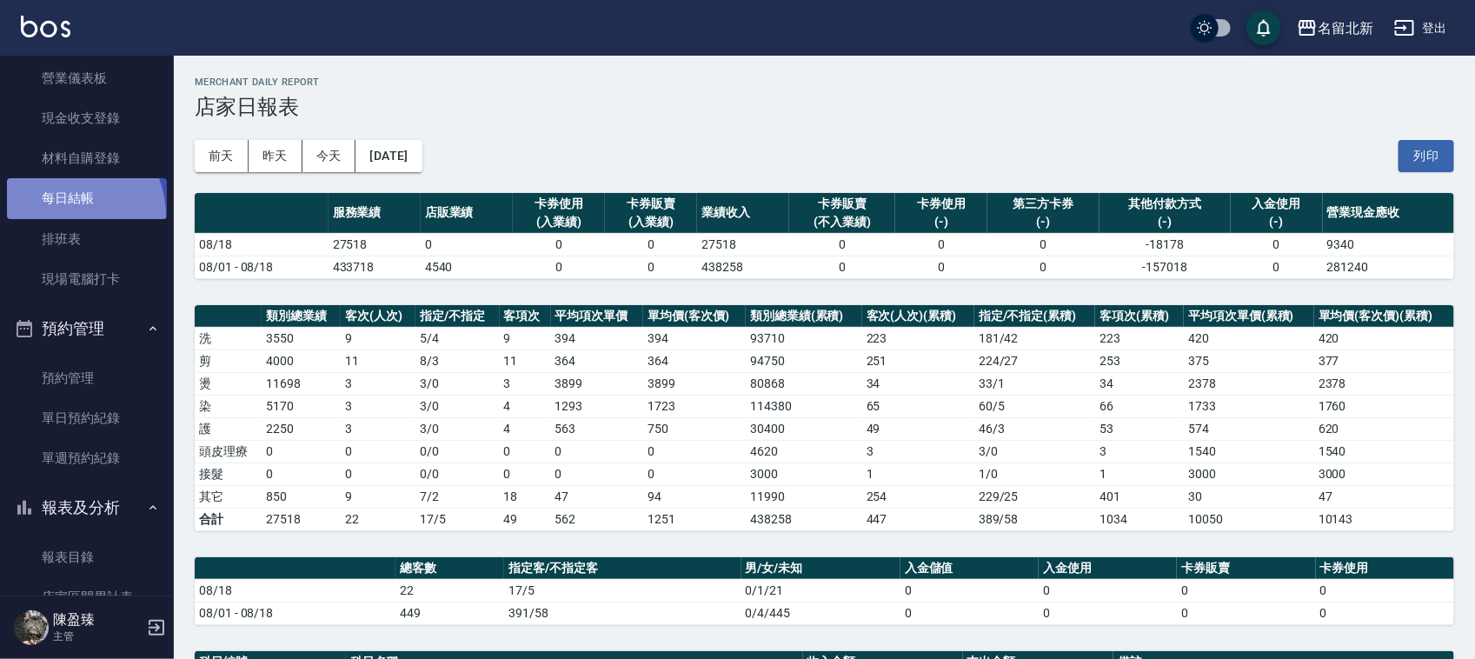
click at [61, 216] on link "每日結帳" at bounding box center [87, 198] width 160 height 40
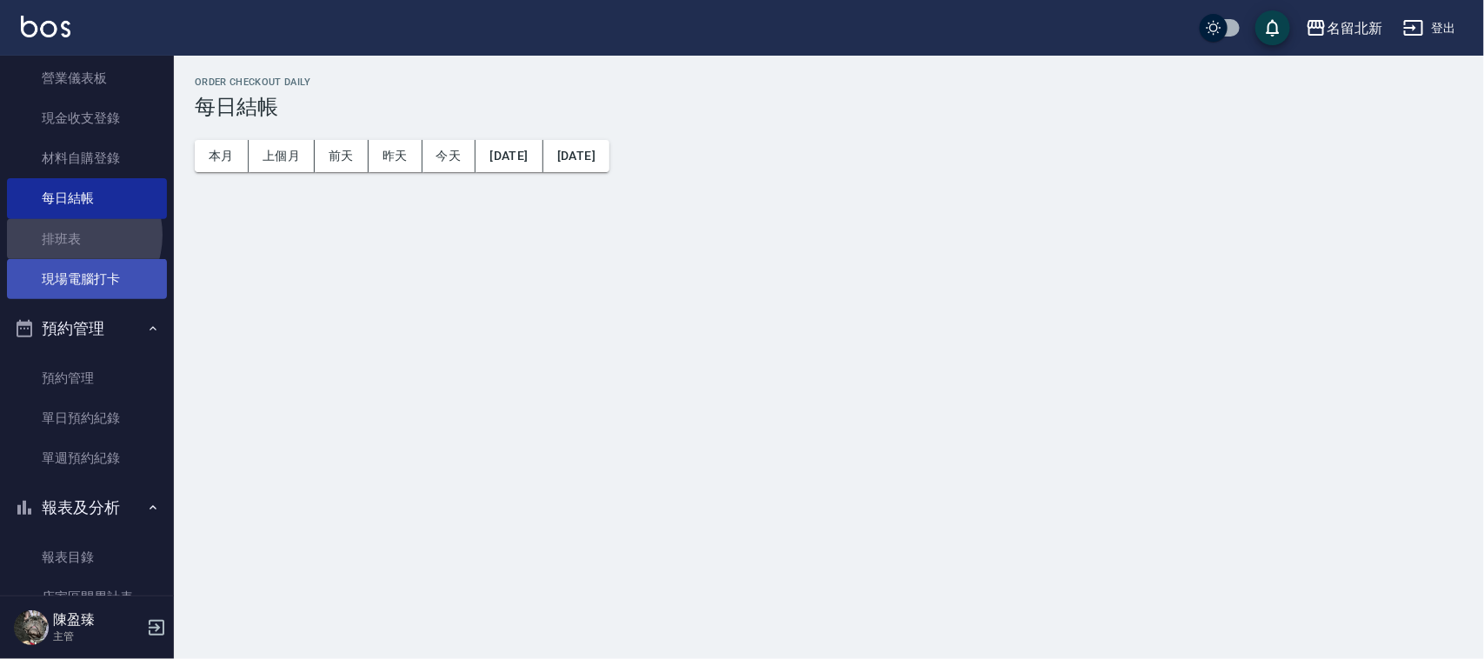
drag, startPoint x: 70, startPoint y: 235, endPoint x: 62, endPoint y: 283, distance: 48.6
click at [70, 235] on link "排班表" at bounding box center [87, 239] width 160 height 40
click at [67, 235] on link "排班表" at bounding box center [87, 239] width 160 height 40
